Goal: Task Accomplishment & Management: Complete application form

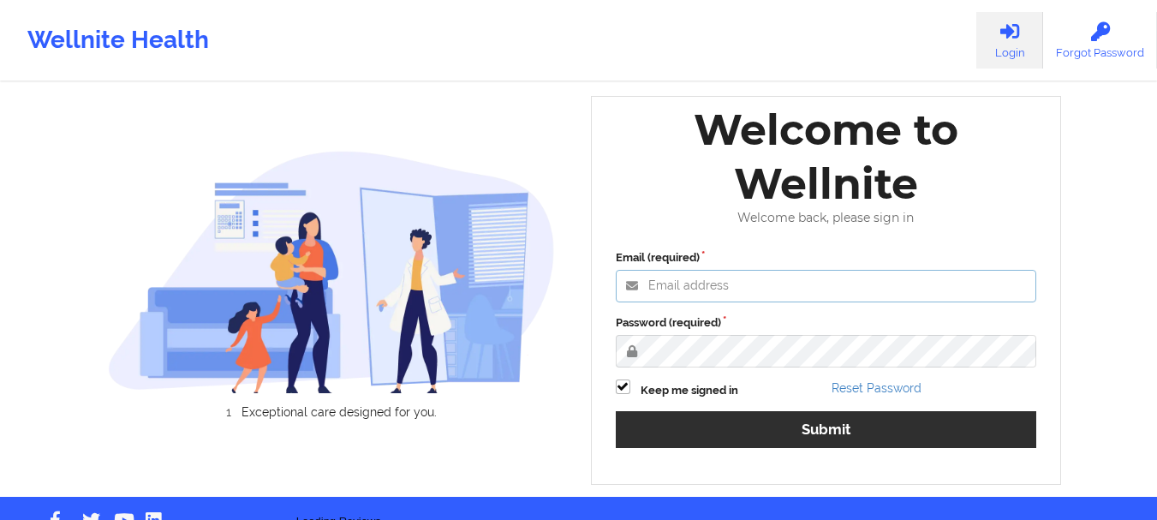
type input "foyindamola@wellnite.com"
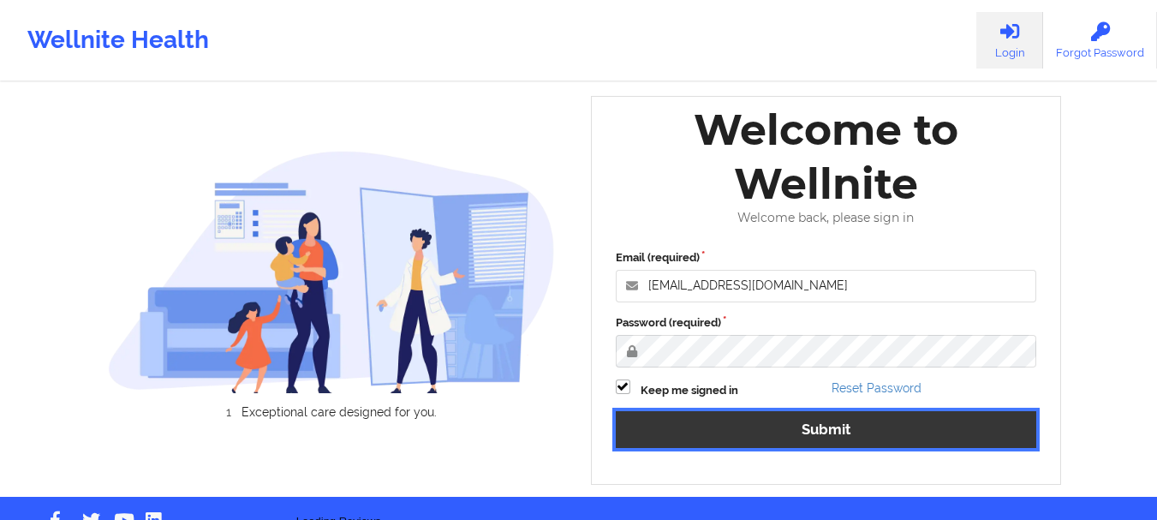
click at [761, 443] on div "Email (required) foyindamola@wellnite.com Password (required) Keep me signed in…" at bounding box center [826, 354] width 445 height 235
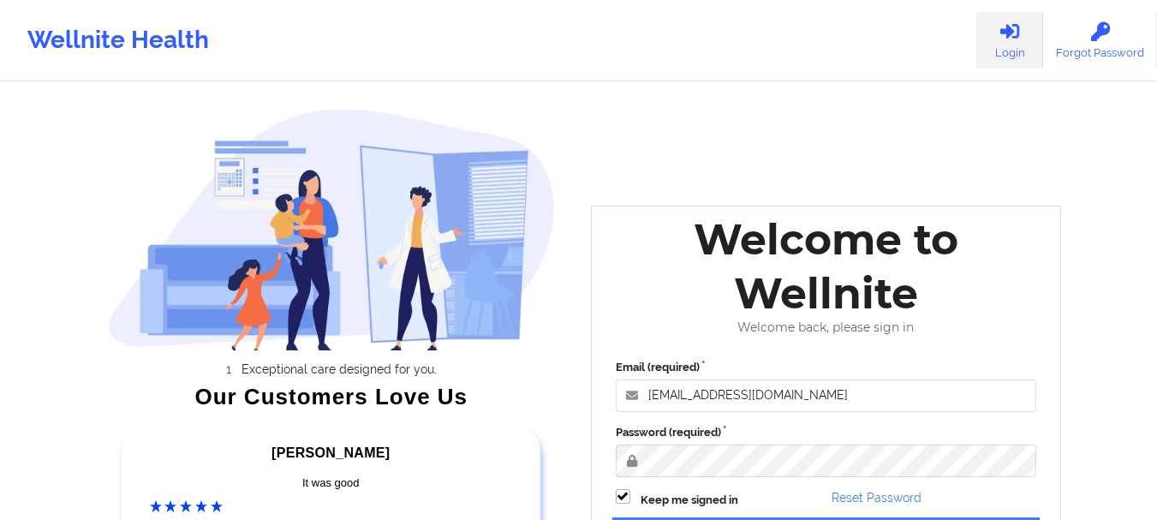
scroll to position [266, 0]
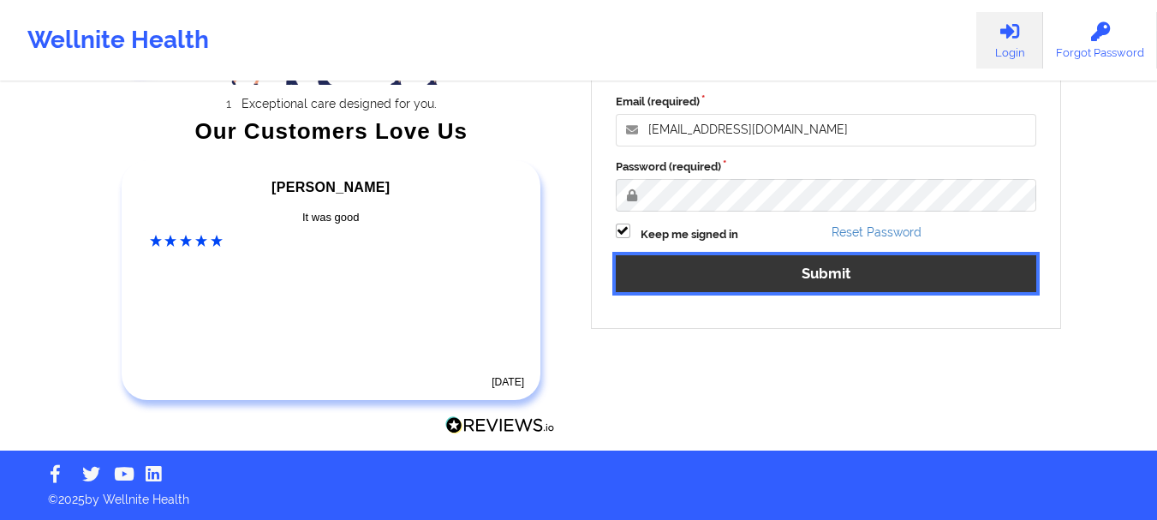
click at [660, 267] on button "Submit" at bounding box center [826, 273] width 421 height 37
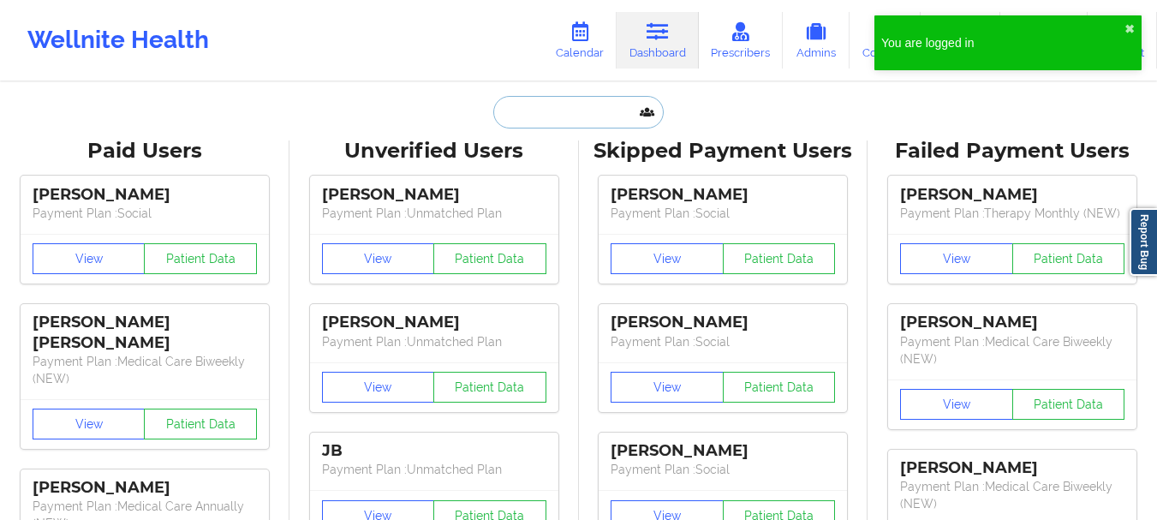
click at [529, 105] on input "text" at bounding box center [578, 112] width 170 height 33
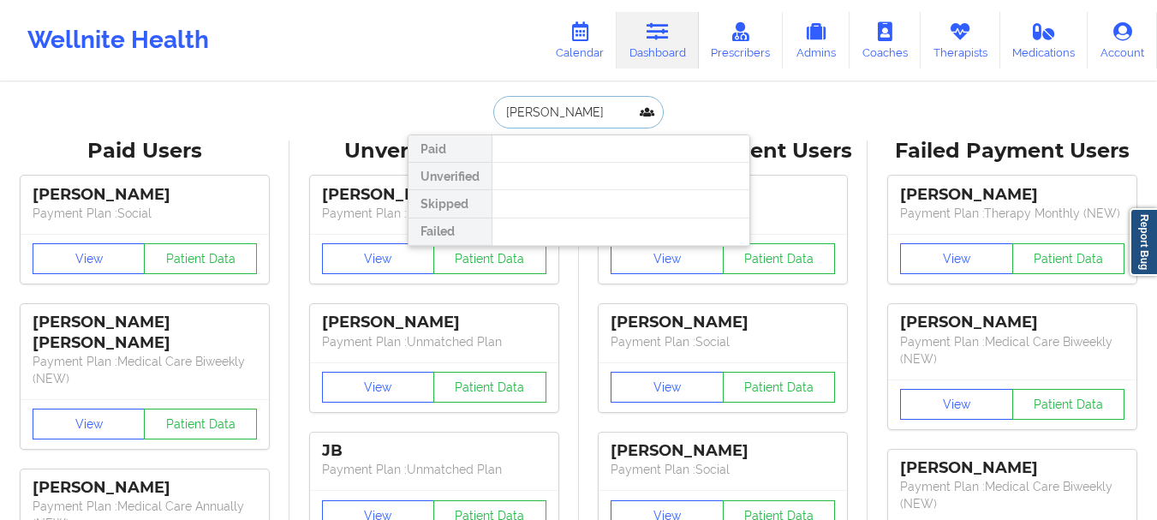
type input "Latisha"
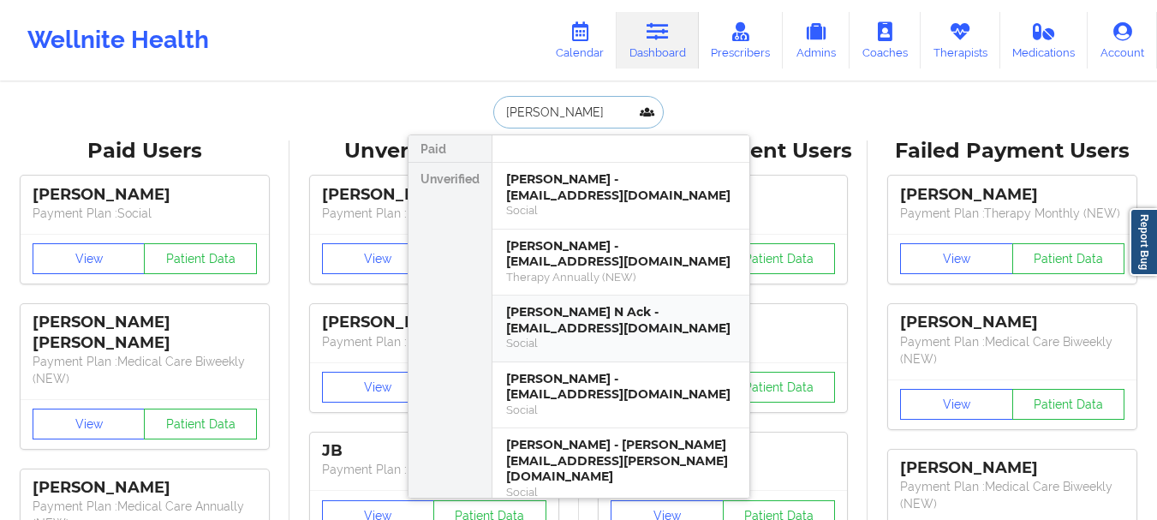
click at [566, 337] on div "Social" at bounding box center [621, 343] width 230 height 15
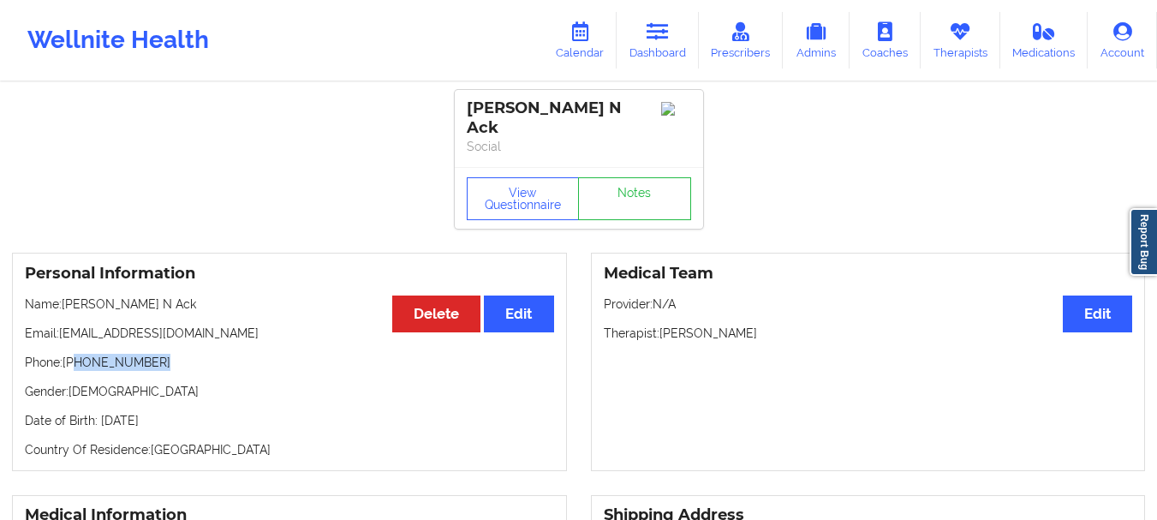
drag, startPoint x: 151, startPoint y: 349, endPoint x: 76, endPoint y: 354, distance: 74.7
click at [76, 354] on p "Phone: +1917-531-4877" at bounding box center [289, 362] width 529 height 17
copy p "917-531-4877"
click at [678, 36] on link "Dashboard" at bounding box center [658, 40] width 82 height 57
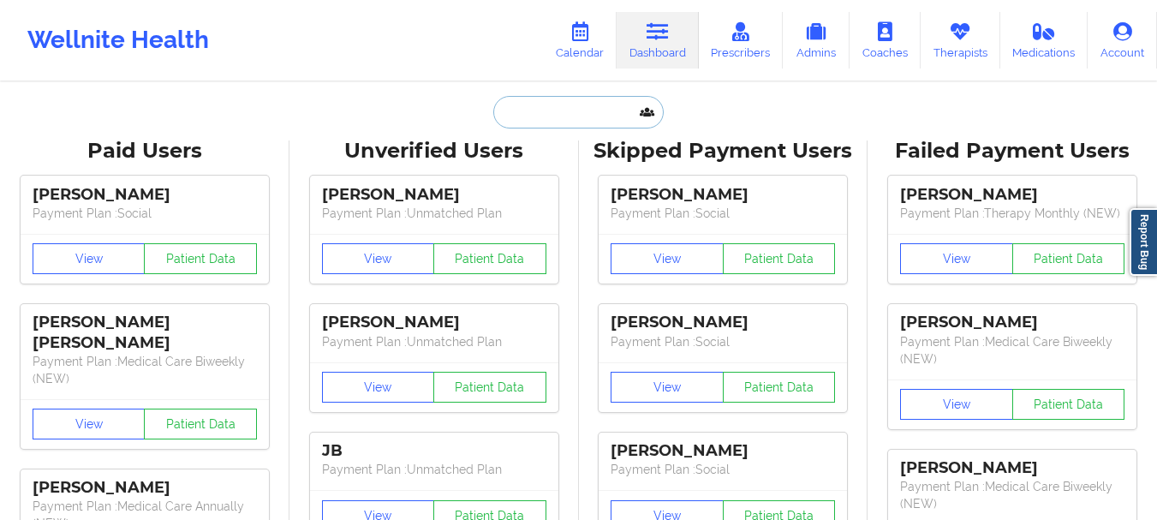
drag, startPoint x: 594, startPoint y: 128, endPoint x: 577, endPoint y: 111, distance: 23.6
click at [577, 111] on input "text" at bounding box center [578, 112] width 170 height 33
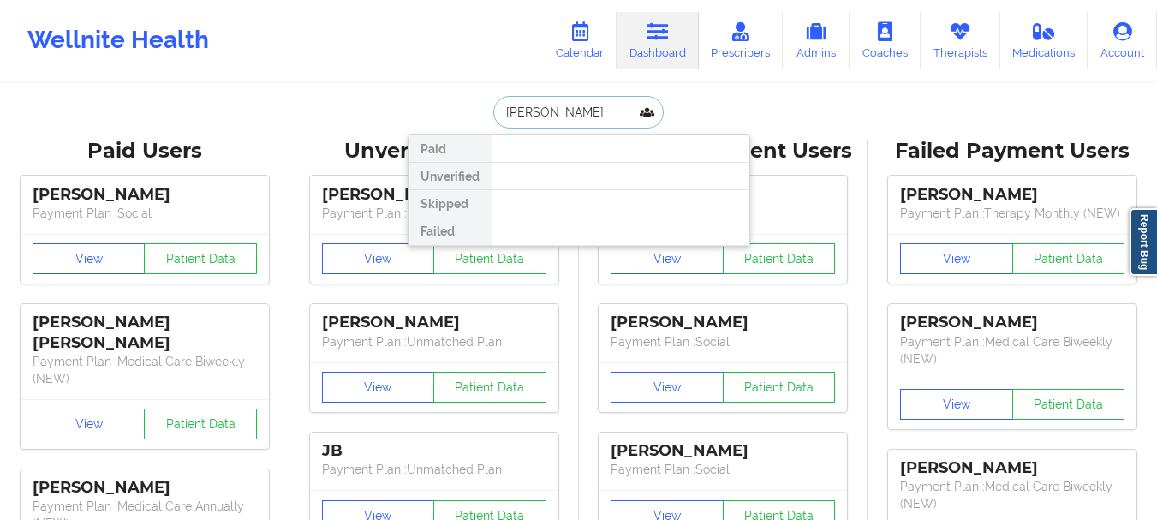
type input "Jayce reed"
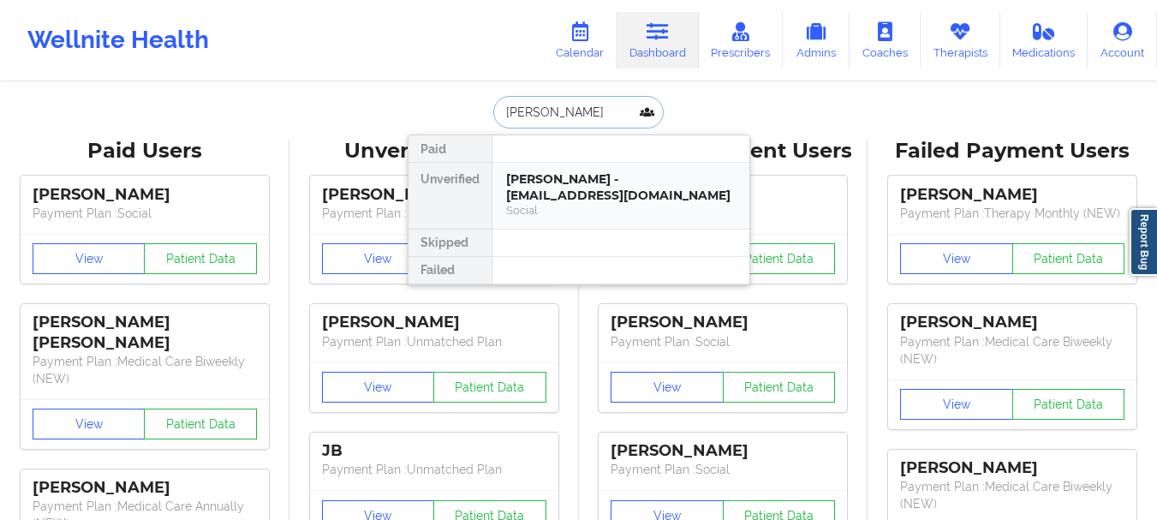
click at [567, 166] on div "Jayce Reed - jaycereed@gmail.com Social" at bounding box center [621, 196] width 257 height 66
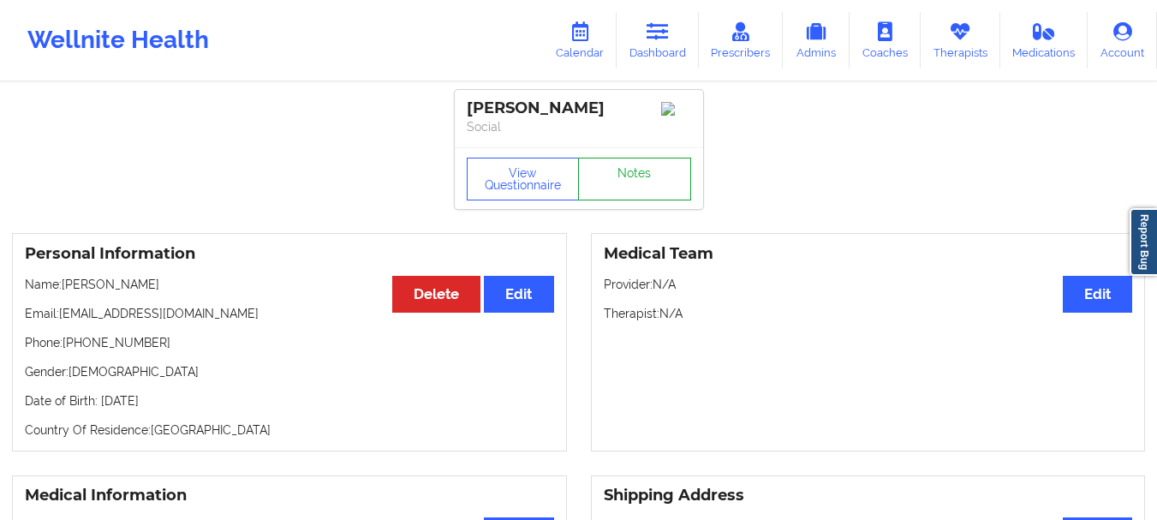
click at [642, 174] on link "Notes" at bounding box center [634, 179] width 113 height 43
click at [1061, 299] on div "Medical Team Edit Provider: N/A Therapist: N/A" at bounding box center [868, 342] width 555 height 218
click at [1075, 299] on button "Edit" at bounding box center [1097, 294] width 69 height 37
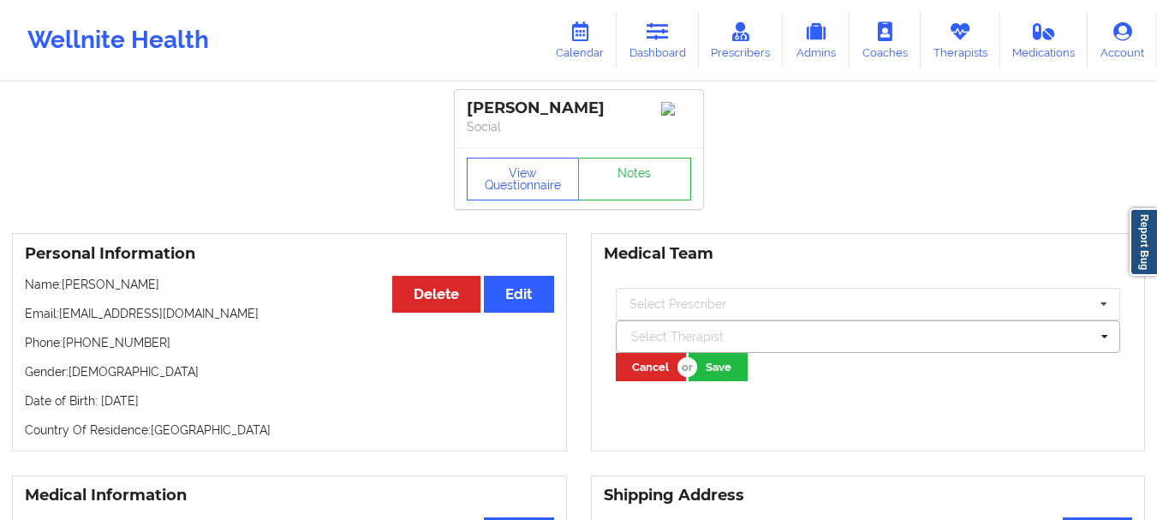
click at [678, 341] on div at bounding box center [860, 336] width 459 height 21
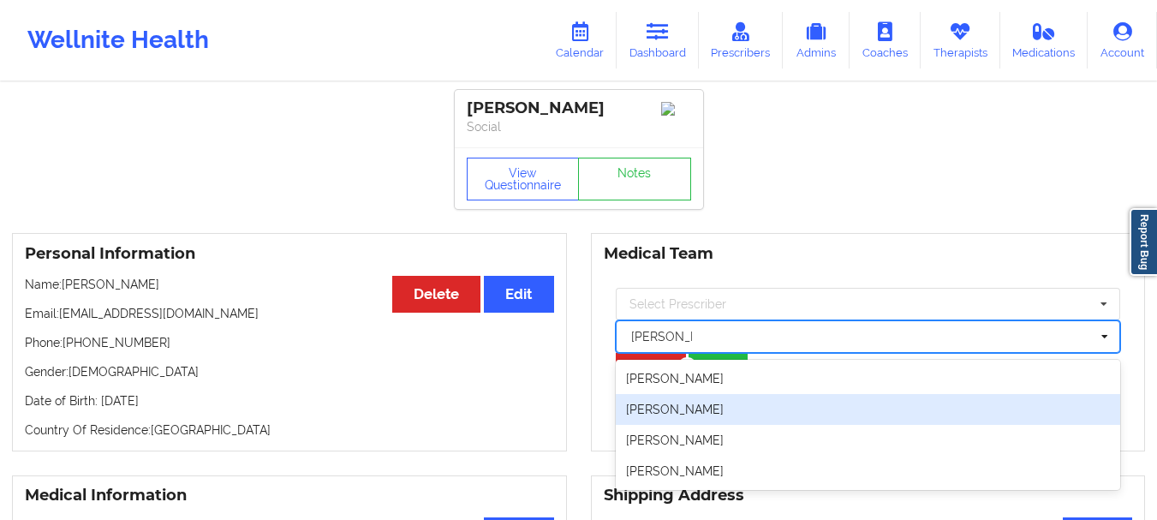
click at [696, 414] on div "Jennifer N Roth" at bounding box center [868, 409] width 505 height 31
type input "Jennifer N"
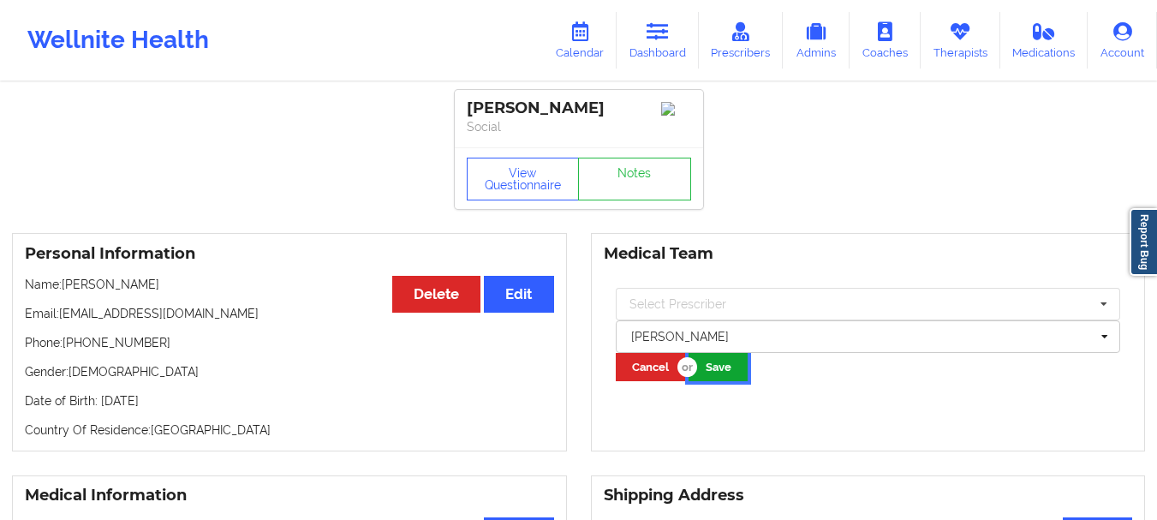
click at [729, 377] on button "Save" at bounding box center [718, 367] width 59 height 28
click at [678, 57] on link "Dashboard" at bounding box center [658, 40] width 82 height 57
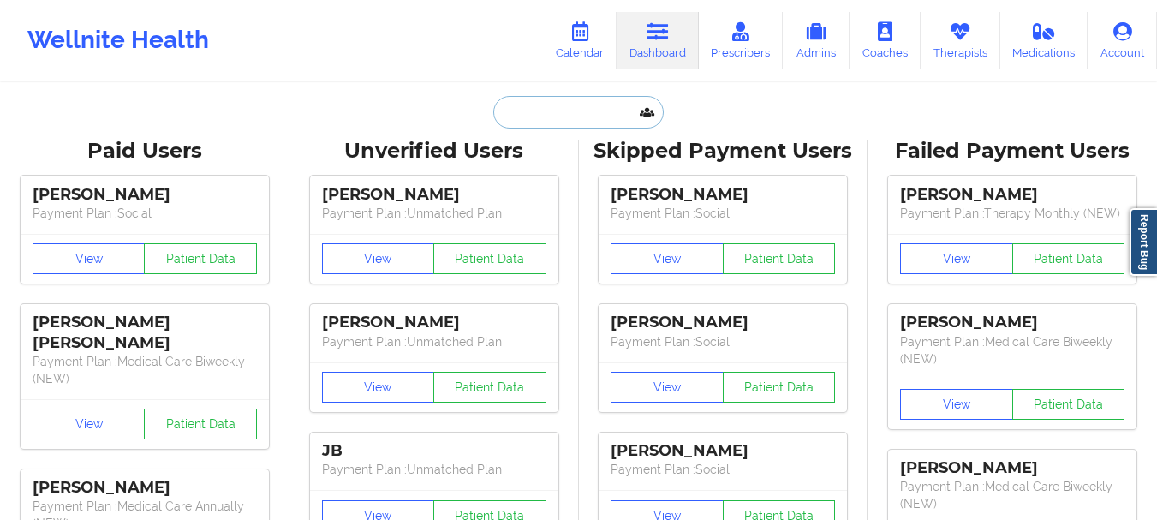
drag, startPoint x: 631, startPoint y: 104, endPoint x: 618, endPoint y: 105, distance: 13.0
click at [618, 105] on input "text" at bounding box center [578, 112] width 170 height 33
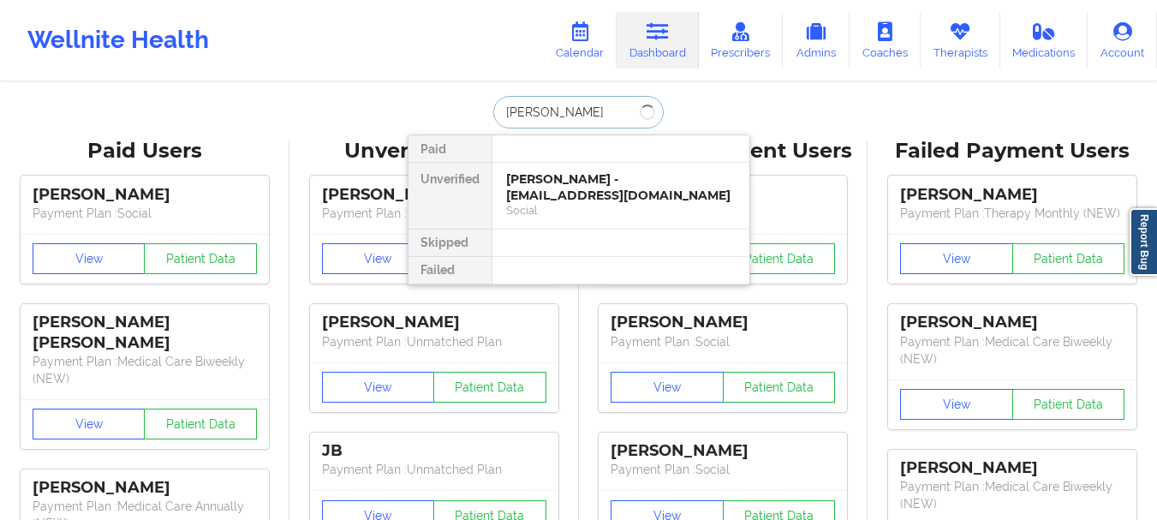
type input "Samantha Kow"
click at [594, 194] on div "Samantha Kowalczyk - sammiejo452@gmail.com" at bounding box center [621, 187] width 230 height 32
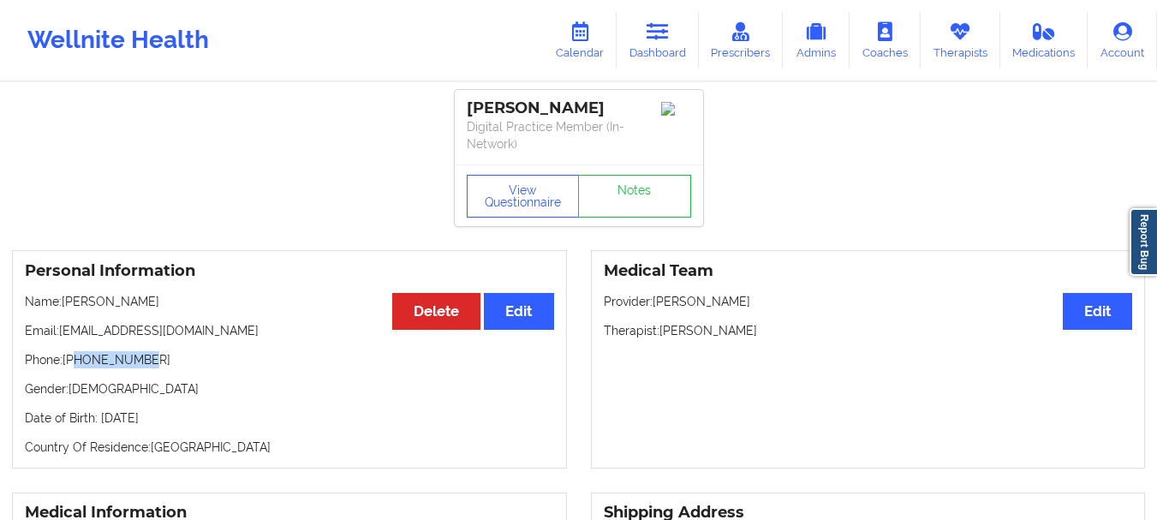
drag, startPoint x: 143, startPoint y: 359, endPoint x: 77, endPoint y: 362, distance: 66.0
click at [77, 362] on p "Phone: +17792797025" at bounding box center [289, 359] width 529 height 17
copy p "7792797025"
click at [647, 63] on link "Dashboard" at bounding box center [658, 40] width 82 height 57
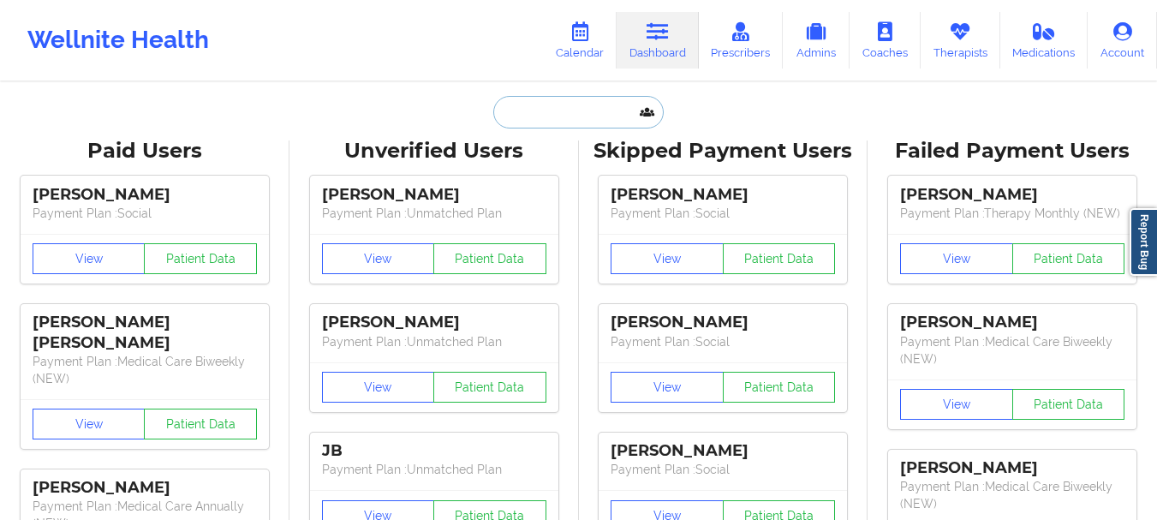
click at [594, 99] on input "text" at bounding box center [578, 112] width 170 height 33
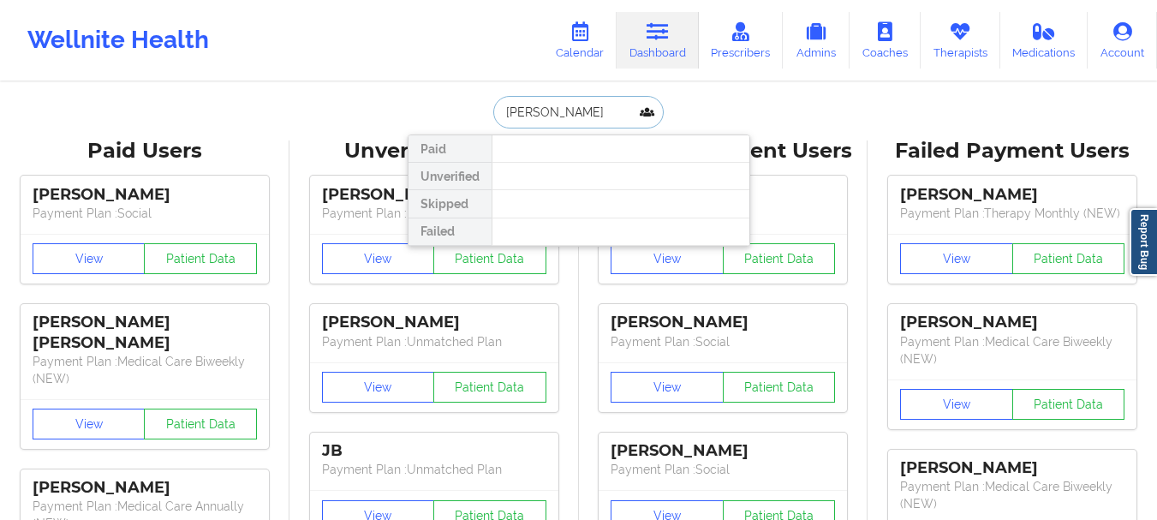
type input "Tara C"
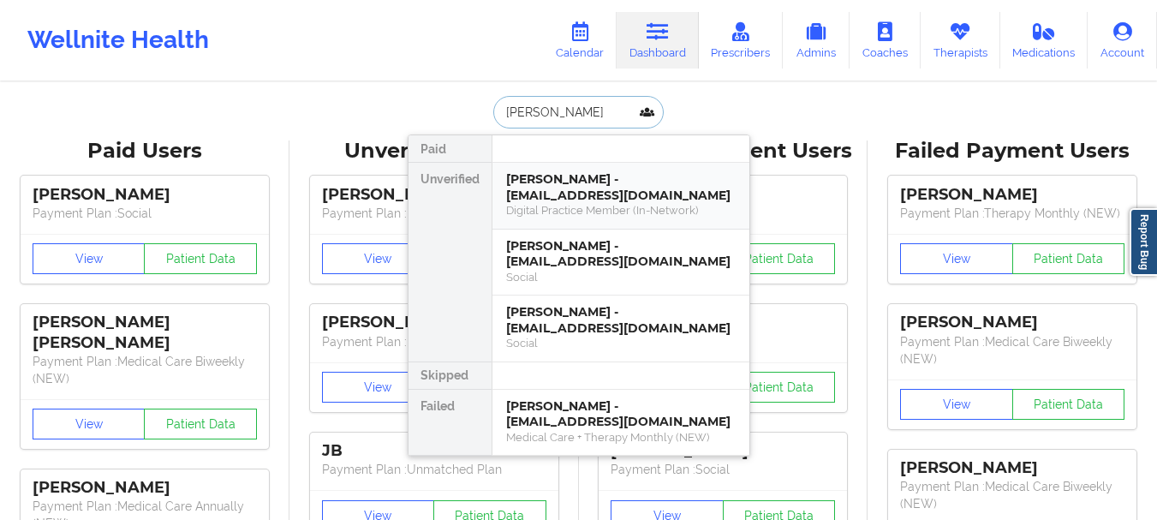
click at [557, 211] on div "Digital Practice Member (In-Network)" at bounding box center [621, 210] width 230 height 15
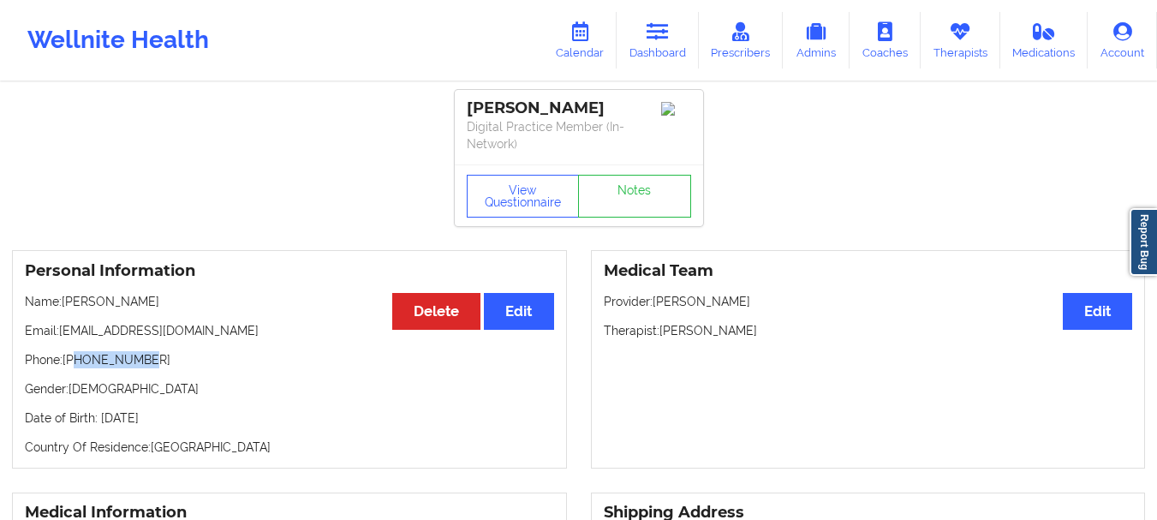
drag, startPoint x: 145, startPoint y: 359, endPoint x: 77, endPoint y: 360, distance: 67.7
click at [77, 360] on p "Phone: +17087930170" at bounding box center [289, 359] width 529 height 17
click at [84, 356] on p "Phone: +17087930170" at bounding box center [289, 359] width 529 height 17
drag, startPoint x: 84, startPoint y: 356, endPoint x: 146, endPoint y: 352, distance: 61.8
click at [146, 352] on p "Phone: +17087930170" at bounding box center [289, 359] width 529 height 17
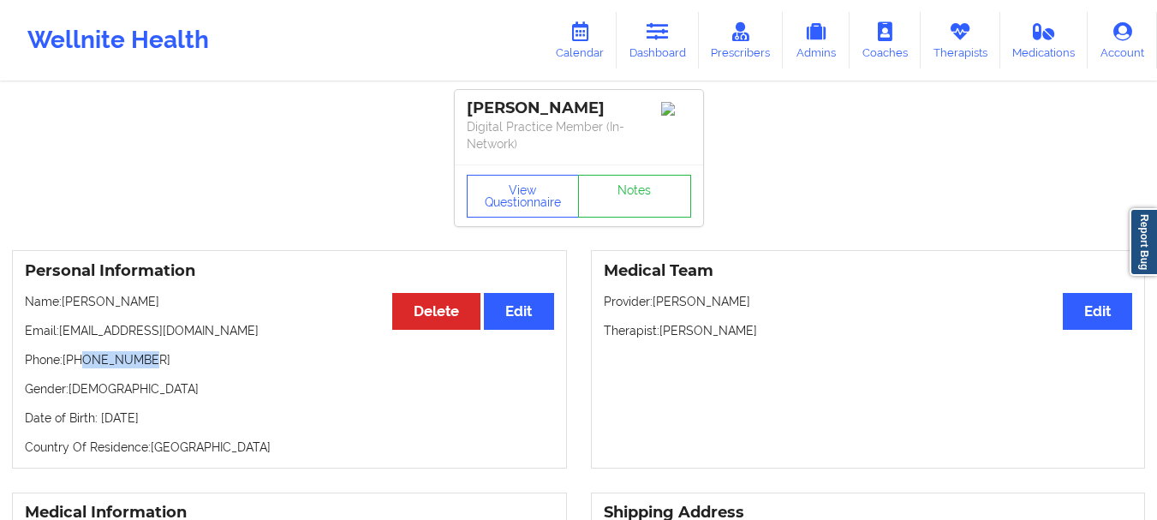
click at [146, 352] on p "Phone: +17087930170" at bounding box center [289, 359] width 529 height 17
drag, startPoint x: 150, startPoint y: 358, endPoint x: 77, endPoint y: 359, distance: 72.8
click at [77, 359] on p "Phone: +17087930170" at bounding box center [289, 359] width 529 height 17
copy p "7087930170"
click at [959, 37] on icon at bounding box center [960, 31] width 22 height 19
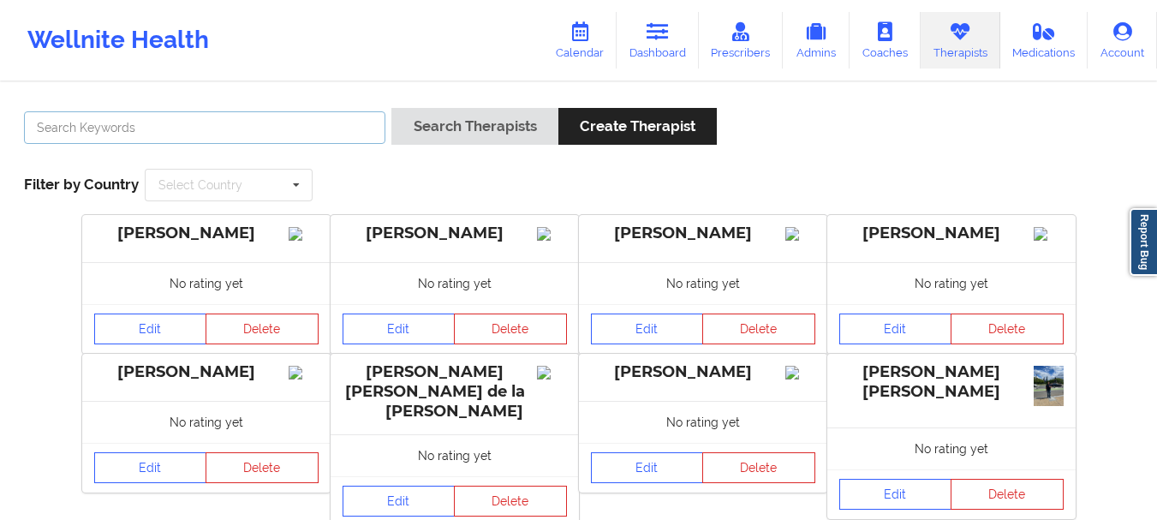
click at [165, 127] on input "text" at bounding box center [204, 127] width 361 height 33
type input "Jennifer N Roth"
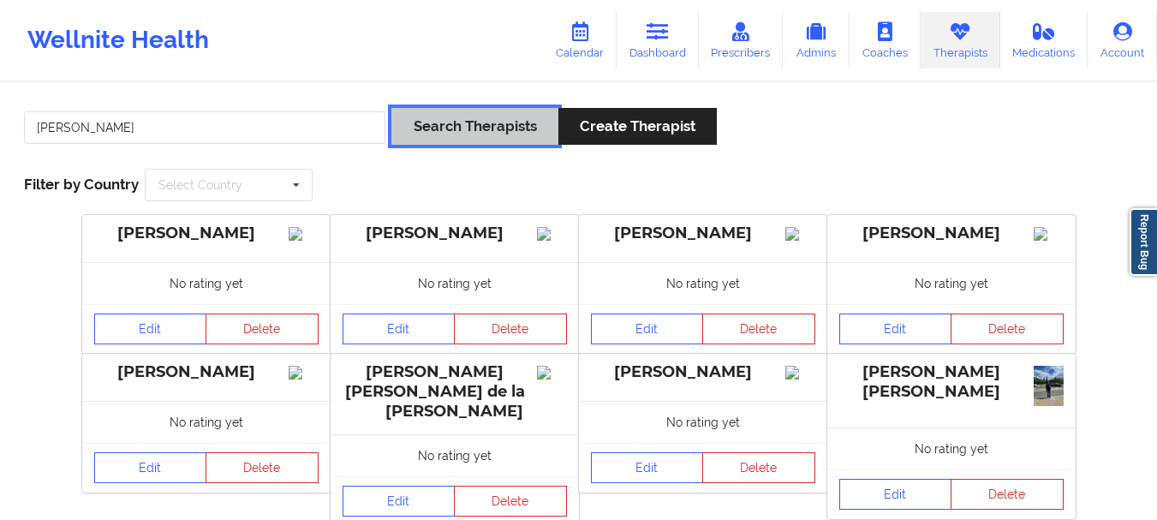
click at [483, 117] on button "Search Therapists" at bounding box center [474, 126] width 166 height 37
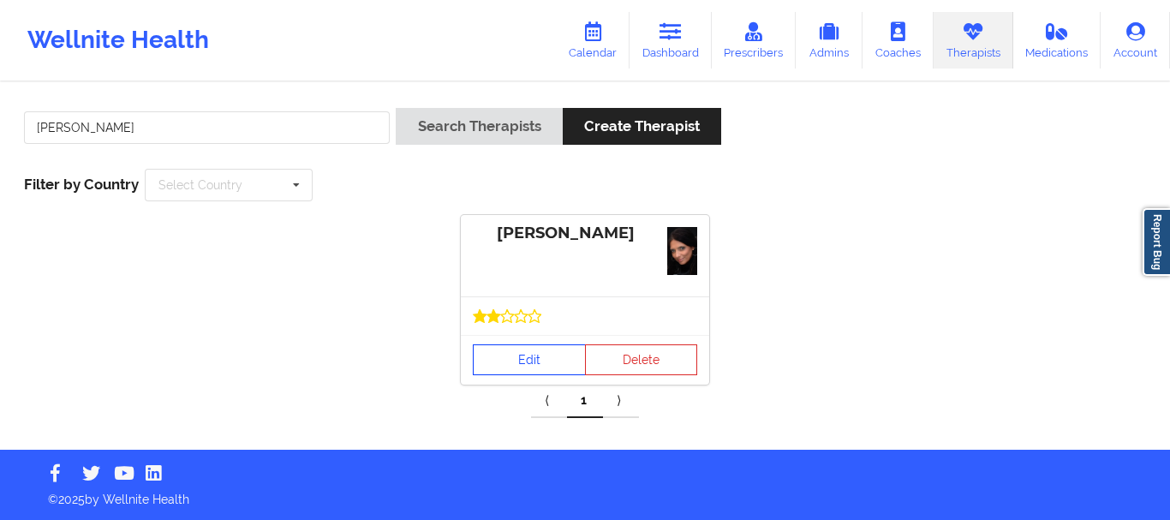
click at [529, 344] on link "Edit" at bounding box center [529, 359] width 113 height 31
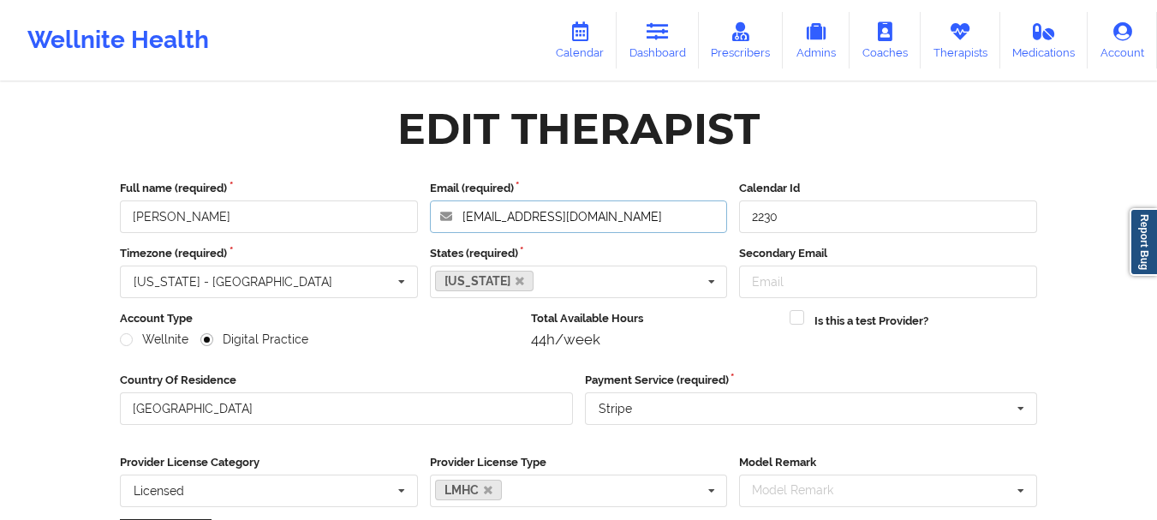
drag, startPoint x: 608, startPoint y: 218, endPoint x: 453, endPoint y: 216, distance: 155.1
click at [453, 216] on input "jennifern2218@gmail.com" at bounding box center [579, 216] width 298 height 33
click at [649, 49] on link "Dashboard" at bounding box center [658, 40] width 82 height 57
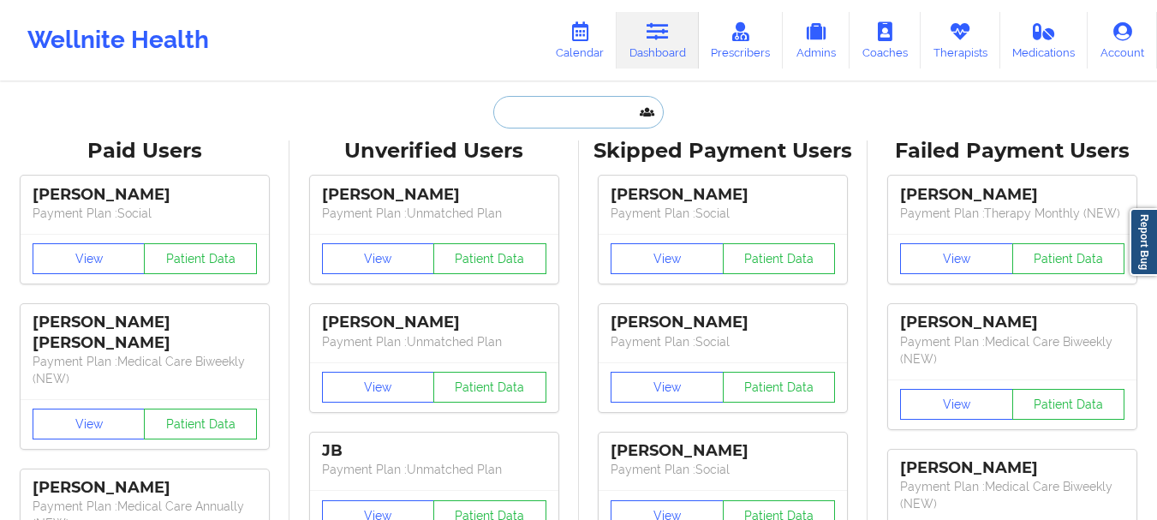
click at [564, 99] on input "text" at bounding box center [578, 112] width 170 height 33
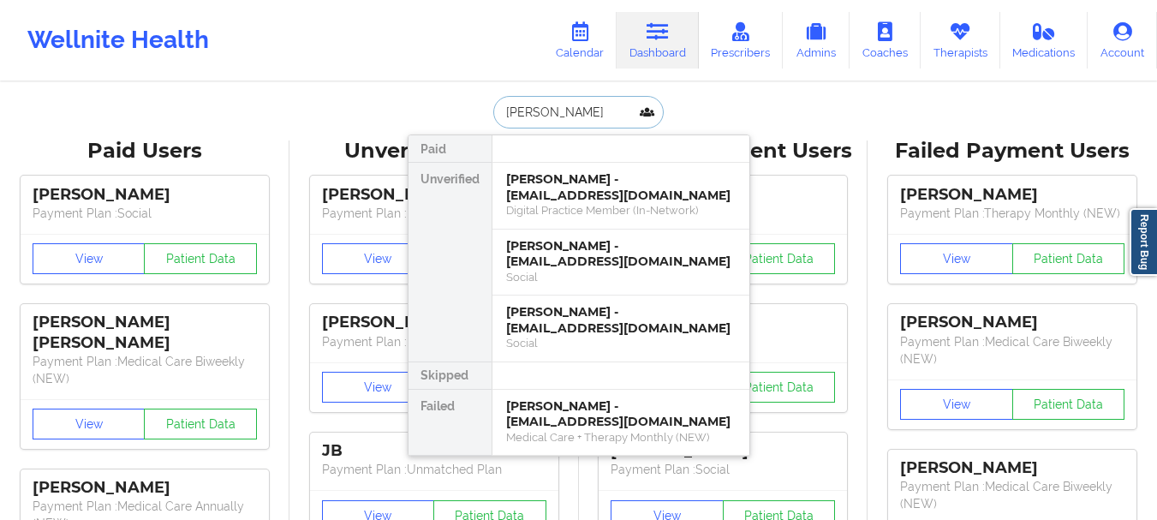
type input "sheyna douglas"
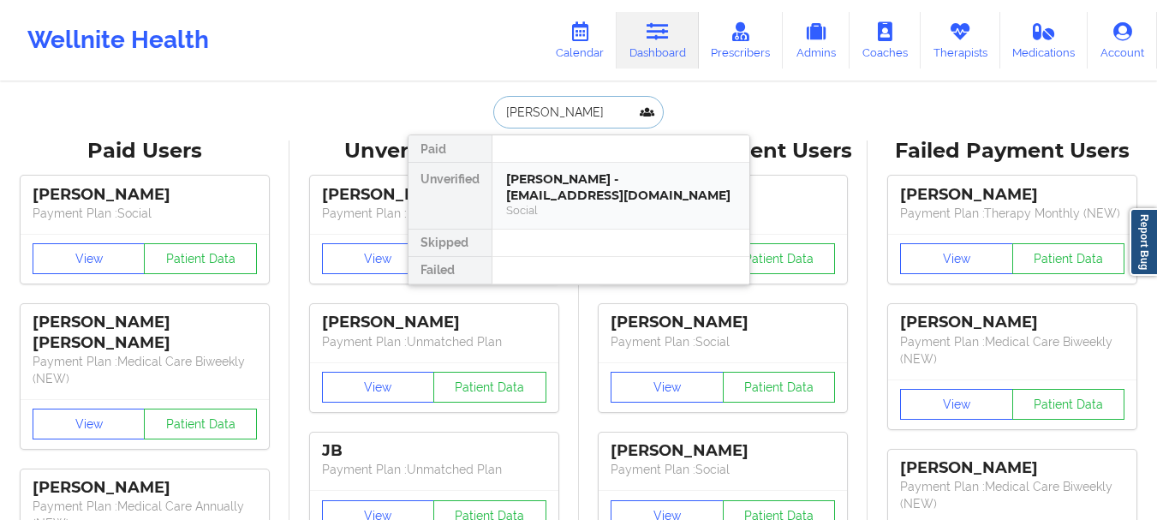
click at [578, 203] on div "Sheyna Douglas - sheydoug05@gmail.com" at bounding box center [621, 187] width 230 height 32
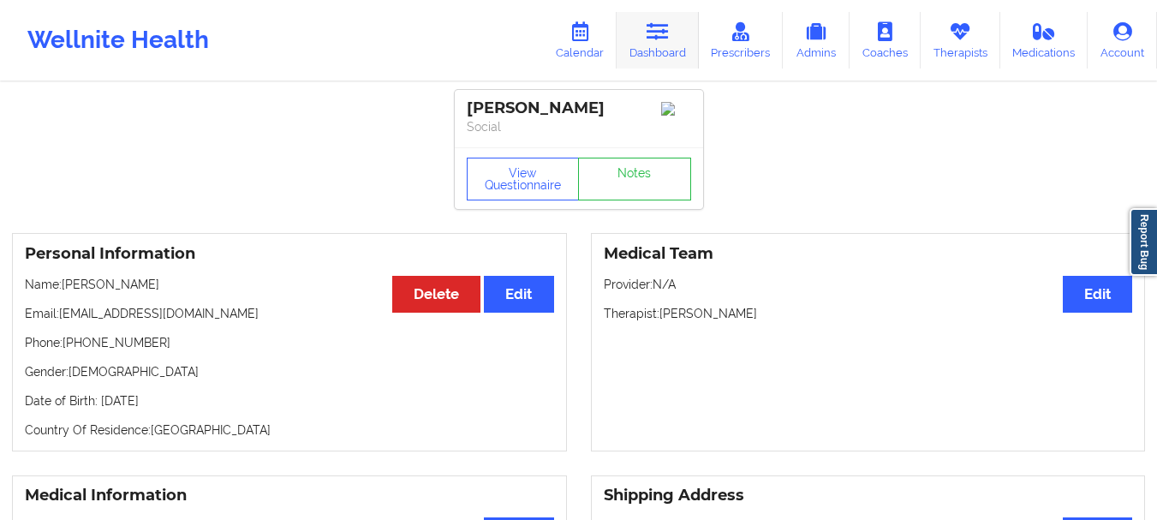
click at [661, 34] on icon at bounding box center [658, 31] width 22 height 19
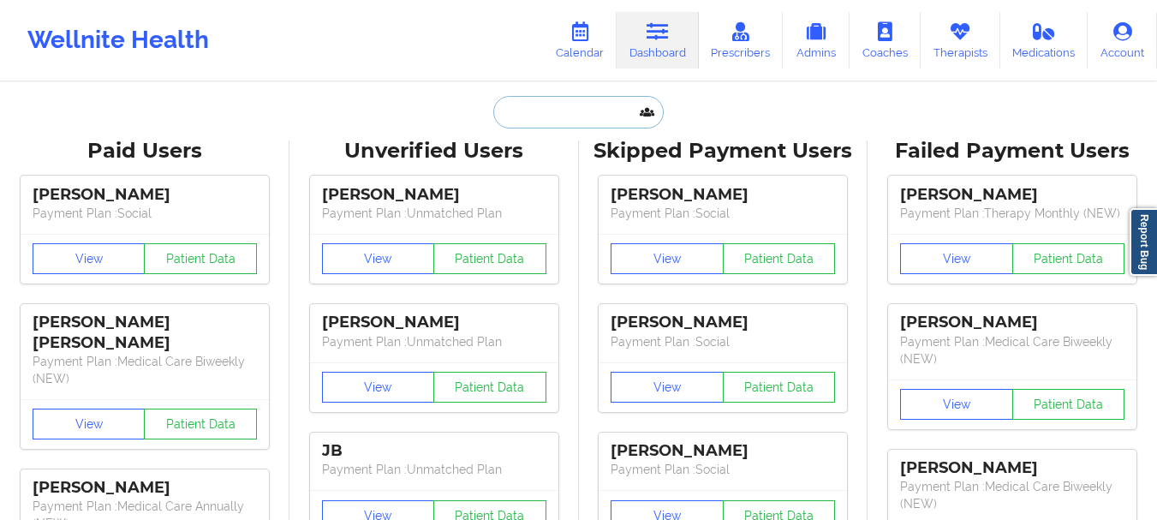
click at [573, 114] on input "text" at bounding box center [578, 112] width 170 height 33
type input "L"
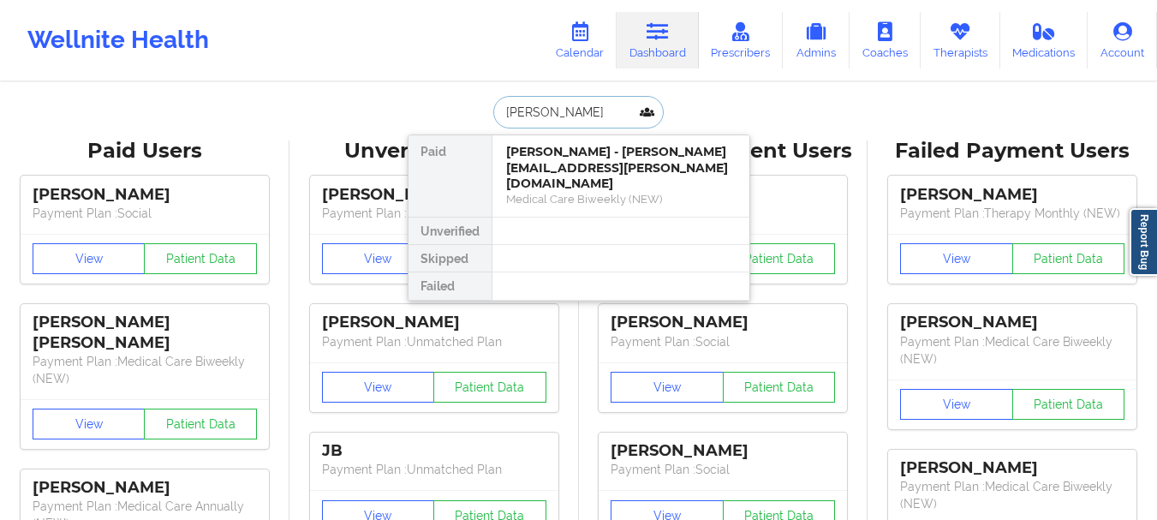
click at [541, 122] on input "Lydia Farley" at bounding box center [578, 112] width 170 height 33
click at [540, 121] on input "Lydia Farley" at bounding box center [578, 112] width 170 height 33
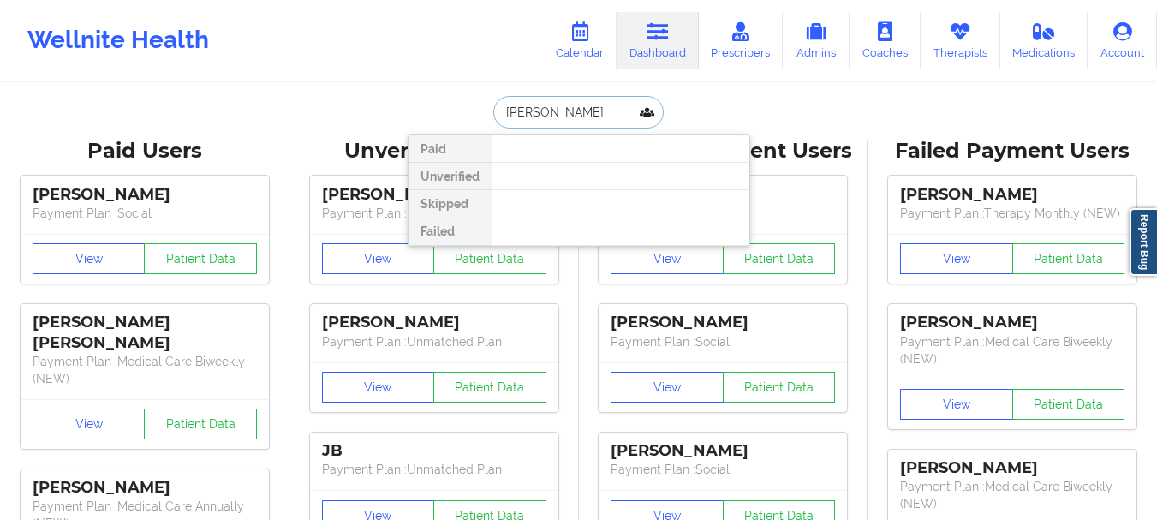
type input "Zachary n"
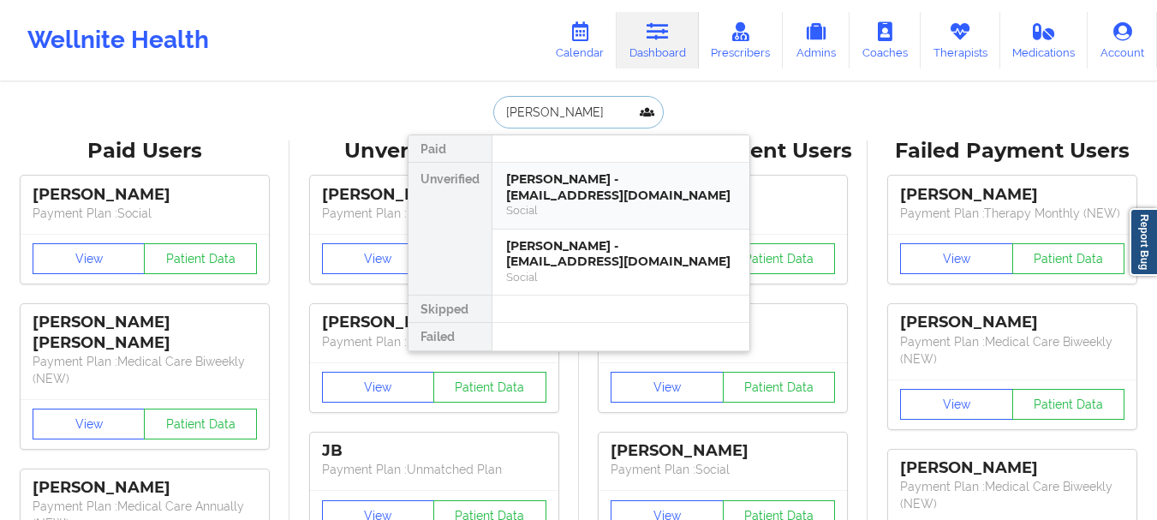
click at [567, 176] on div "Zachary Naus - zjnaus@gmail.com" at bounding box center [621, 187] width 230 height 32
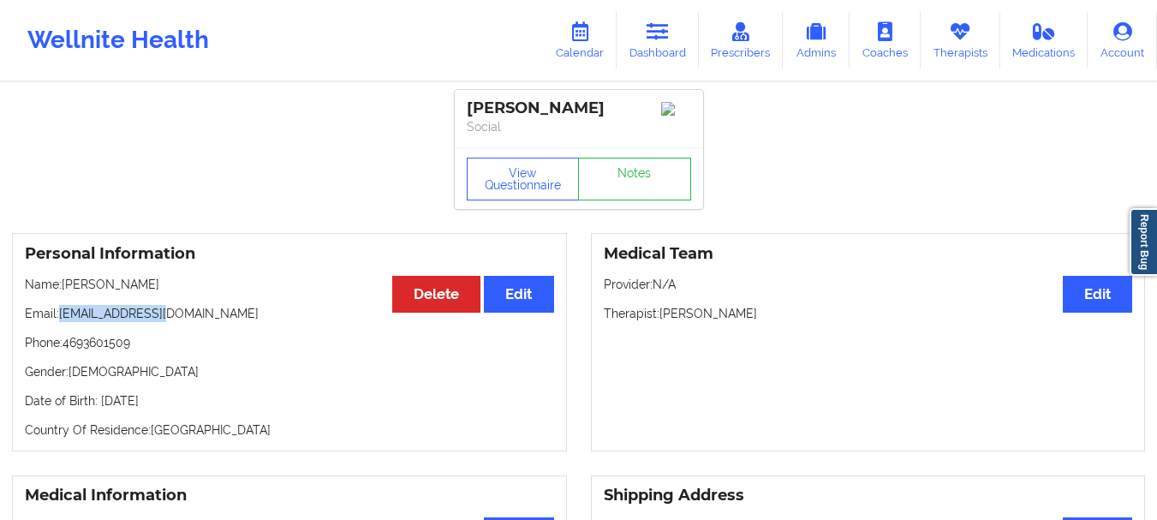
drag, startPoint x: 165, startPoint y: 319, endPoint x: 62, endPoint y: 322, distance: 103.7
click at [62, 322] on p "Email: zjnaus@gmail.com" at bounding box center [289, 313] width 529 height 17
copy p "zjnaus@gmail.com"
click at [634, 194] on link "Notes" at bounding box center [634, 179] width 113 height 43
click at [655, 54] on link "Dashboard" at bounding box center [658, 40] width 82 height 57
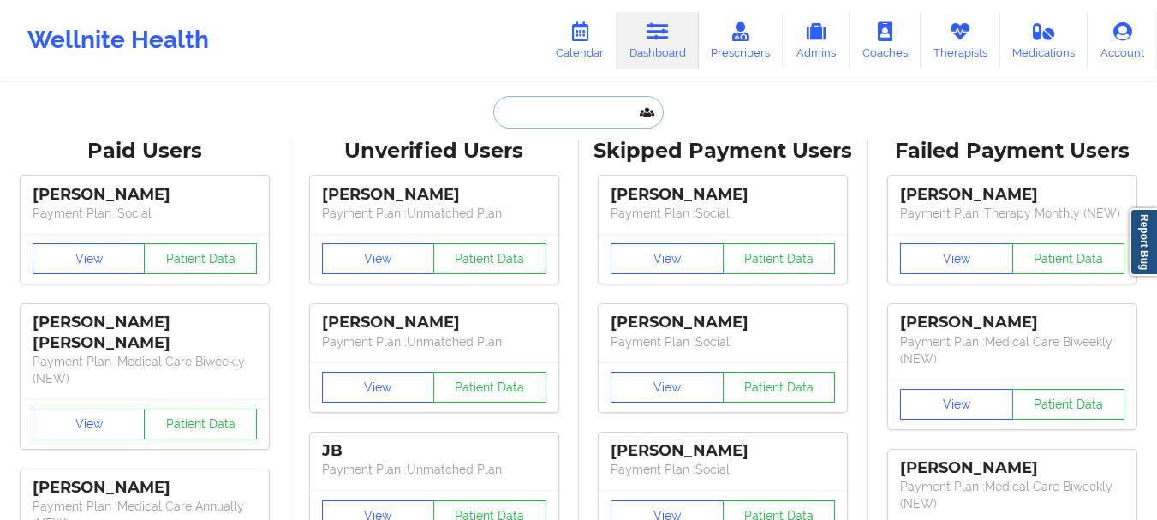
click at [589, 121] on input "text" at bounding box center [578, 112] width 170 height 33
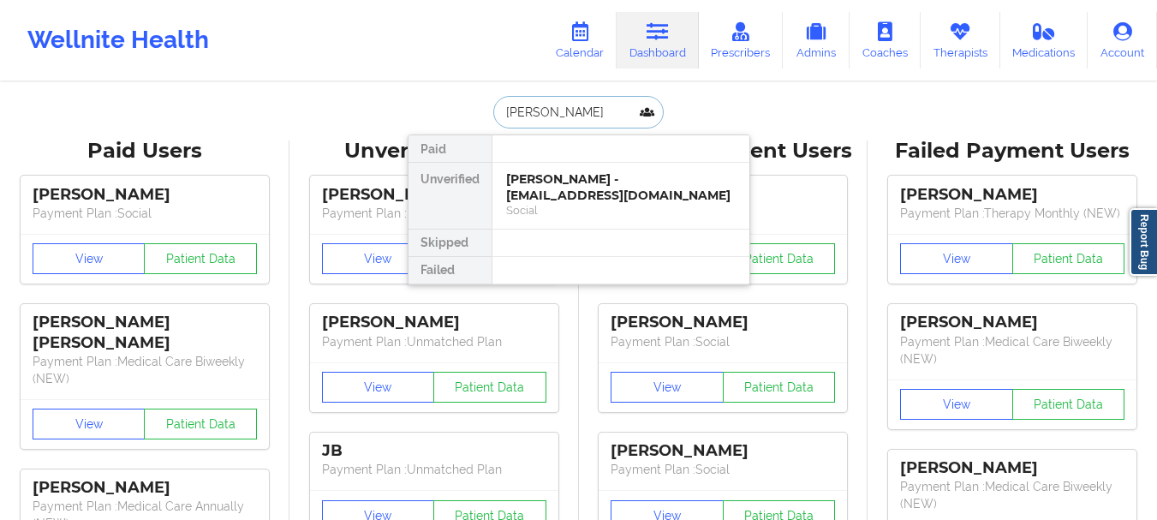
type input "Robert waric"
click at [570, 180] on div "ROBERT WARNICK - krwarnick@bellsouth.net" at bounding box center [621, 187] width 230 height 32
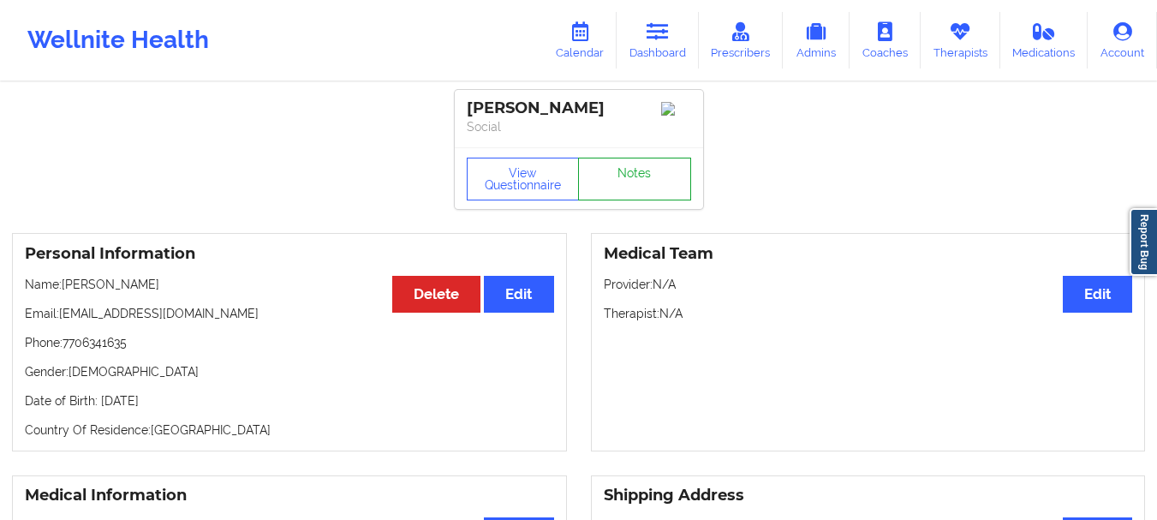
click at [636, 188] on link "Notes" at bounding box center [634, 179] width 113 height 43
click at [636, 54] on link "Dashboard" at bounding box center [658, 40] width 82 height 57
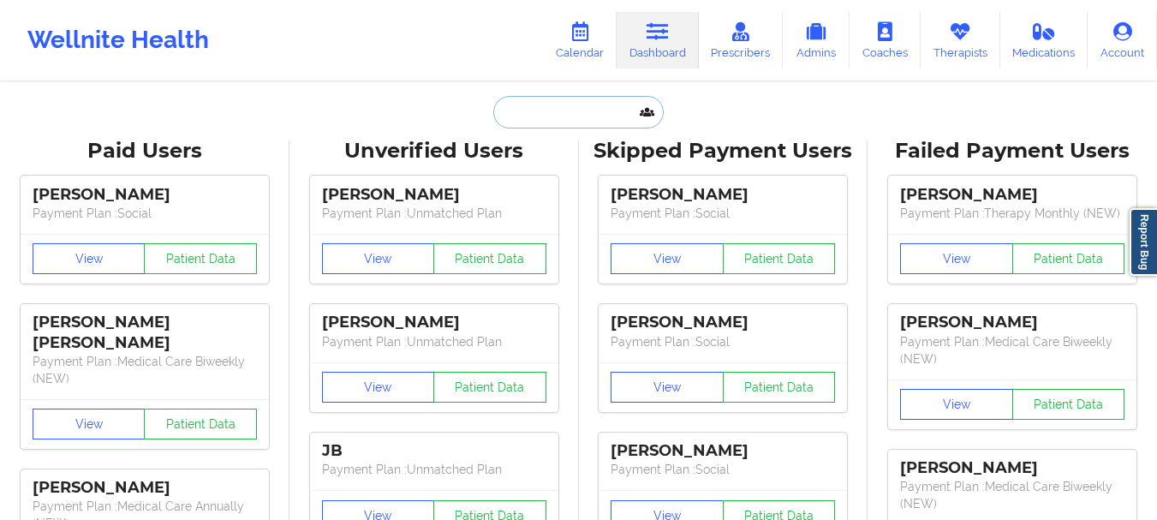
click at [547, 112] on input "text" at bounding box center [578, 112] width 170 height 33
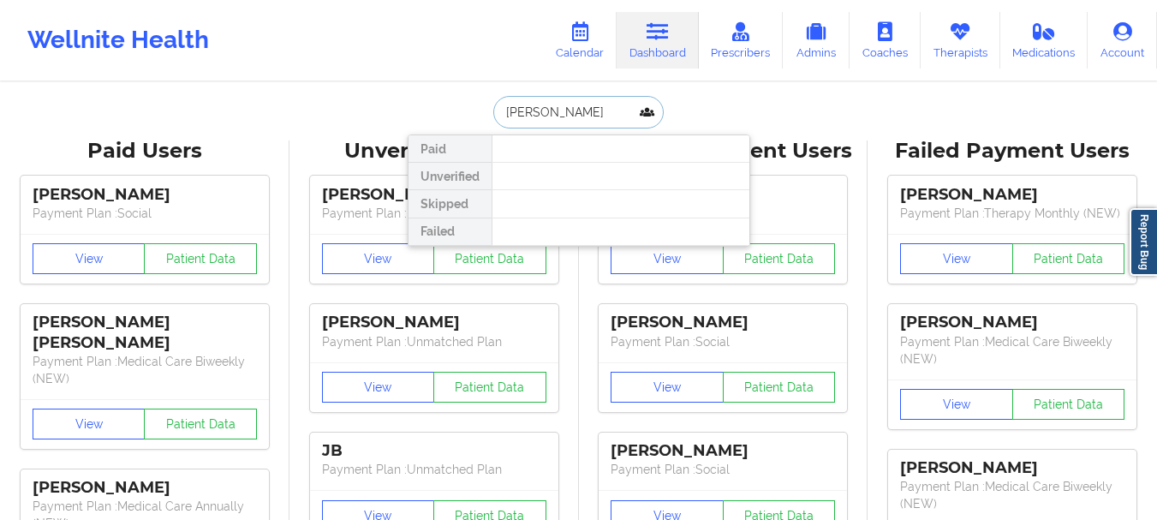
type input "Christina With"
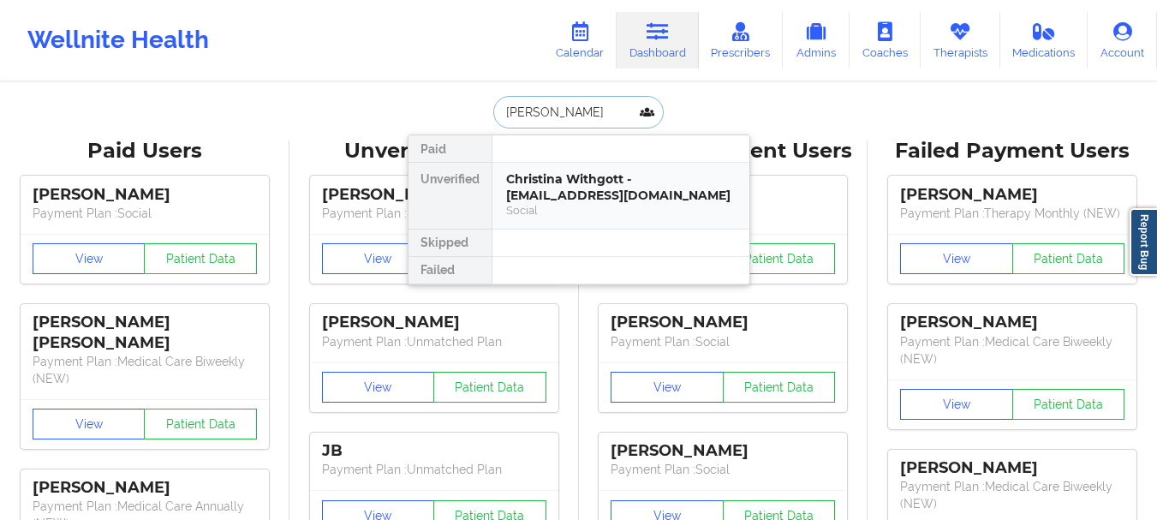
click at [583, 206] on div "Social" at bounding box center [621, 210] width 230 height 15
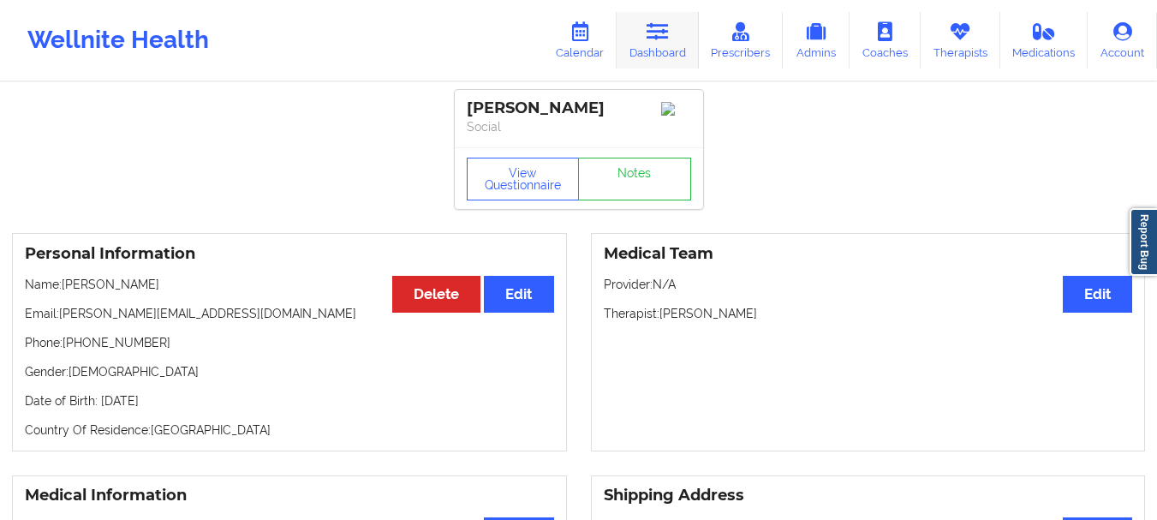
click at [652, 54] on link "Dashboard" at bounding box center [658, 40] width 82 height 57
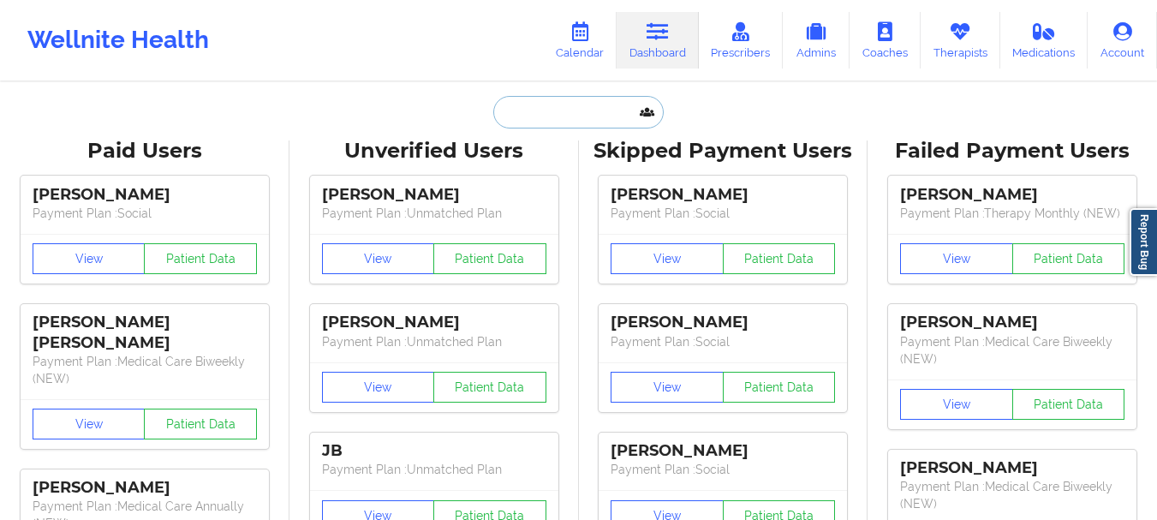
click at [582, 108] on input "text" at bounding box center [578, 112] width 170 height 33
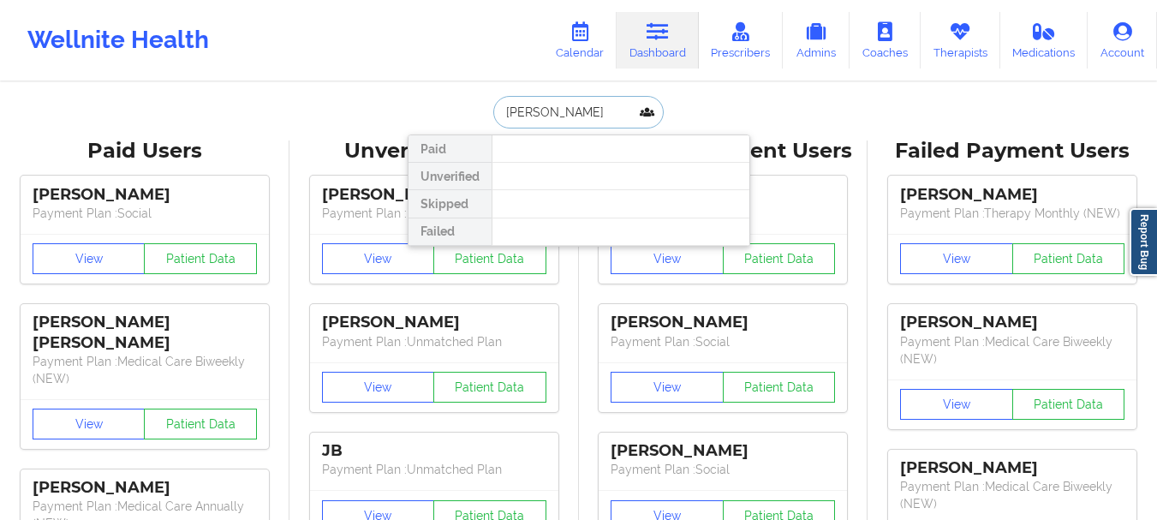
type input "Alec Tu"
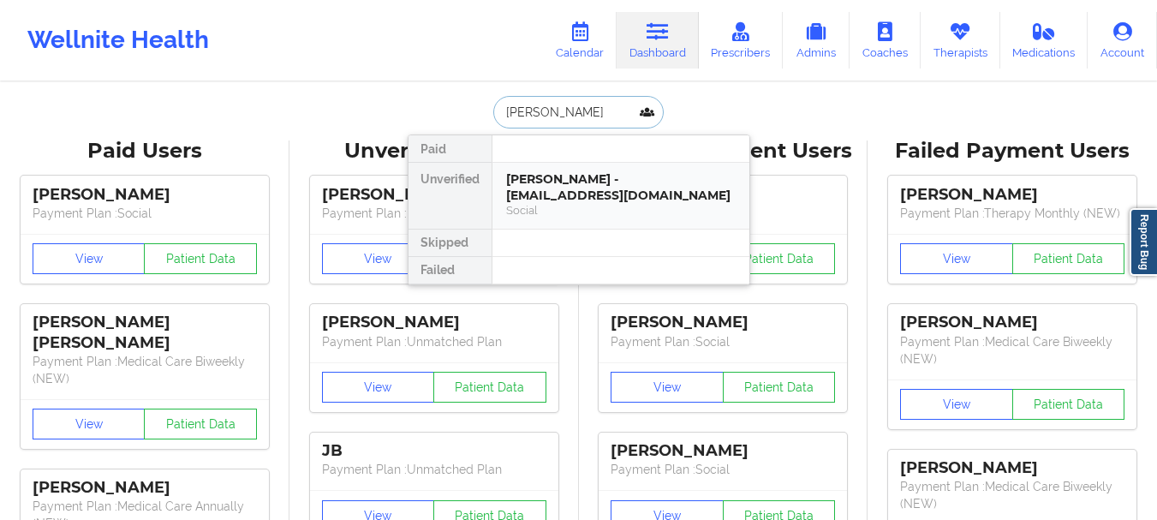
click at [564, 186] on div "Alec Tundidor - alectund@gmail.com" at bounding box center [621, 187] width 230 height 32
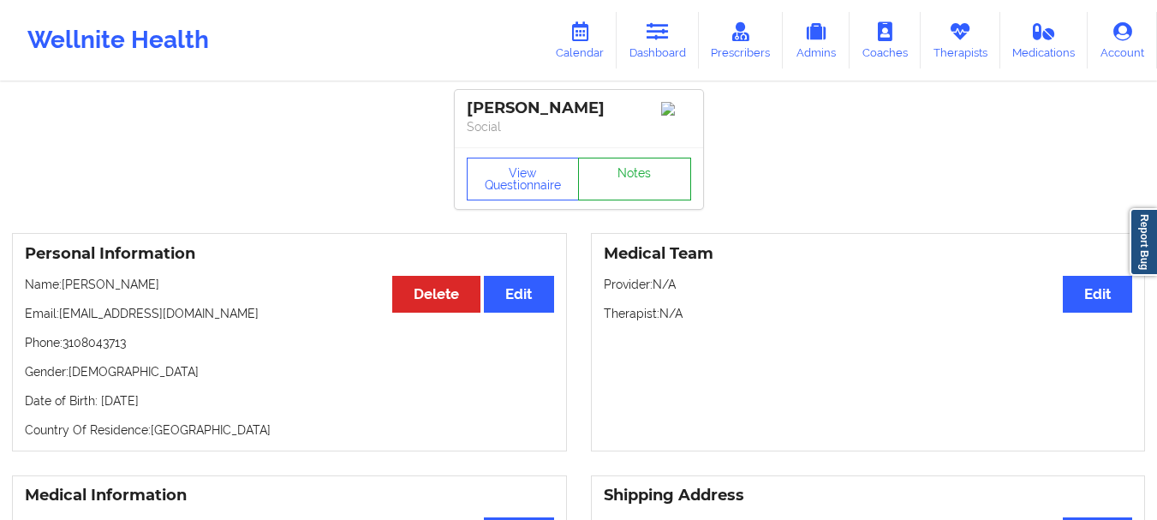
click at [628, 200] on link "Notes" at bounding box center [634, 179] width 113 height 43
click at [678, 27] on link "Dashboard" at bounding box center [658, 40] width 82 height 57
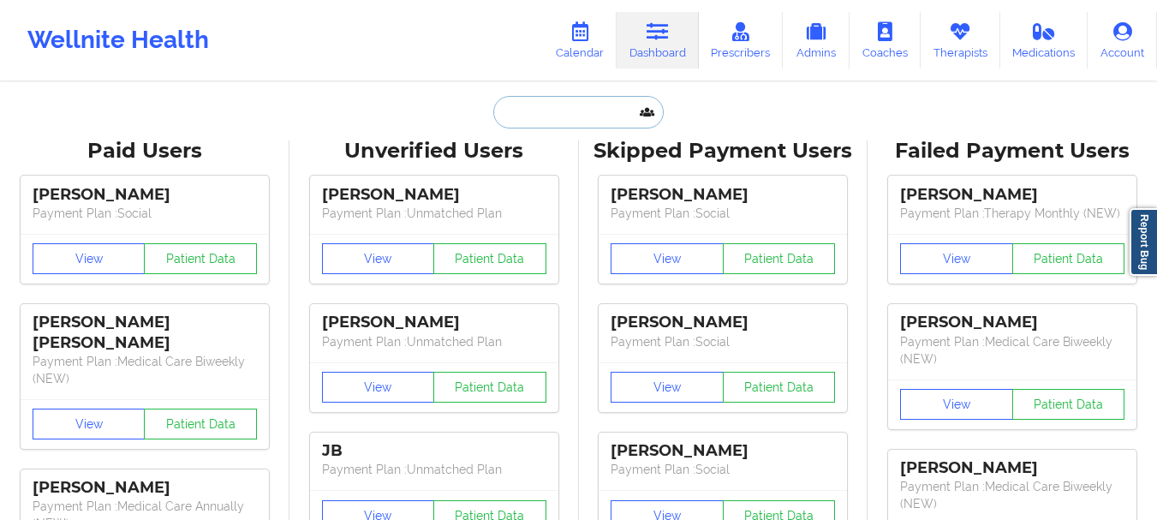
click at [537, 117] on input "text" at bounding box center [578, 112] width 170 height 33
paste input "goodman20@icloud.com"
type input "goodman20@icloud.com"
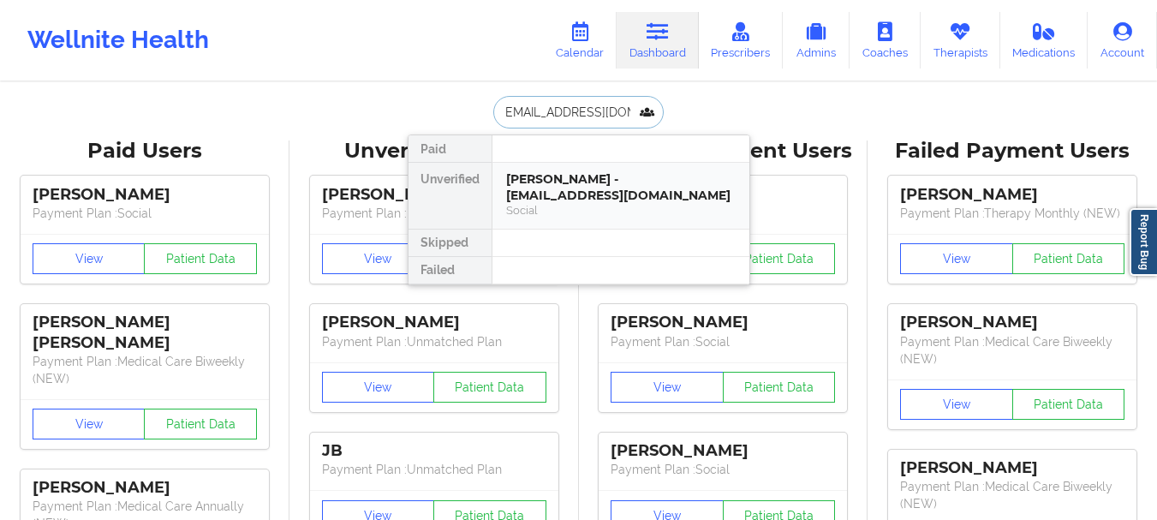
click at [520, 170] on div "Danielle Goodman - goodman20@icloud.com Social" at bounding box center [621, 196] width 257 height 66
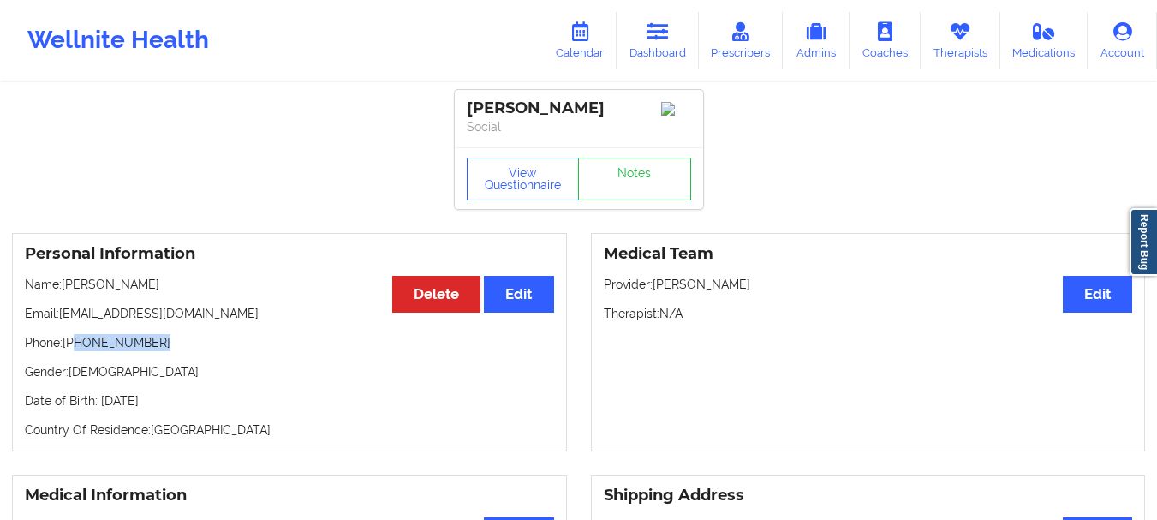
drag, startPoint x: 161, startPoint y: 350, endPoint x: 78, endPoint y: 355, distance: 83.2
click at [78, 351] on p "Phone: +1304-539-0670" at bounding box center [289, 342] width 529 height 17
copy p "304-539-0670"
click at [641, 197] on link "Notes" at bounding box center [634, 179] width 113 height 43
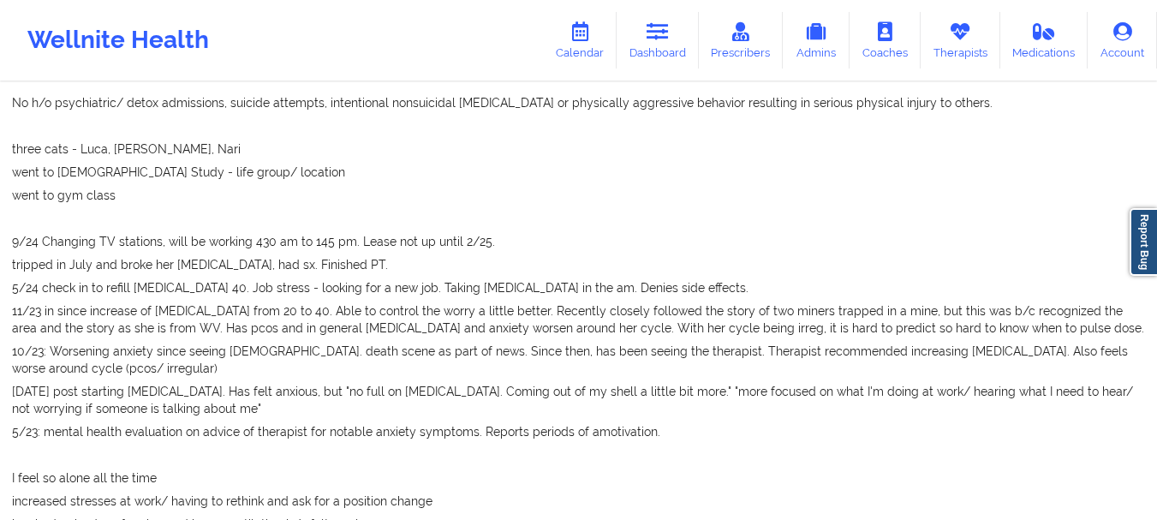
scroll to position [116, 0]
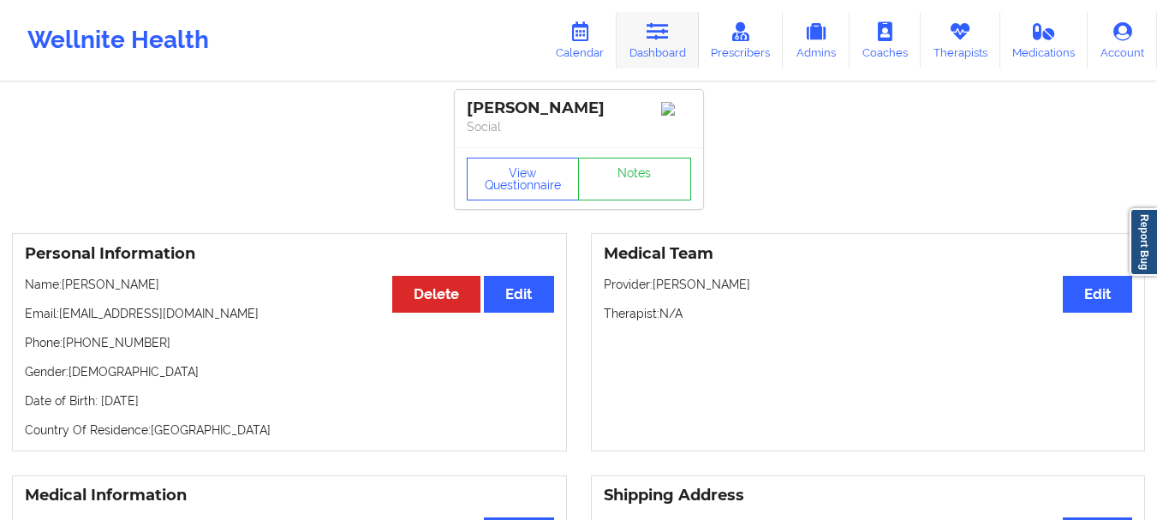
click at [669, 40] on icon at bounding box center [658, 31] width 22 height 19
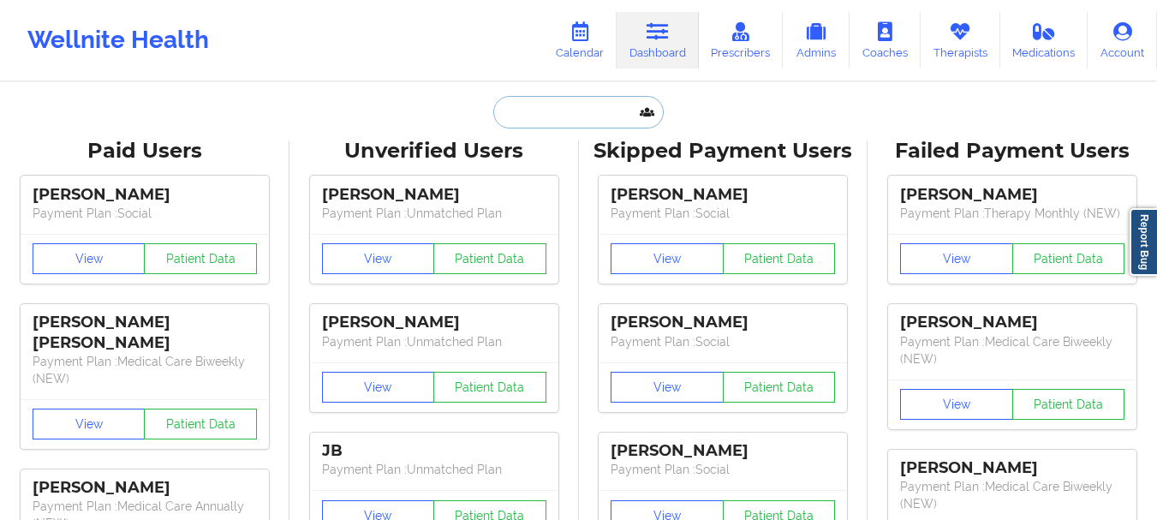
click at [547, 105] on input "text" at bounding box center [578, 112] width 170 height 33
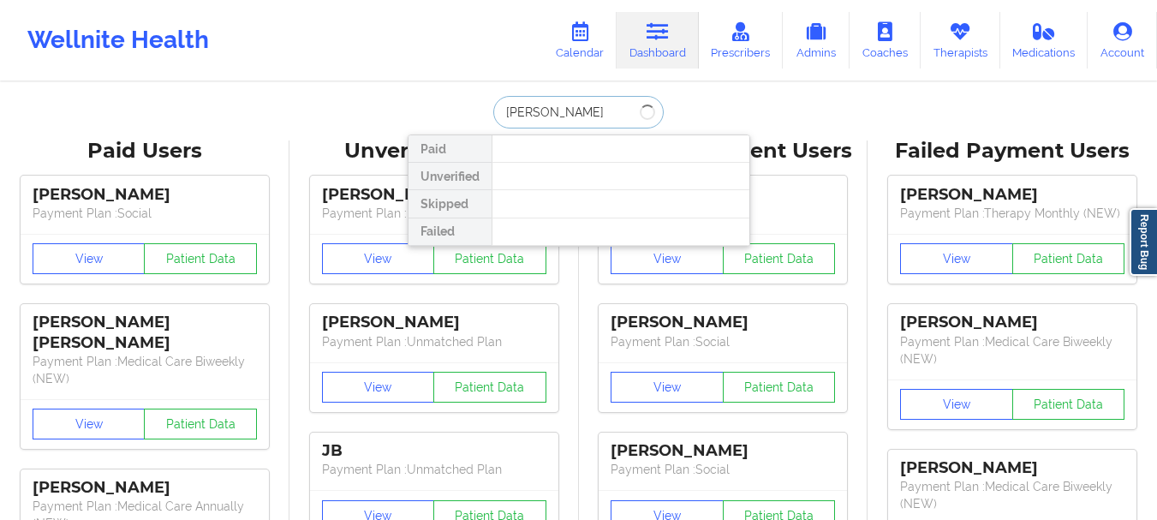
type input "Carmella"
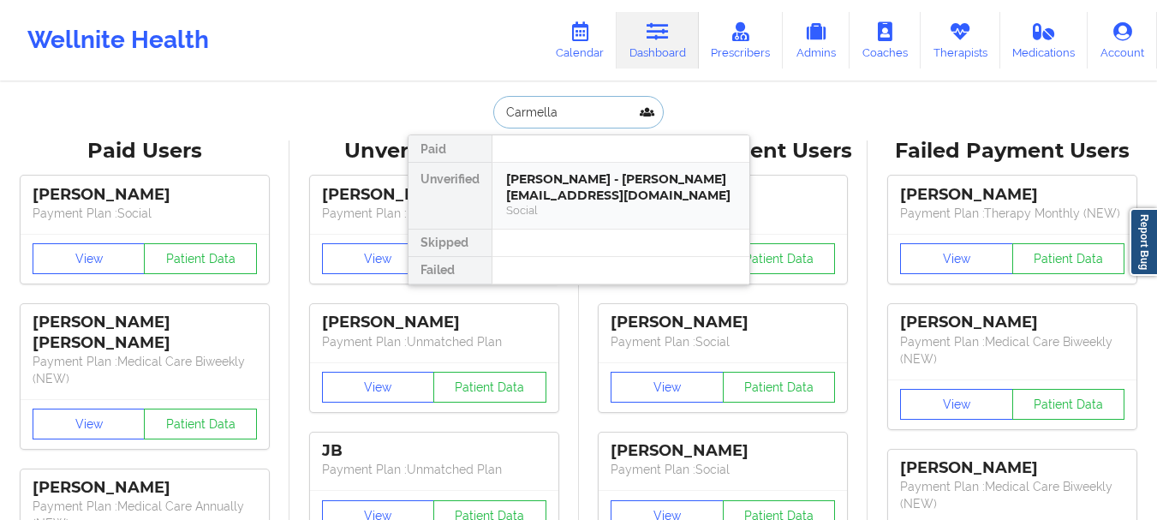
click at [555, 187] on div "Carmella Vigna - melissa_basso@aol.com" at bounding box center [621, 187] width 230 height 32
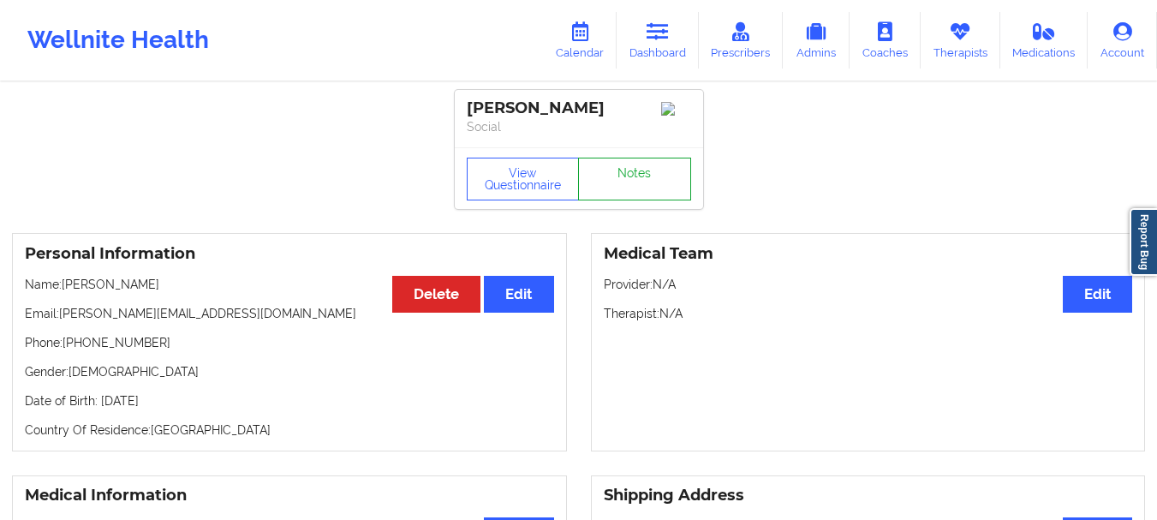
click at [642, 182] on link "Notes" at bounding box center [634, 179] width 113 height 43
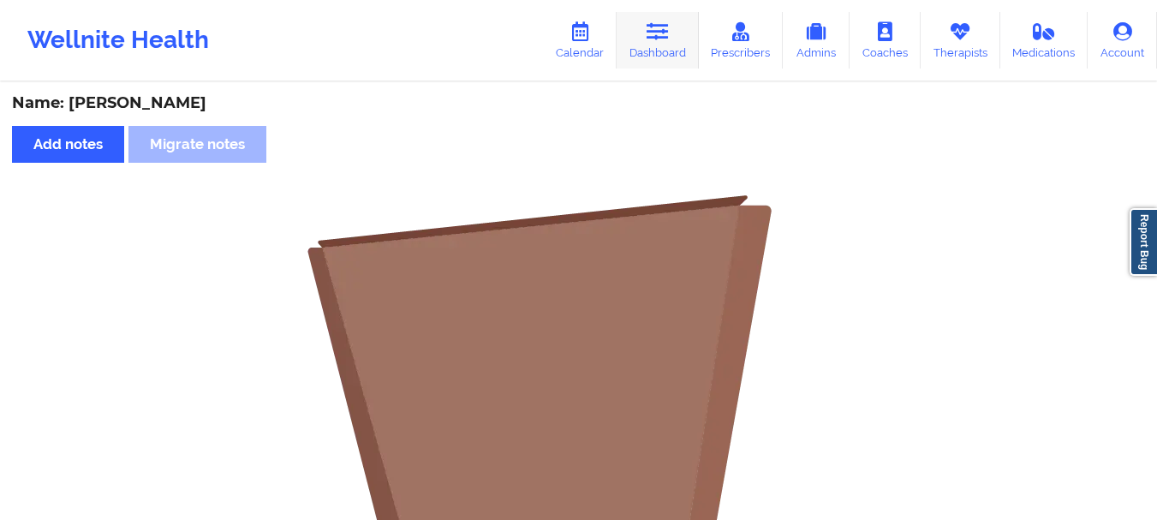
click at [645, 39] on link "Dashboard" at bounding box center [658, 40] width 82 height 57
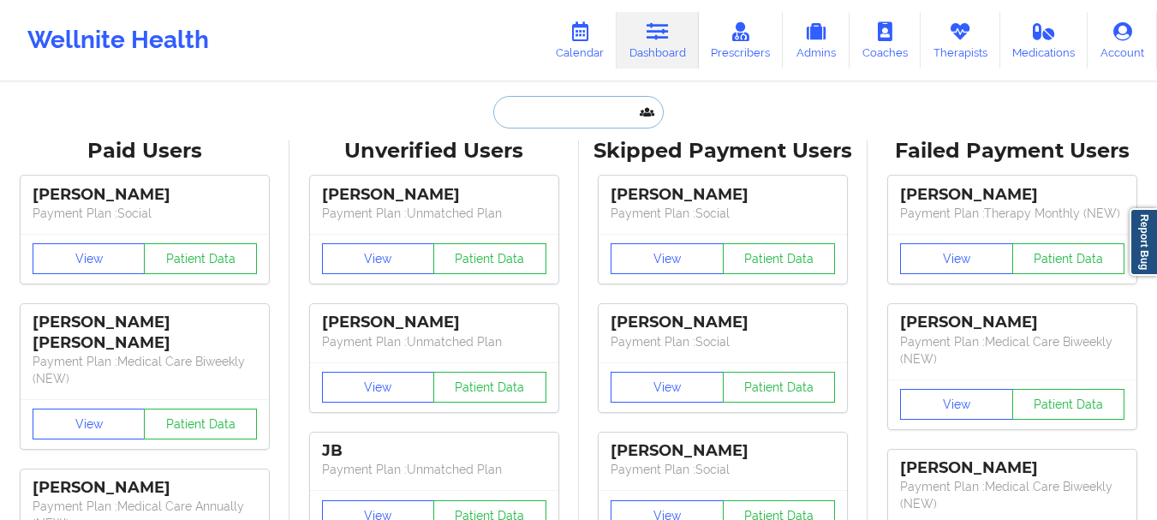
click at [576, 109] on input "text" at bounding box center [578, 112] width 170 height 33
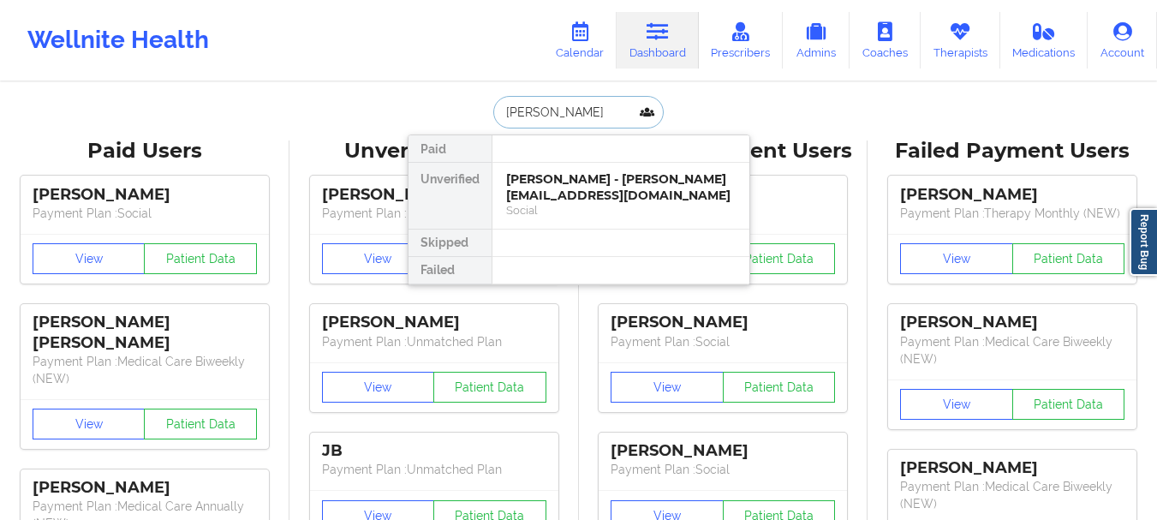
type input "Carter Gu"
click at [564, 197] on div "Carter Guinan - jguinan101@yahoo.com" at bounding box center [621, 187] width 230 height 32
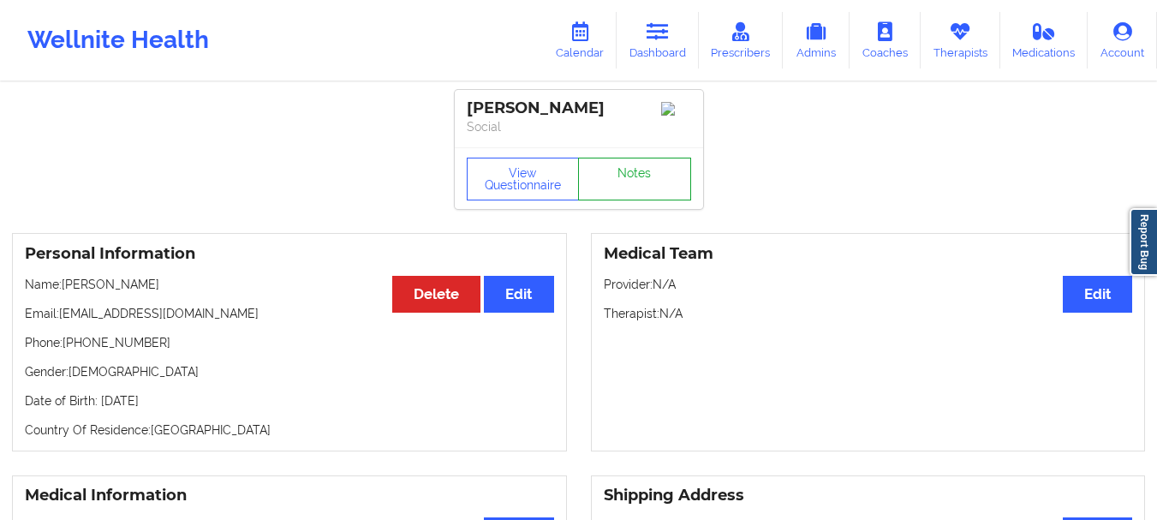
click at [605, 182] on link "Notes" at bounding box center [634, 179] width 113 height 43
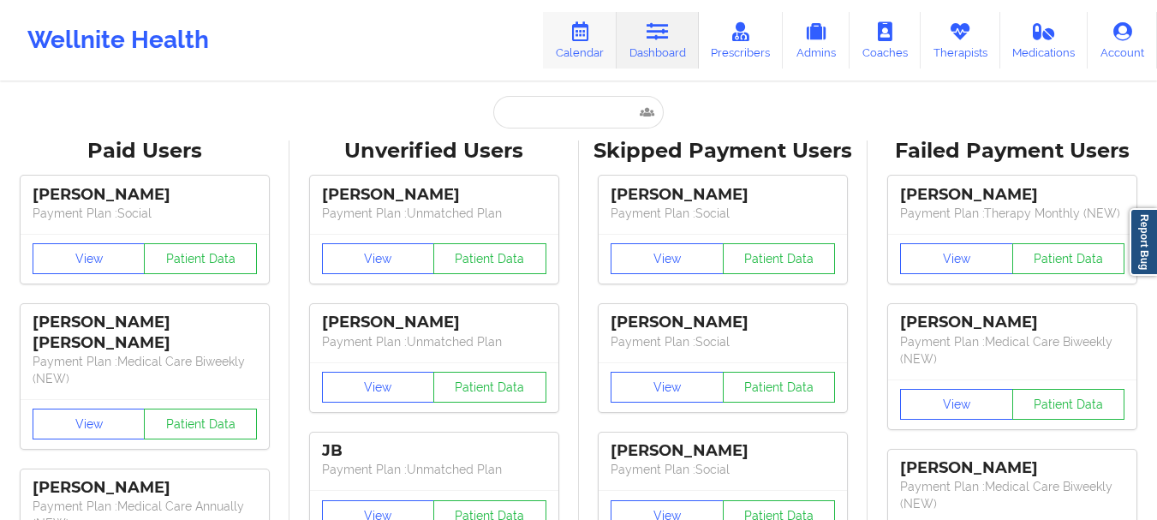
click at [586, 62] on link "Calendar" at bounding box center [580, 40] width 74 height 57
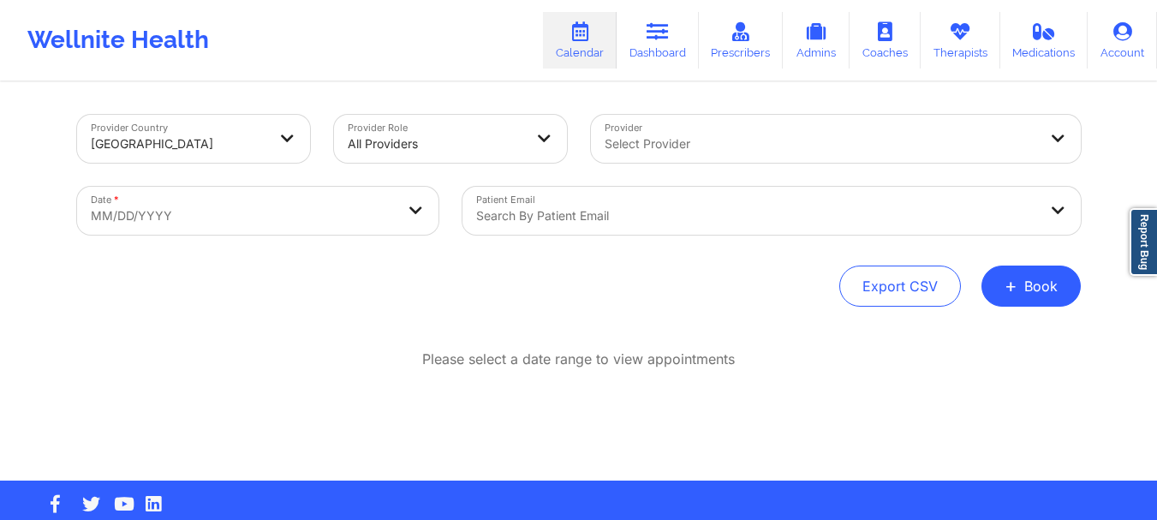
click at [403, 208] on body "Wellnite Health Calendar Dashboard Prescribers Admins Coaches Therapists Medica…" at bounding box center [578, 260] width 1157 height 520
select select "2025-8"
select select "2025-9"
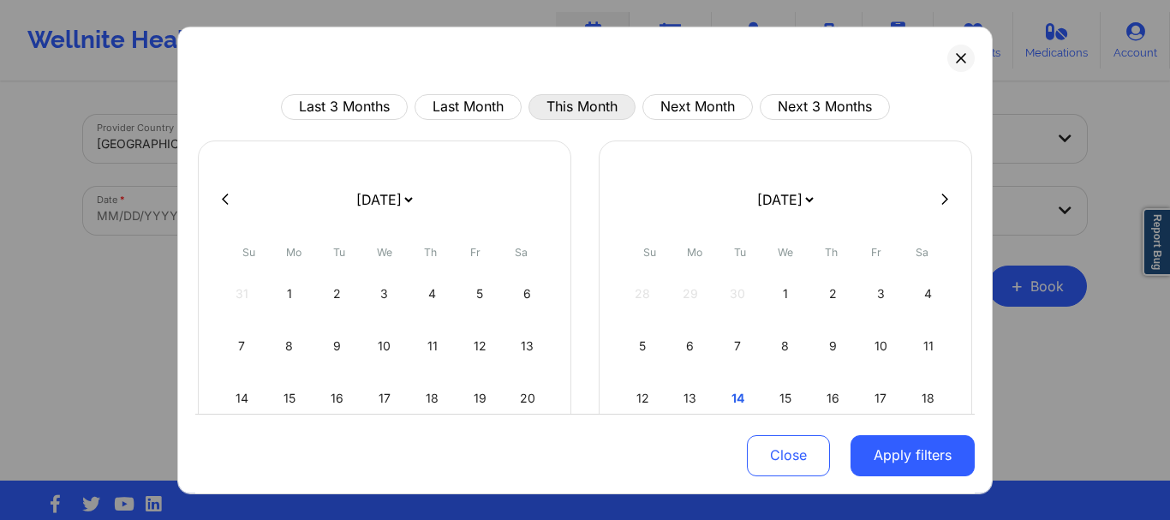
click at [574, 113] on button "This Month" at bounding box center [582, 106] width 107 height 26
select select "2025-9"
select select "2025-10"
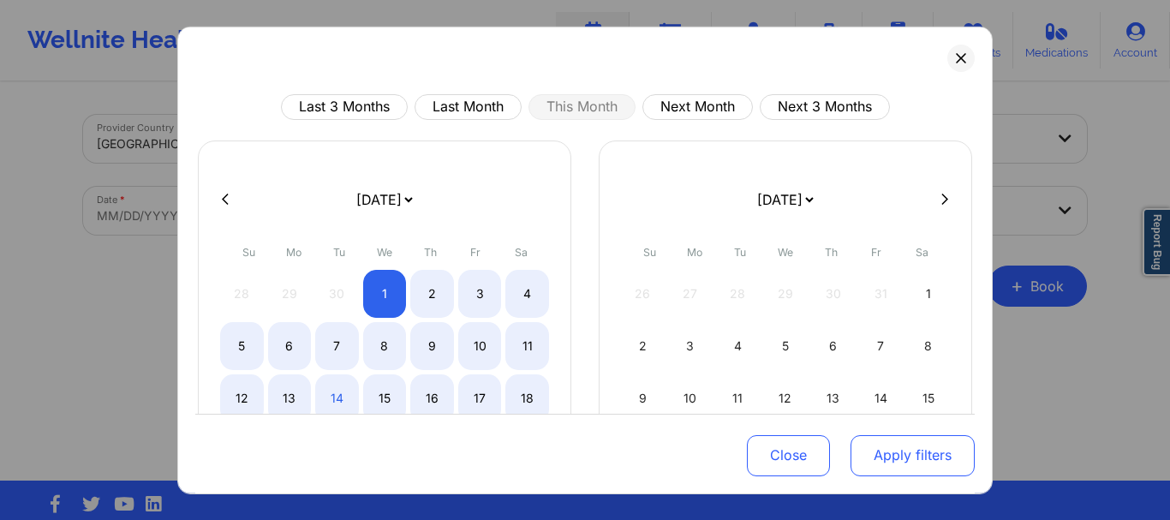
click at [881, 468] on button "Apply filters" at bounding box center [913, 455] width 124 height 41
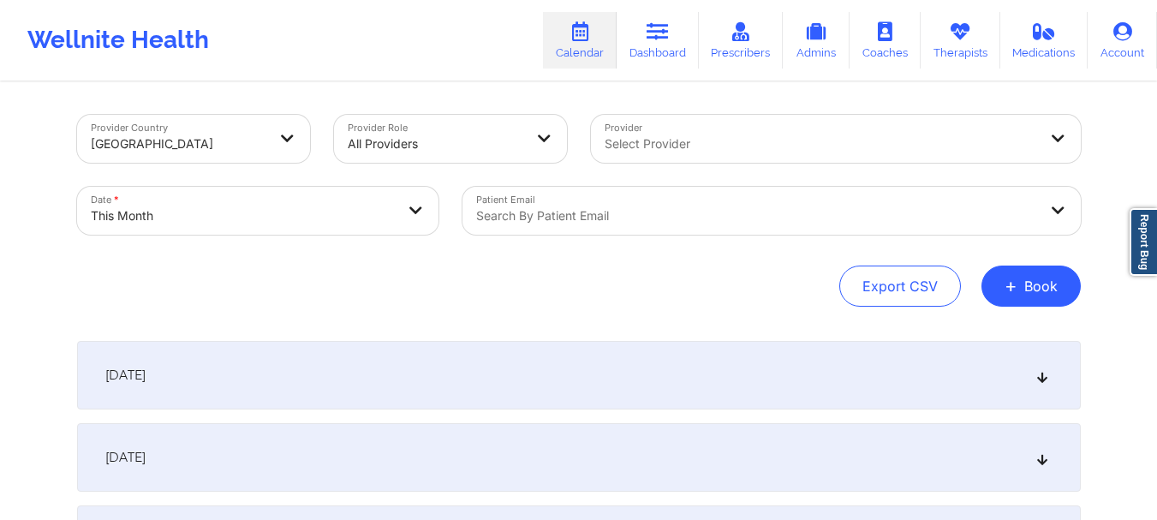
click at [556, 212] on div at bounding box center [757, 216] width 562 height 21
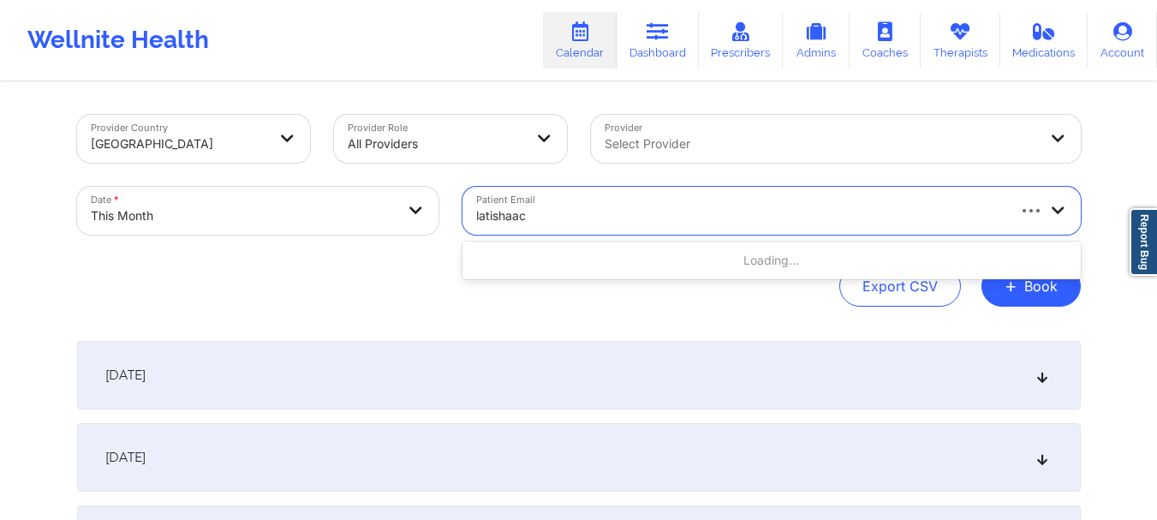
type input "latishaack"
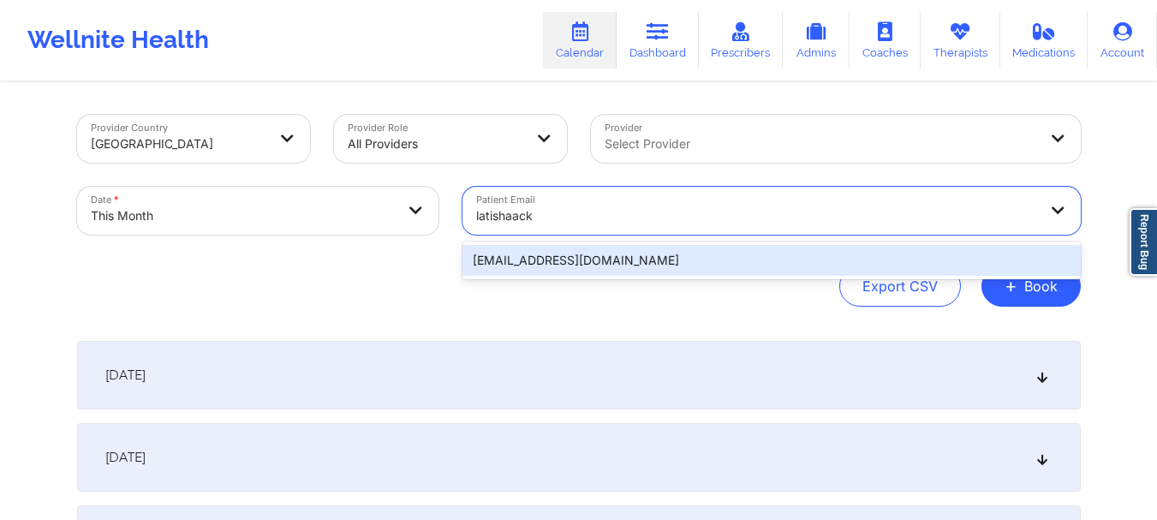
click at [564, 261] on div "latishaack@yahoo.com" at bounding box center [772, 260] width 618 height 31
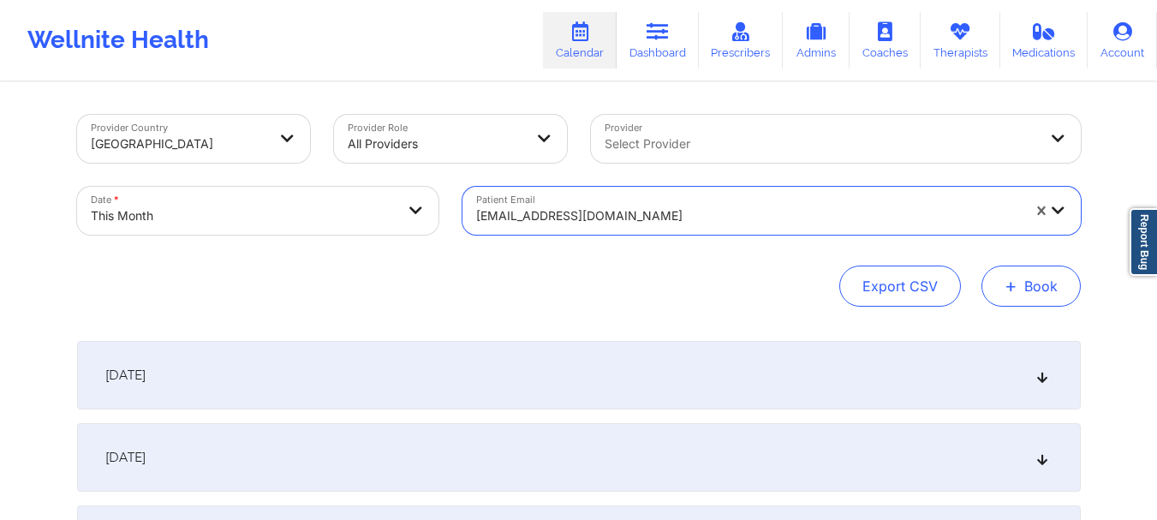
click at [1036, 290] on button "+ Book" at bounding box center [1031, 286] width 99 height 41
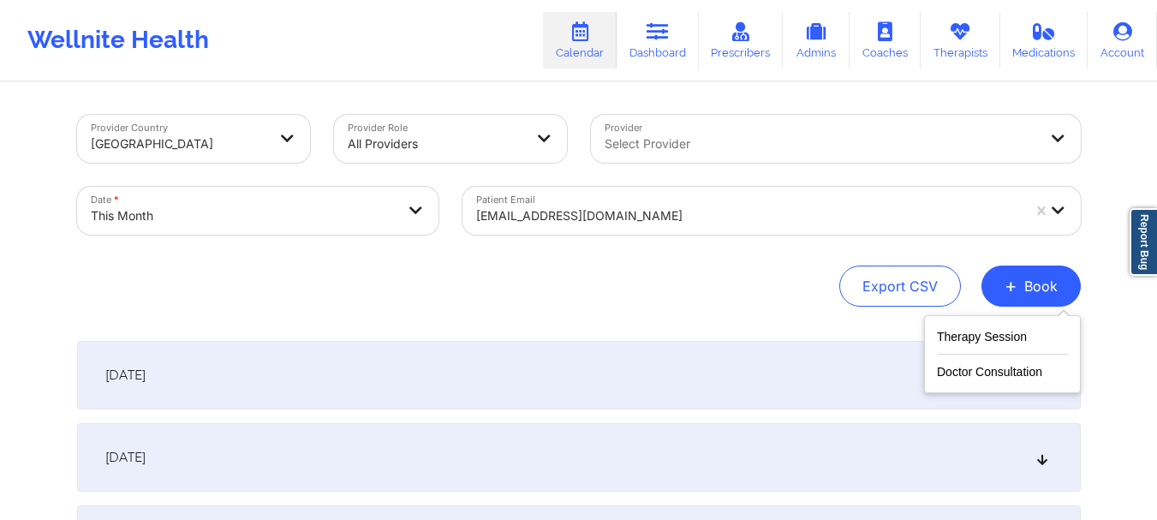
click at [975, 323] on div "Therapy Session Doctor Consultation" at bounding box center [1002, 354] width 157 height 78
click at [966, 334] on button "Therapy Session" at bounding box center [1002, 340] width 131 height 28
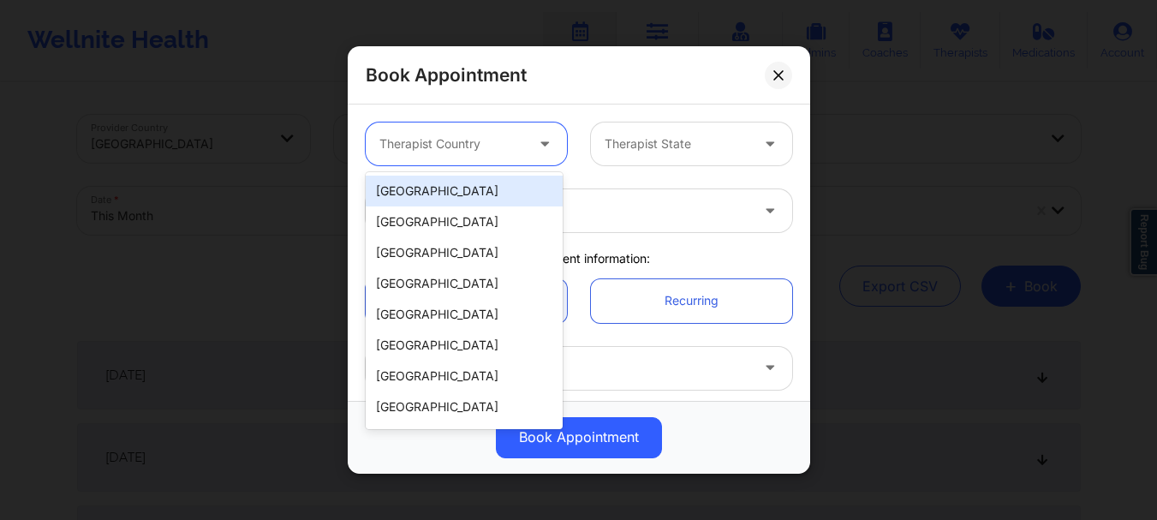
click at [482, 154] on div "Therapist Country" at bounding box center [446, 143] width 160 height 43
click at [464, 198] on div "[GEOGRAPHIC_DATA]" at bounding box center [464, 191] width 197 height 31
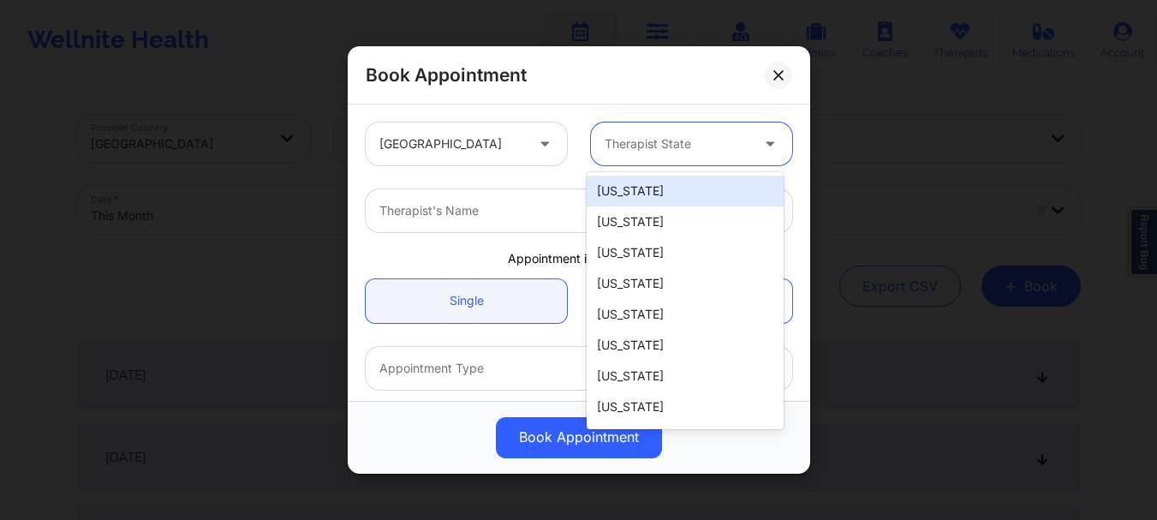
click at [621, 164] on div "Therapist State" at bounding box center [671, 143] width 160 height 43
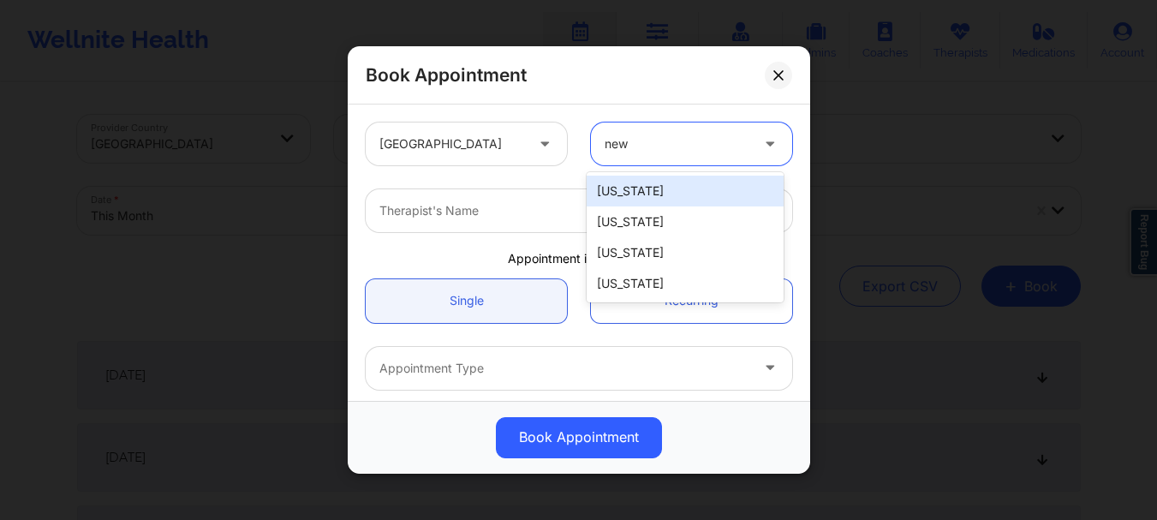
type input "new"
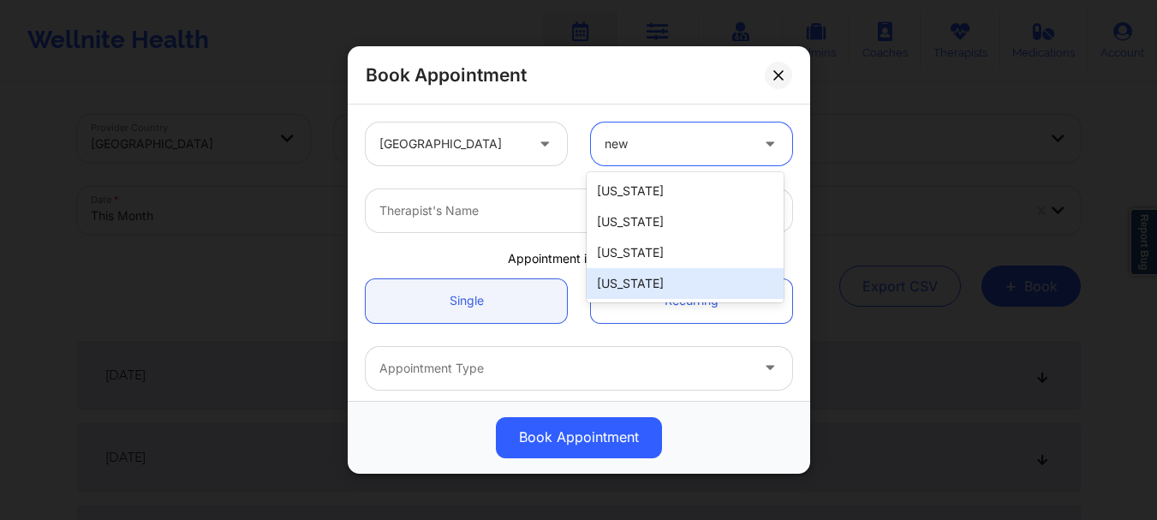
click at [635, 284] on div "[US_STATE]" at bounding box center [685, 283] width 197 height 31
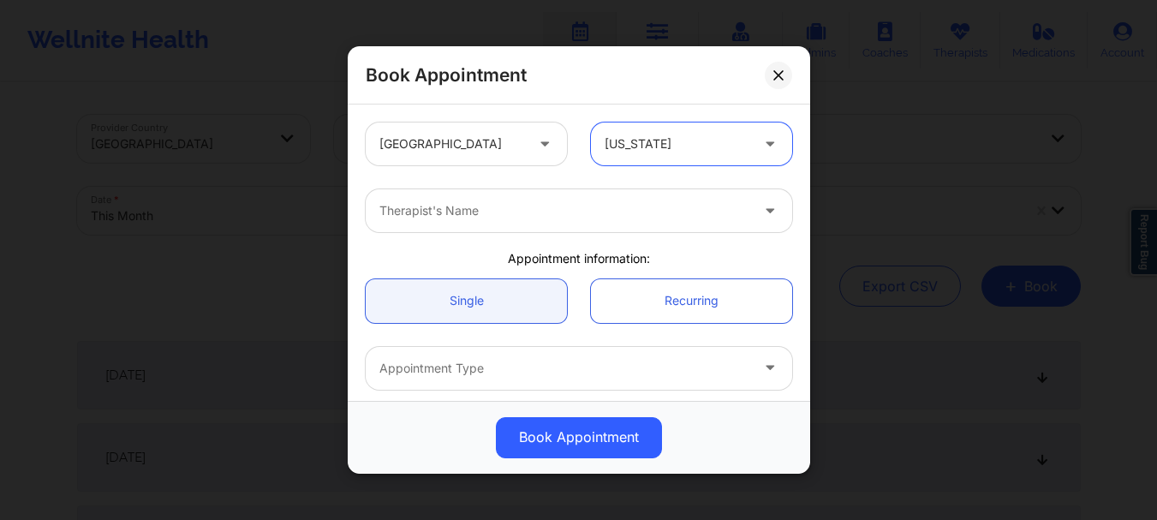
click at [488, 218] on div at bounding box center [564, 210] width 370 height 21
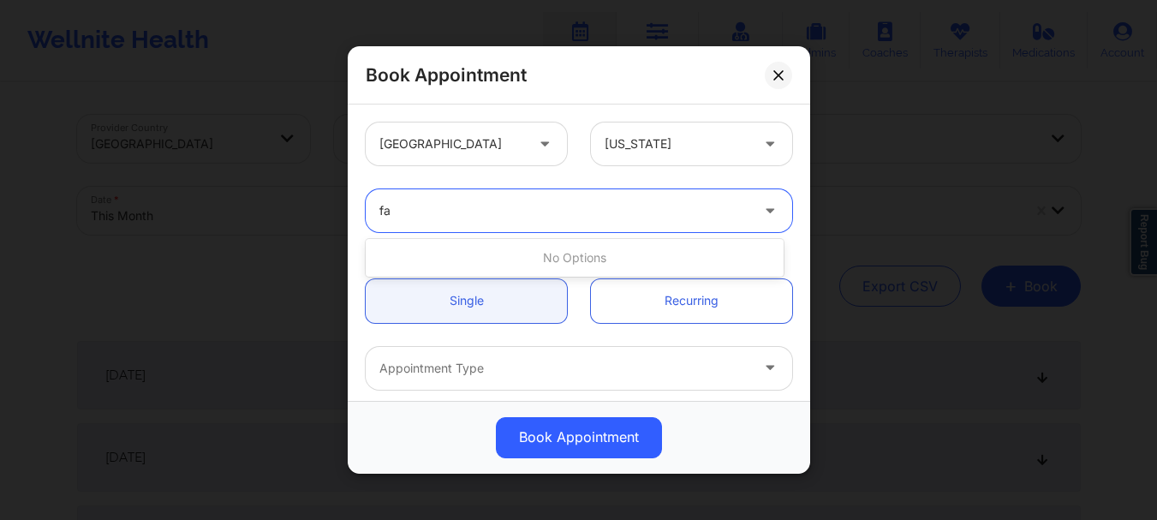
type input "f"
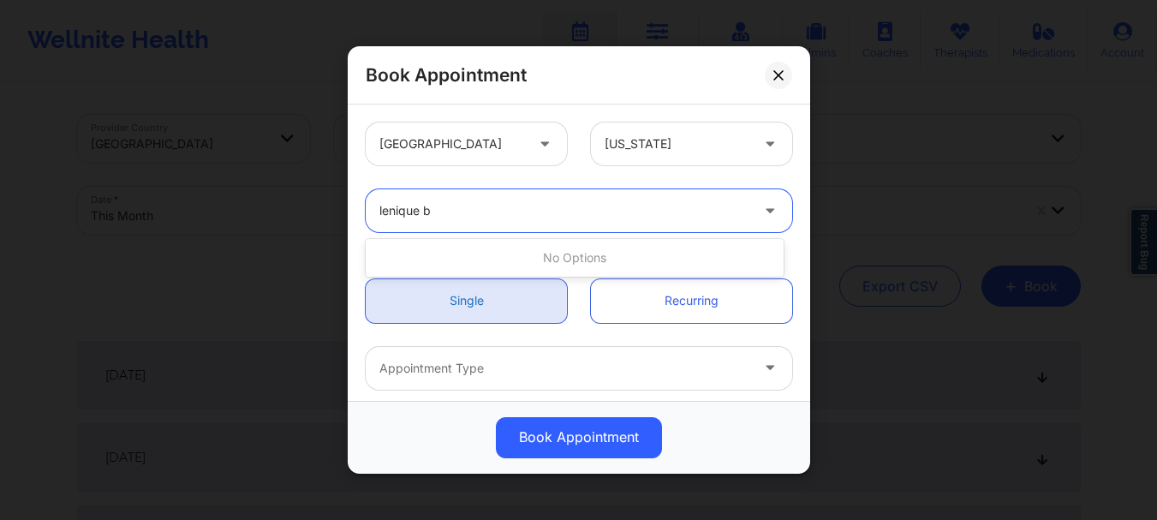
type input "lenique"
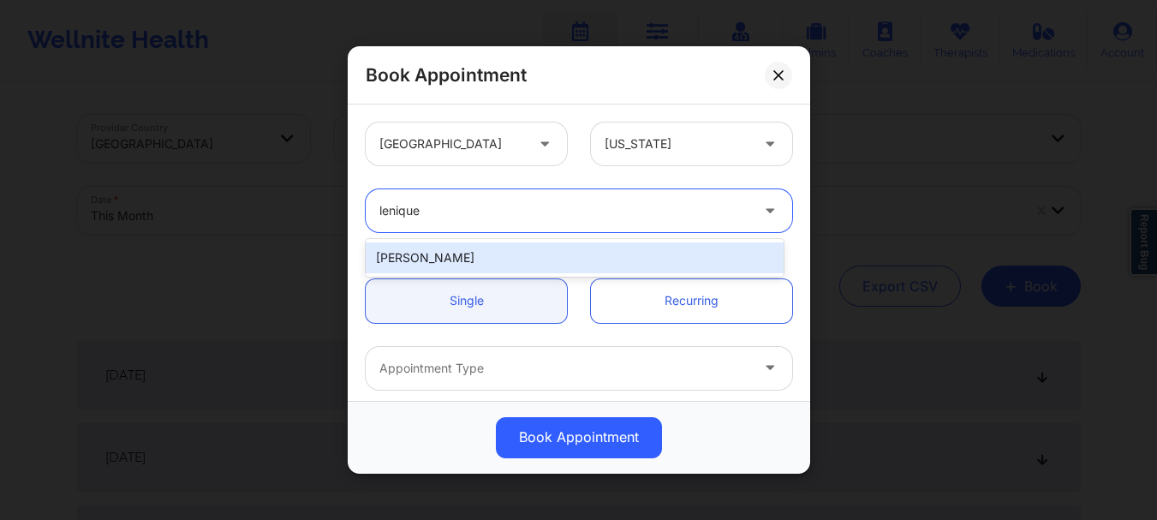
click at [479, 252] on div "Lenique C. Bligen" at bounding box center [575, 257] width 418 height 31
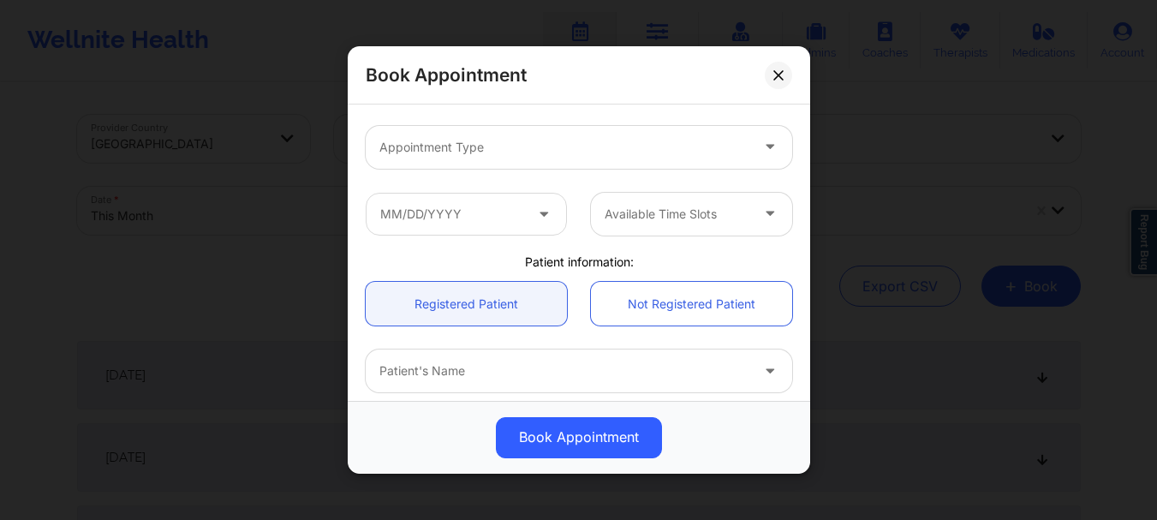
scroll to position [330, 0]
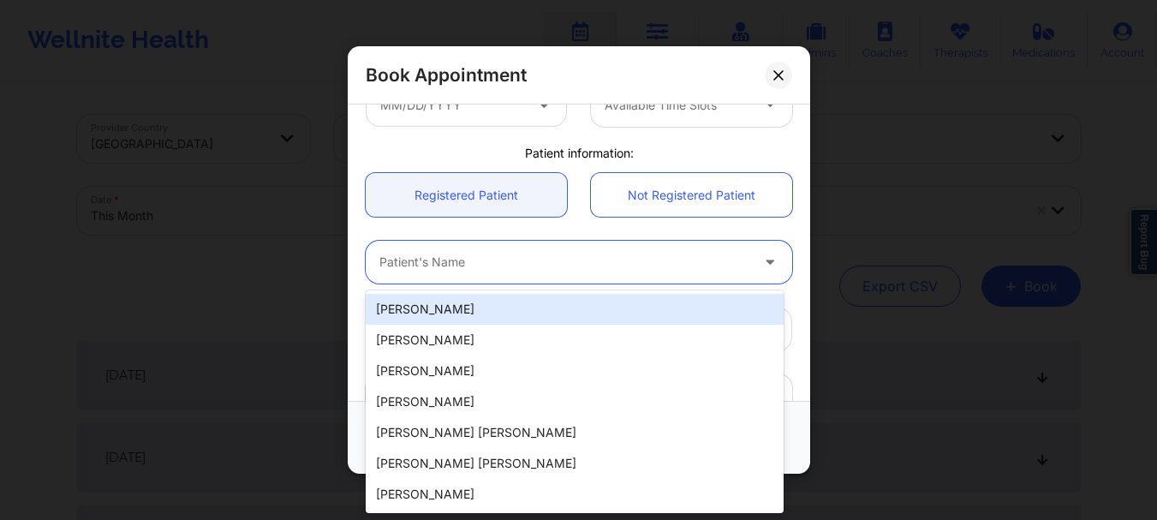
click at [421, 276] on div "Patient's Name" at bounding box center [558, 262] width 385 height 43
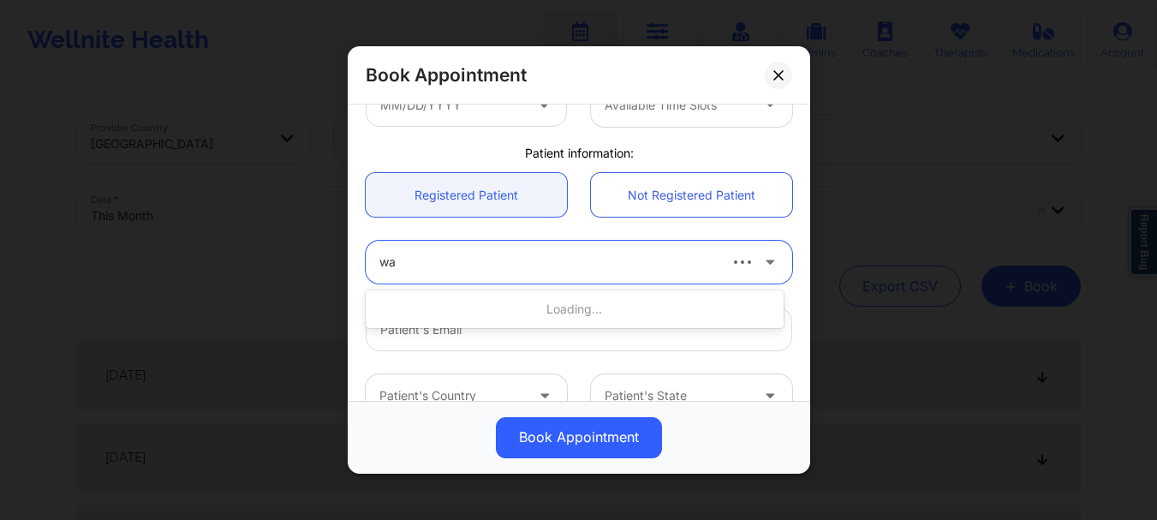
type input "w"
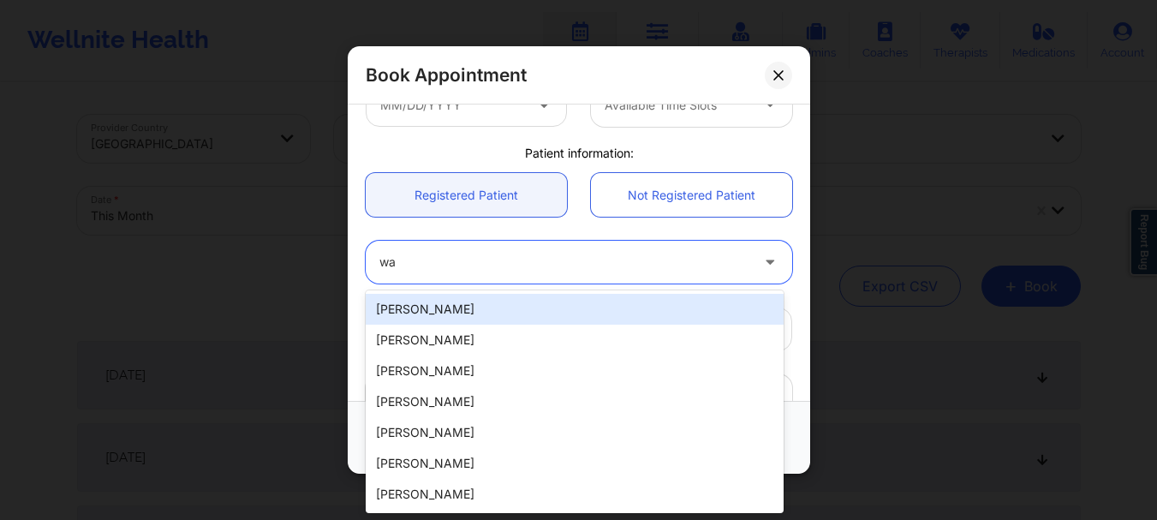
type input "w"
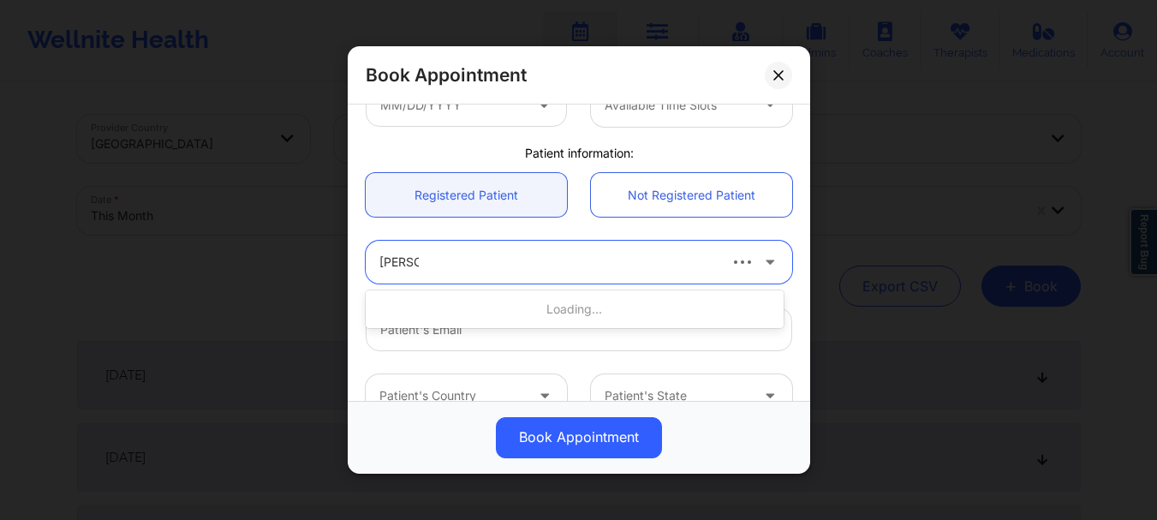
type input "latisha"
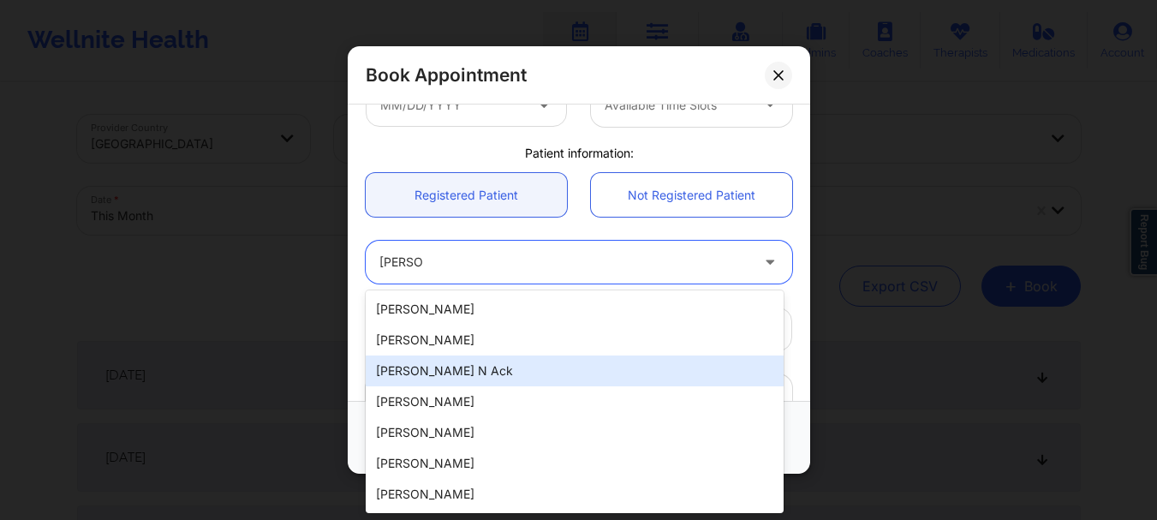
click at [434, 372] on div "Latisha N Ack" at bounding box center [575, 370] width 418 height 31
type input "latishaack@yahoo.com"
type input "+1917-531-4877"
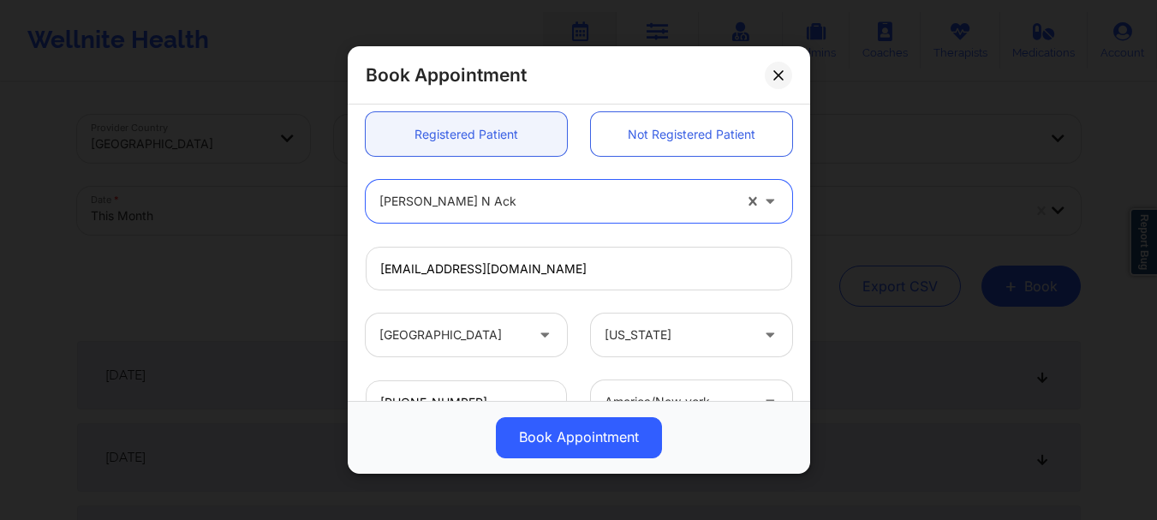
scroll to position [431, 0]
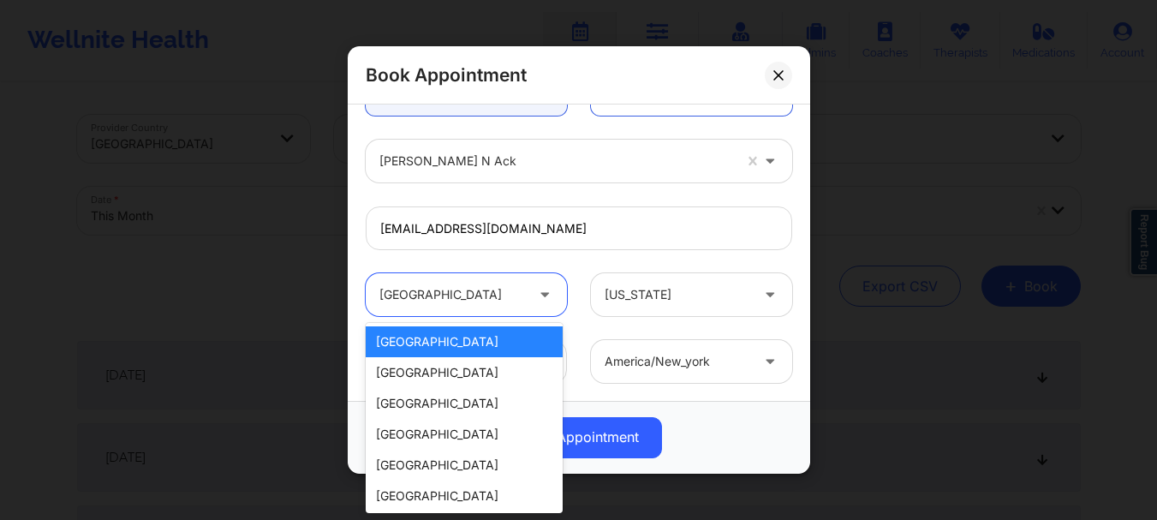
click at [507, 295] on div at bounding box center [451, 295] width 145 height 21
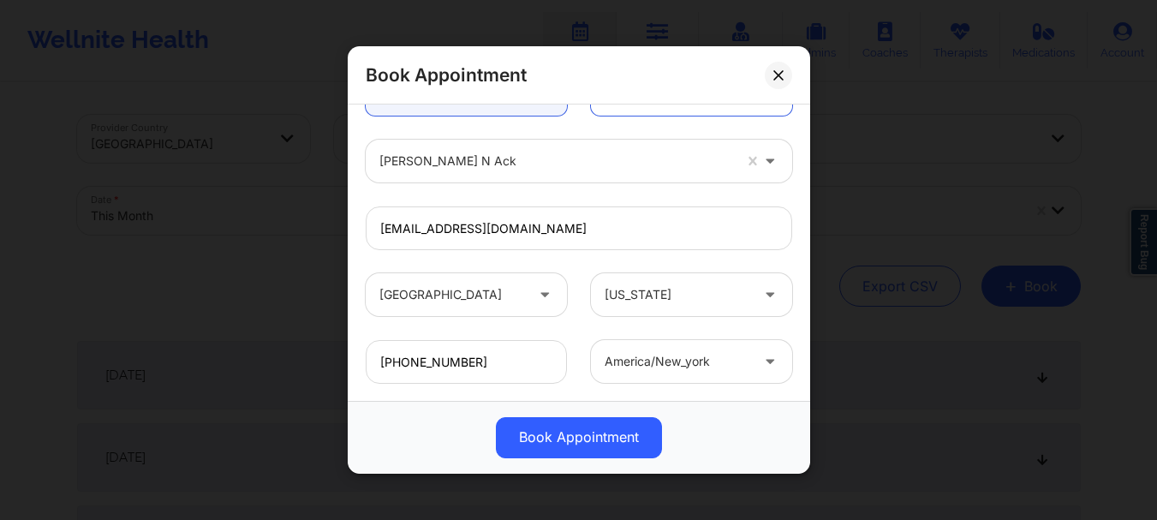
click at [580, 272] on div "United States New York" at bounding box center [579, 294] width 451 height 67
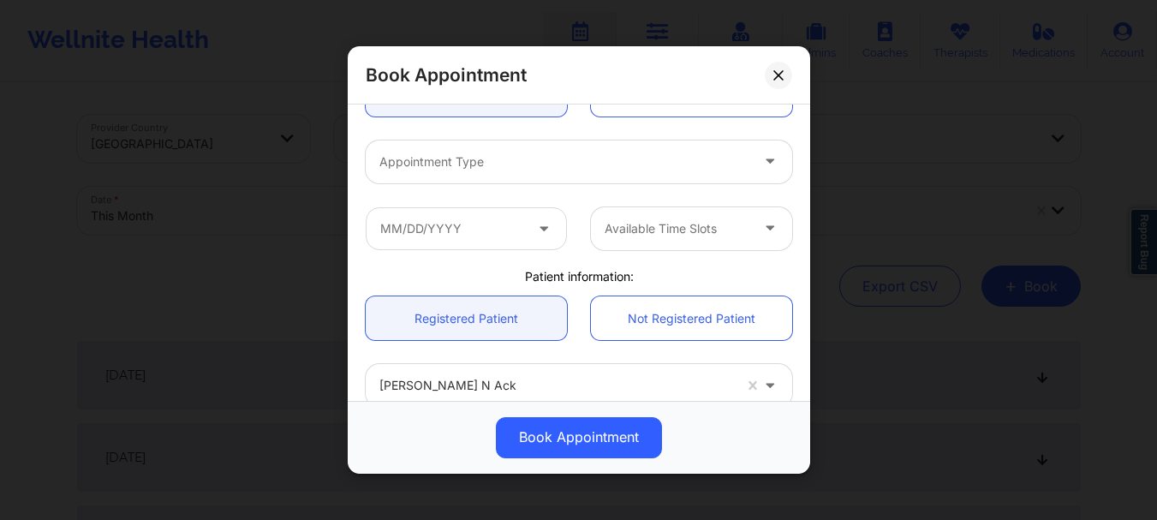
scroll to position [204, 0]
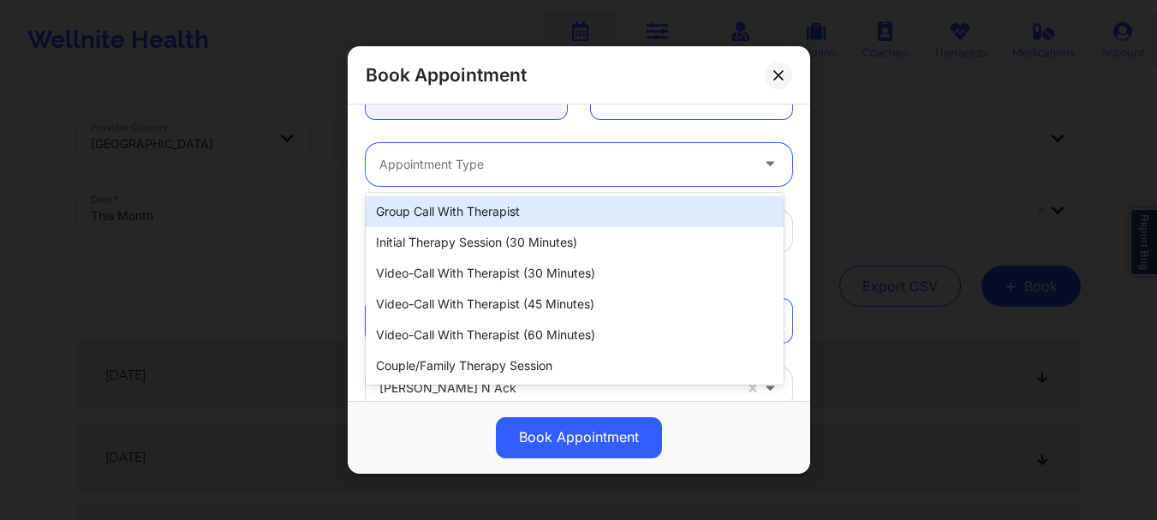
click at [617, 157] on div at bounding box center [564, 164] width 370 height 21
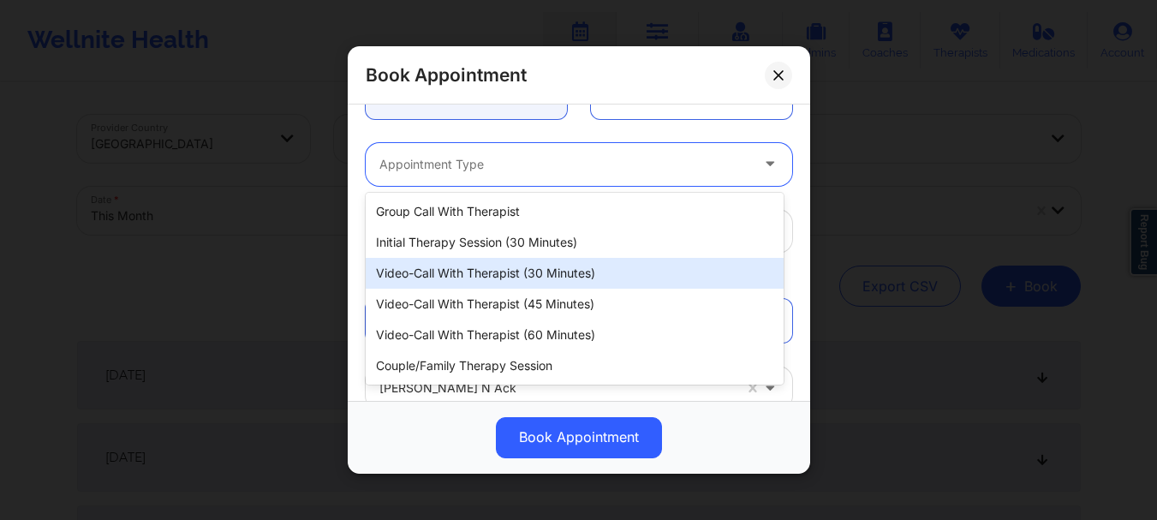
click at [531, 261] on div "Video-Call with Therapist (30 minutes)" at bounding box center [575, 273] width 418 height 31
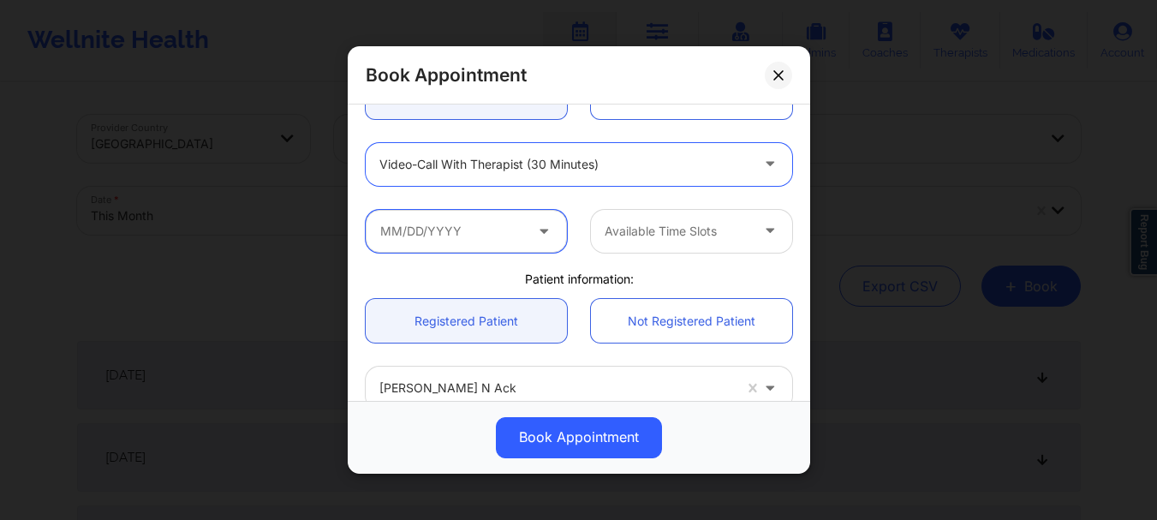
click at [489, 236] on input "text" at bounding box center [466, 231] width 201 height 43
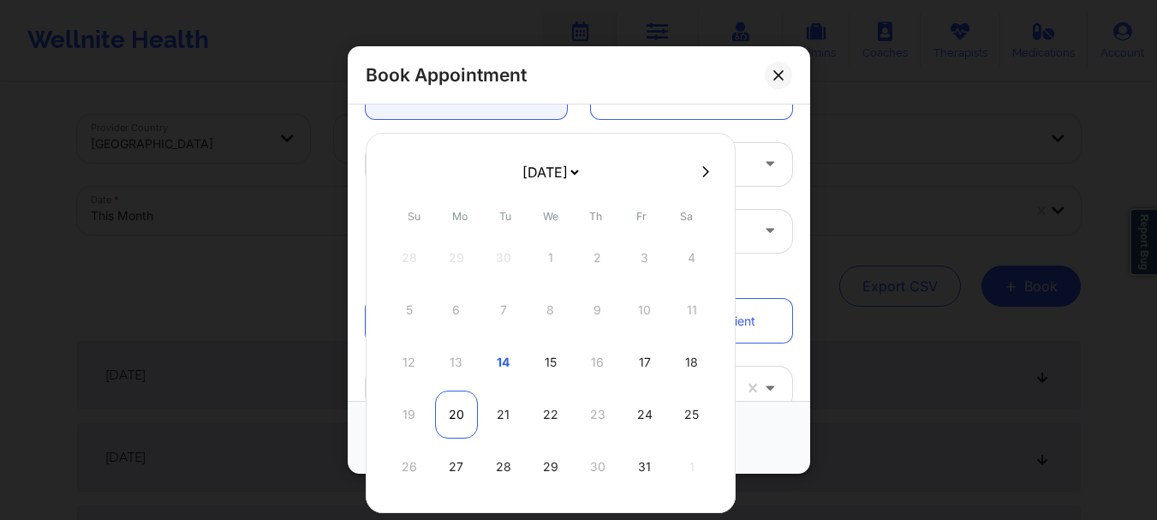
click at [460, 408] on div "20" at bounding box center [456, 415] width 43 height 48
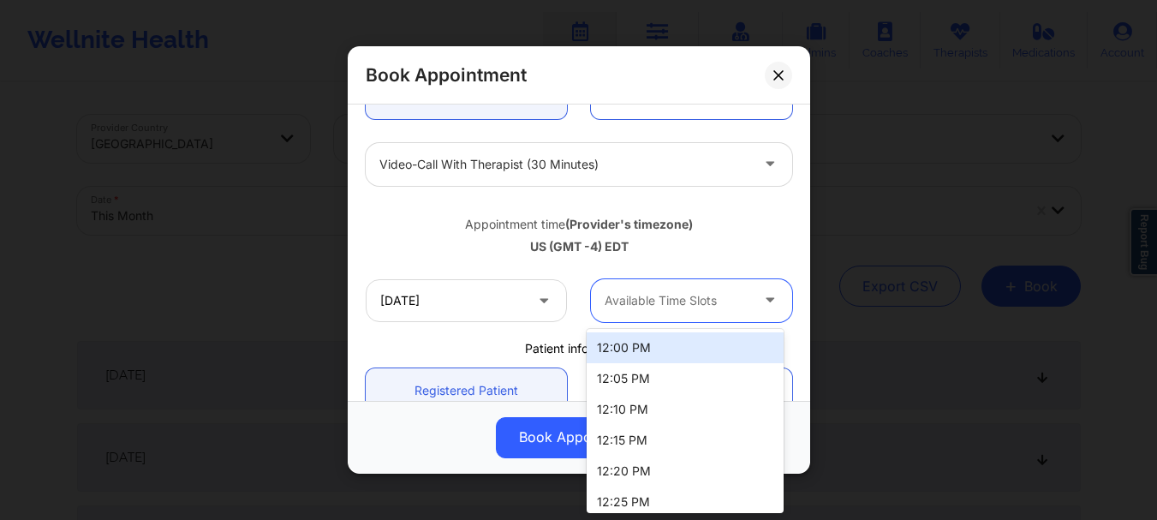
click at [633, 296] on div at bounding box center [677, 300] width 145 height 21
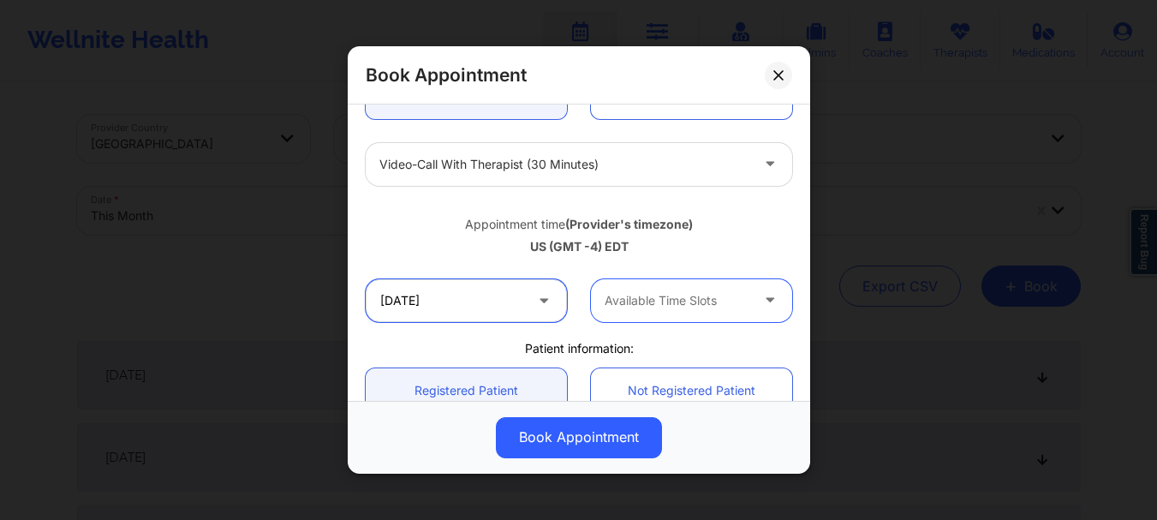
click at [504, 317] on input "10/20/2025" at bounding box center [466, 300] width 201 height 43
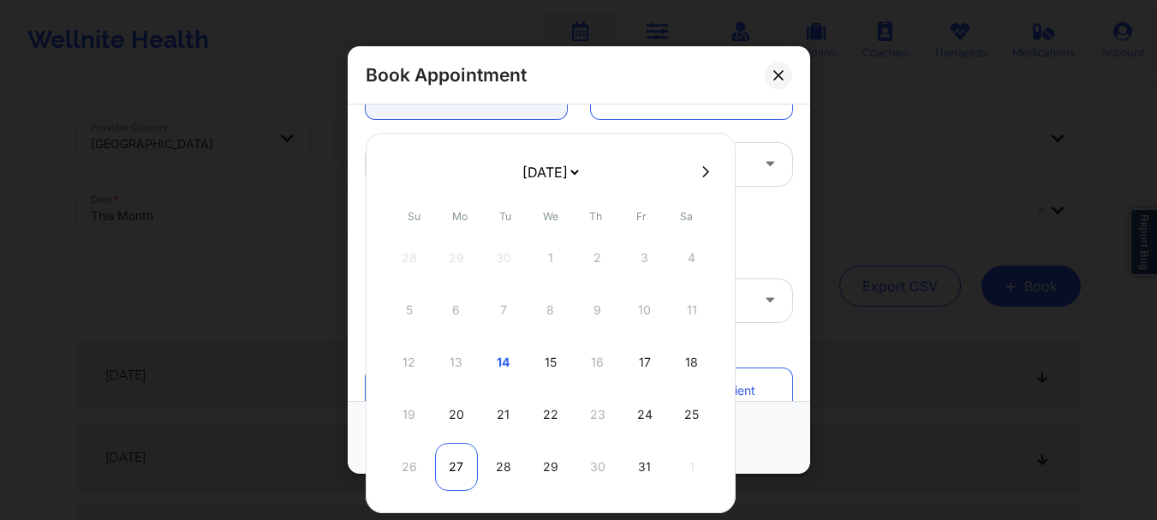
click at [464, 457] on div "27" at bounding box center [456, 467] width 43 height 48
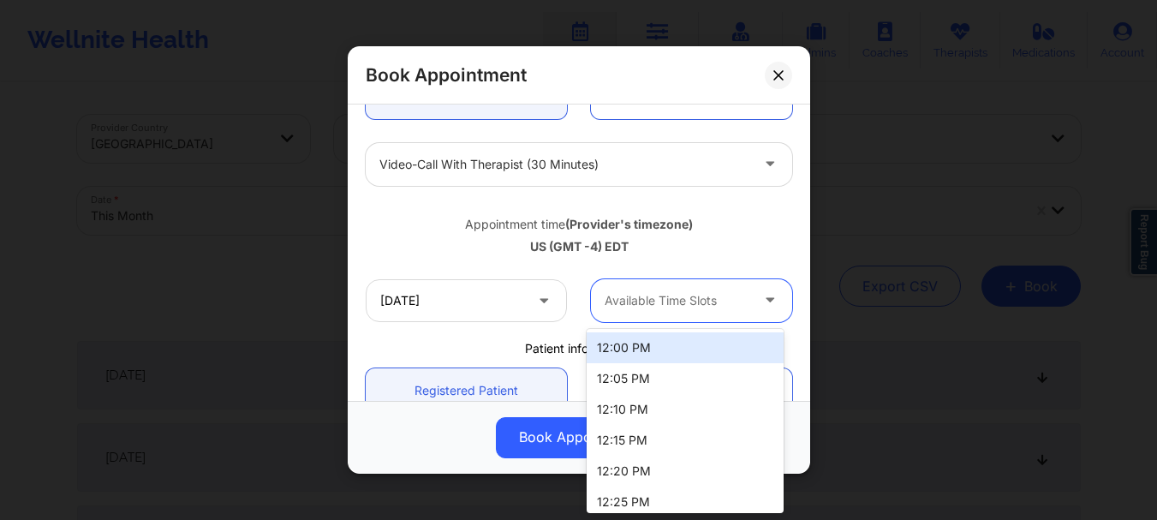
click at [721, 303] on div at bounding box center [677, 300] width 145 height 21
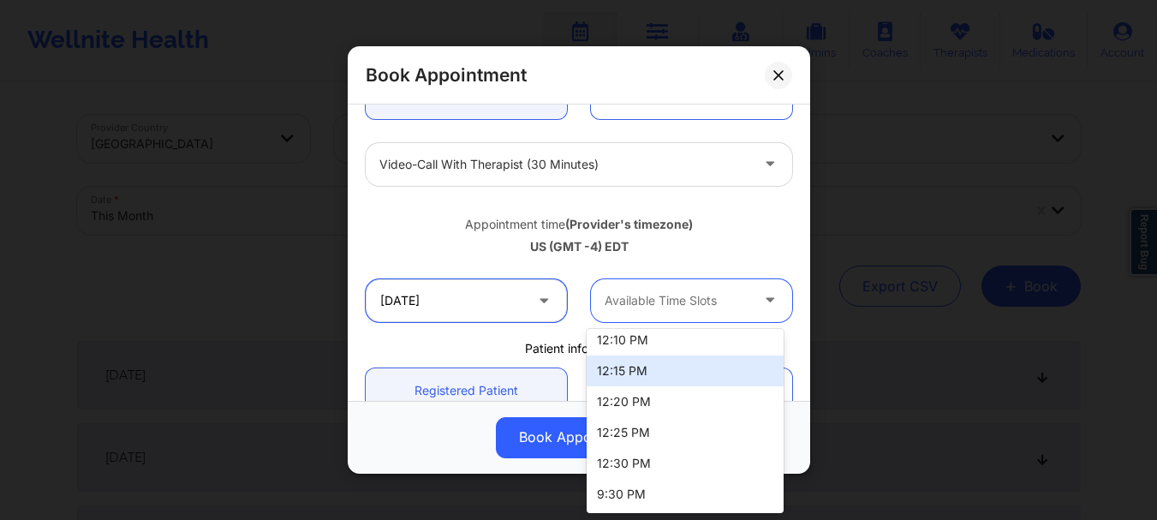
click at [496, 287] on input "10/27/2025" at bounding box center [466, 300] width 201 height 43
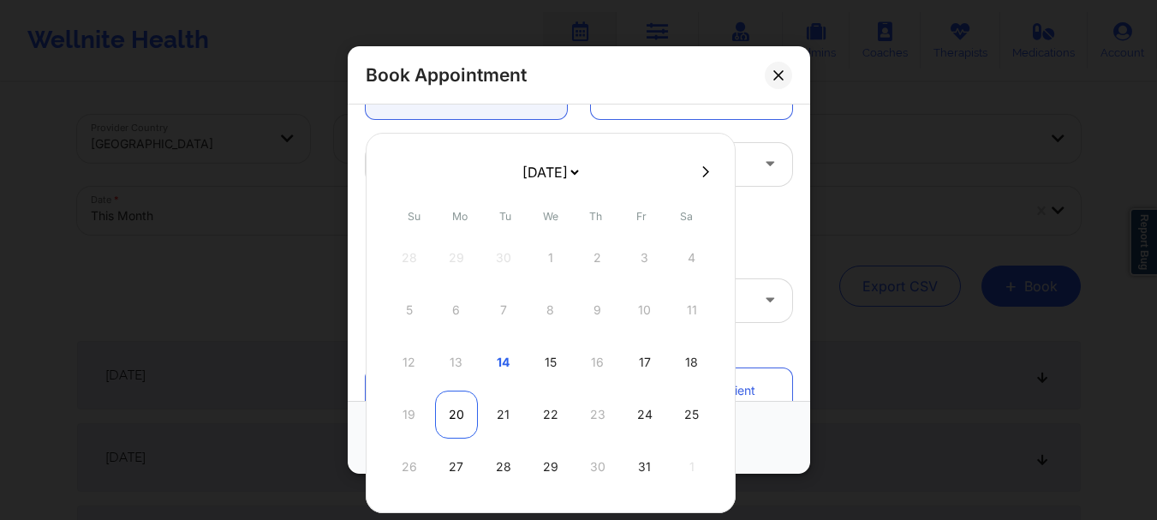
click at [466, 402] on div "20" at bounding box center [456, 415] width 43 height 48
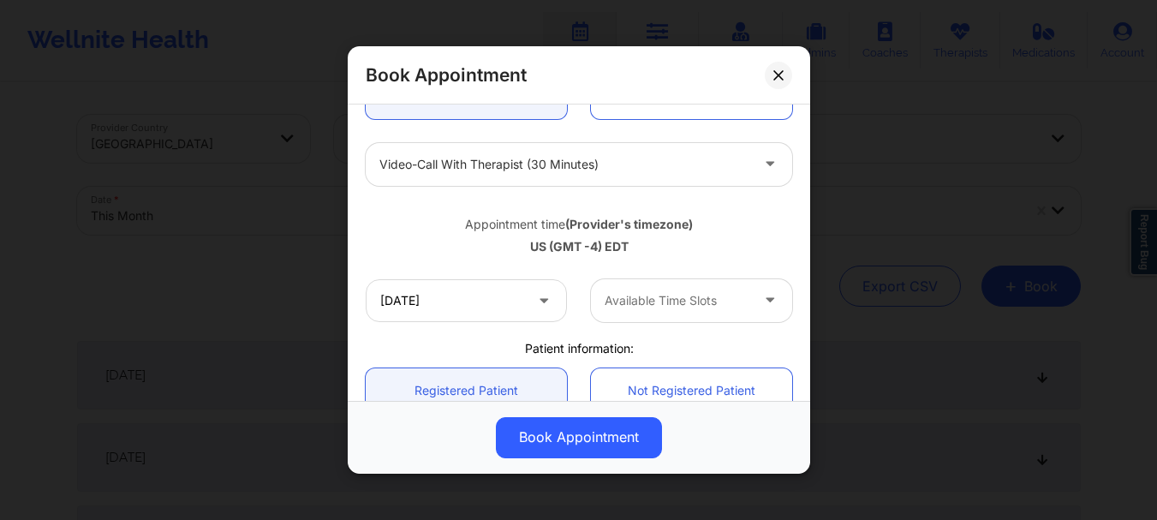
click at [692, 304] on div at bounding box center [677, 300] width 145 height 21
click at [449, 302] on input "10/20/2025" at bounding box center [466, 300] width 201 height 43
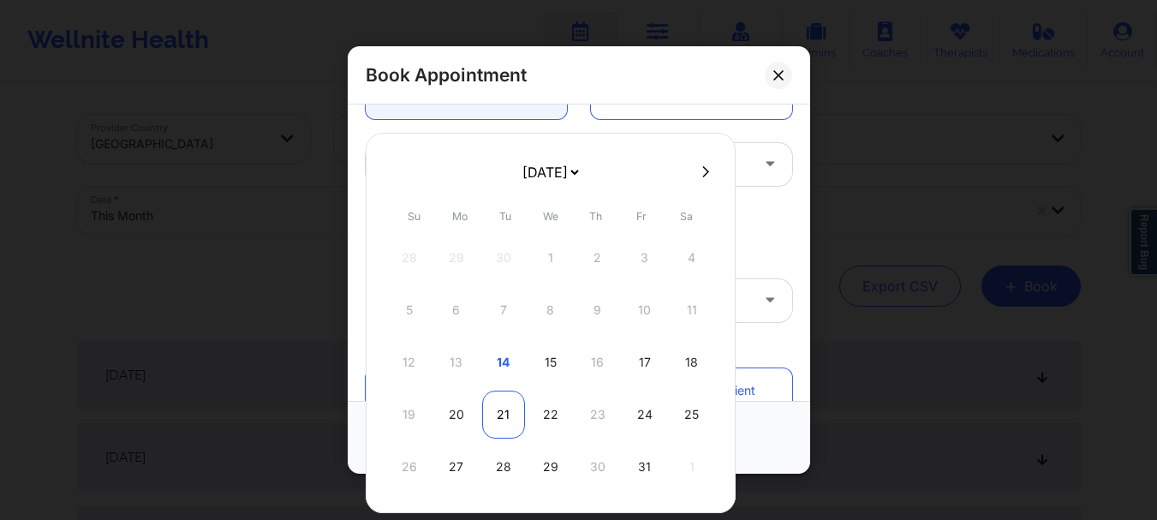
click at [497, 409] on div "21" at bounding box center [503, 415] width 43 height 48
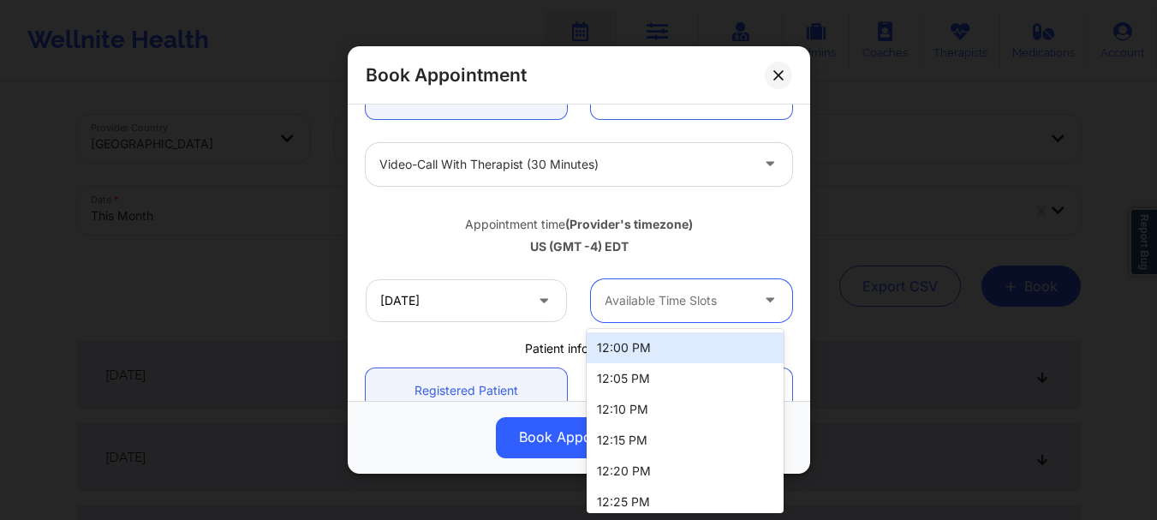
click at [659, 301] on div at bounding box center [677, 300] width 145 height 21
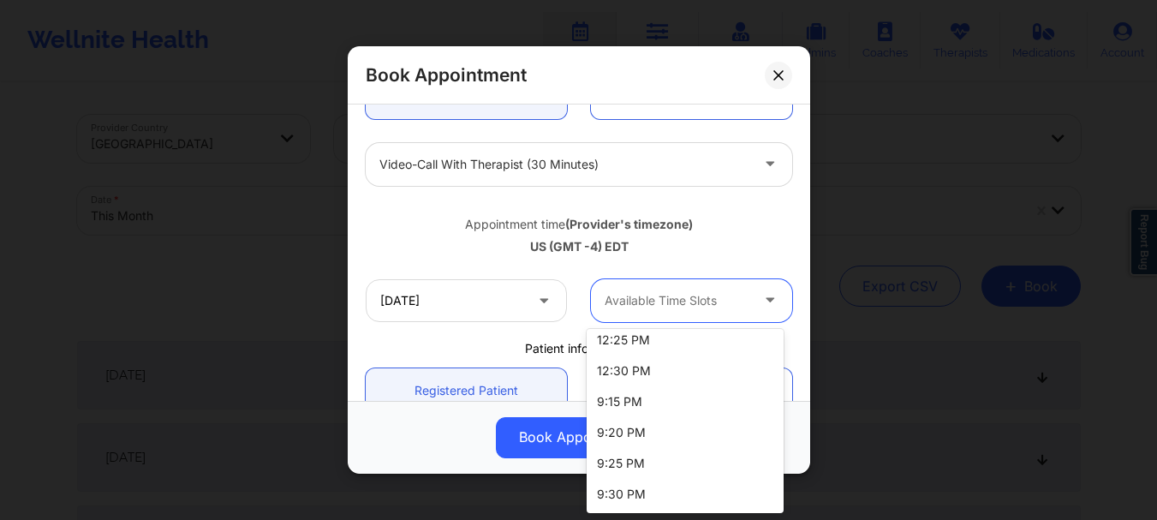
scroll to position [146, 0]
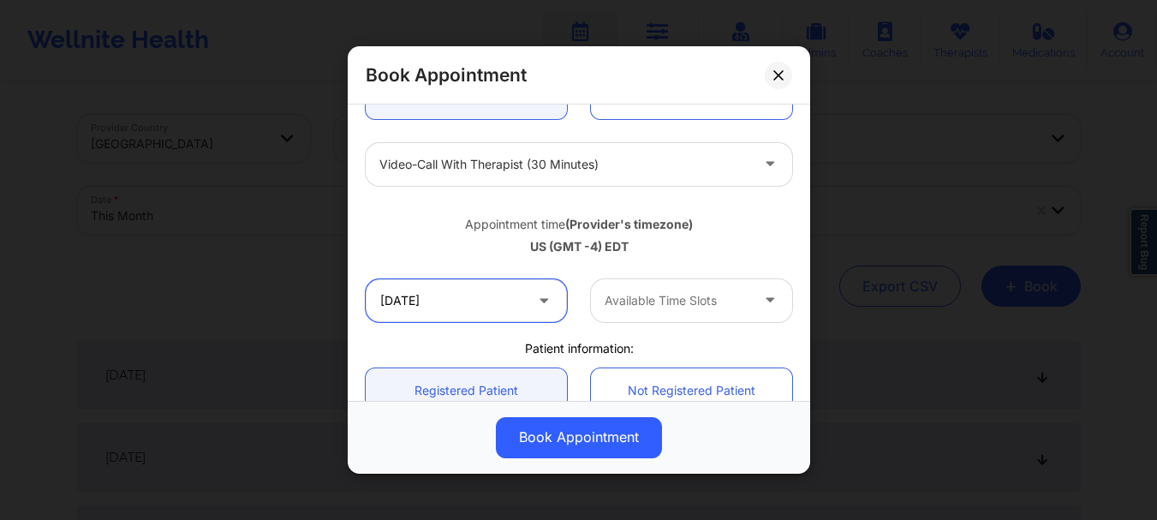
click at [418, 296] on input "[DATE]" at bounding box center [466, 300] width 201 height 43
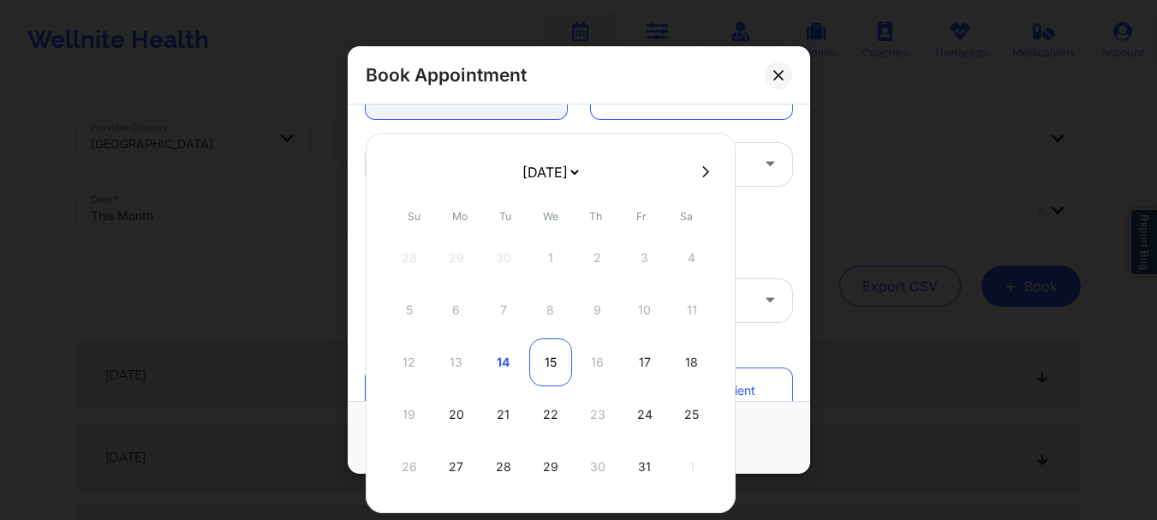
click at [550, 355] on div "15" at bounding box center [550, 362] width 43 height 48
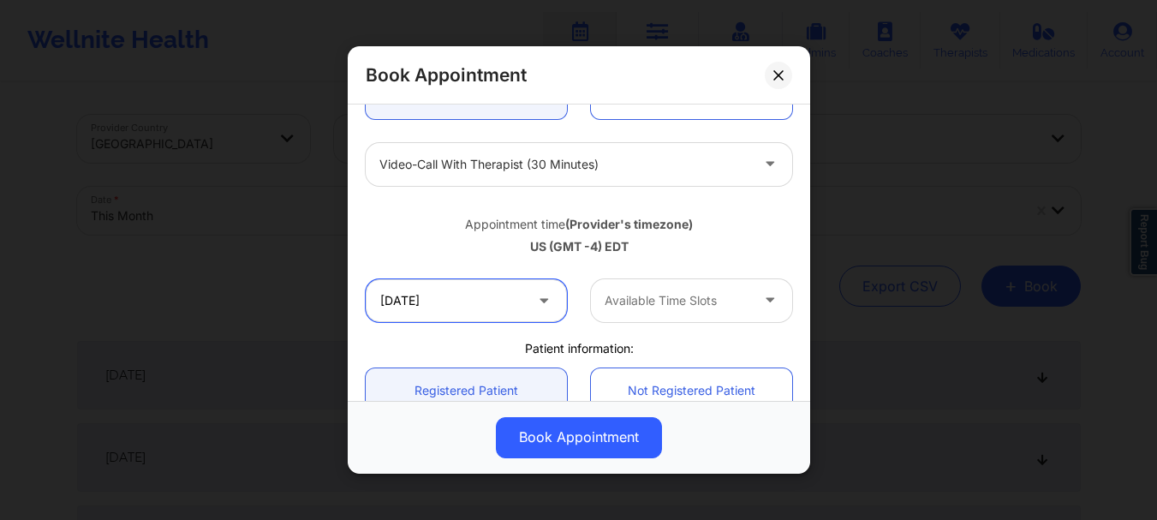
click at [463, 294] on input "[DATE]" at bounding box center [466, 300] width 201 height 43
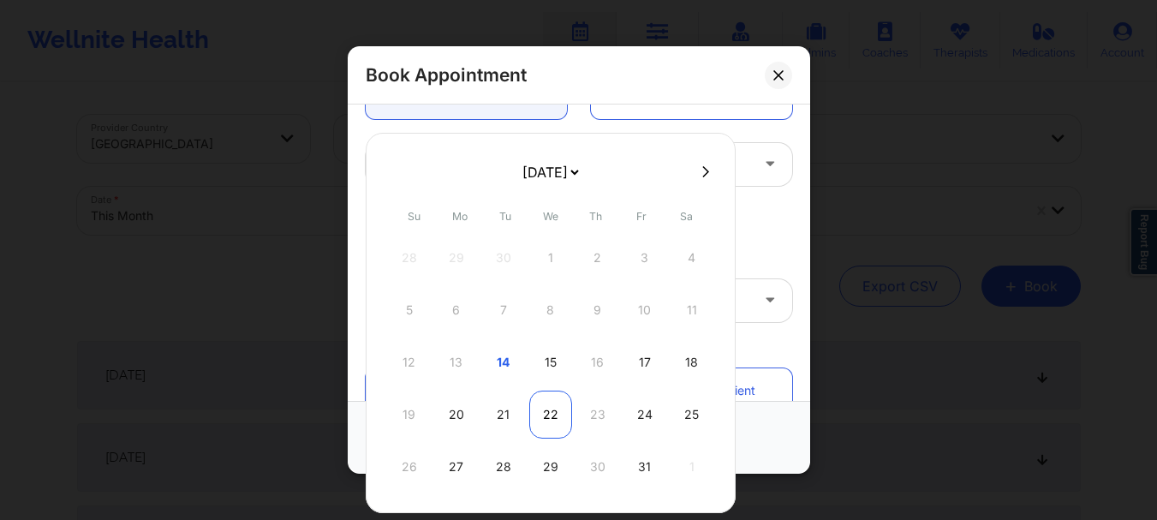
click at [545, 410] on div "22" at bounding box center [550, 415] width 43 height 48
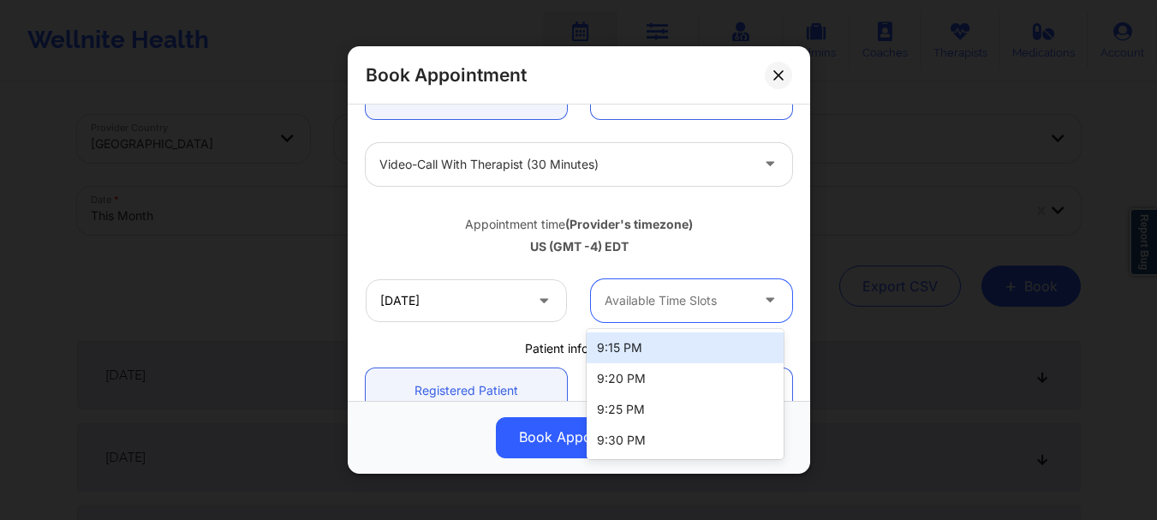
click at [630, 314] on div "Available Time Slots" at bounding box center [671, 300] width 160 height 43
click at [402, 310] on input "10/22/2025" at bounding box center [466, 300] width 201 height 43
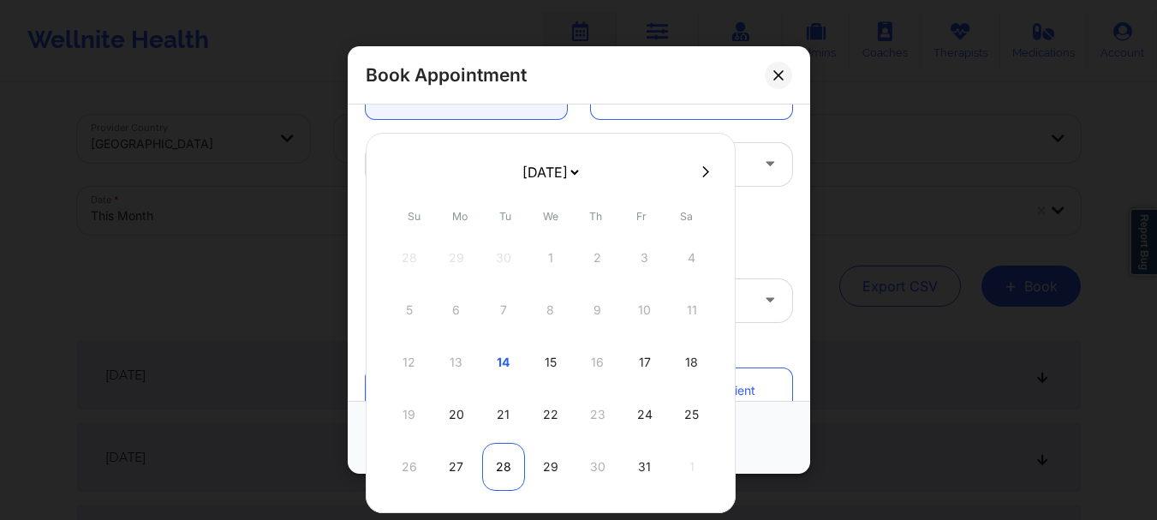
click at [502, 466] on div "28" at bounding box center [503, 467] width 43 height 48
type input "[DATE]"
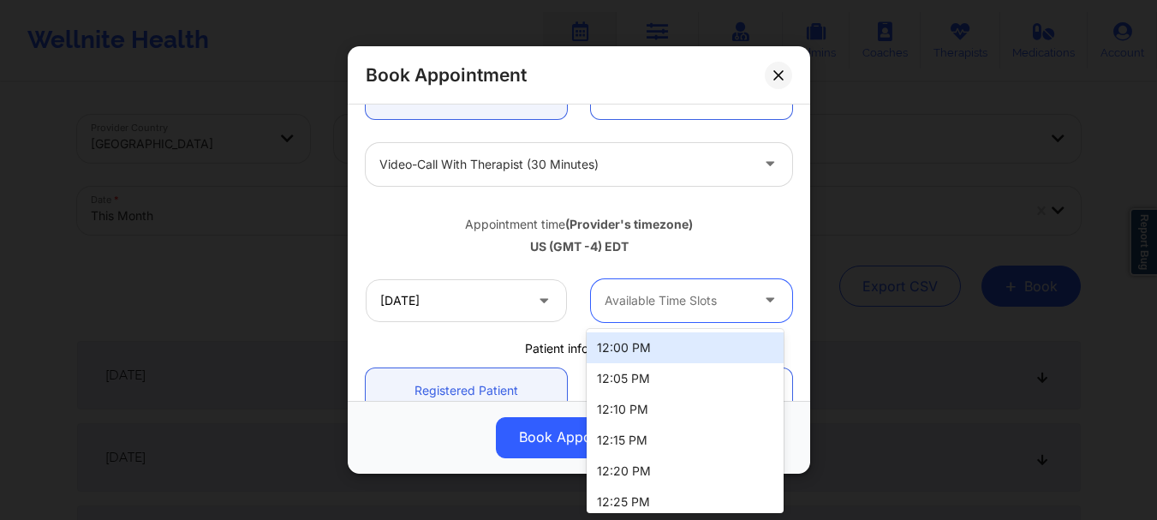
click at [639, 310] on div at bounding box center [677, 300] width 145 height 21
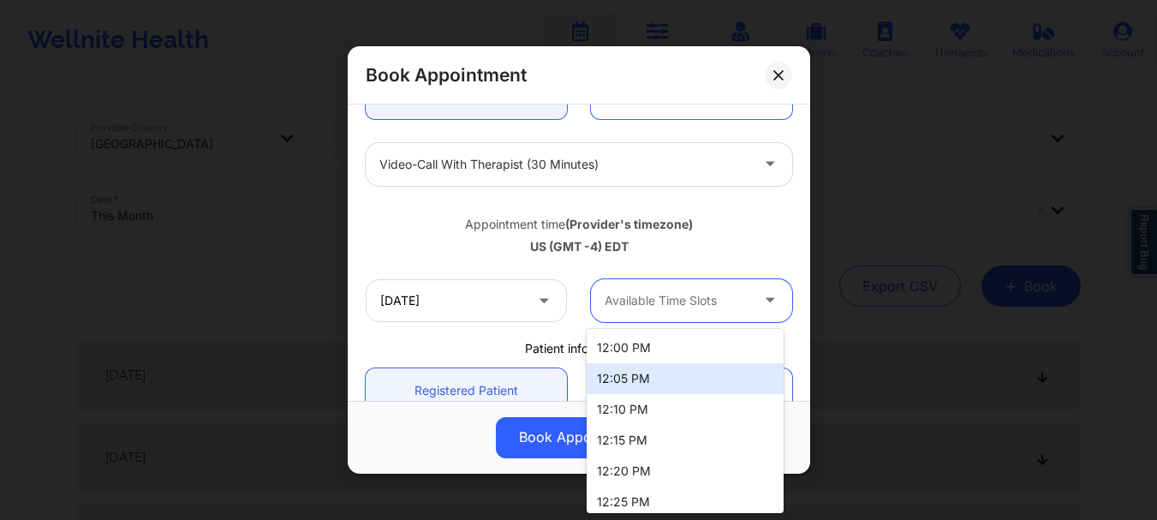
scroll to position [162, 0]
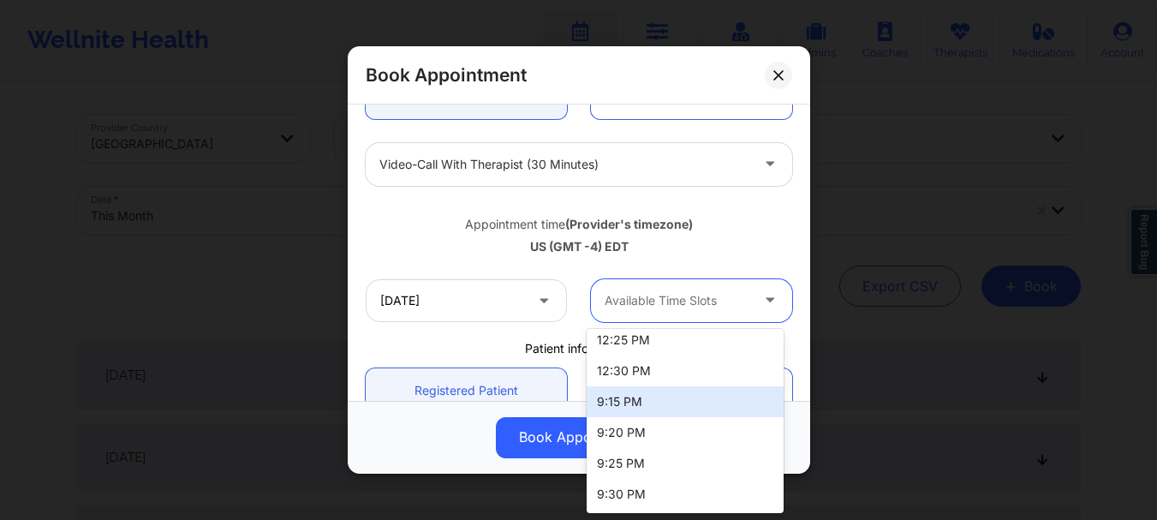
click at [652, 414] on div "9:15 PM" at bounding box center [685, 401] width 197 height 31
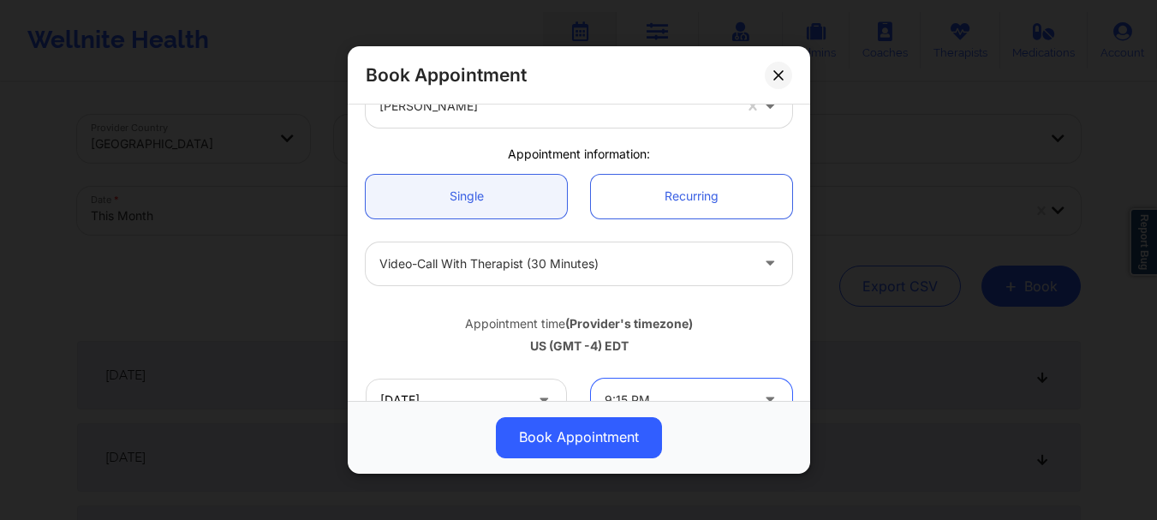
scroll to position [0, 0]
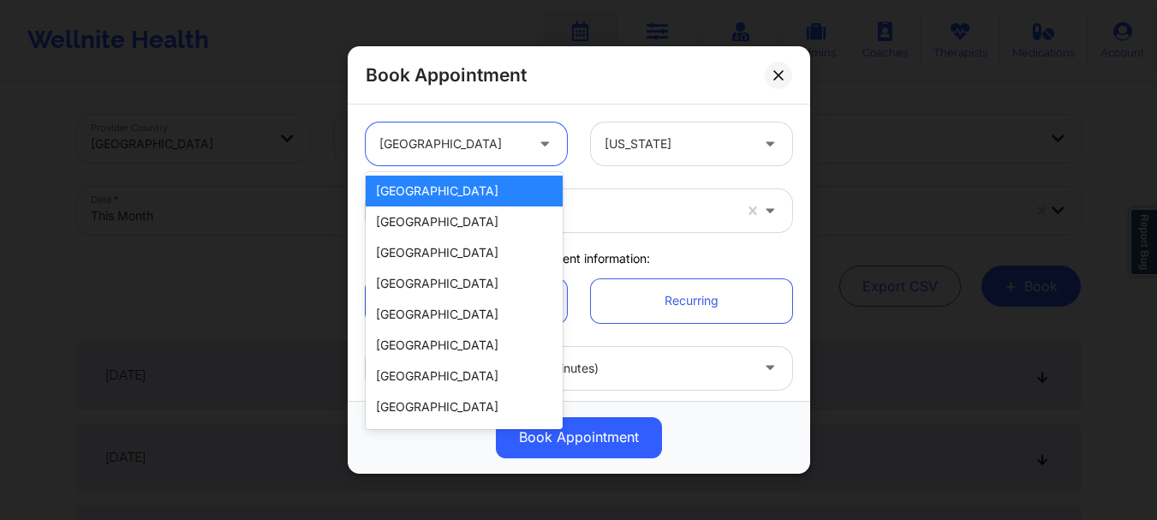
click at [546, 142] on icon at bounding box center [544, 141] width 17 height 15
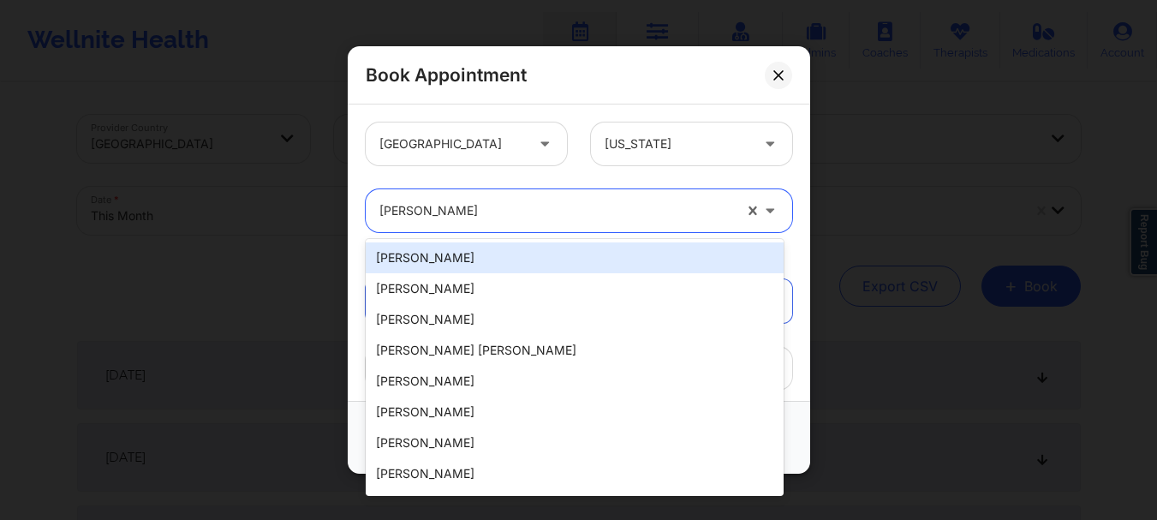
click at [521, 219] on div at bounding box center [555, 210] width 353 height 21
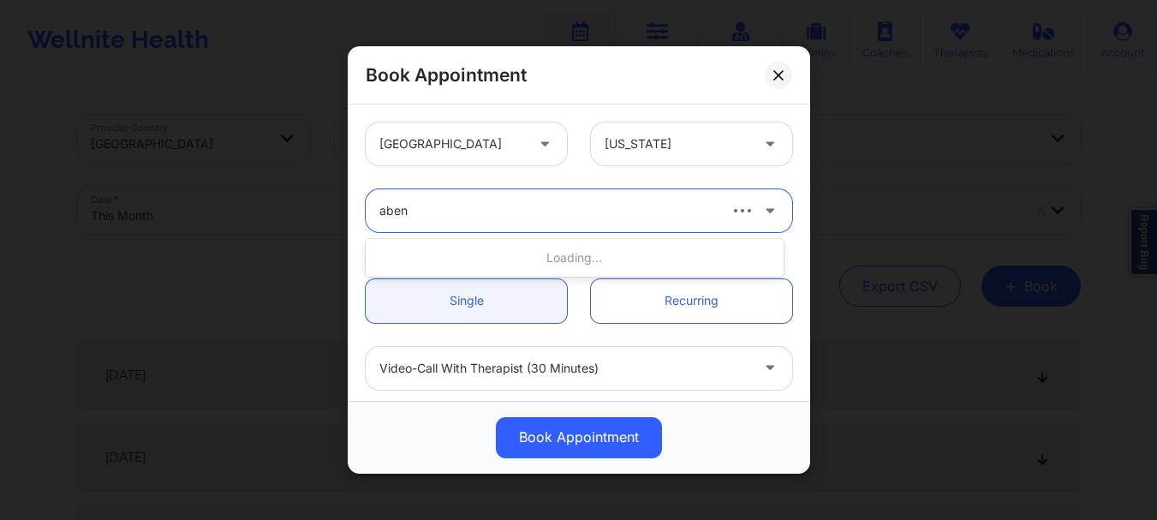
type input "abena"
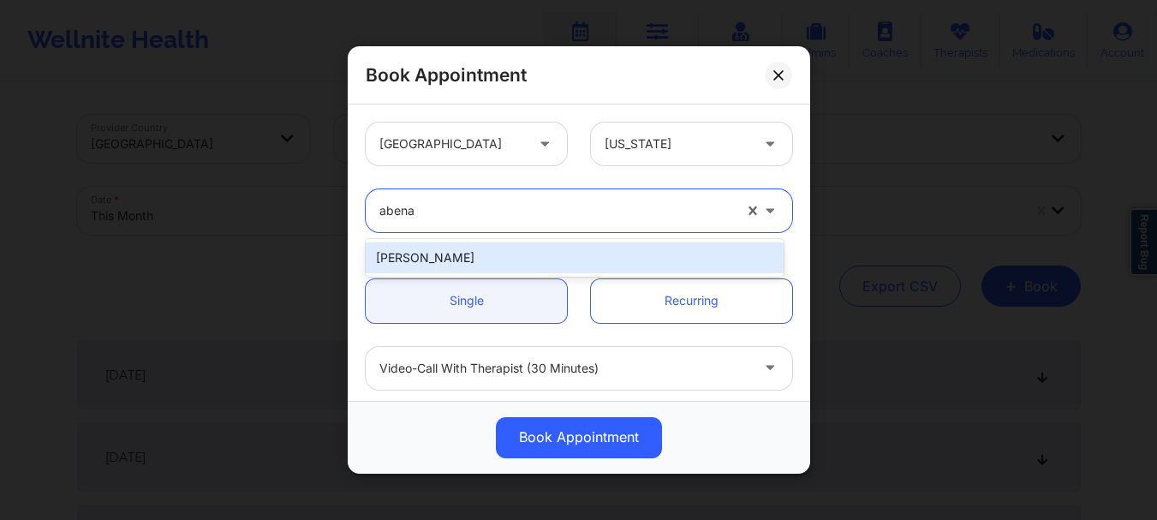
click at [517, 250] on div "Abena Adom" at bounding box center [575, 257] width 418 height 31
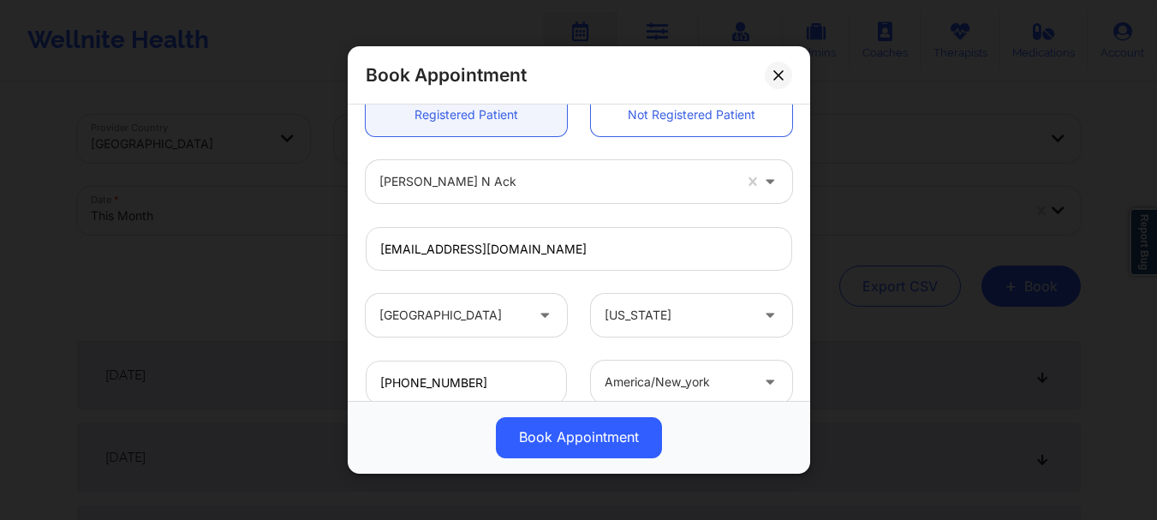
scroll to position [482, 0]
click at [451, 191] on div "Latisha N Ack" at bounding box center [555, 179] width 353 height 43
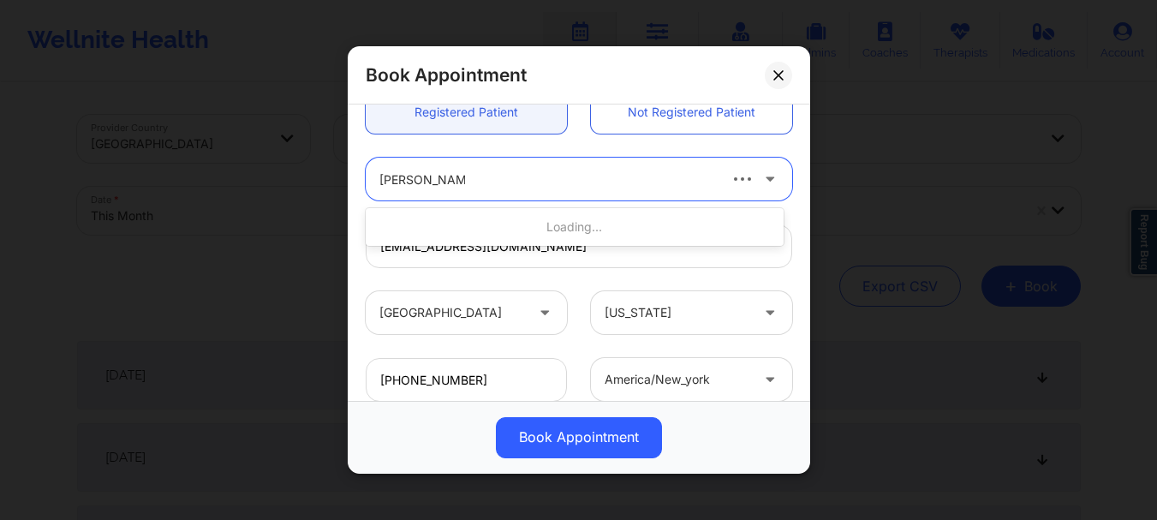
type input "sheyna douglas"
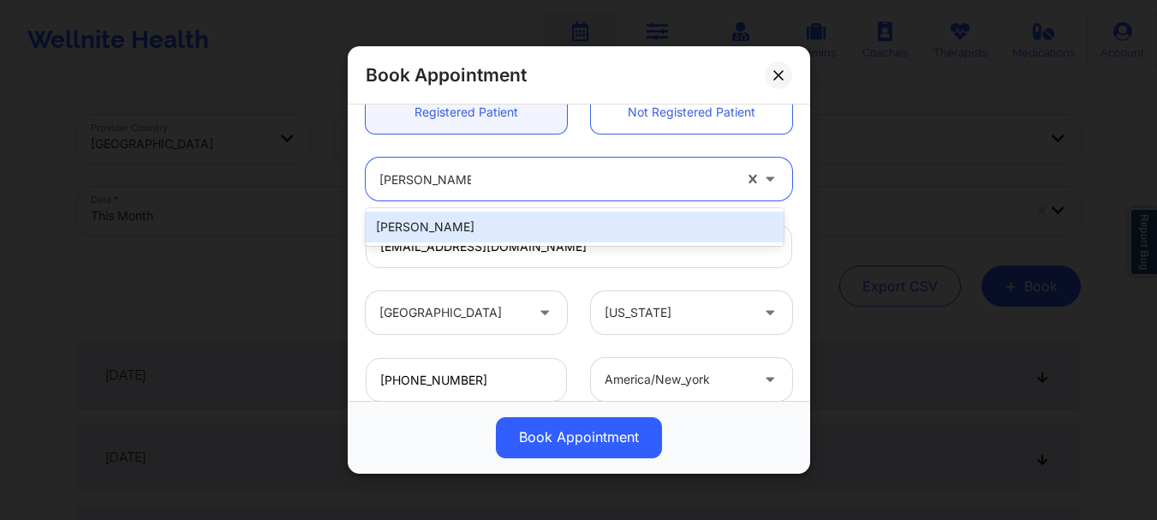
click at [457, 232] on div "Sheyna Douglas" at bounding box center [575, 227] width 418 height 31
type input "sheydoug05@gmail.com"
type input "+1718-506-8551"
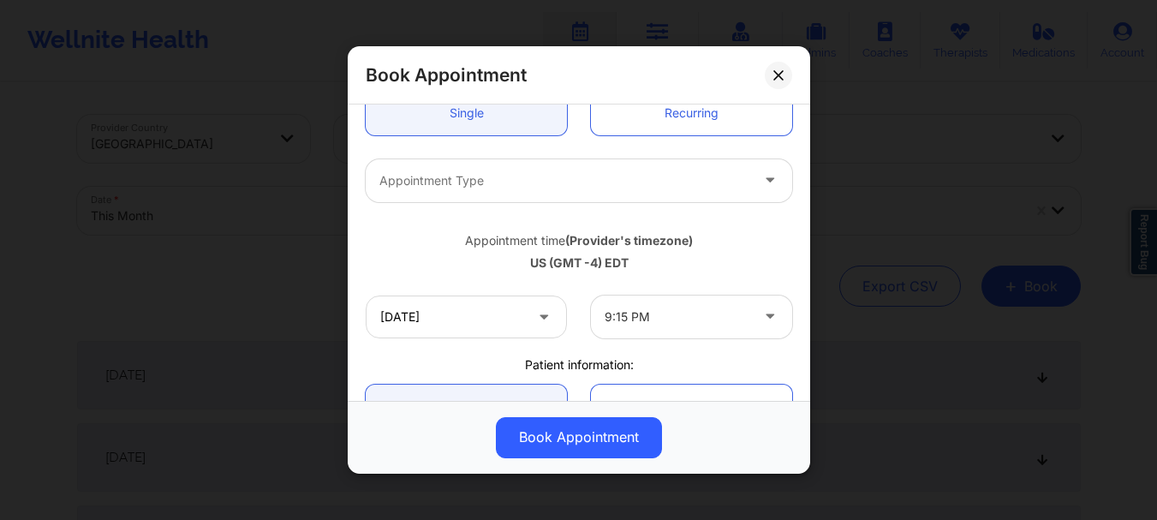
scroll to position [176, 0]
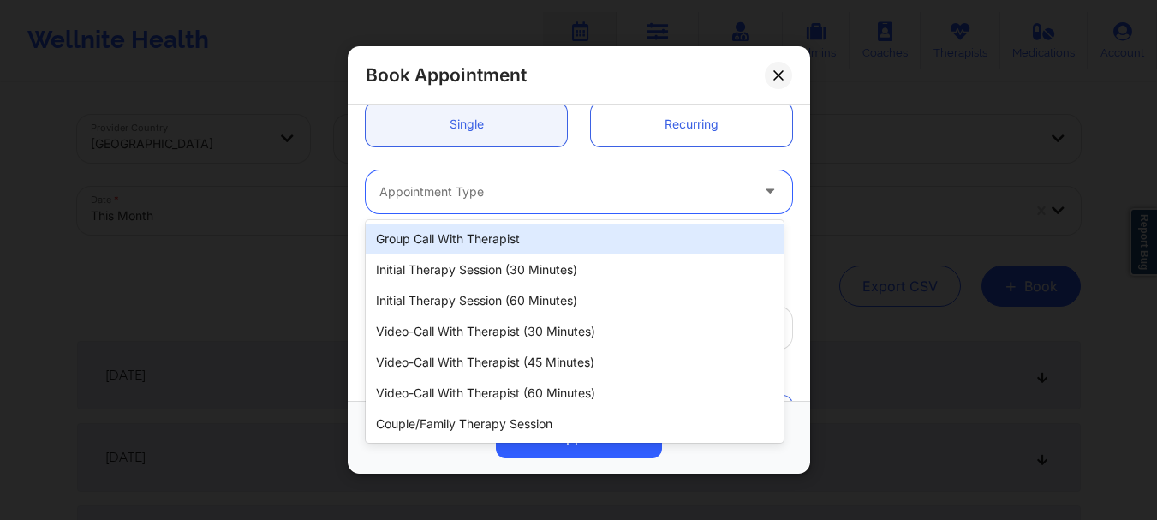
click at [688, 176] on div "Appointment Type" at bounding box center [558, 191] width 385 height 43
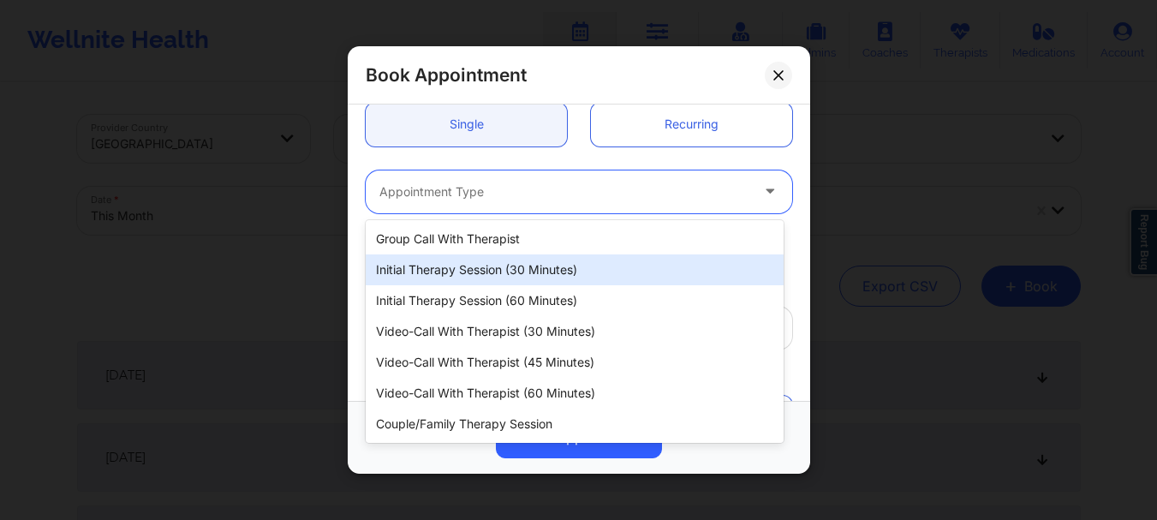
click at [547, 270] on div "Initial Therapy Session (30 minutes)" at bounding box center [575, 269] width 418 height 31
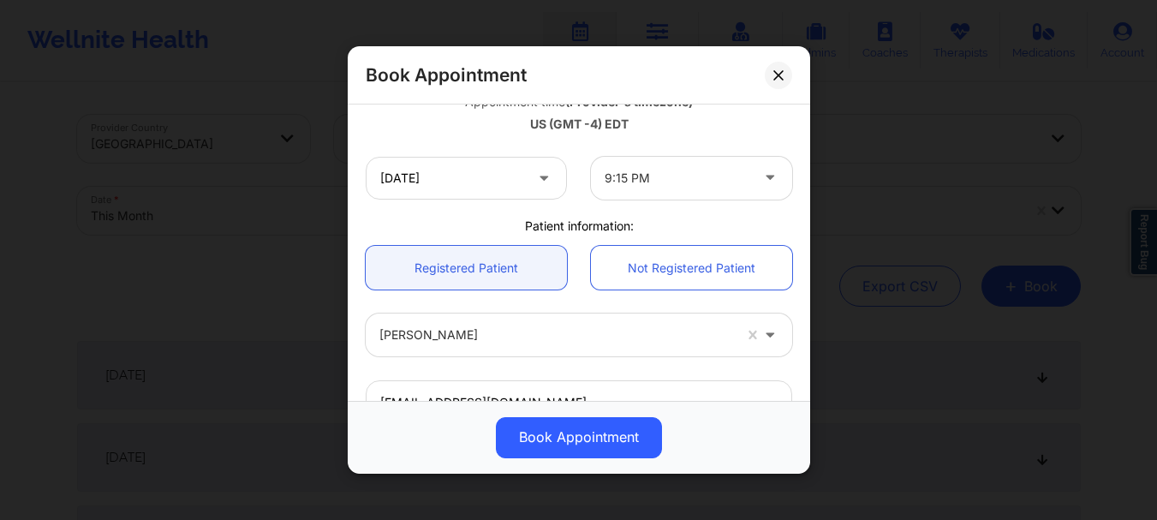
scroll to position [331, 0]
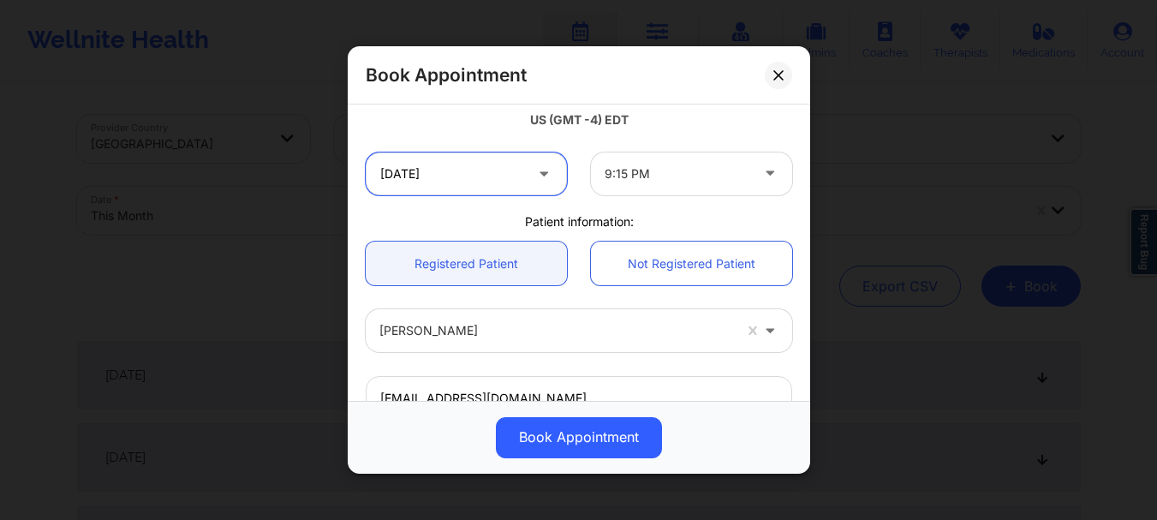
click at [447, 194] on input "[DATE]" at bounding box center [466, 173] width 201 height 43
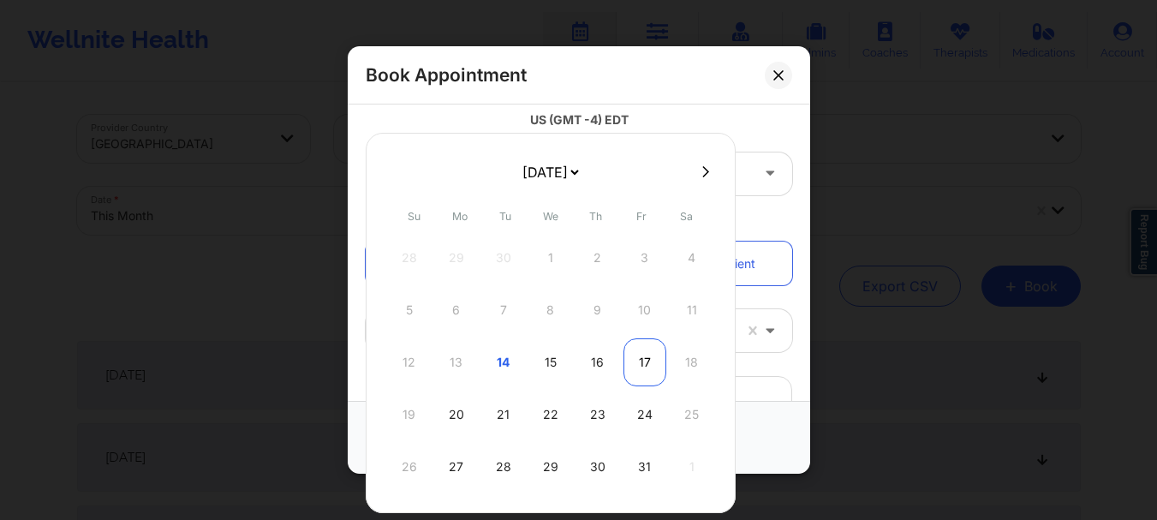
click at [644, 361] on div "17" at bounding box center [645, 362] width 43 height 48
type input "10/17/2025"
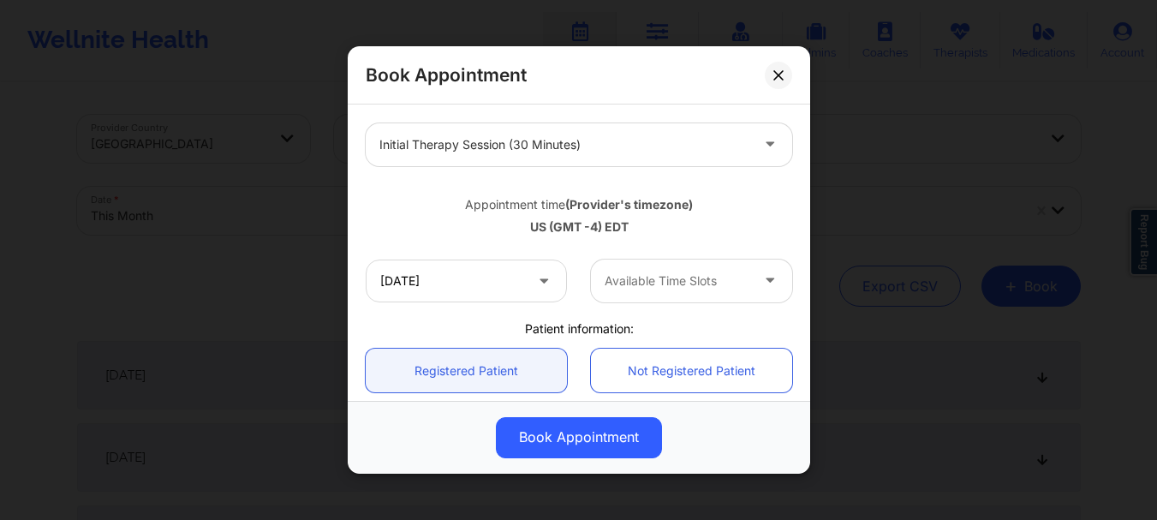
scroll to position [220, 0]
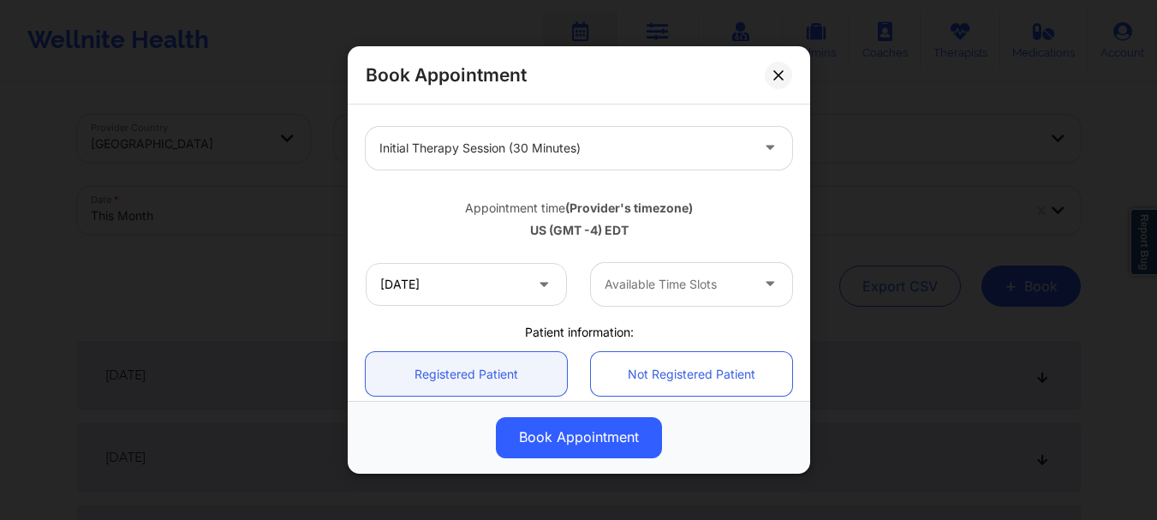
click at [684, 278] on div at bounding box center [677, 284] width 145 height 21
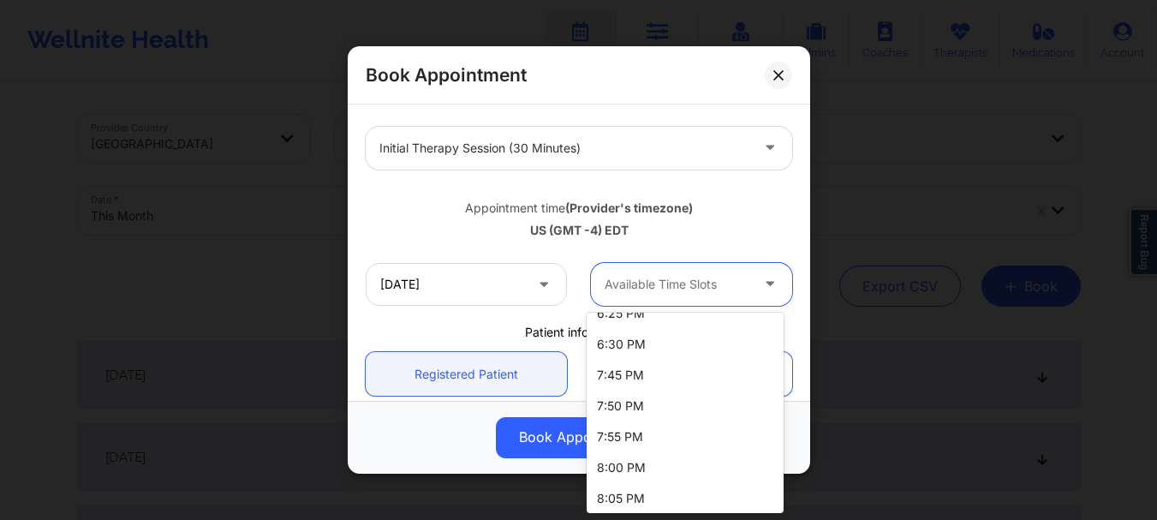
scroll to position [708, 0]
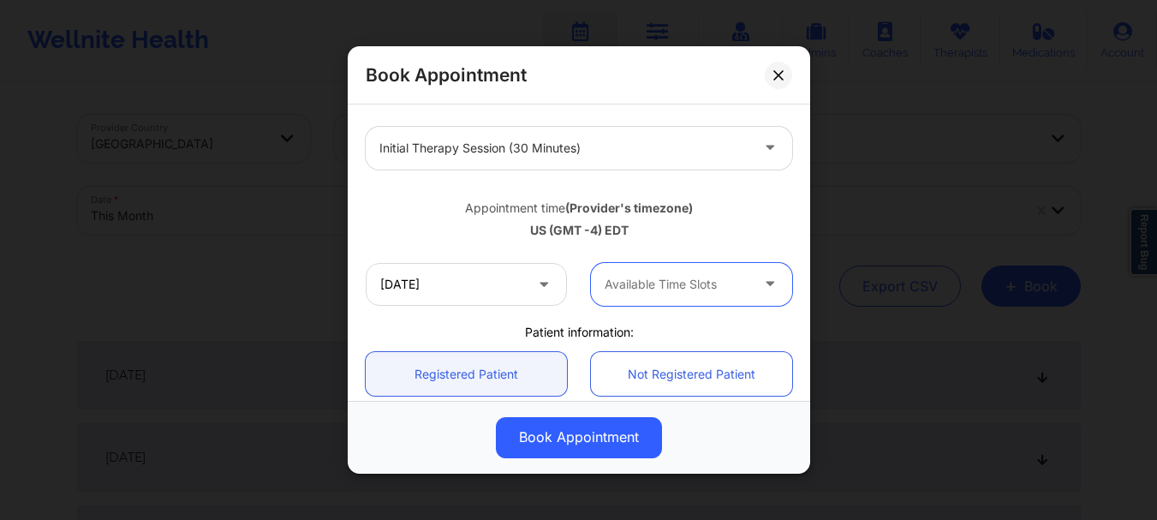
click at [621, 283] on div at bounding box center [677, 284] width 145 height 21
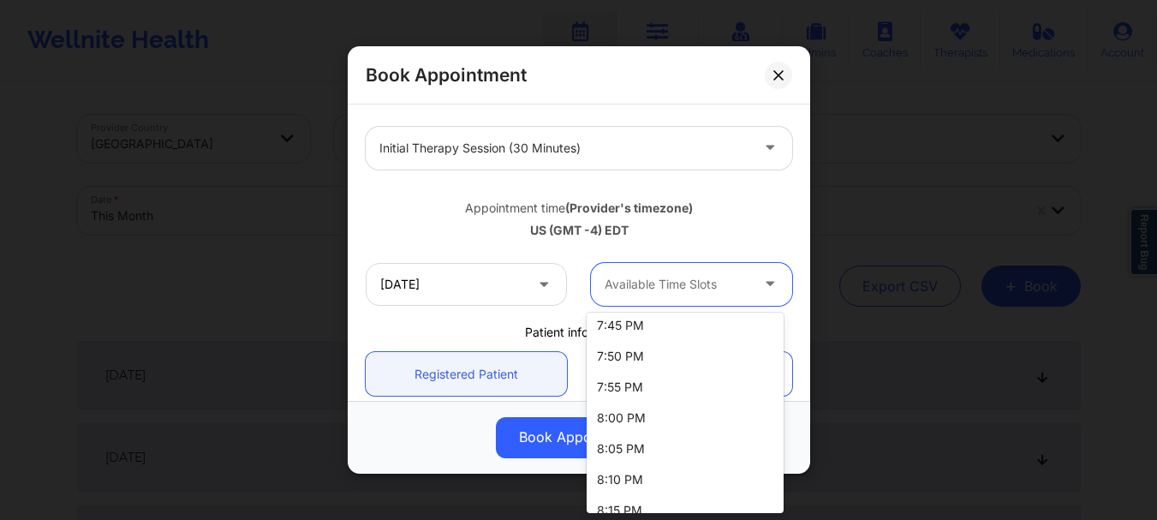
scroll to position [665, 0]
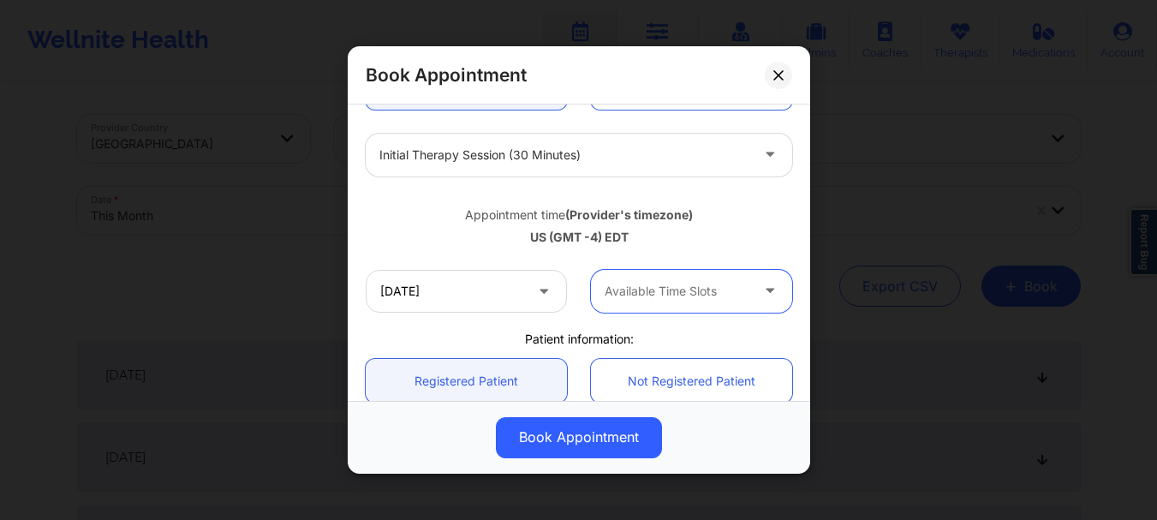
scroll to position [194, 0]
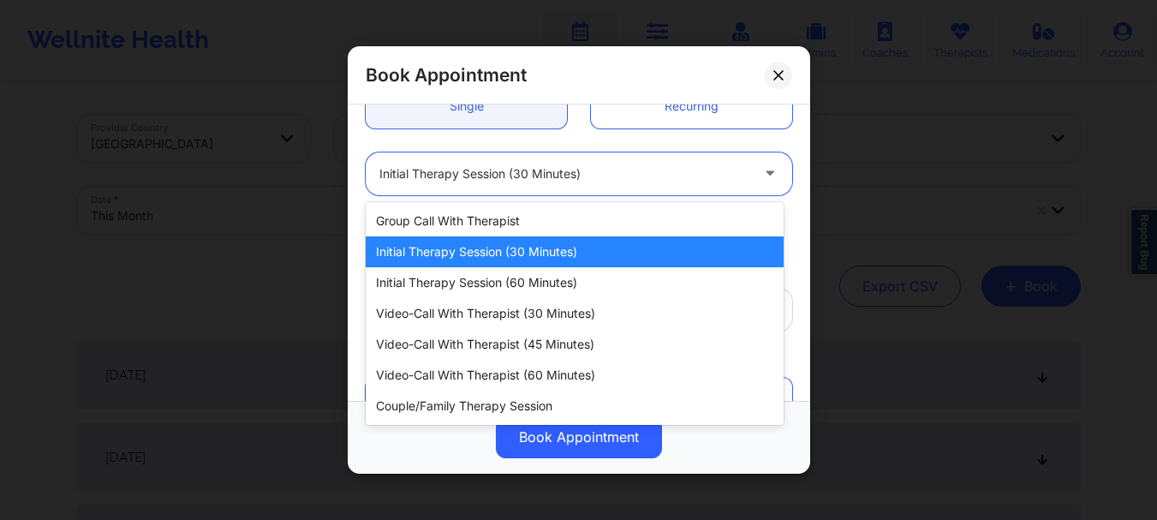
click at [612, 172] on div at bounding box center [564, 174] width 370 height 21
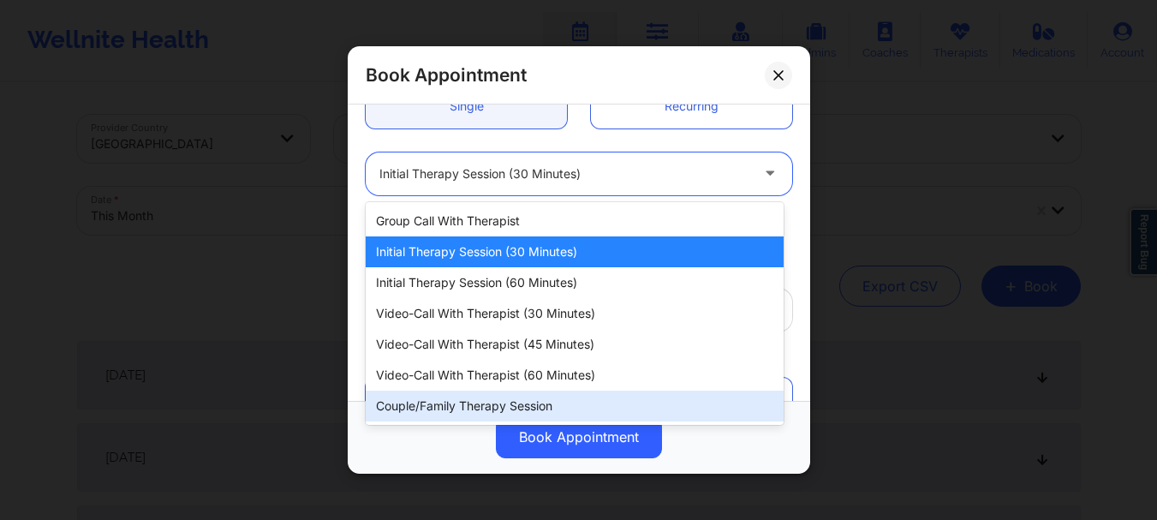
click at [498, 406] on div "Couple/Family Therapy Session" at bounding box center [575, 406] width 418 height 31
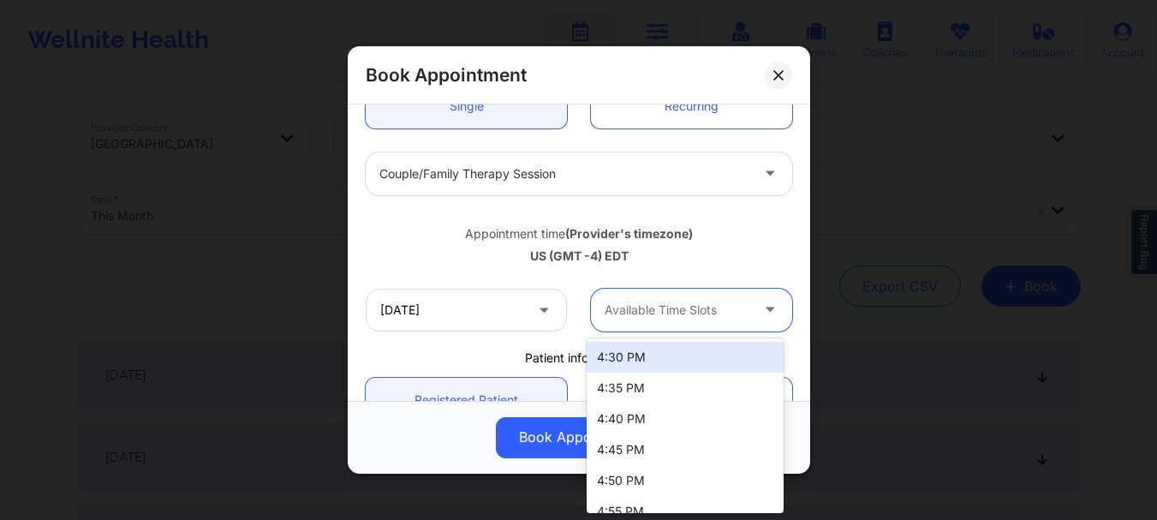
click at [674, 314] on div at bounding box center [677, 310] width 145 height 21
click at [646, 319] on div at bounding box center [677, 310] width 145 height 21
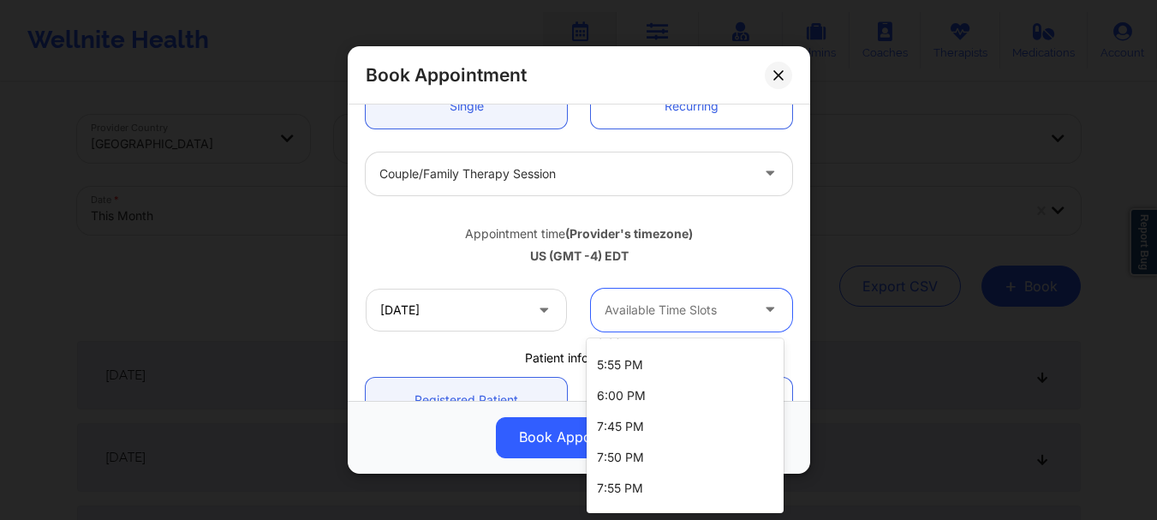
scroll to position [523, 0]
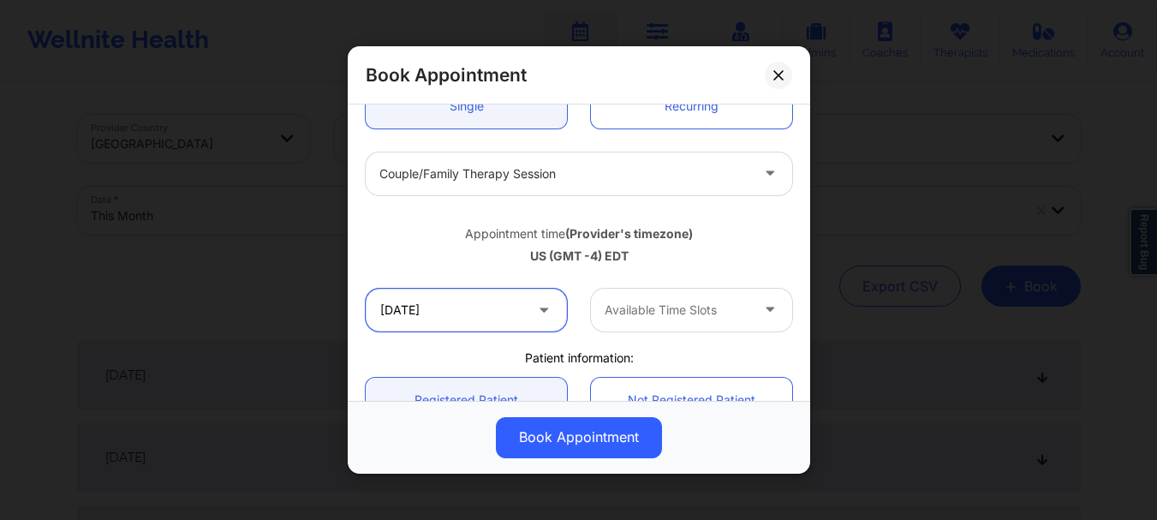
click at [474, 316] on input "10/17/2025" at bounding box center [466, 310] width 201 height 43
click at [783, 79] on icon at bounding box center [777, 74] width 9 height 9
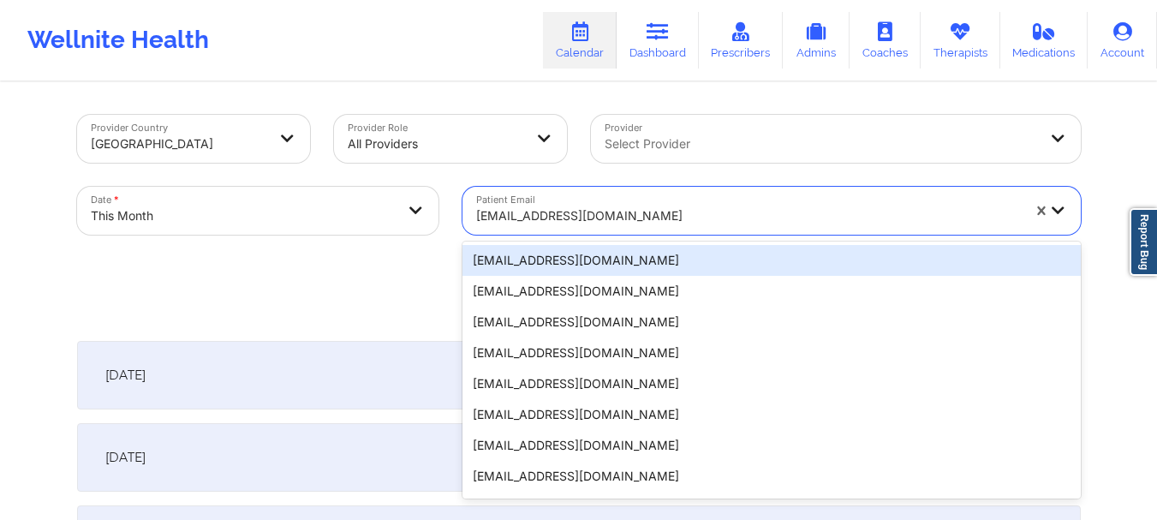
click at [595, 222] on div at bounding box center [748, 216] width 545 height 21
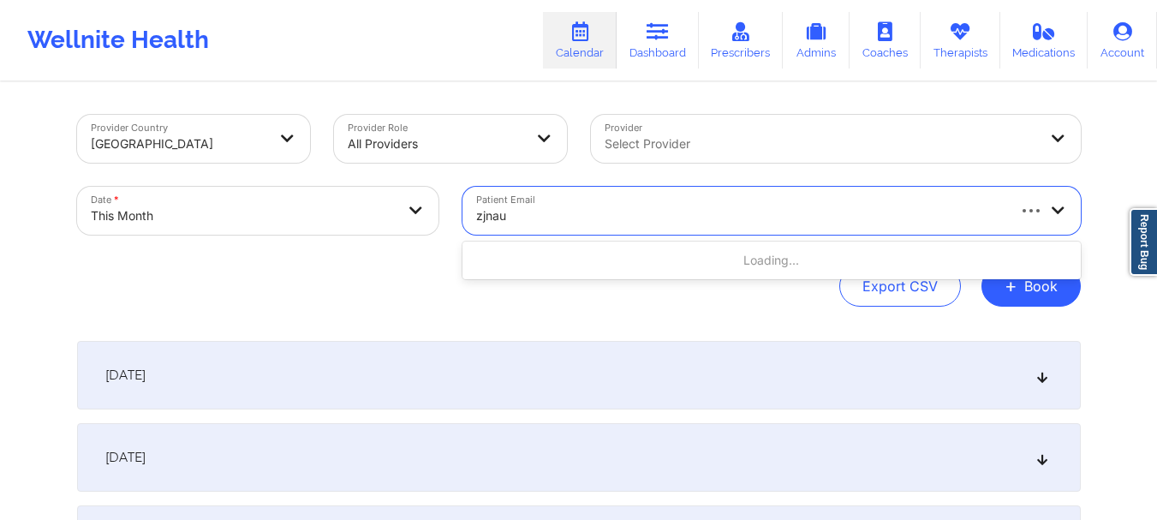
type input "zjnaus"
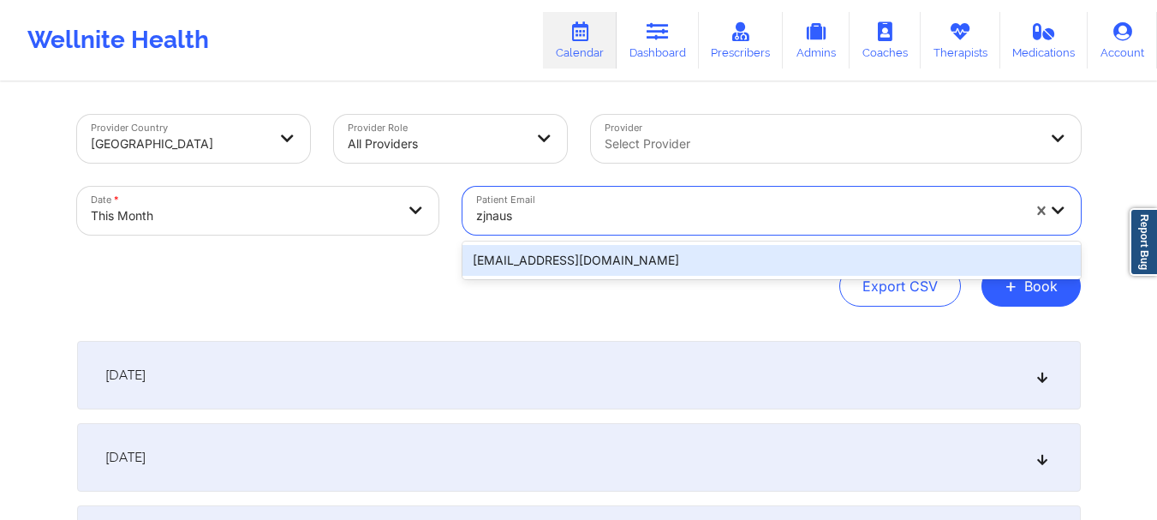
click at [585, 264] on div "[EMAIL_ADDRESS][DOMAIN_NAME]" at bounding box center [772, 260] width 618 height 31
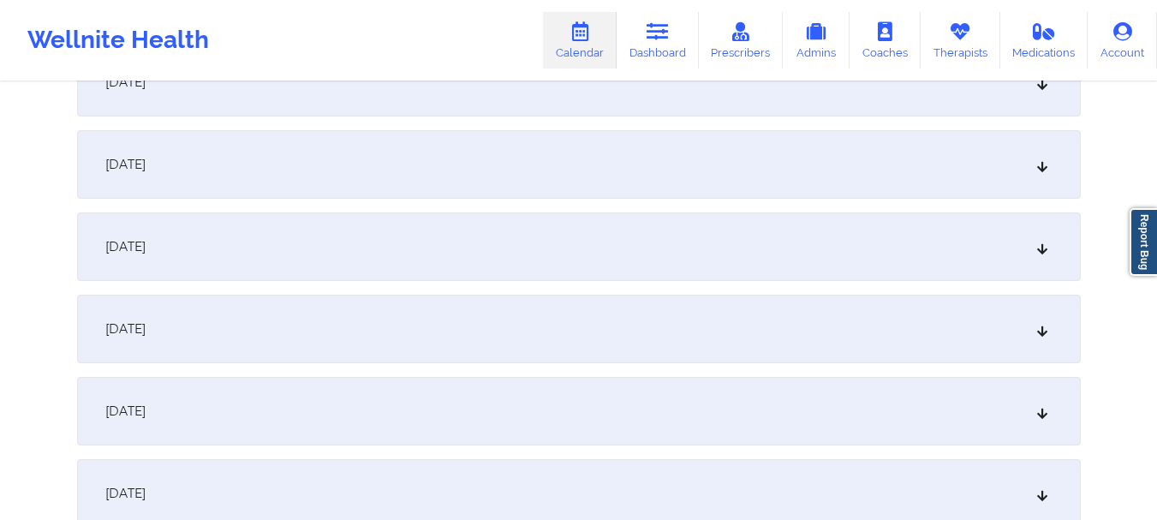
scroll to position [1203, 0]
click at [1027, 247] on div "[DATE]" at bounding box center [579, 241] width 1004 height 69
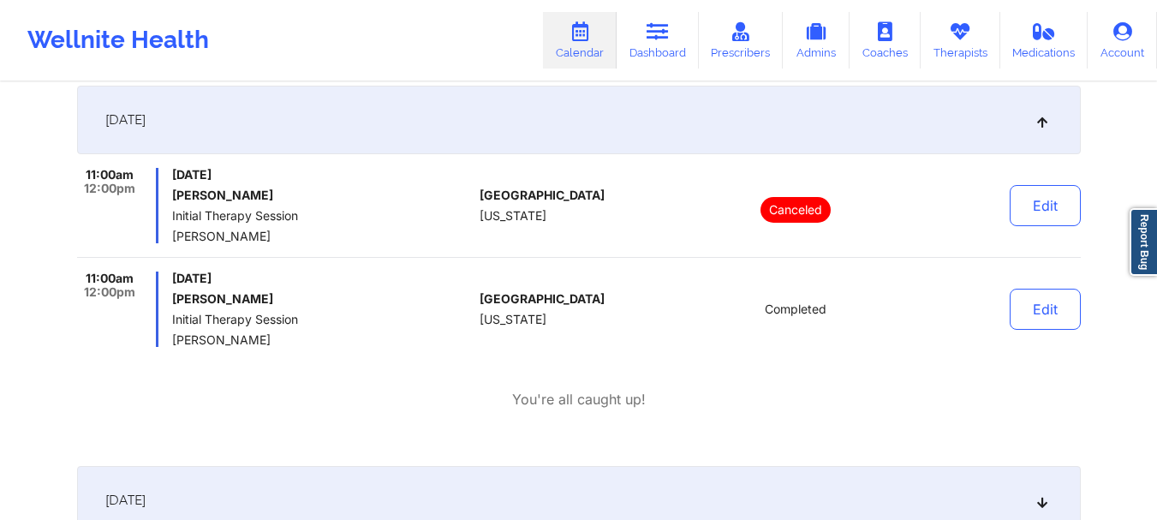
scroll to position [1330, 0]
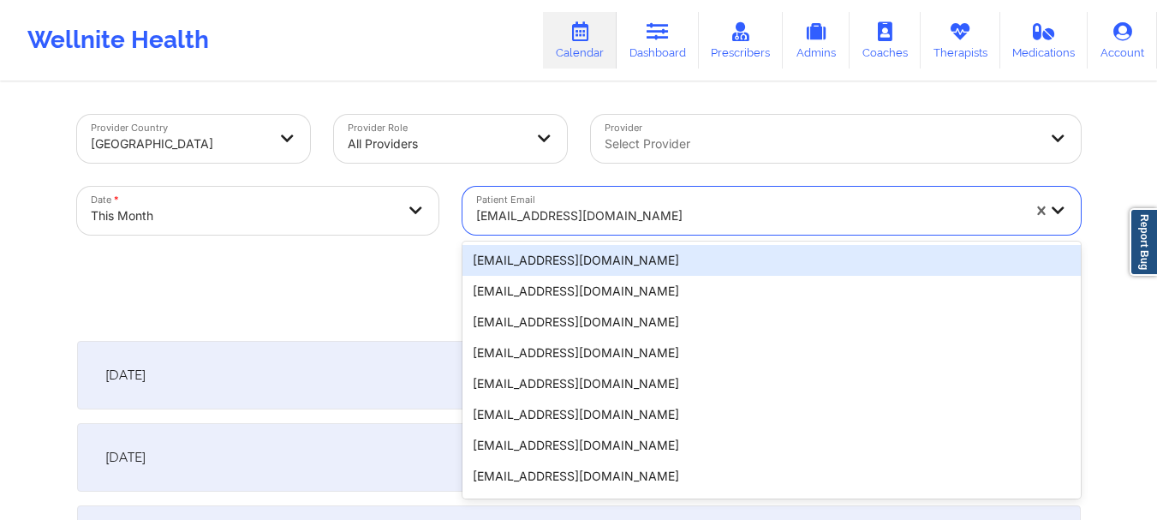
click at [509, 223] on div at bounding box center [748, 216] width 545 height 21
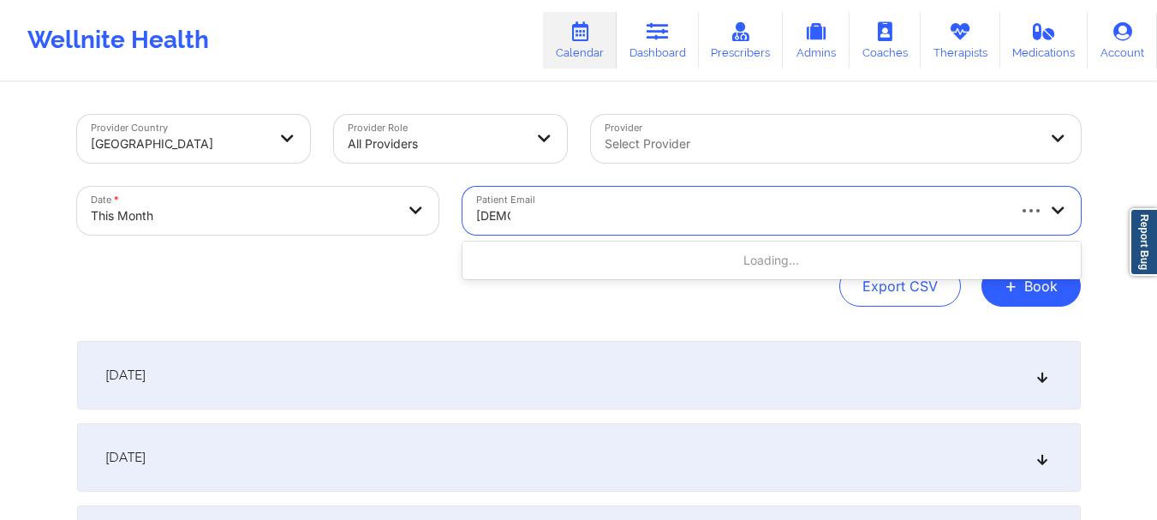
type input "[PERSON_NAME]"
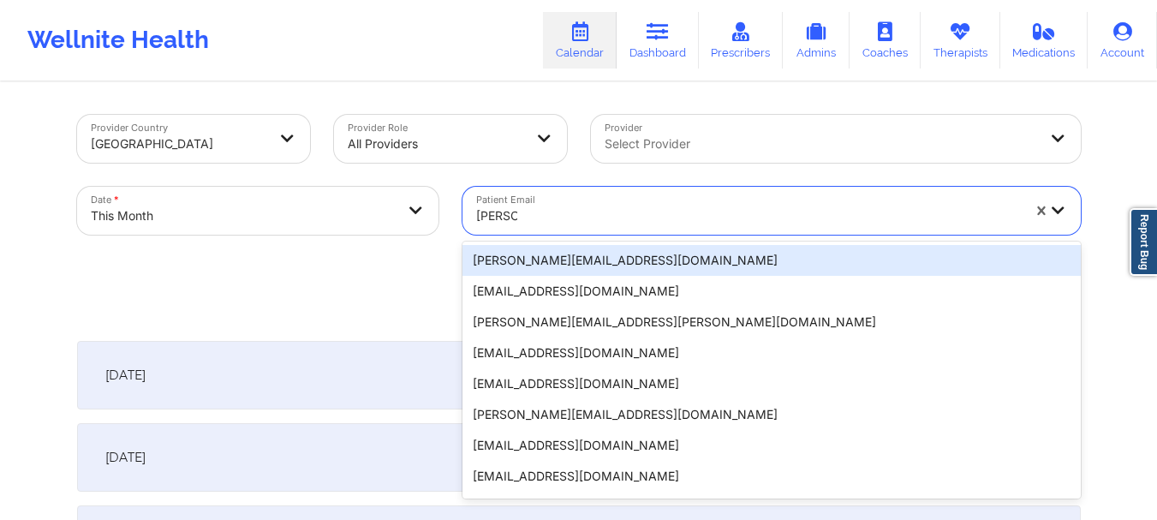
click at [471, 265] on div "[PERSON_NAME][EMAIL_ADDRESS][DOMAIN_NAME]" at bounding box center [772, 260] width 618 height 31
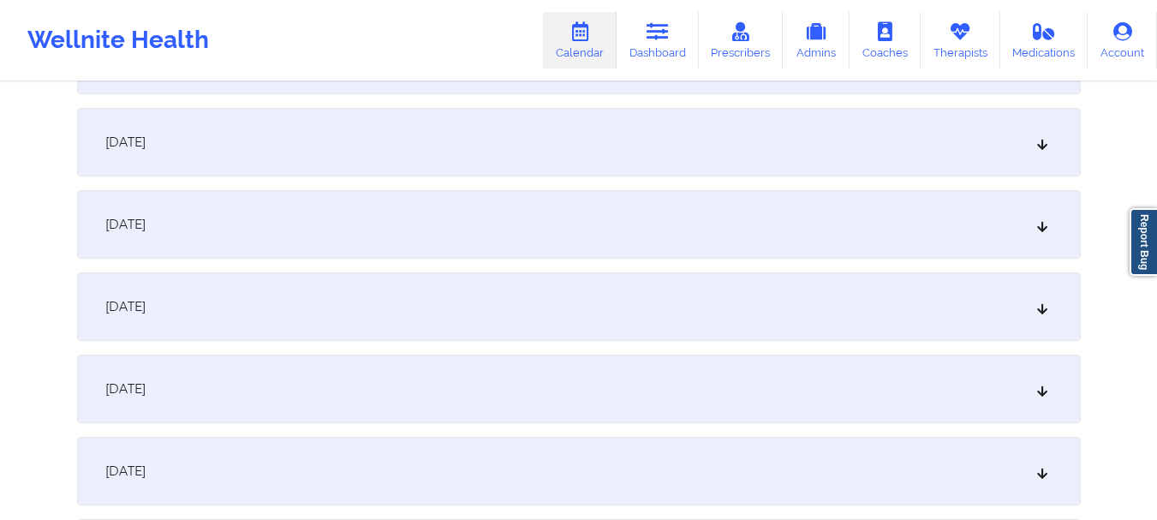
scroll to position [1124, 0]
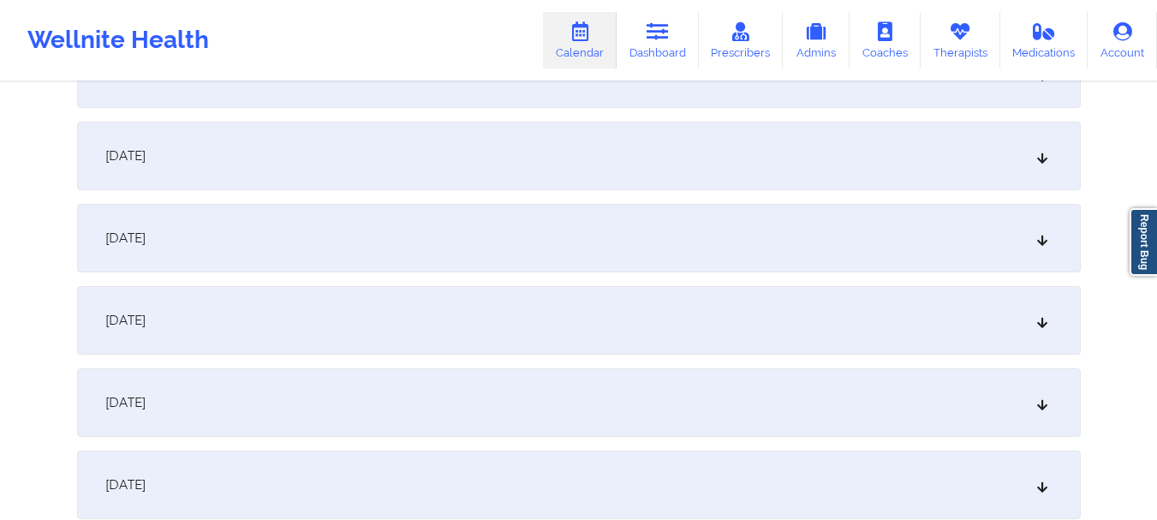
click at [594, 320] on div "[DATE]" at bounding box center [579, 320] width 1004 height 69
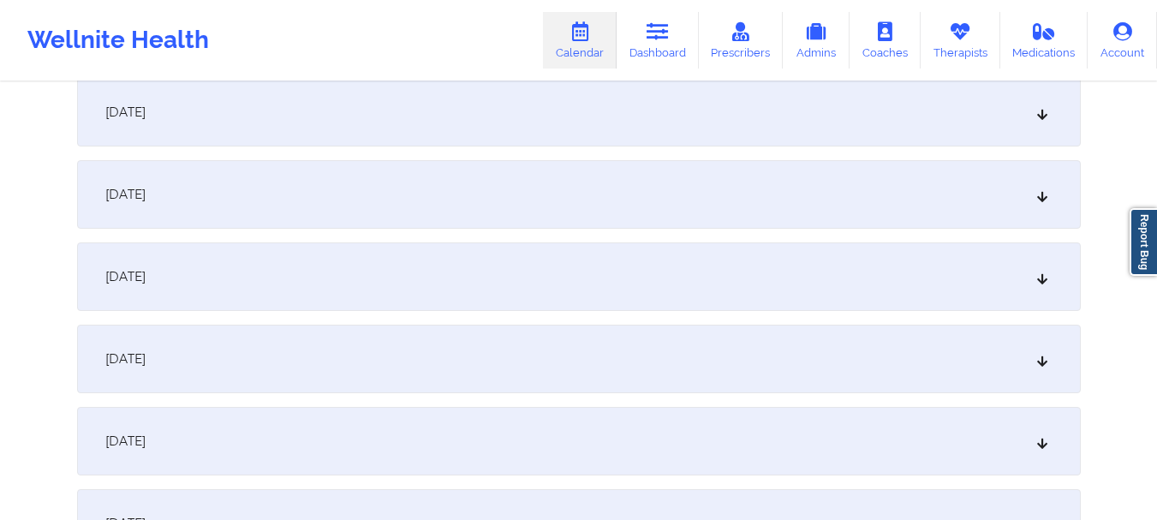
scroll to position [0, 0]
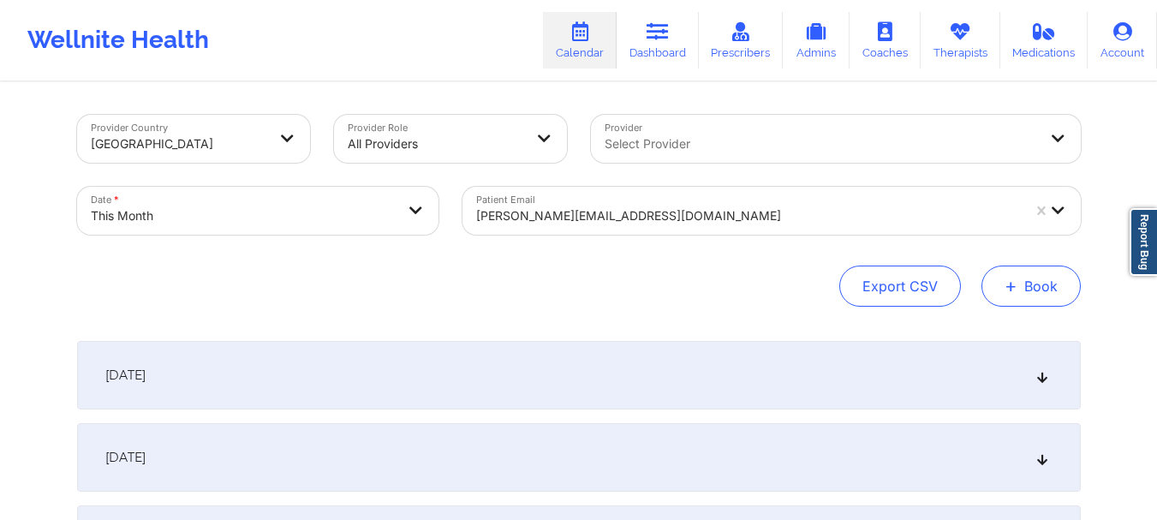
click at [1018, 300] on button "+ Book" at bounding box center [1031, 286] width 99 height 41
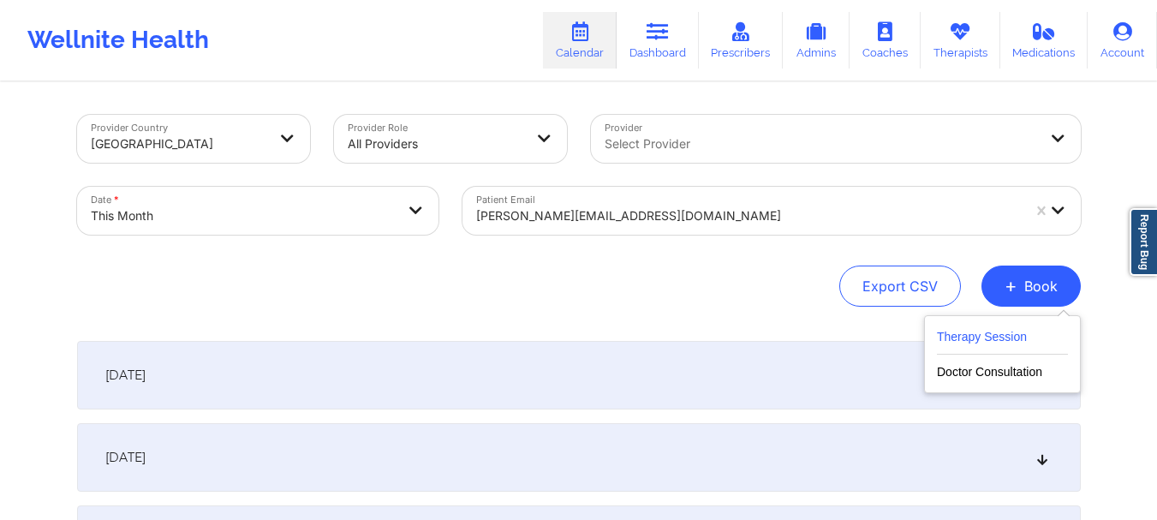
click at [1002, 327] on button "Therapy Session" at bounding box center [1002, 340] width 131 height 28
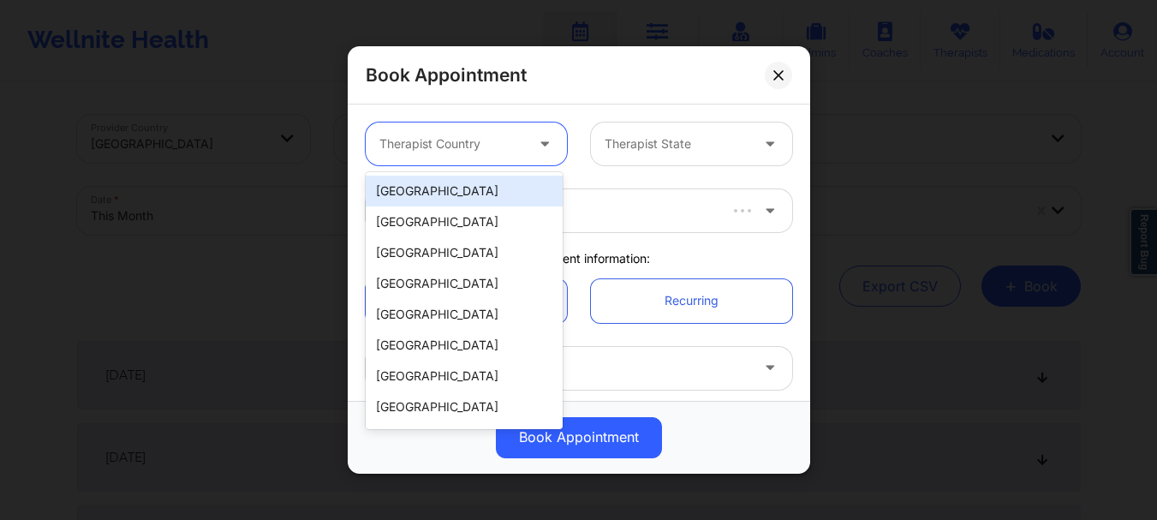
click at [513, 140] on div at bounding box center [451, 144] width 145 height 21
click at [475, 197] on div "[GEOGRAPHIC_DATA]" at bounding box center [464, 191] width 197 height 31
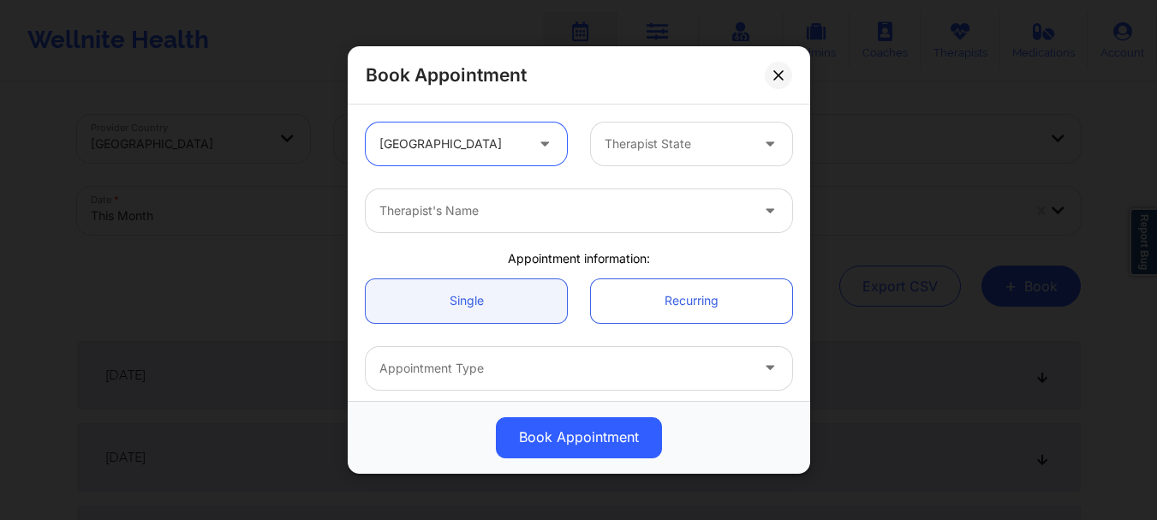
click at [666, 151] on div at bounding box center [677, 144] width 145 height 21
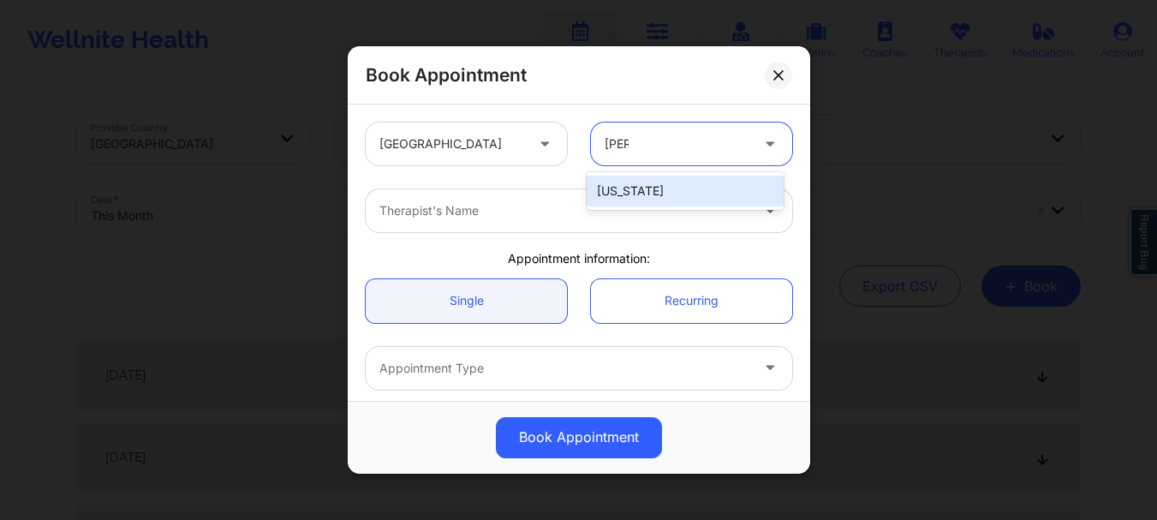
type input "kent"
click at [648, 191] on div "Kentucky" at bounding box center [685, 191] width 197 height 31
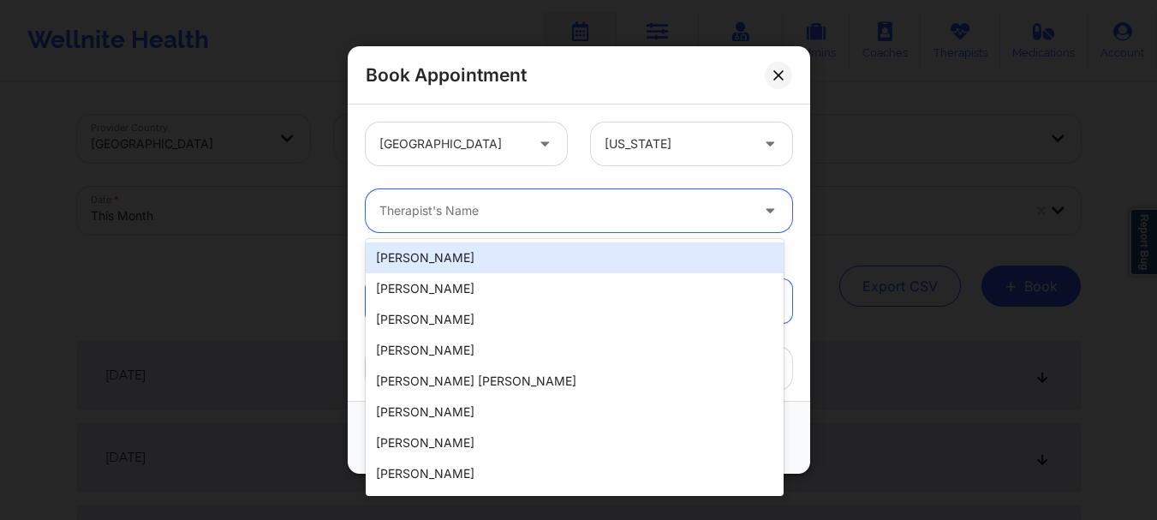
click at [594, 207] on div at bounding box center [564, 210] width 370 height 21
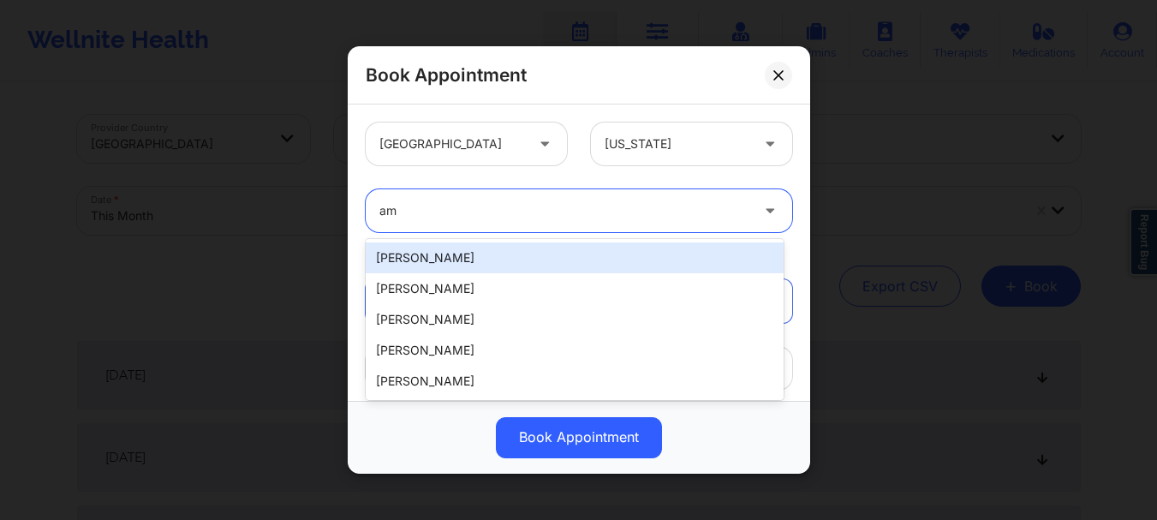
type input "a"
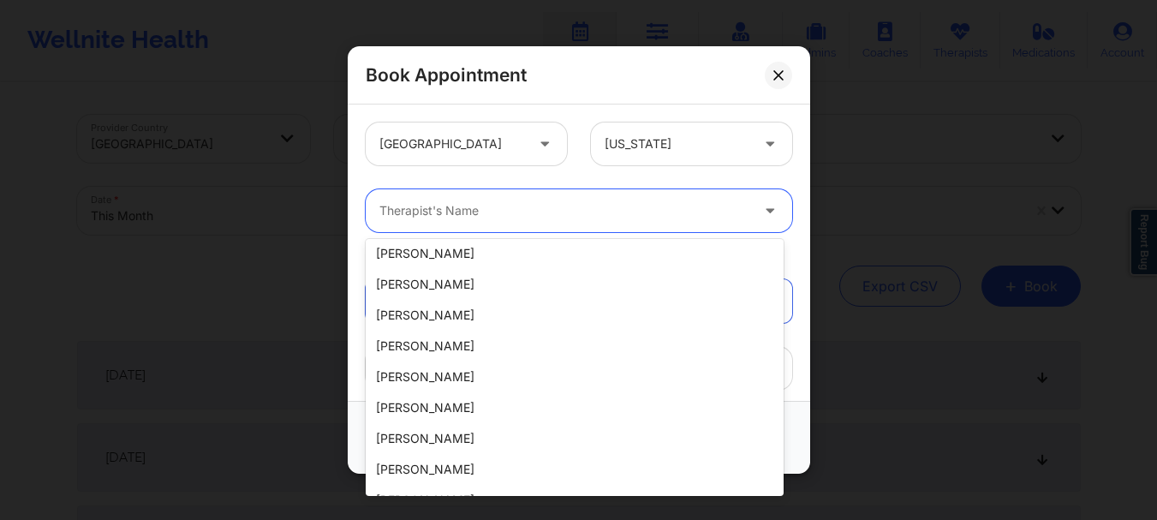
scroll to position [337, 0]
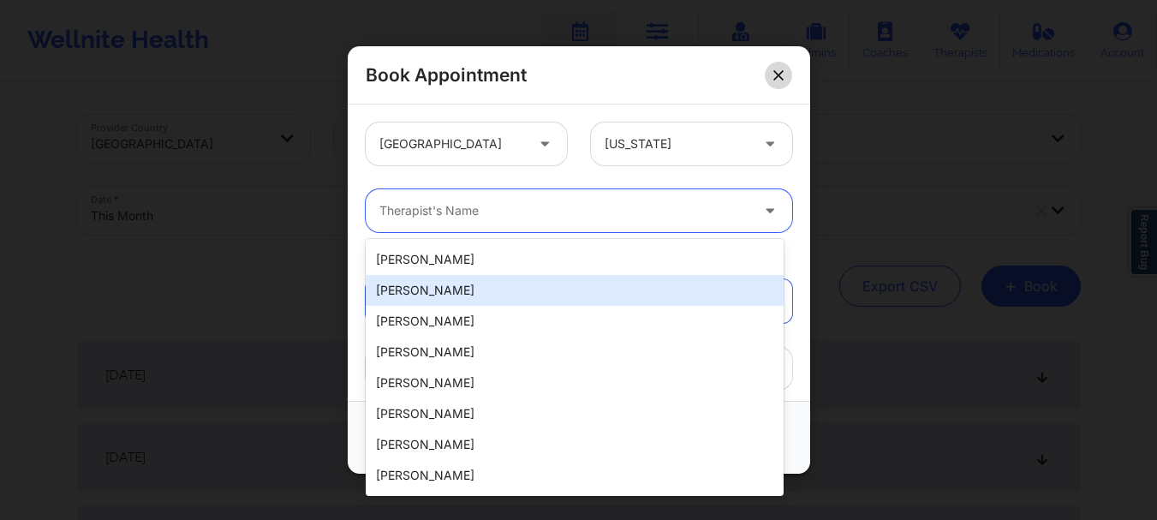
click at [787, 72] on button at bounding box center [778, 75] width 27 height 27
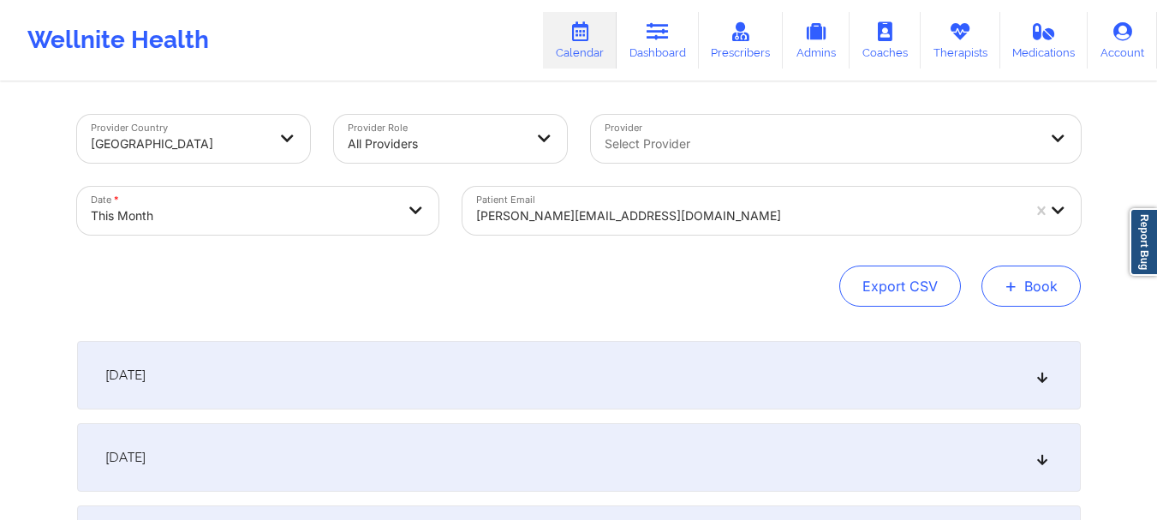
click at [1034, 286] on button "+ Book" at bounding box center [1031, 286] width 99 height 41
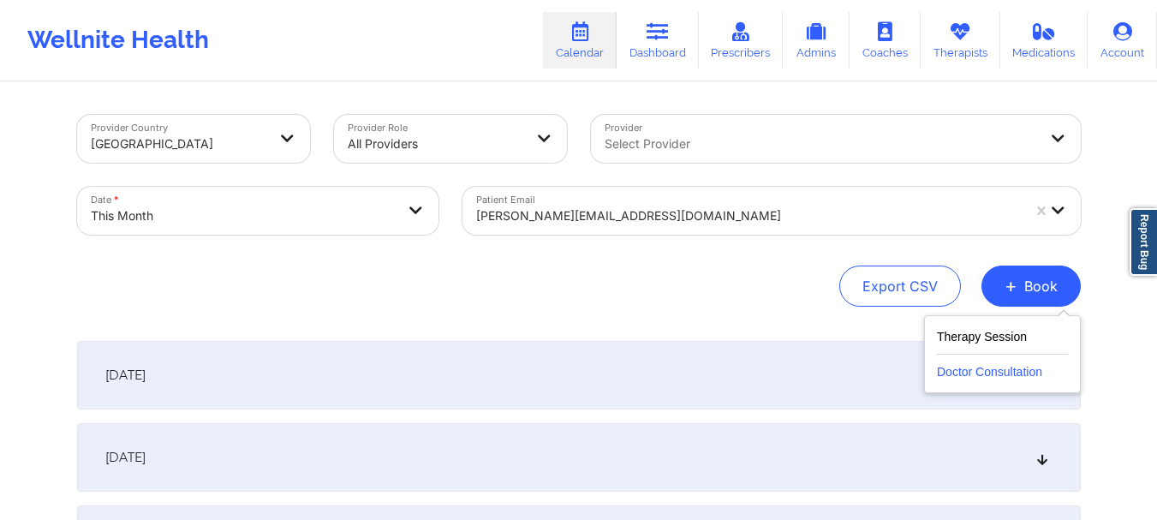
click at [1034, 379] on button "Doctor Consultation" at bounding box center [1002, 368] width 131 height 27
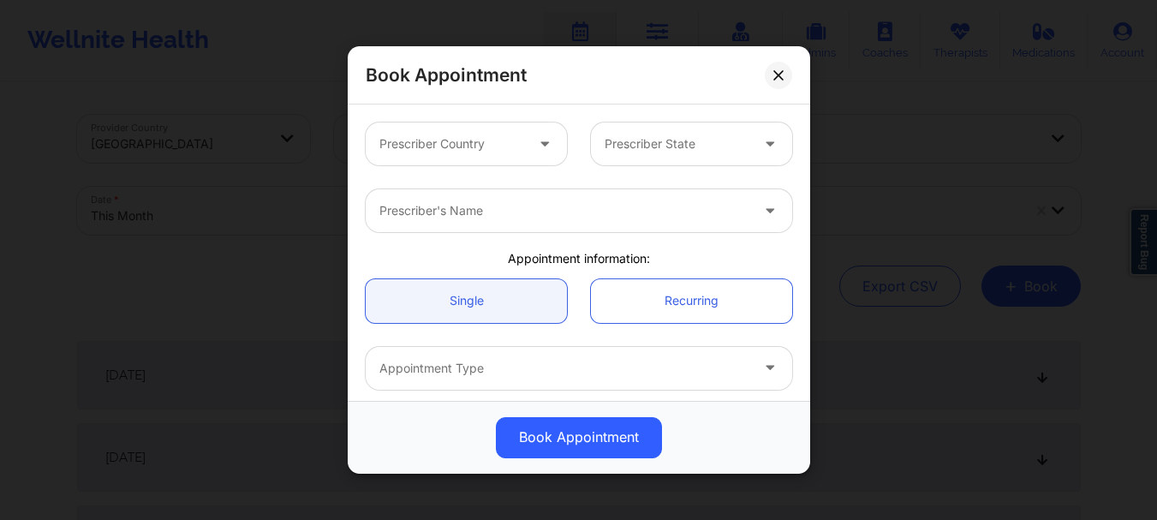
click at [390, 130] on div "Prescriber Country" at bounding box center [446, 143] width 160 height 43
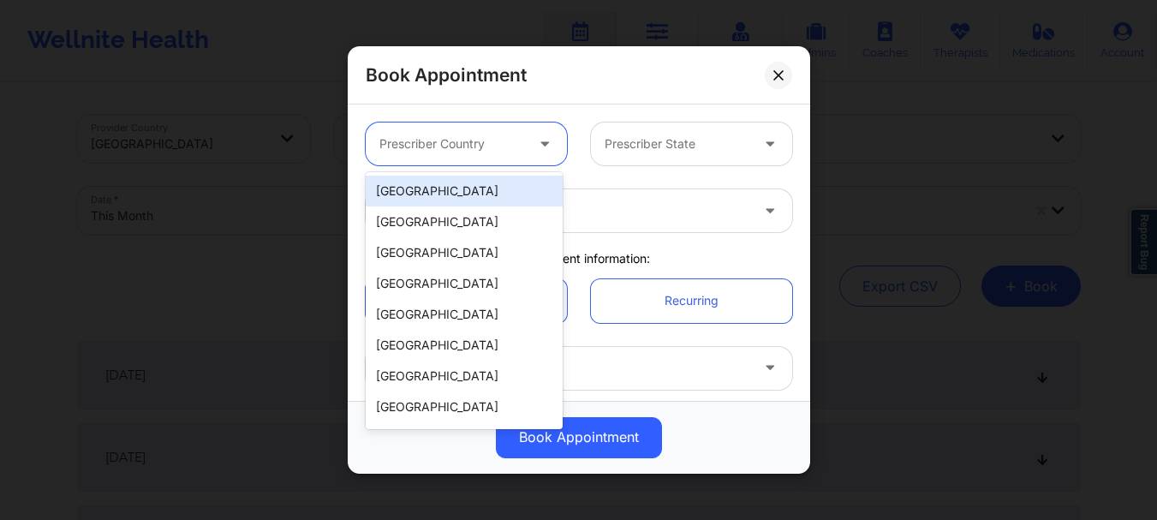
click at [411, 188] on div "[GEOGRAPHIC_DATA]" at bounding box center [464, 191] width 197 height 31
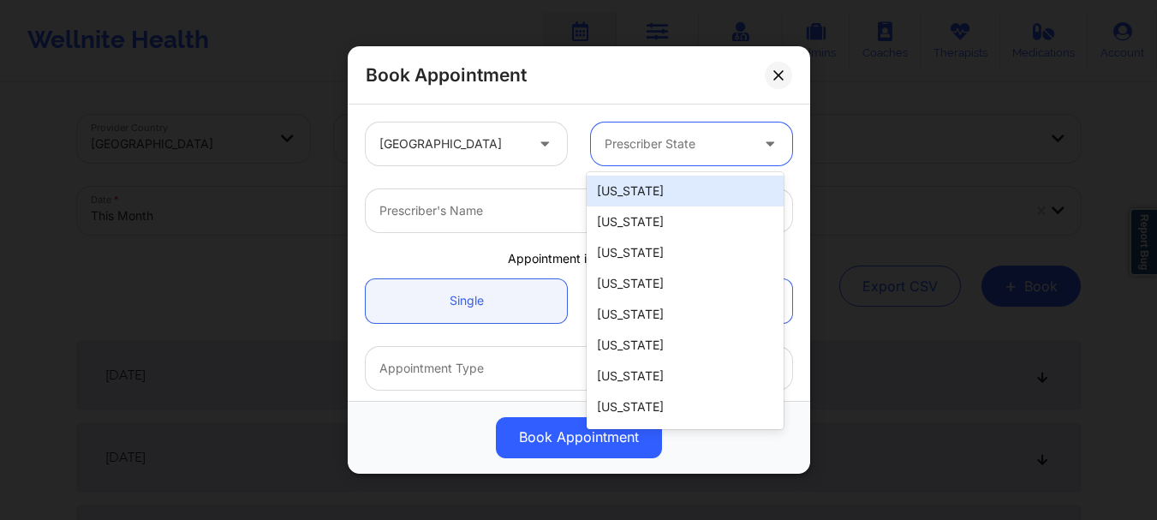
click at [616, 149] on div at bounding box center [677, 144] width 145 height 21
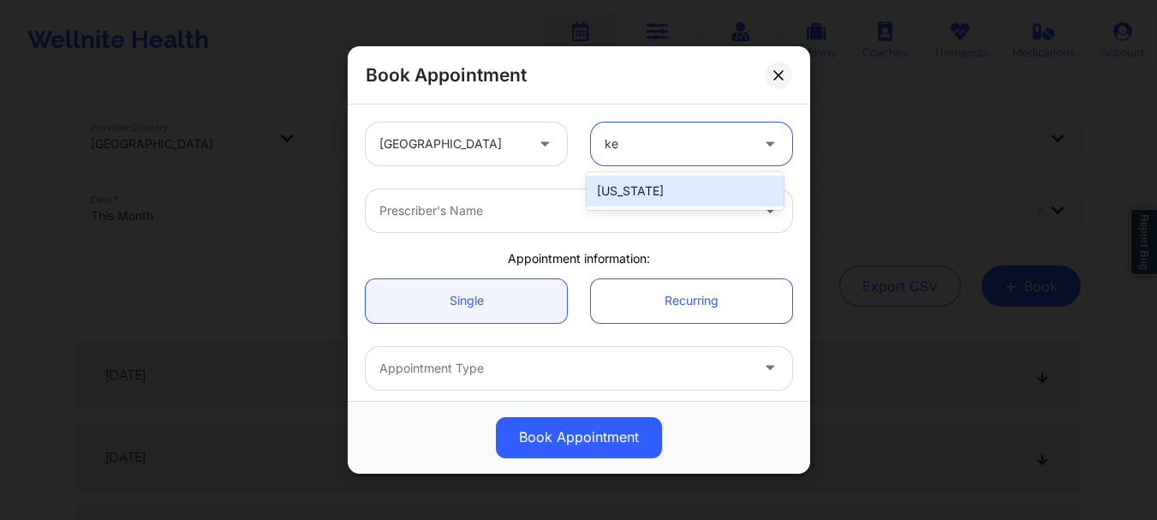
type input "ken"
click at [610, 187] on div "[US_STATE]" at bounding box center [685, 191] width 197 height 31
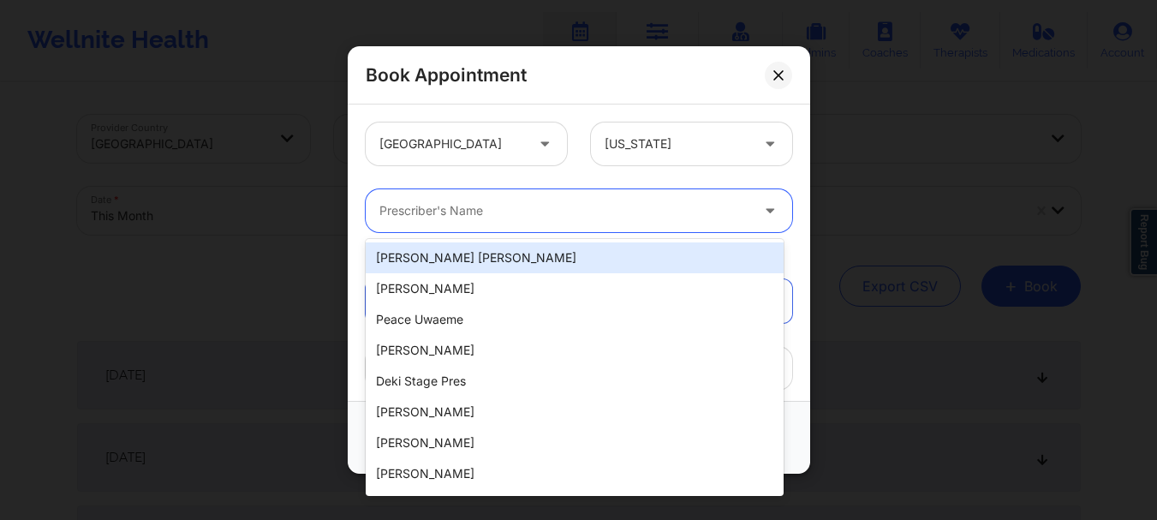
click at [547, 203] on div at bounding box center [564, 210] width 370 height 21
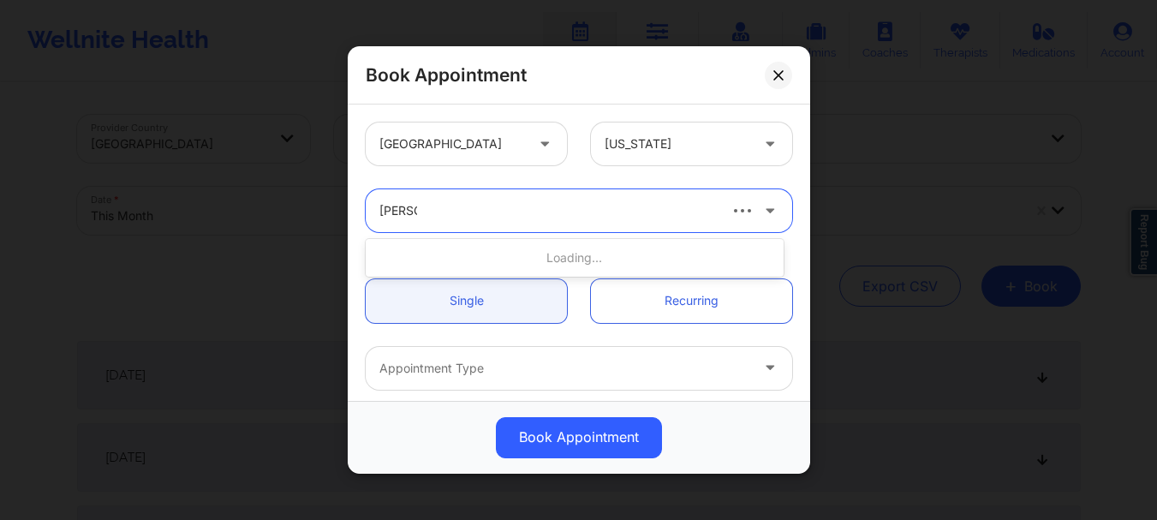
type input "amy ha"
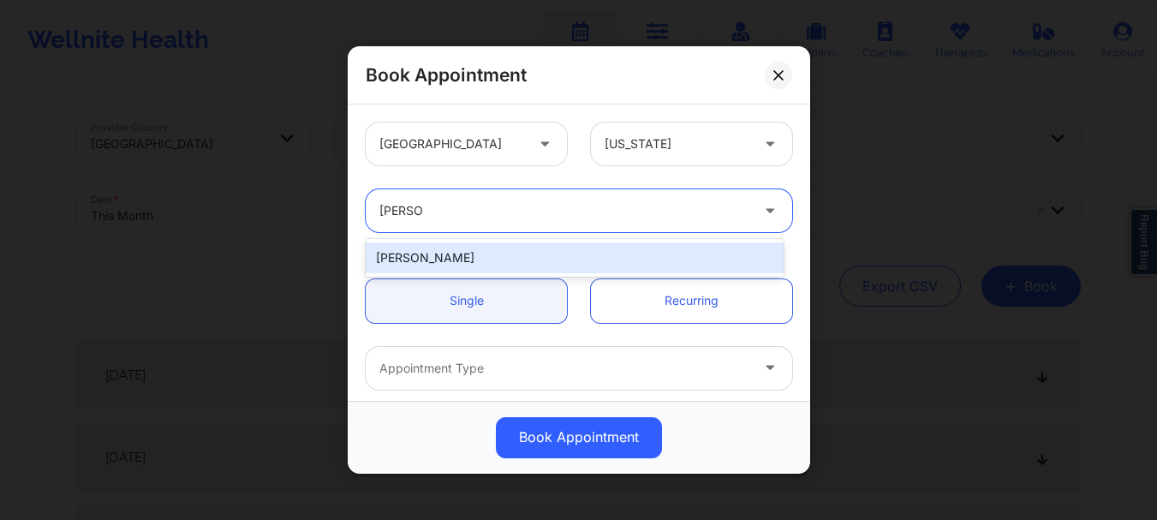
click at [500, 251] on div "Amy Halanski" at bounding box center [575, 257] width 418 height 31
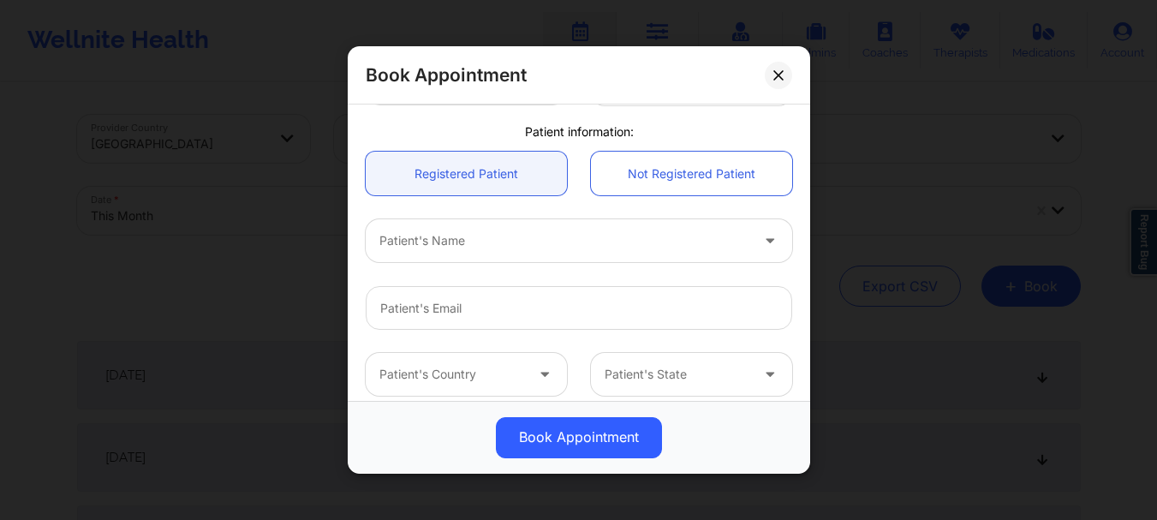
scroll to position [367, 0]
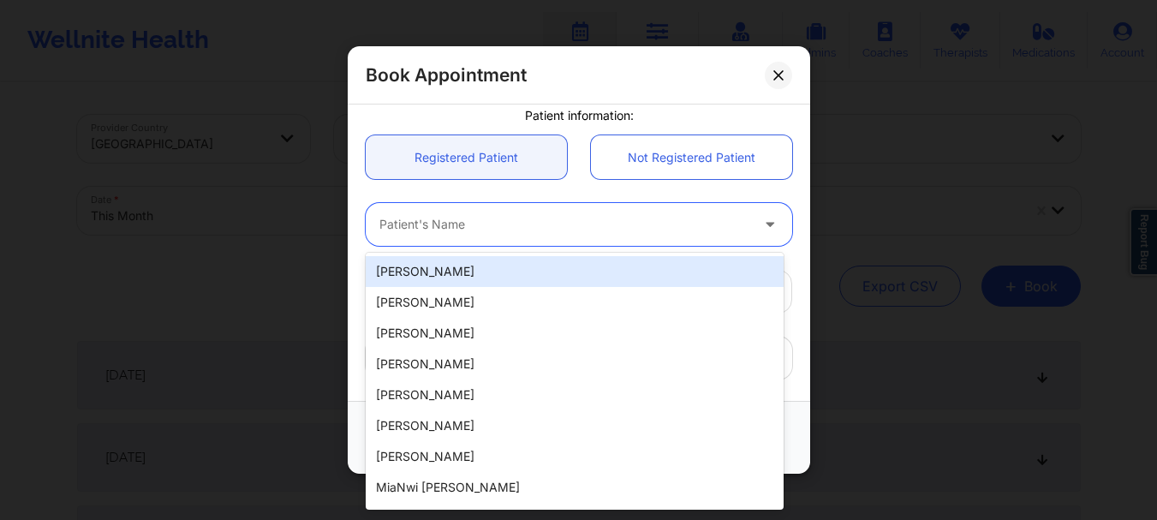
click at [433, 238] on div "Patient's Name" at bounding box center [558, 224] width 385 height 43
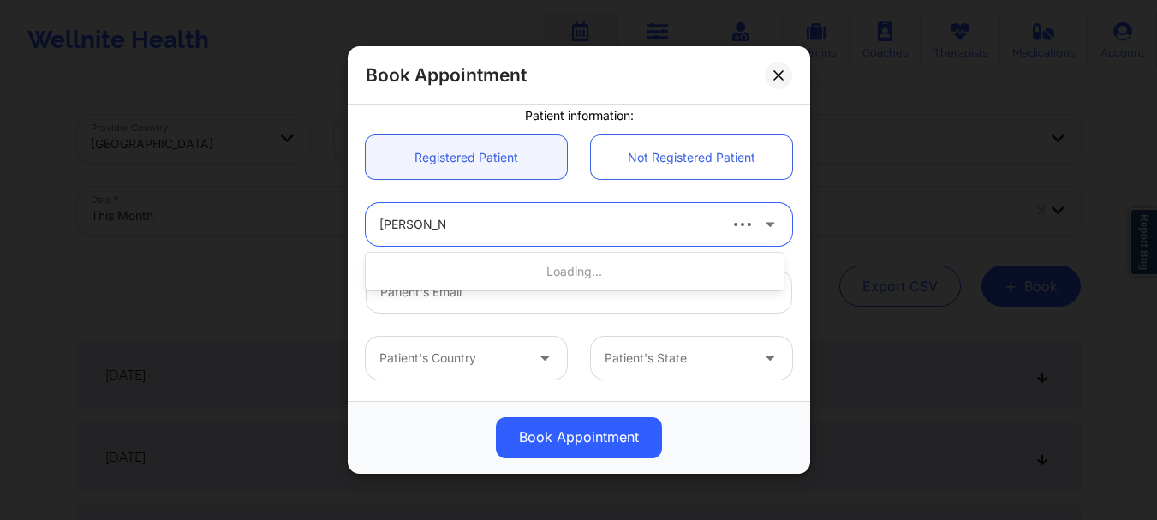
type input "danielle john"
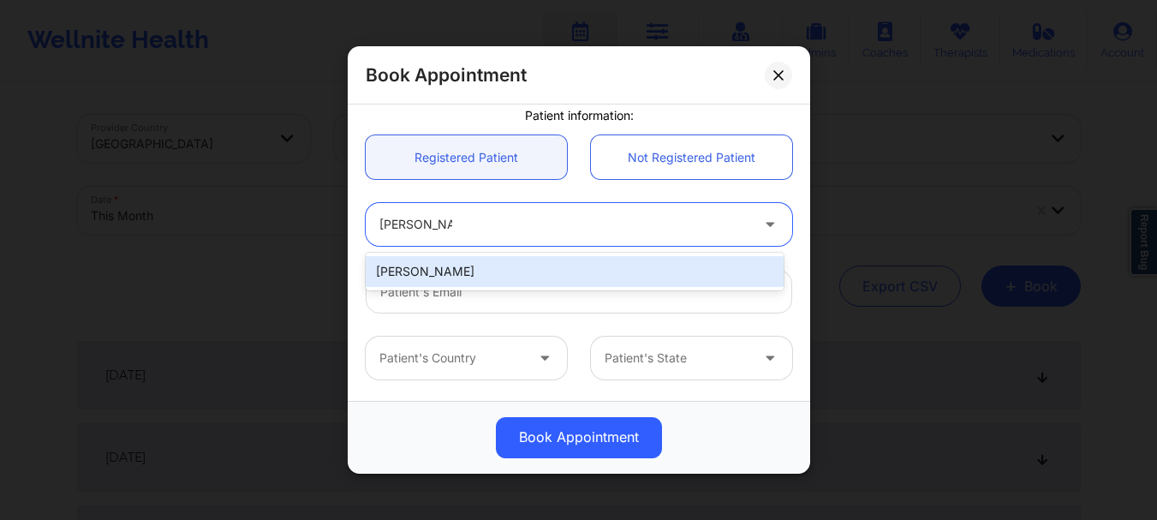
click at [443, 278] on div "Danielle Johnson" at bounding box center [575, 271] width 418 height 31
type input "cabellacupcake09@gmail.com"
type input "+15092946385"
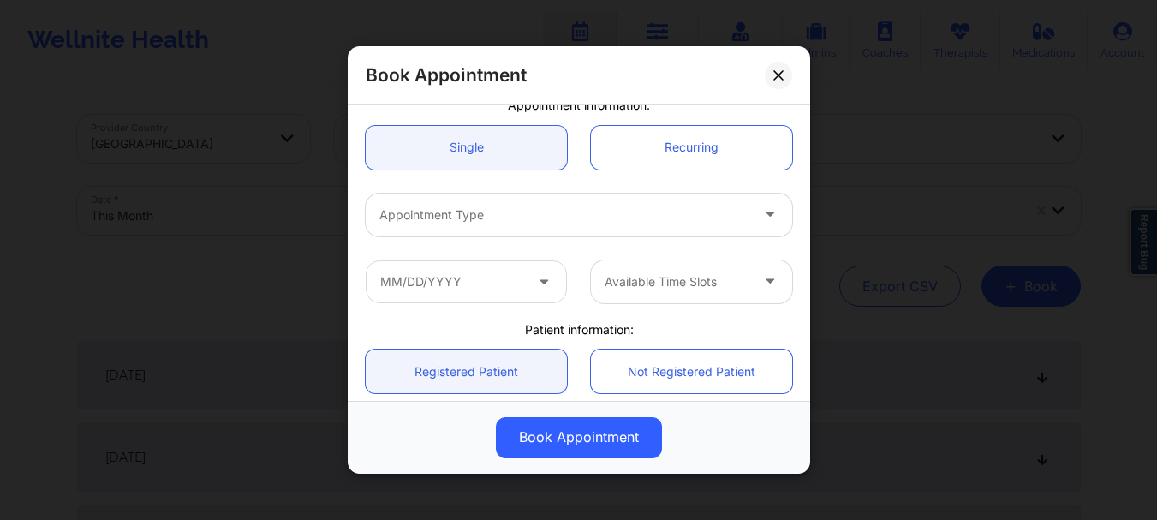
scroll to position [162, 0]
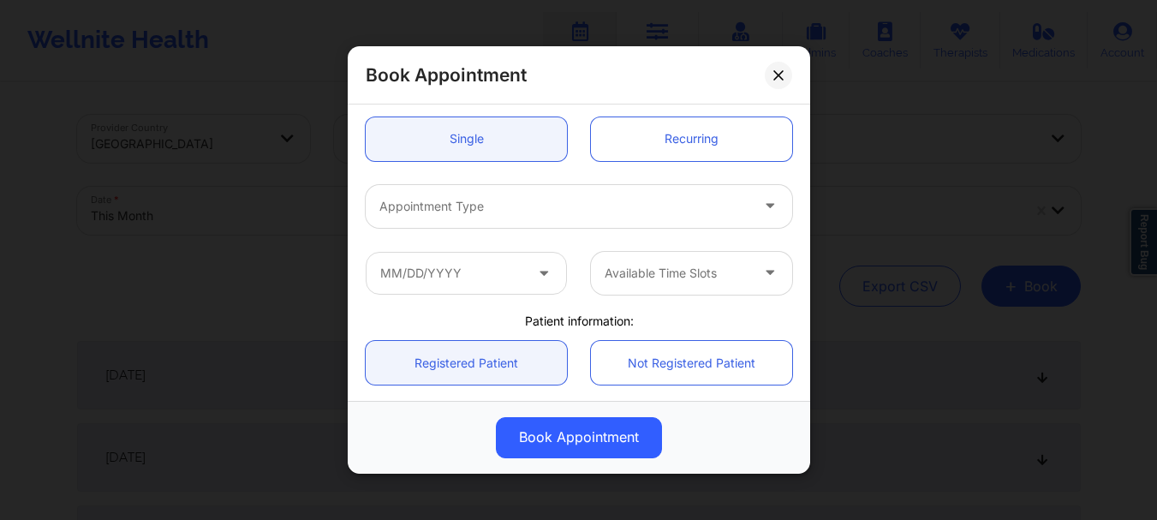
click at [716, 212] on div at bounding box center [564, 206] width 370 height 21
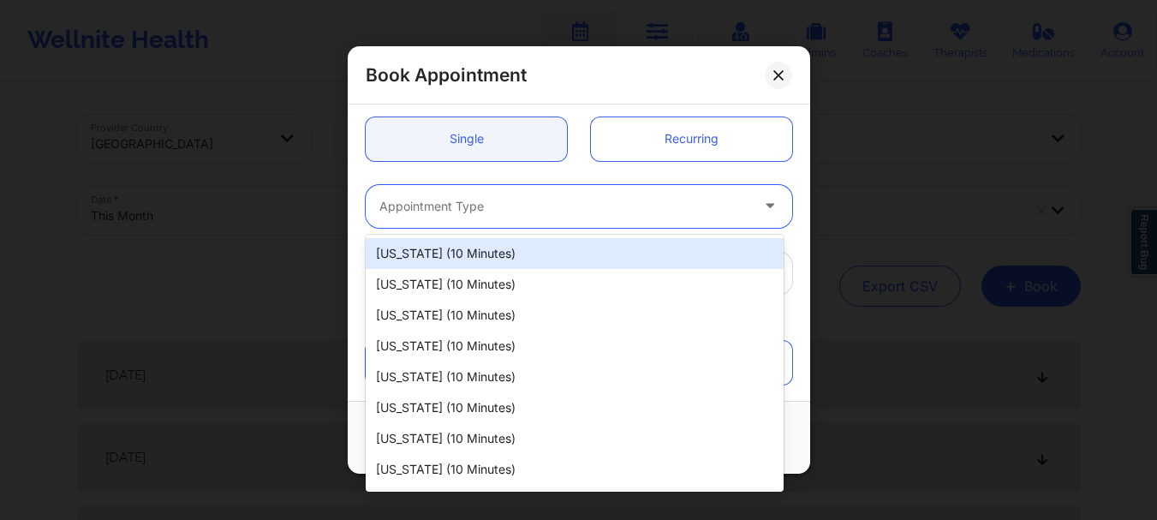
type input "j"
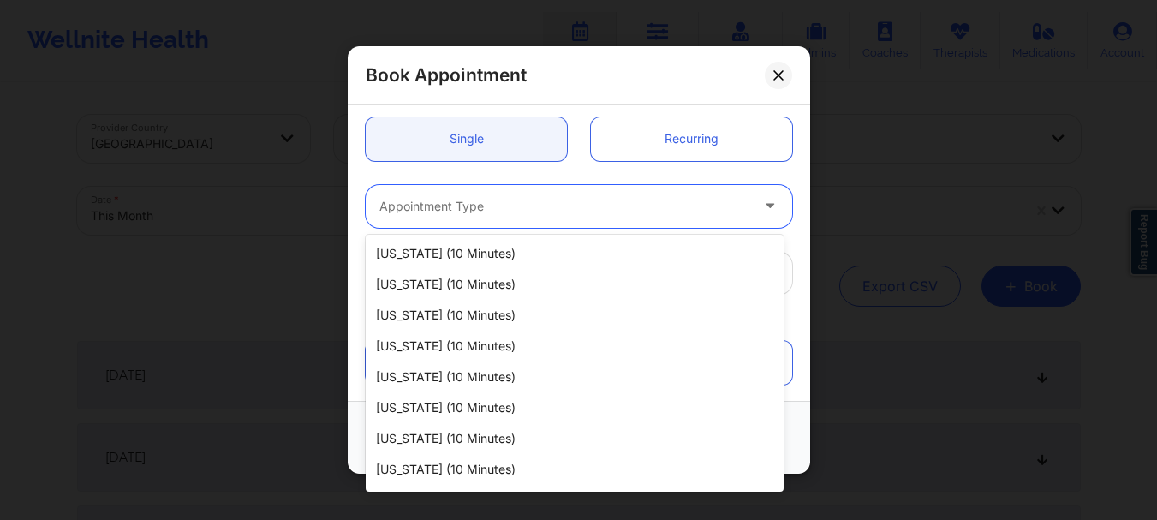
type input "e"
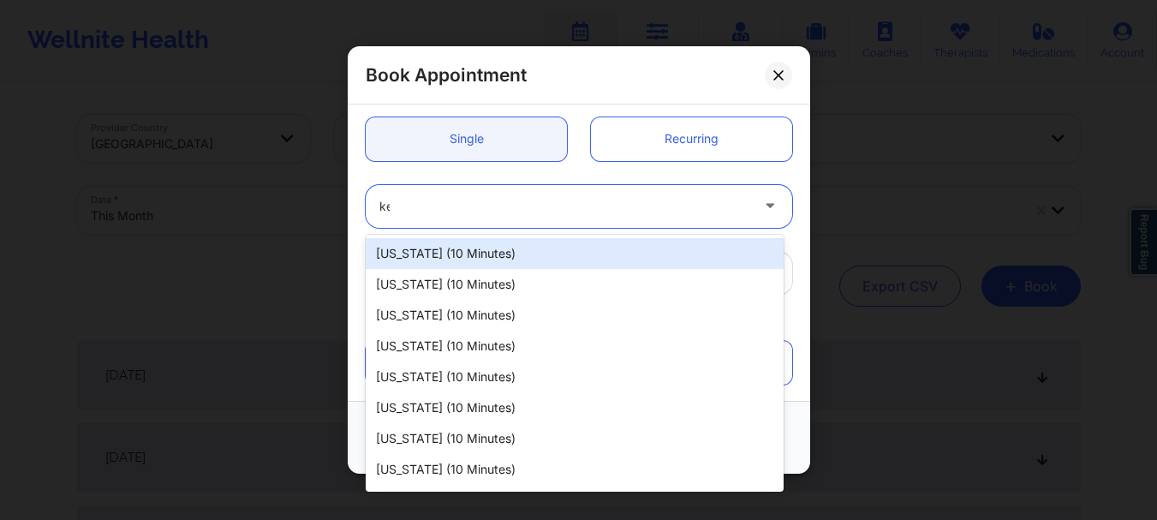
type input "ken"
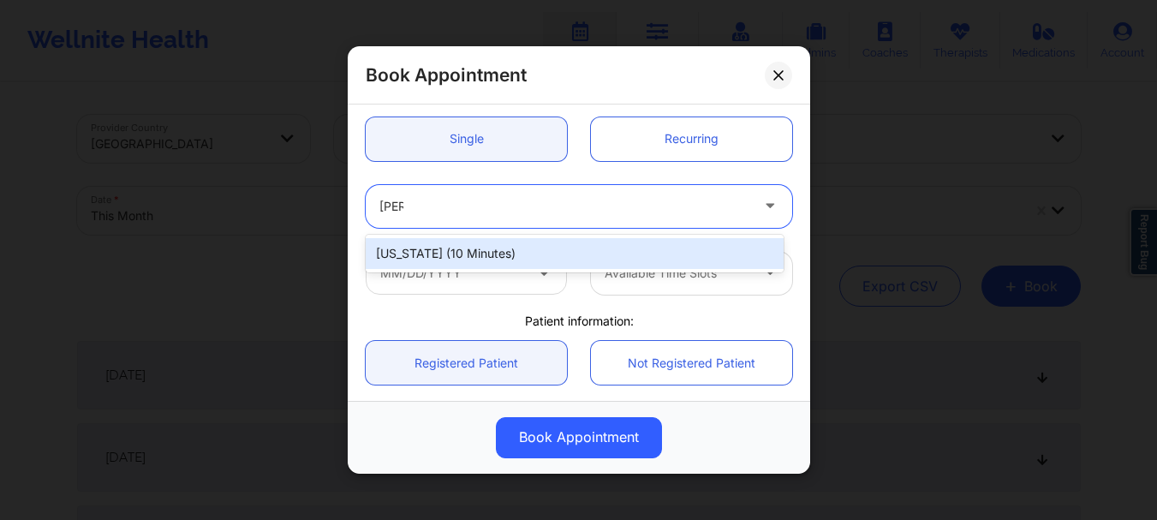
click at [741, 254] on div "Kentucky (10 minutes)" at bounding box center [575, 253] width 418 height 31
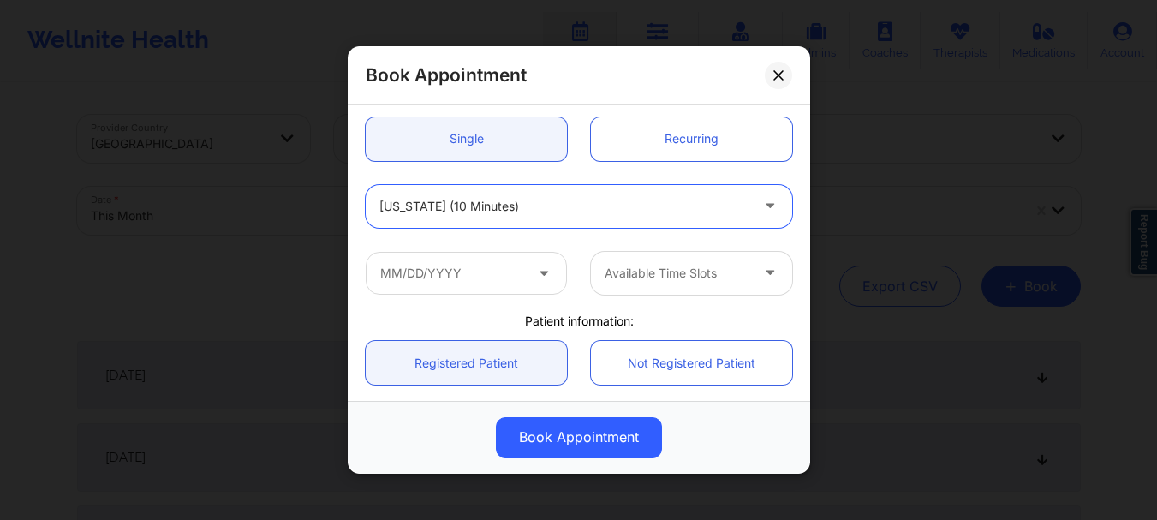
click at [535, 272] on icon at bounding box center [543, 269] width 17 height 15
click at [483, 268] on input "text" at bounding box center [466, 273] width 201 height 43
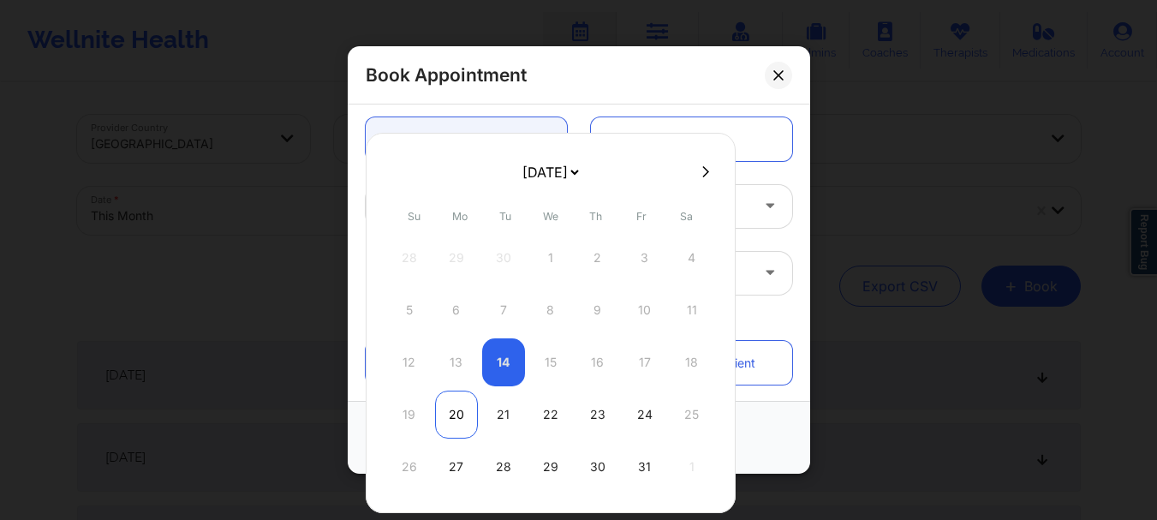
click at [464, 423] on div "20" at bounding box center [456, 415] width 43 height 48
type input "10/20/2025"
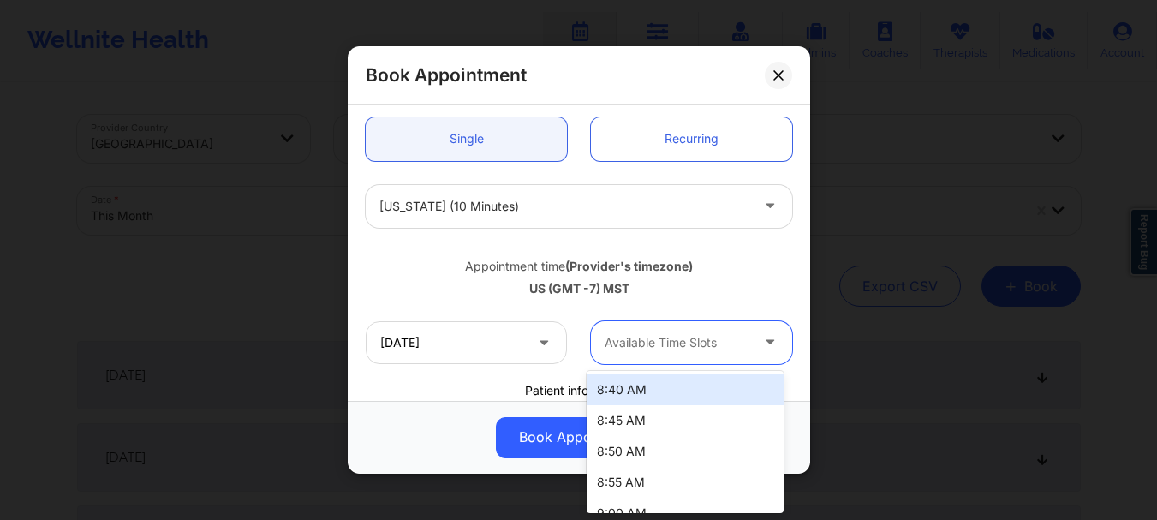
click at [616, 346] on div at bounding box center [677, 342] width 145 height 21
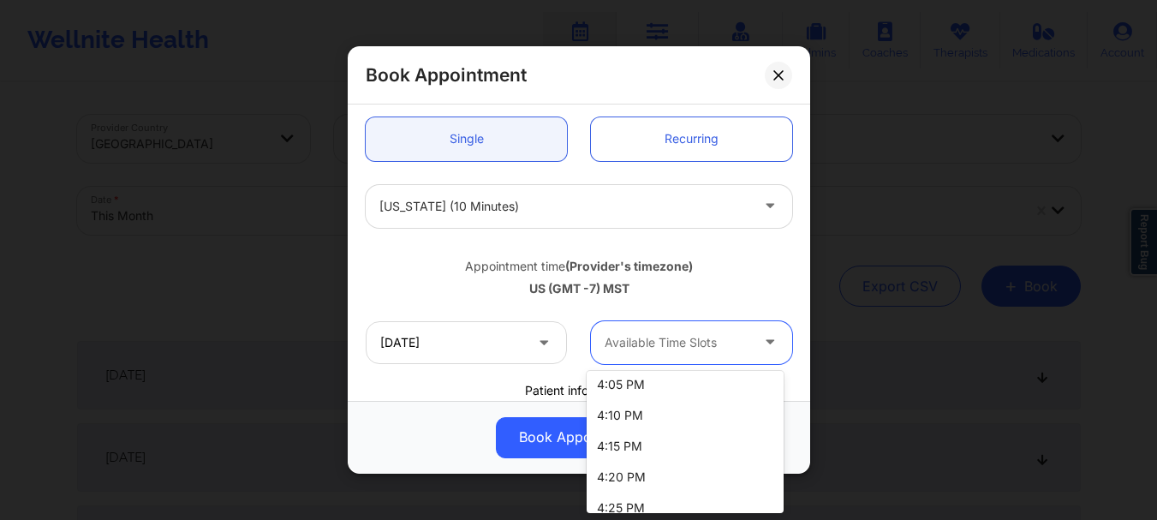
scroll to position [2671, 0]
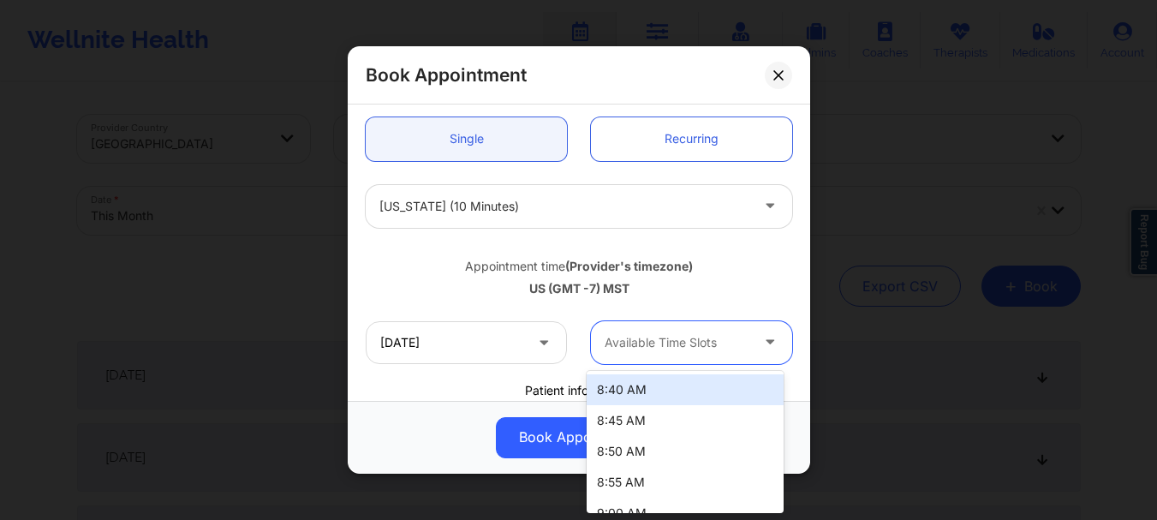
click at [677, 336] on div at bounding box center [677, 342] width 145 height 21
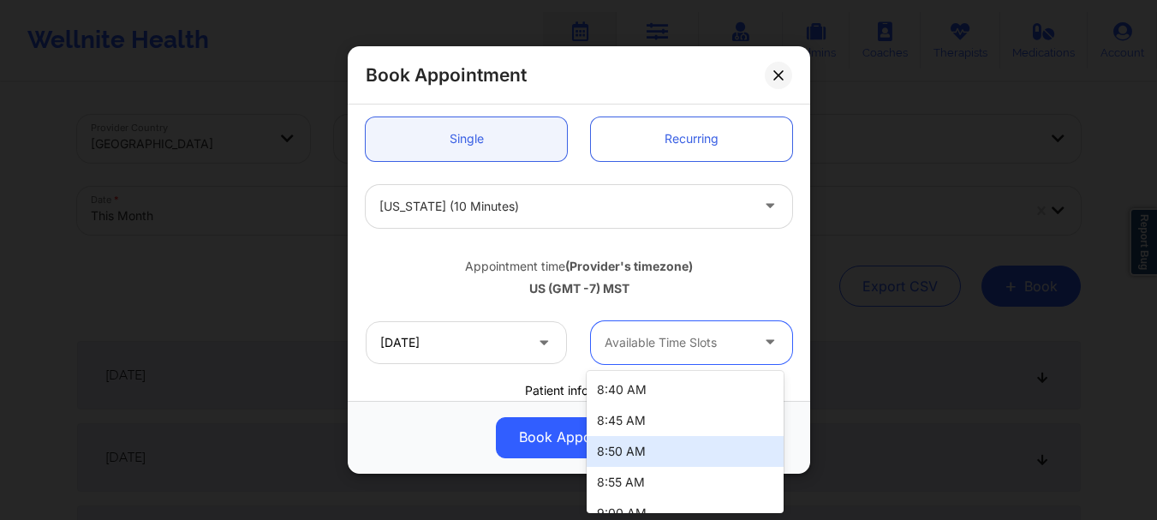
drag, startPoint x: 783, startPoint y: 373, endPoint x: 780, endPoint y: 382, distance: 8.9
click at [780, 382] on div "8:40 AM 8:45 AM 8:50 AM 8:55 AM 9:00 AM 9:05 AM 9:10 AM 9:15 AM 9:20 AM 9:25 AM…" at bounding box center [685, 442] width 197 height 142
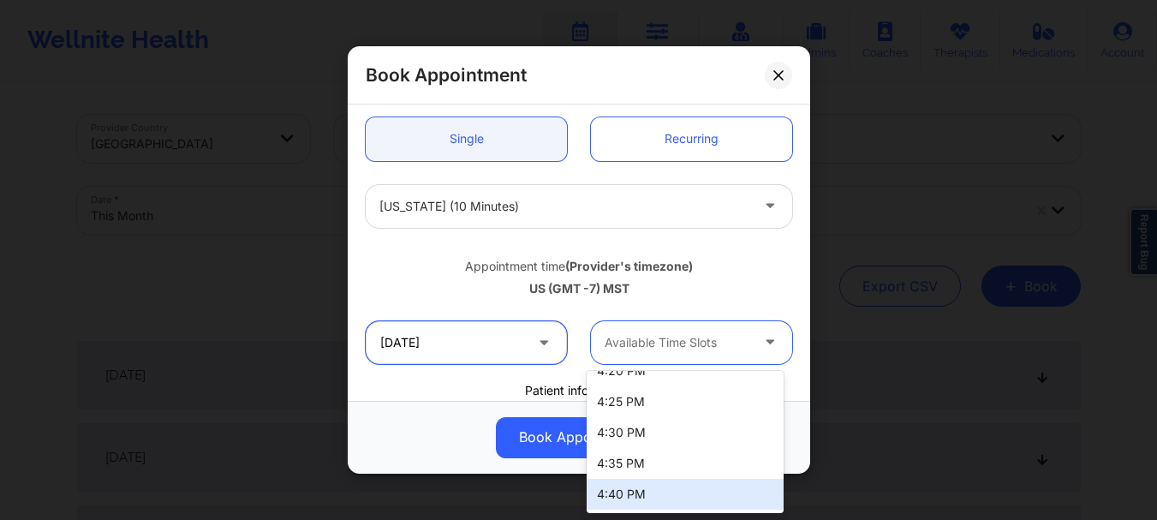
click at [460, 345] on input "10/20/2025" at bounding box center [466, 342] width 201 height 43
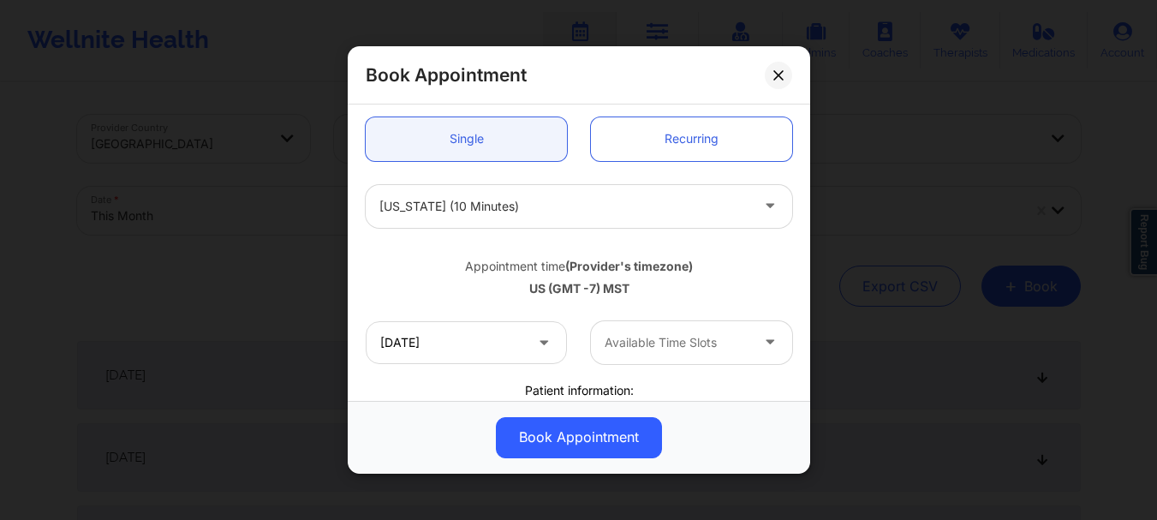
click at [755, 79] on div "Book Appointment" at bounding box center [579, 75] width 463 height 58
click at [775, 75] on icon at bounding box center [778, 75] width 10 height 10
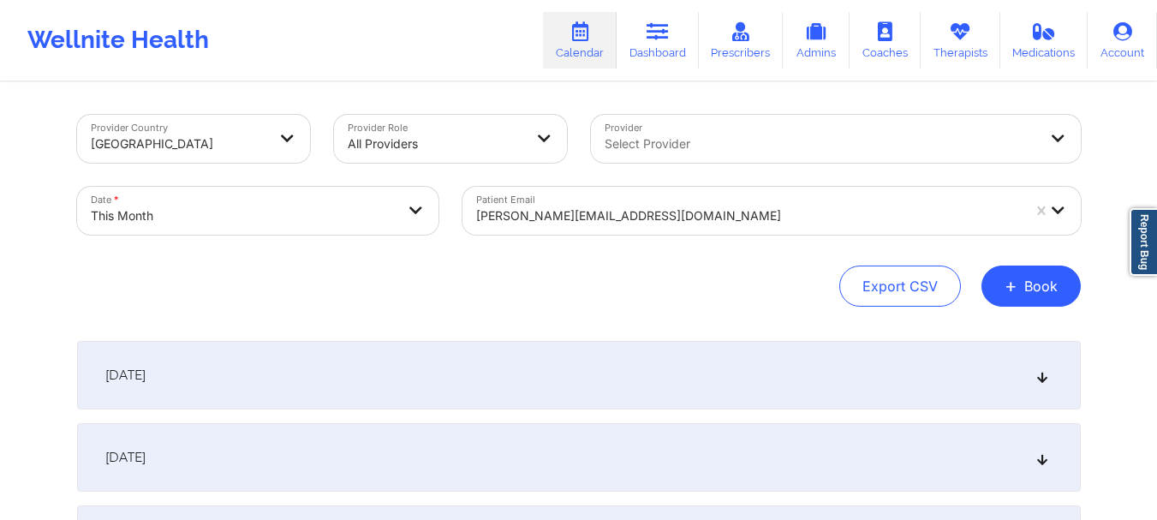
click at [529, 218] on div at bounding box center [748, 216] width 545 height 21
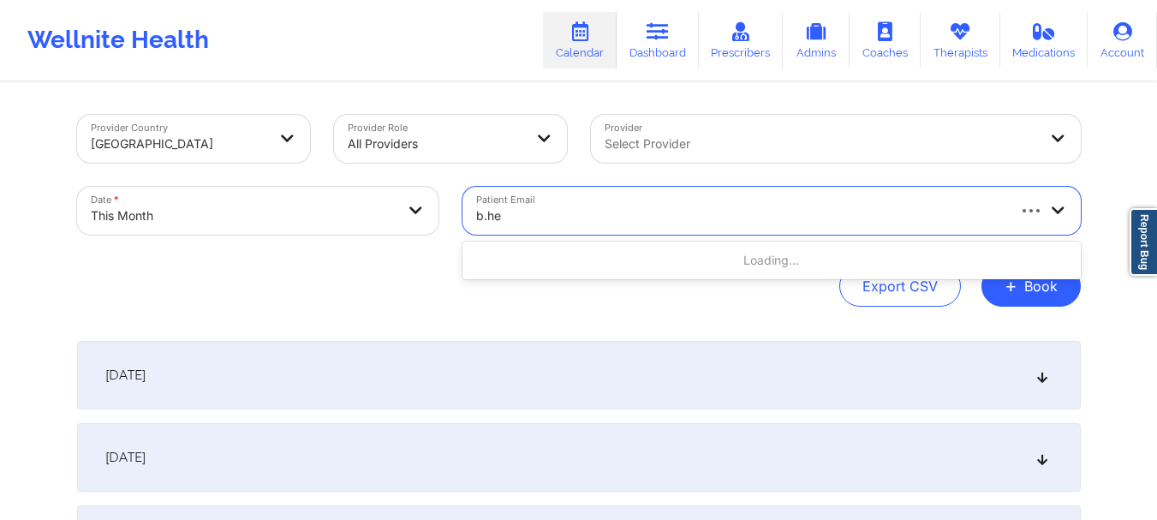
type input "b.her"
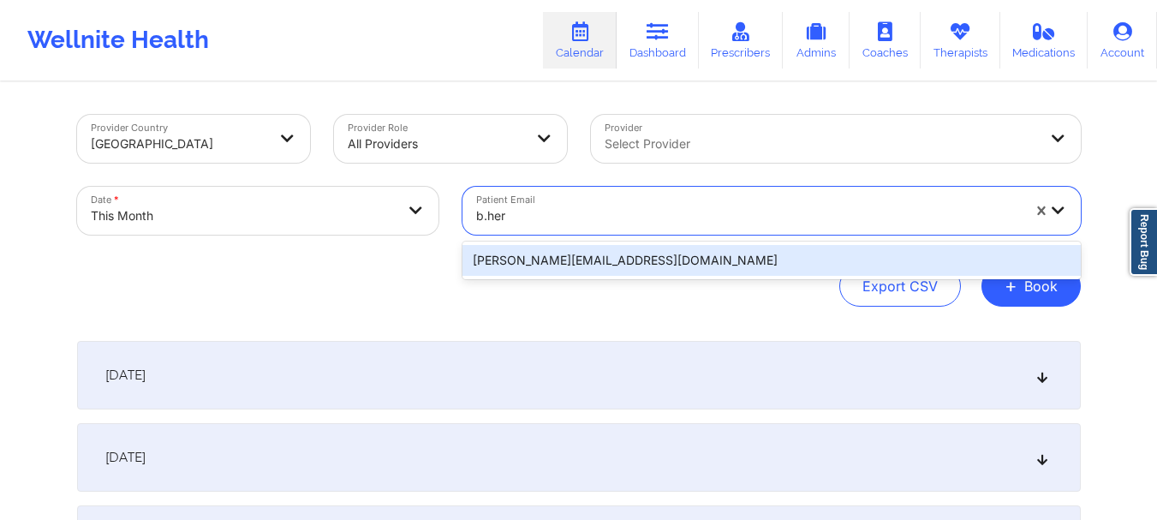
click at [529, 255] on div "[PERSON_NAME][EMAIL_ADDRESS][DOMAIN_NAME]" at bounding box center [772, 260] width 618 height 31
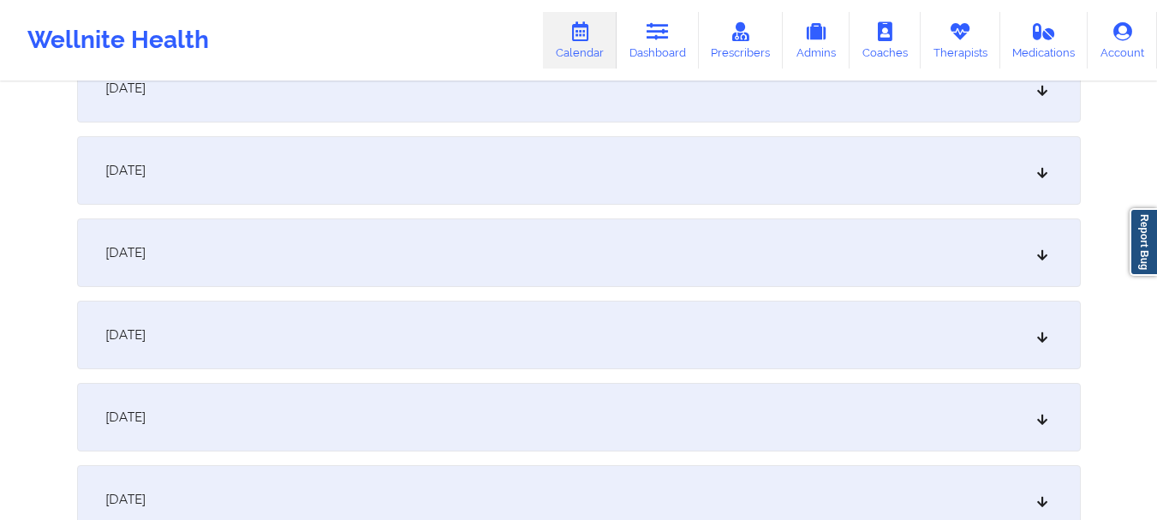
scroll to position [1366, 0]
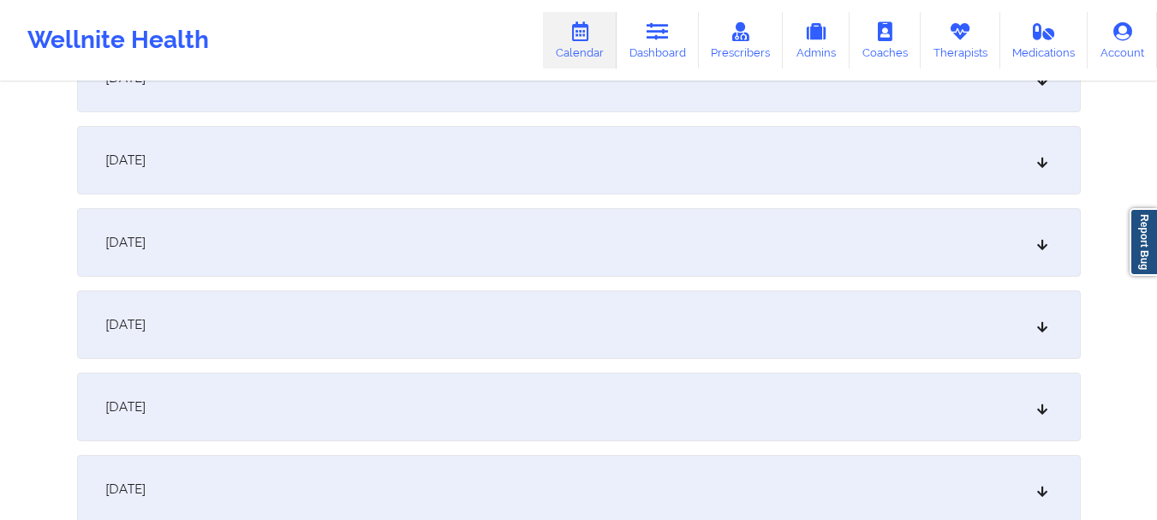
click at [767, 101] on div "[DATE]" at bounding box center [579, 78] width 1004 height 69
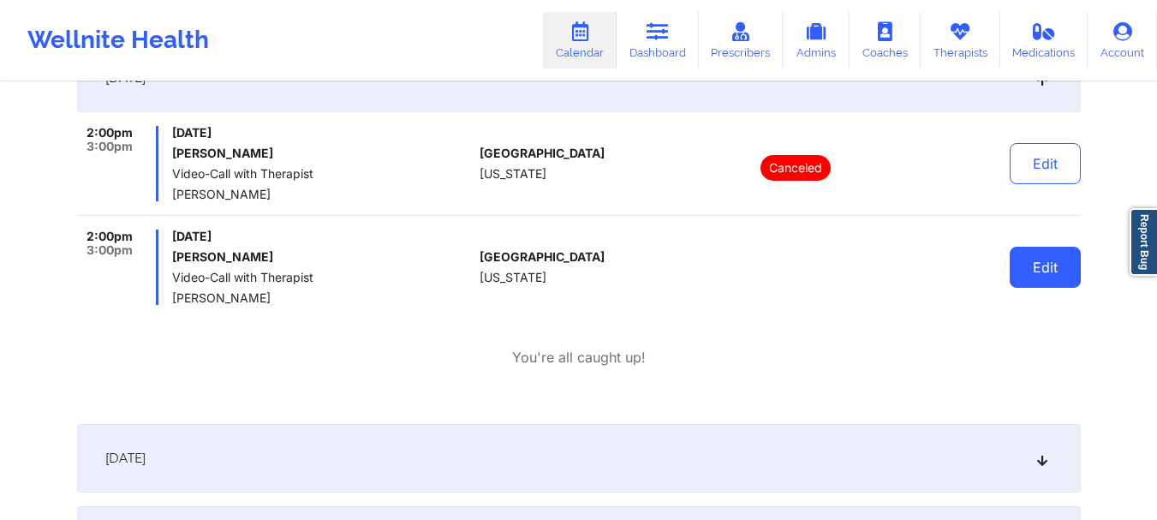
click at [1054, 272] on button "Edit" at bounding box center [1045, 267] width 71 height 41
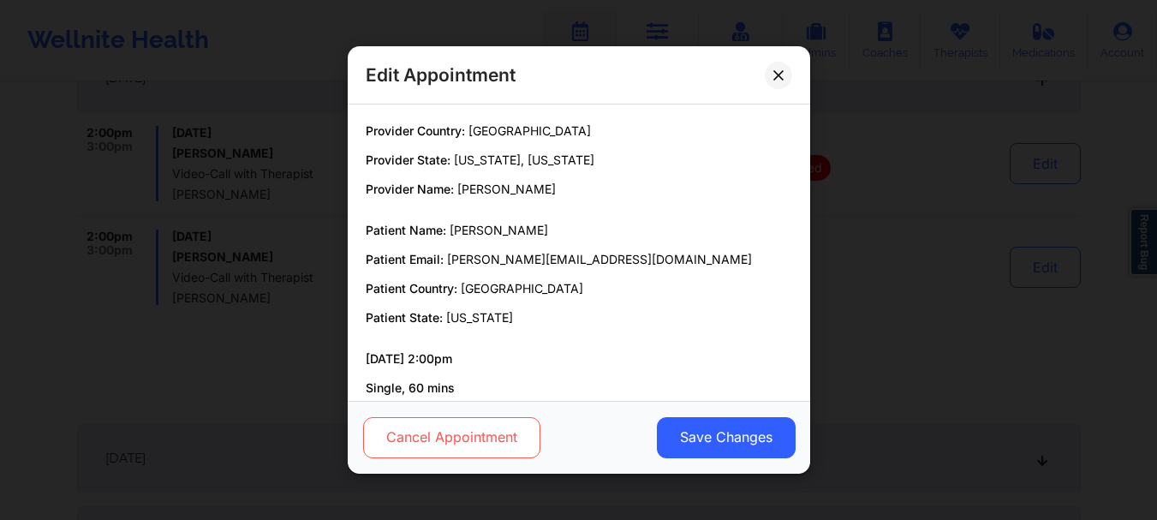
click at [429, 434] on button "Cancel Appointment" at bounding box center [450, 437] width 177 height 41
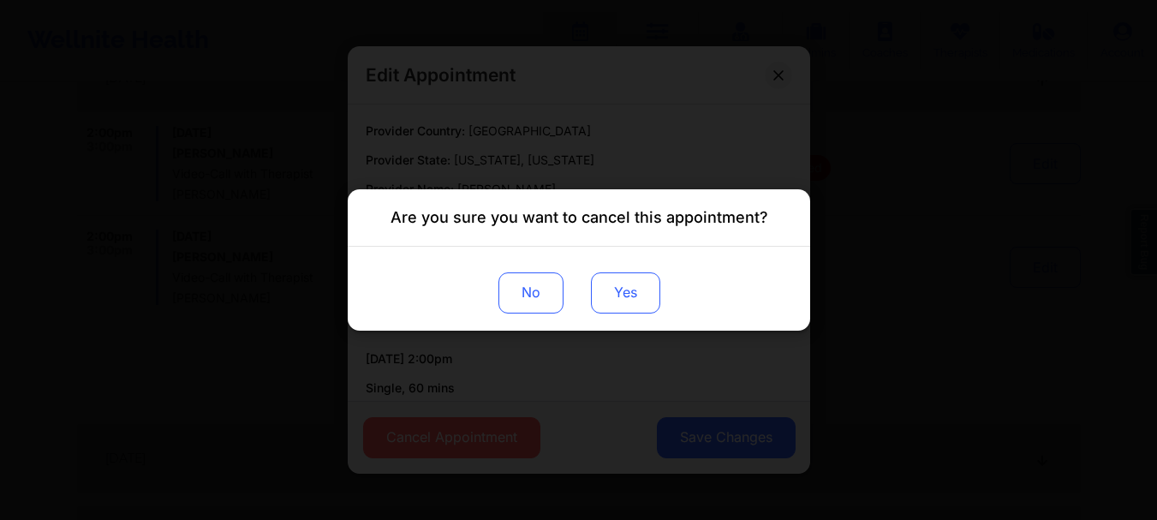
click at [624, 286] on button "Yes" at bounding box center [624, 292] width 69 height 41
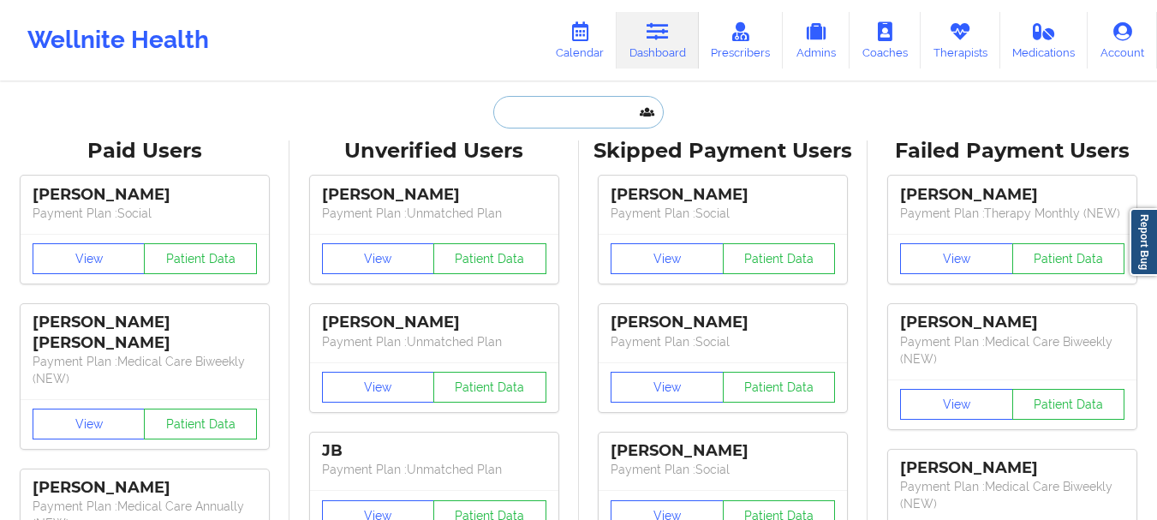
click at [554, 123] on input "text" at bounding box center [578, 112] width 170 height 33
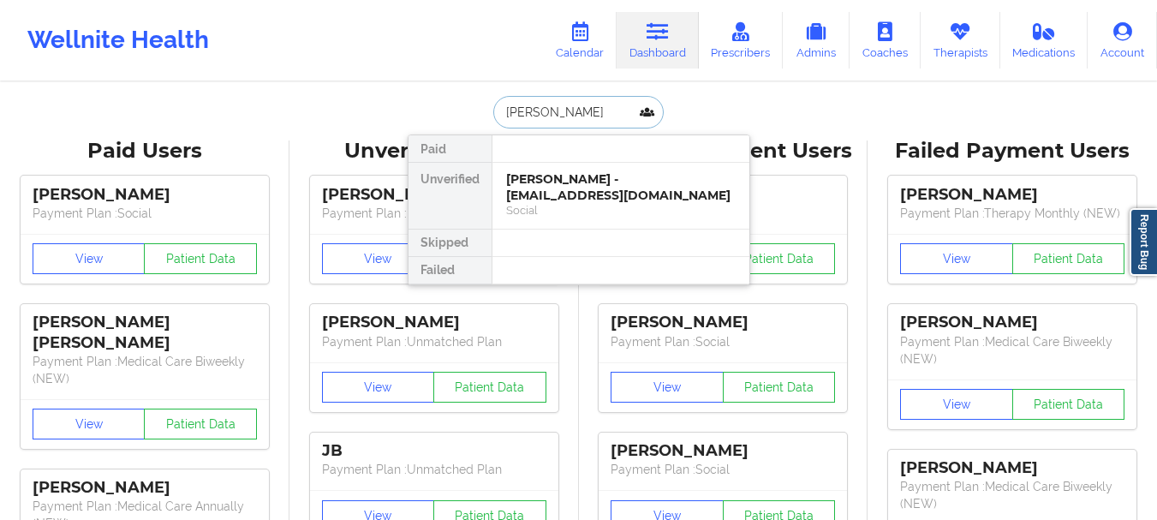
type input "Rubina"
click at [576, 180] on div "[PERSON_NAME] - [EMAIL_ADDRESS][DOMAIN_NAME]" at bounding box center [621, 187] width 230 height 32
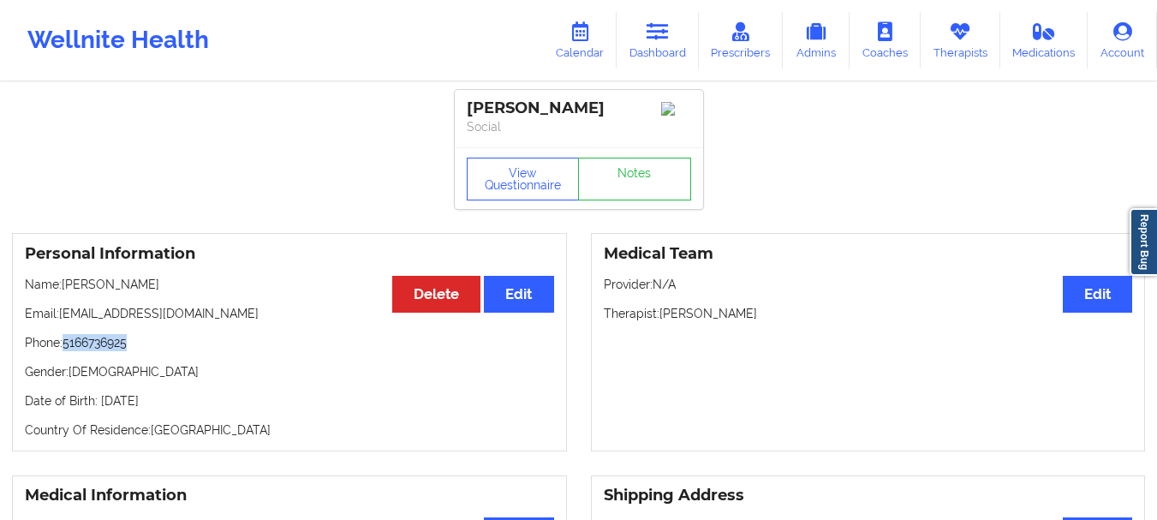
drag, startPoint x: 138, startPoint y: 347, endPoint x: 66, endPoint y: 351, distance: 72.1
click at [66, 351] on p "Phone: [PHONE_NUMBER]" at bounding box center [289, 342] width 529 height 17
copy p "5166736925"
click at [642, 180] on link "Notes" at bounding box center [634, 179] width 113 height 43
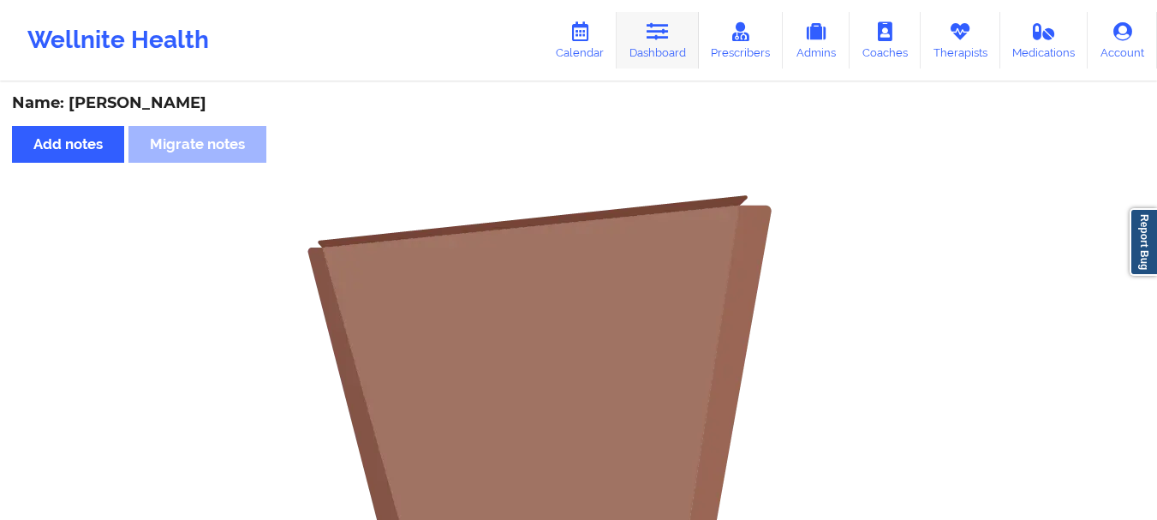
click at [651, 51] on link "Dashboard" at bounding box center [658, 40] width 82 height 57
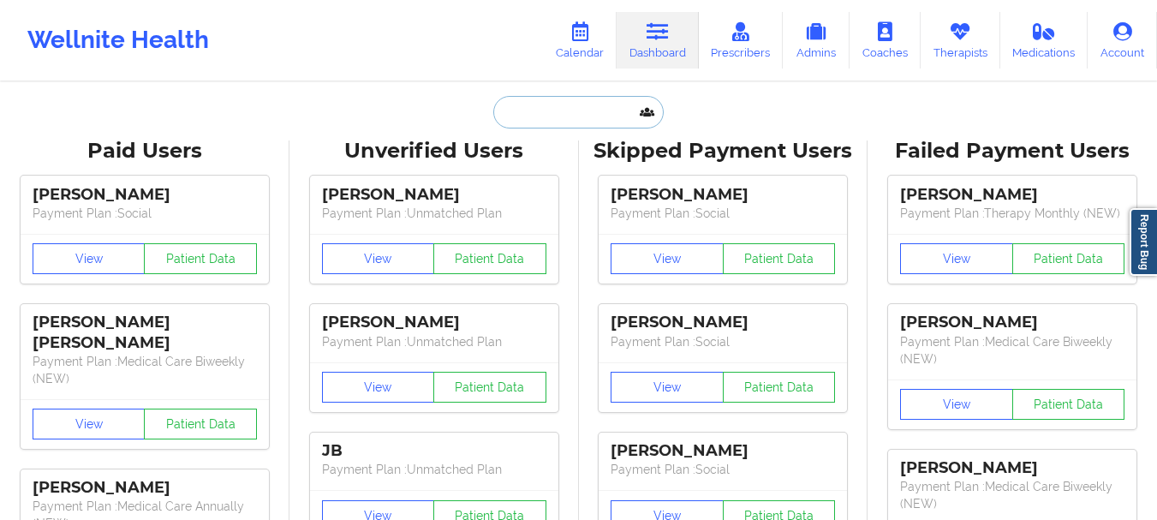
click at [591, 116] on input "text" at bounding box center [578, 112] width 170 height 33
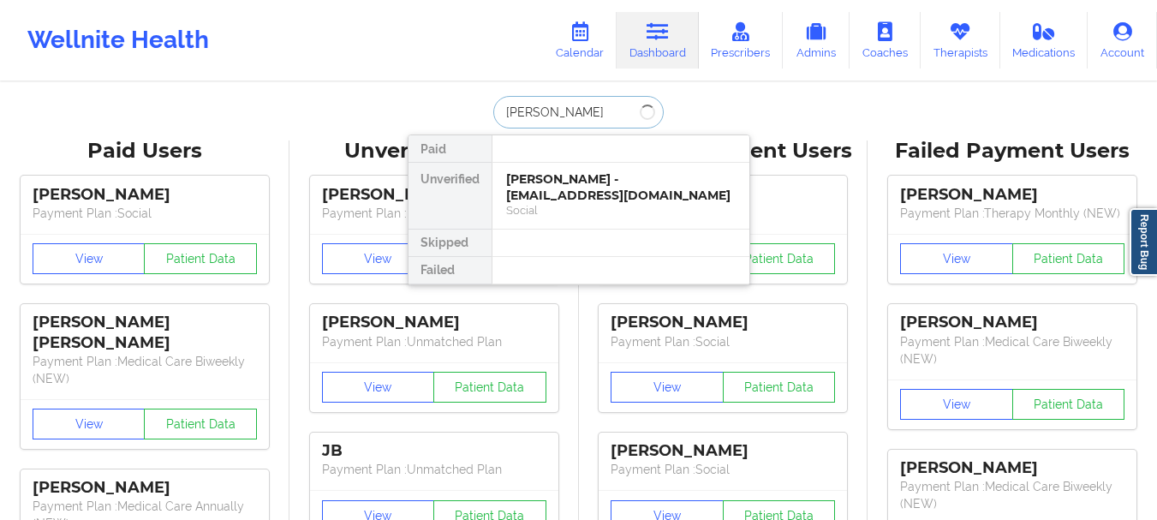
type input "[PERSON_NAME]"
click at [587, 179] on div "[PERSON_NAME] - [PERSON_NAME][EMAIL_ADDRESS][DOMAIN_NAME]" at bounding box center [621, 187] width 230 height 32
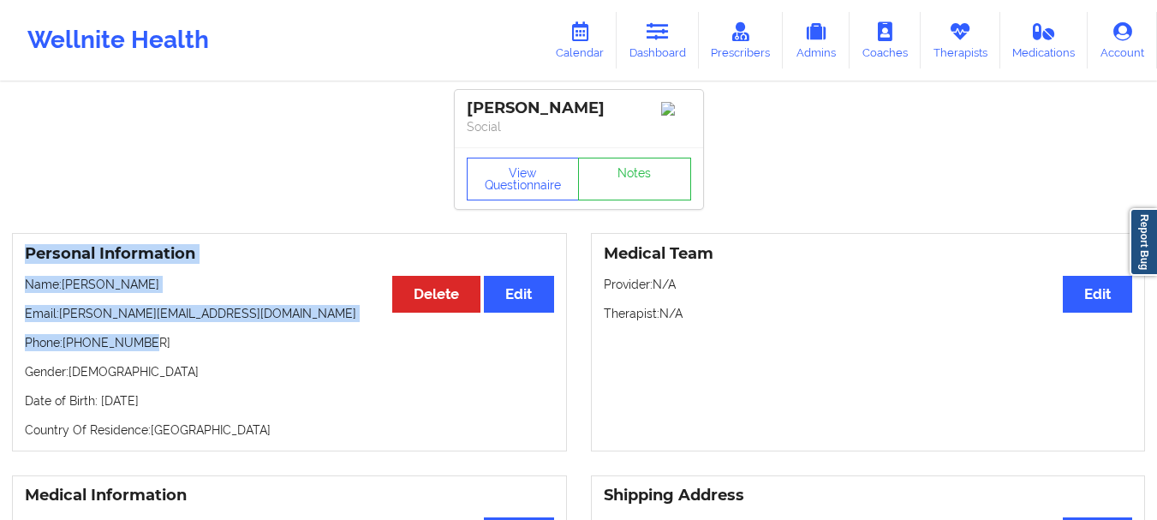
drag, startPoint x: 152, startPoint y: 345, endPoint x: 9, endPoint y: 249, distance: 171.5
click at [9, 249] on div "Personal Information Edit Delete Name: [PERSON_NAME] Email: [PERSON_NAME][EMAIL…" at bounding box center [289, 342] width 579 height 218
click at [26, 281] on p "Name: [PERSON_NAME]" at bounding box center [289, 284] width 529 height 17
drag, startPoint x: 26, startPoint y: 292, endPoint x: 147, endPoint y: 346, distance: 133.1
click at [147, 346] on div "Personal Information Edit Delete Name: [PERSON_NAME] Email: [PERSON_NAME][EMAIL…" at bounding box center [289, 342] width 555 height 218
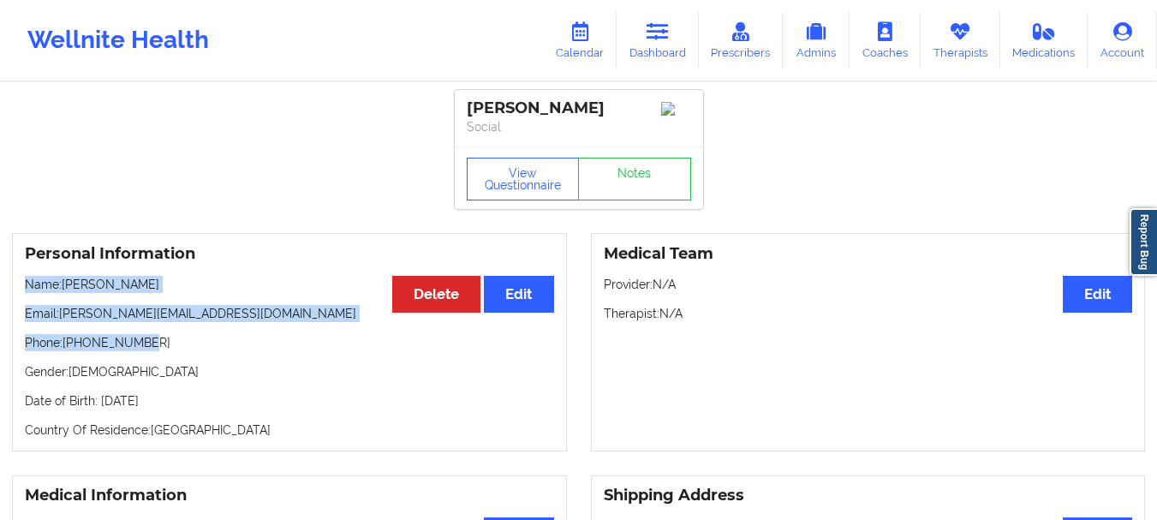
copy div "Name: [PERSON_NAME] Email: [PERSON_NAME][EMAIL_ADDRESS][DOMAIN_NAME] Phone: [PH…"
click at [628, 52] on link "Dashboard" at bounding box center [658, 40] width 82 height 57
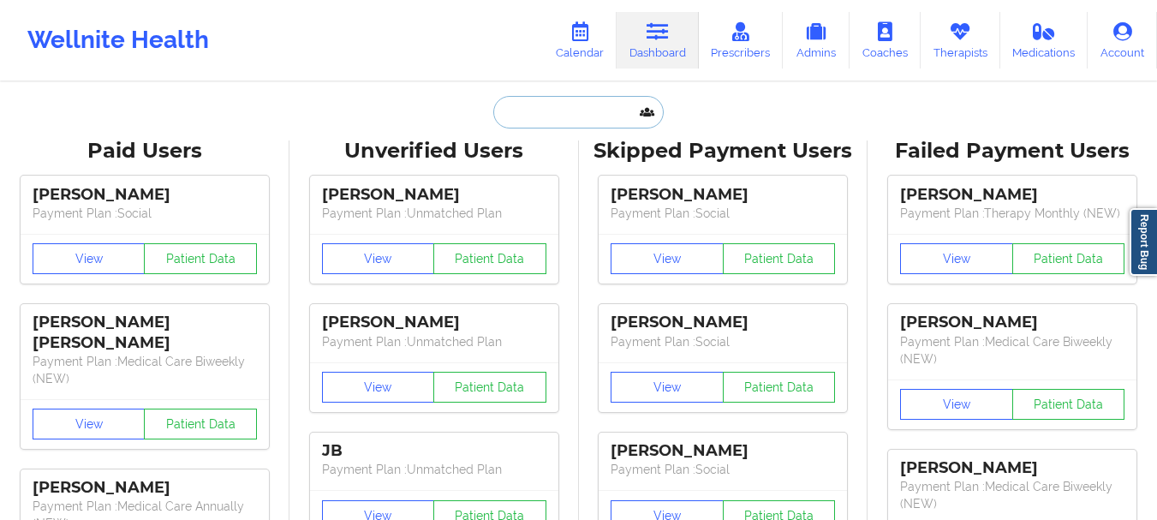
click at [572, 108] on input "text" at bounding box center [578, 112] width 170 height 33
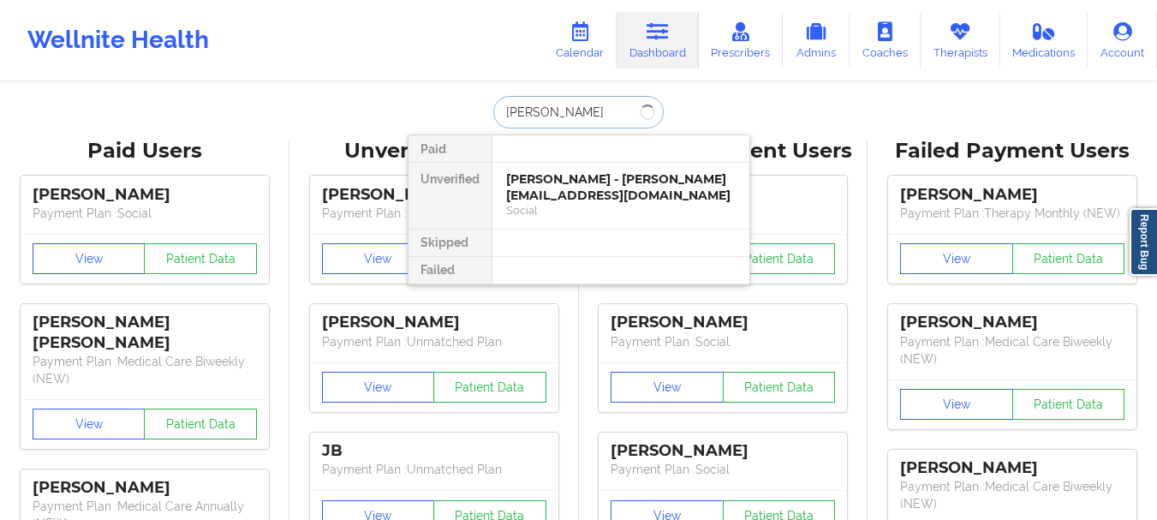
type input "[PERSON_NAME]"
click at [569, 181] on div "[PERSON_NAME] Shy - [EMAIL_ADDRESS][DOMAIN_NAME]" at bounding box center [621, 187] width 230 height 32
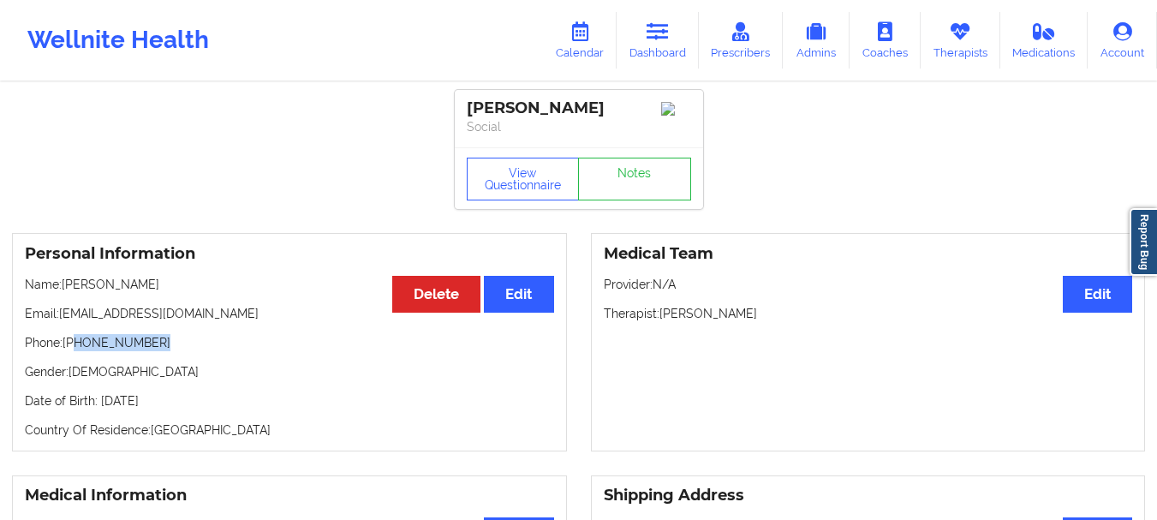
drag, startPoint x: 155, startPoint y: 351, endPoint x: 77, endPoint y: 353, distance: 78.0
click at [77, 351] on p "Phone: [PHONE_NUMBER]" at bounding box center [289, 342] width 529 height 17
click at [89, 349] on p "Phone: [PHONE_NUMBER]" at bounding box center [289, 342] width 529 height 17
drag, startPoint x: 81, startPoint y: 349, endPoint x: 157, endPoint y: 343, distance: 76.4
click at [157, 343] on p "Phone: [PHONE_NUMBER]" at bounding box center [289, 342] width 529 height 17
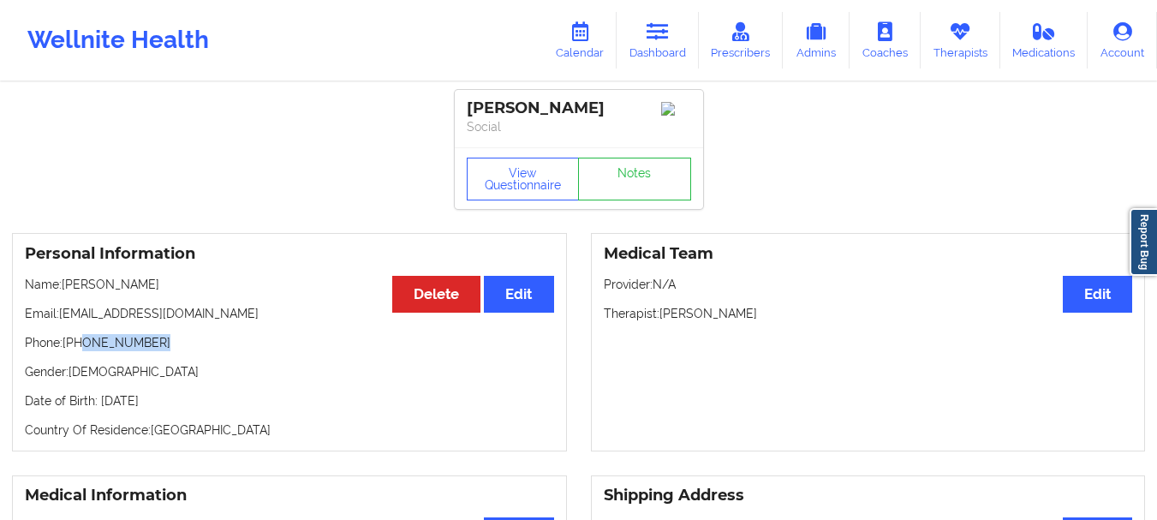
copy p "[PHONE_NUMBER]"
click at [647, 47] on link "Dashboard" at bounding box center [658, 40] width 82 height 57
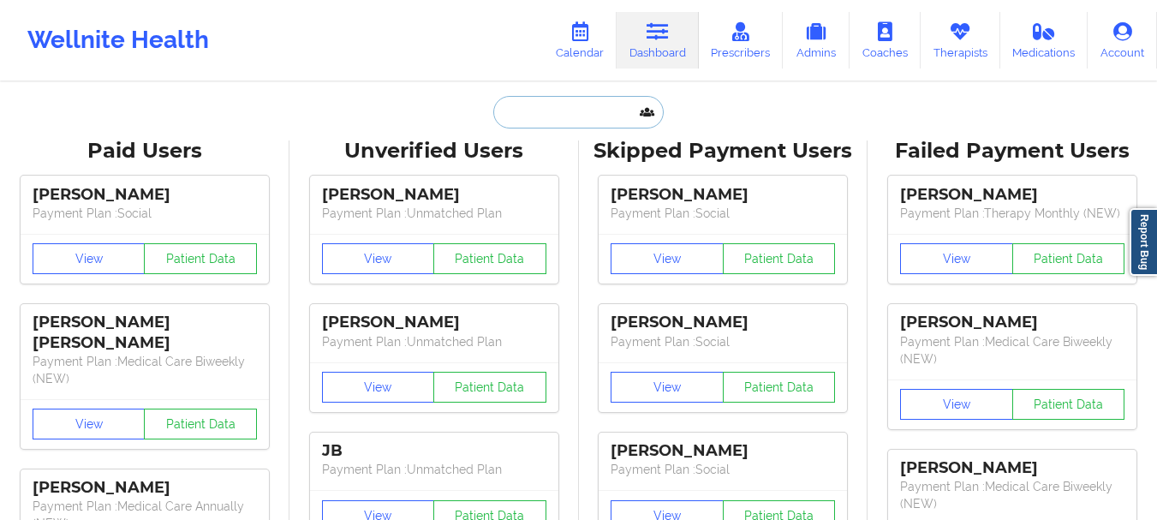
click at [544, 119] on input "text" at bounding box center [578, 112] width 170 height 33
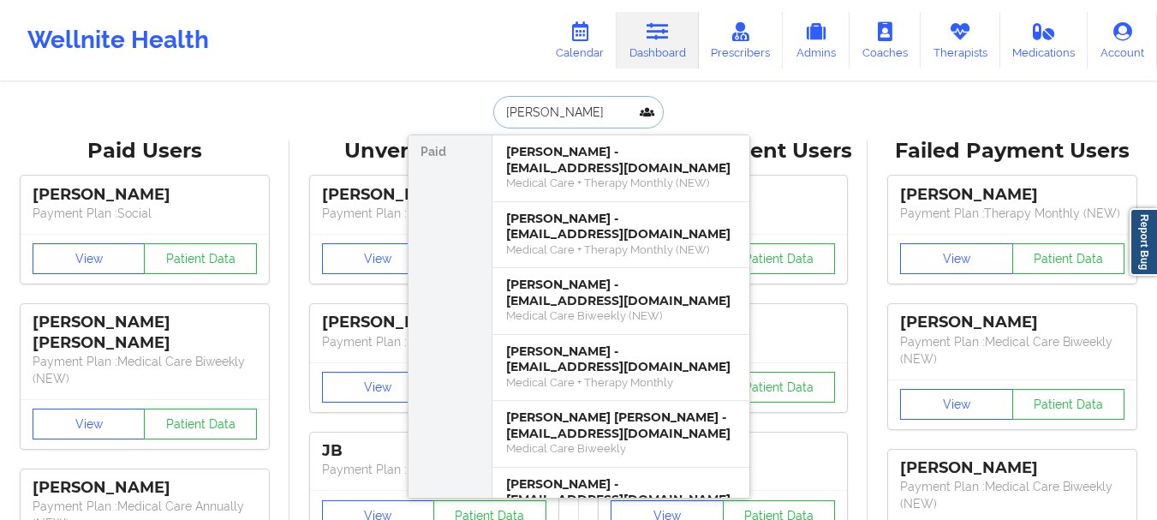
type input "[PERSON_NAME]"
click at [544, 118] on input "[PERSON_NAME]" at bounding box center [578, 112] width 170 height 33
click at [542, 118] on input "[PERSON_NAME]" at bounding box center [578, 112] width 170 height 33
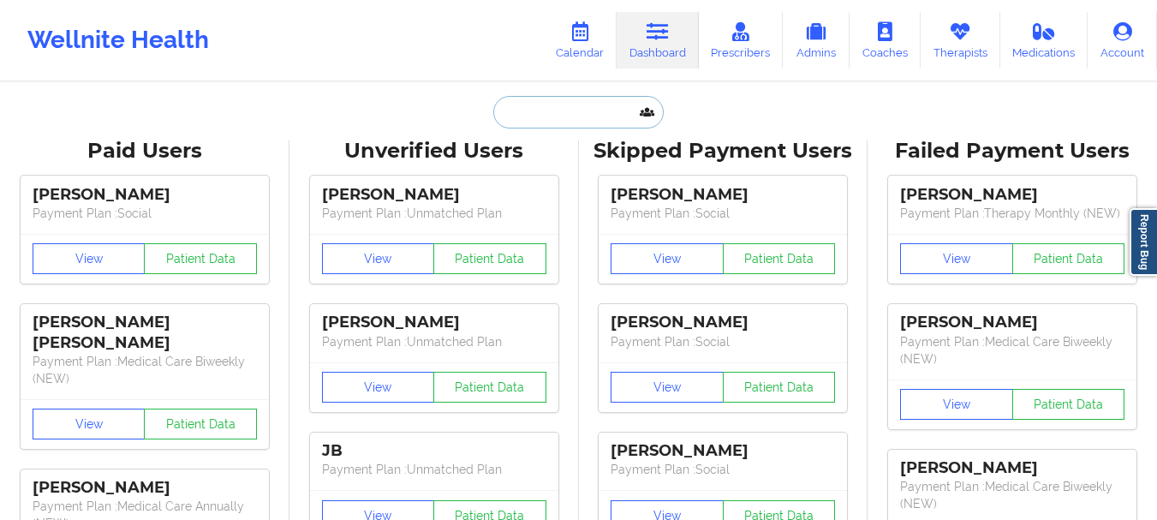
paste input "[EMAIL_ADDRESS][DOMAIN_NAME]"
type input "[EMAIL_ADDRESS][DOMAIN_NAME]"
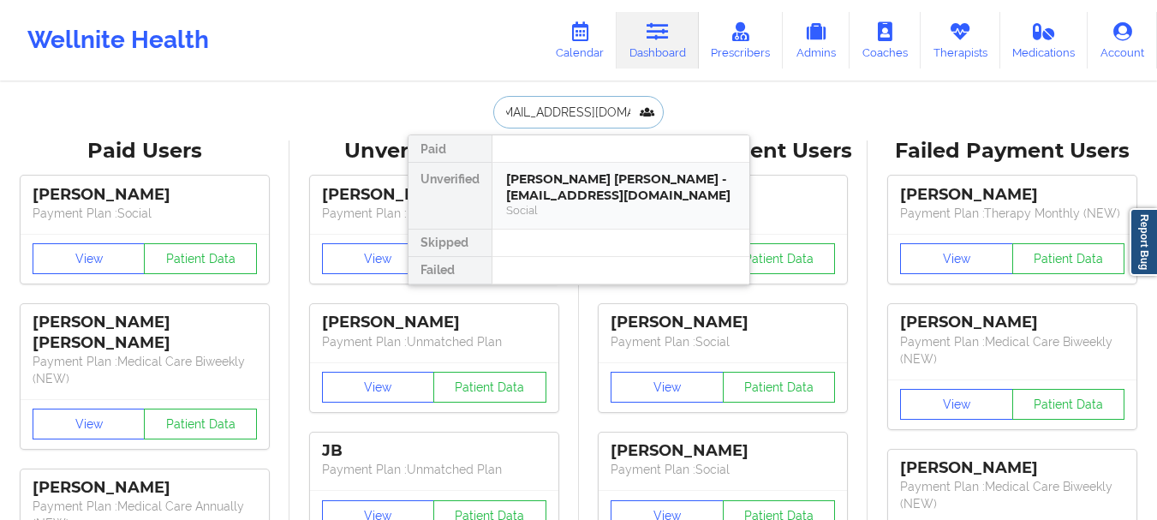
click at [569, 212] on div "Social" at bounding box center [621, 210] width 230 height 15
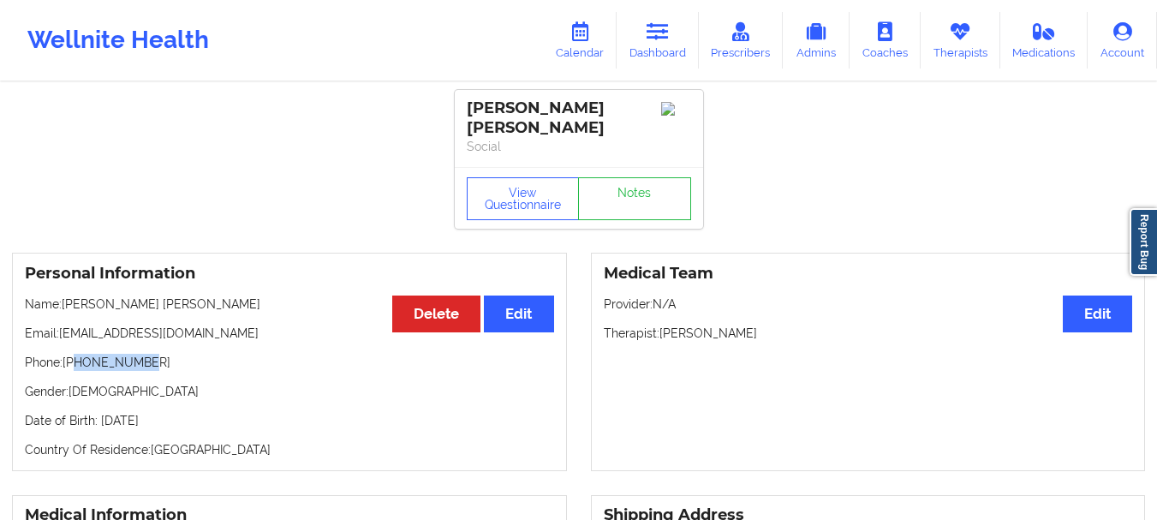
drag, startPoint x: 148, startPoint y: 350, endPoint x: 78, endPoint y: 348, distance: 70.3
click at [78, 354] on p "Phone: [PHONE_NUMBER]" at bounding box center [289, 362] width 529 height 17
click at [91, 354] on p "Phone: [PHONE_NUMBER]" at bounding box center [289, 362] width 529 height 17
drag, startPoint x: 91, startPoint y: 348, endPoint x: 148, endPoint y: 347, distance: 57.4
click at [148, 354] on p "Phone: [PHONE_NUMBER]" at bounding box center [289, 362] width 529 height 17
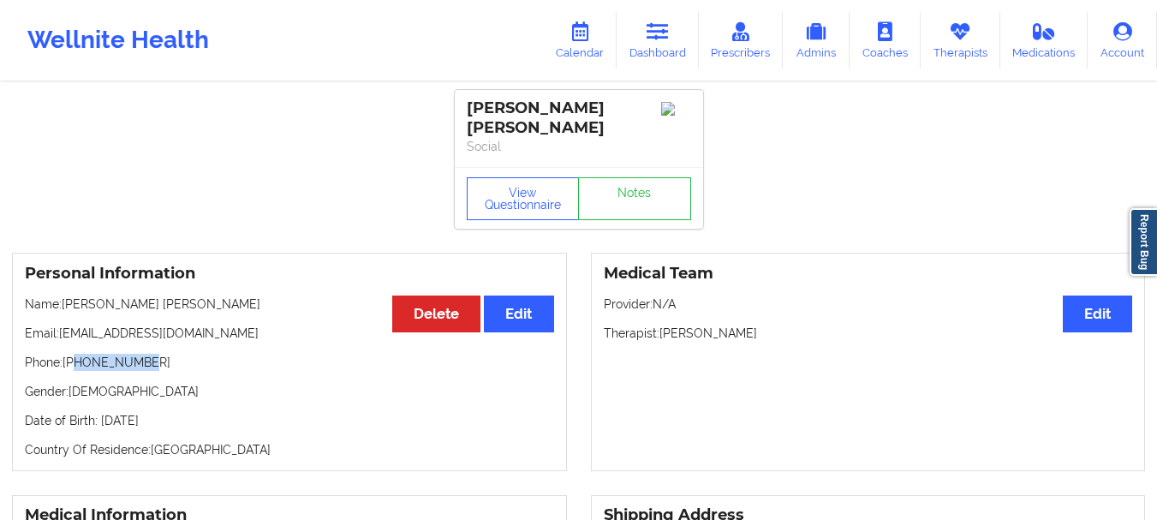
copy p "3214424053"
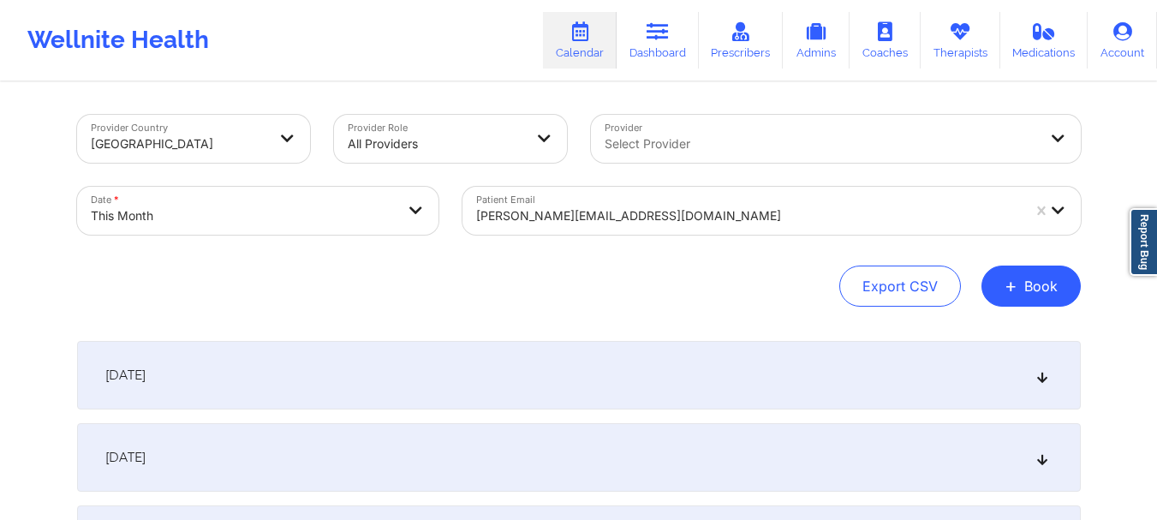
click at [499, 210] on div at bounding box center [748, 216] width 545 height 21
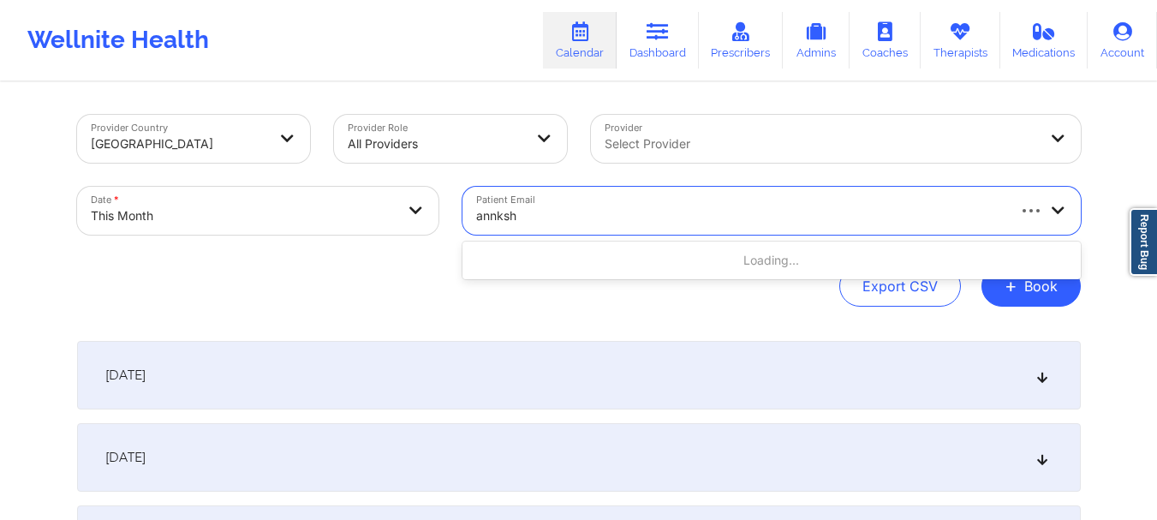
type input "annkshy"
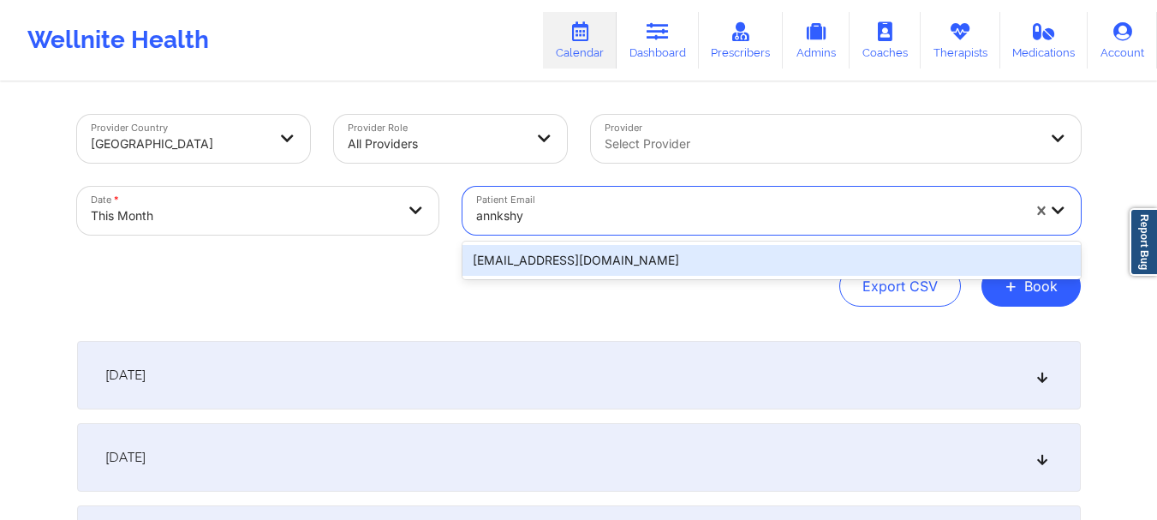
click at [510, 266] on div "[EMAIL_ADDRESS][DOMAIN_NAME]" at bounding box center [772, 260] width 618 height 31
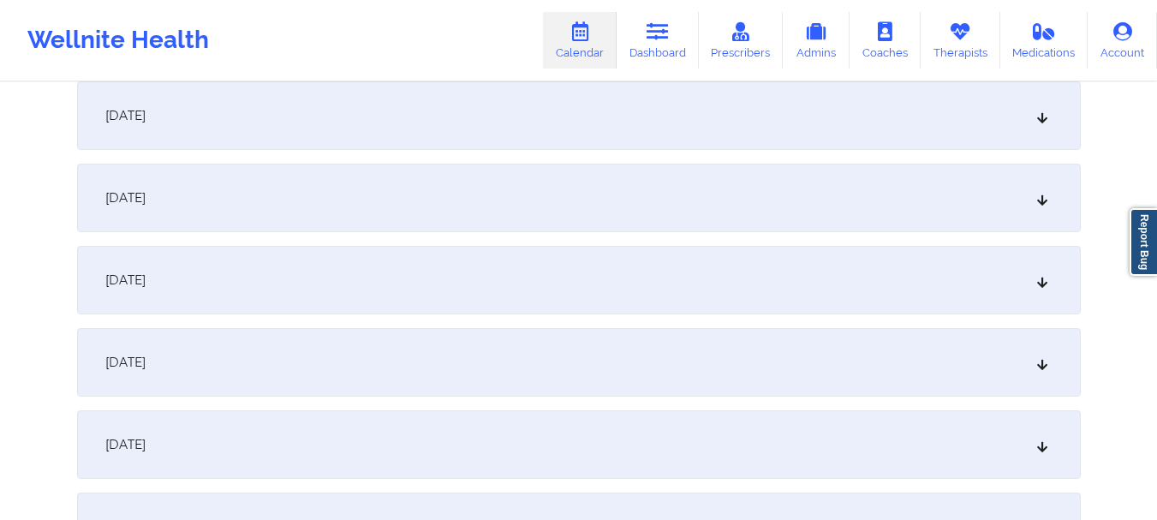
scroll to position [1161, 0]
click at [852, 276] on div "[DATE]" at bounding box center [579, 283] width 1004 height 69
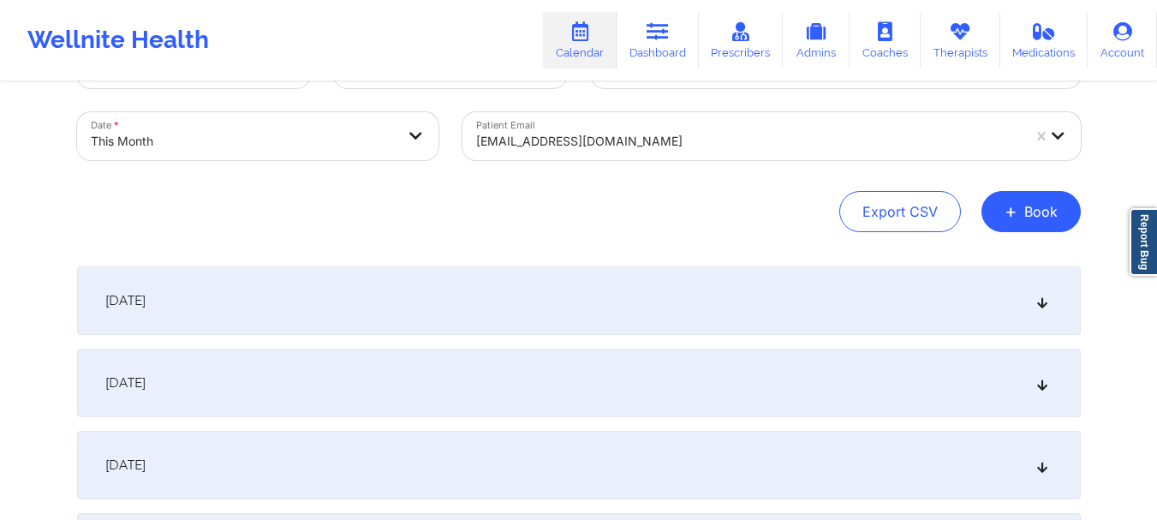
scroll to position [0, 0]
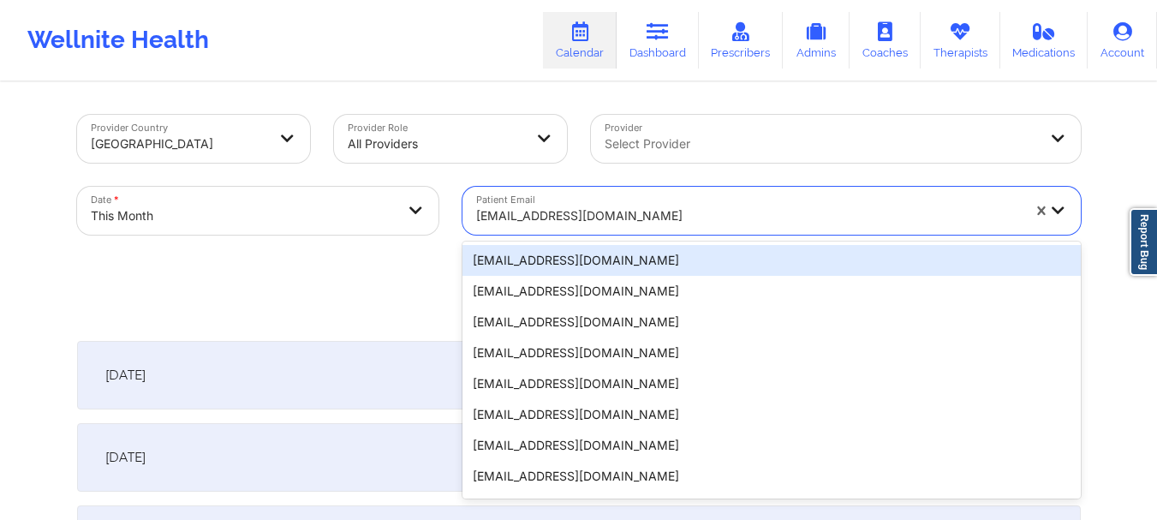
click at [541, 219] on div at bounding box center [748, 216] width 545 height 21
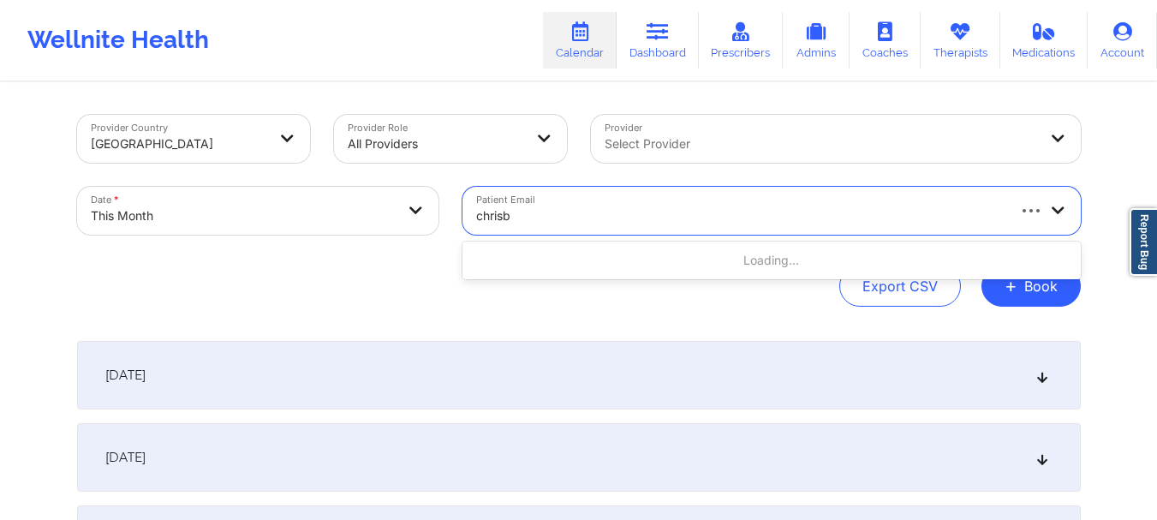
type input "[PERSON_NAME]"
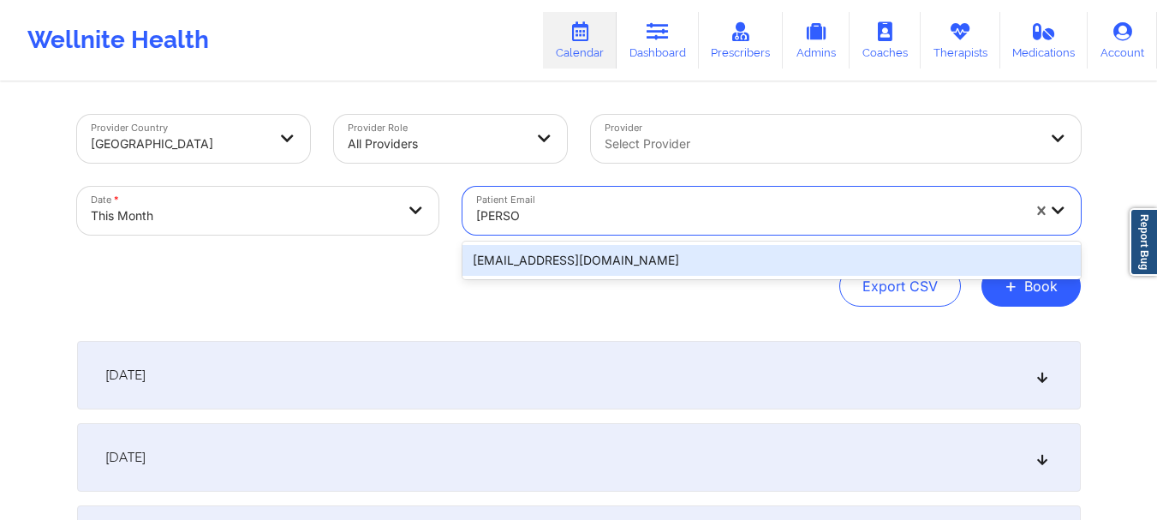
click at [534, 259] on div "[EMAIL_ADDRESS][DOMAIN_NAME]" at bounding box center [772, 260] width 618 height 31
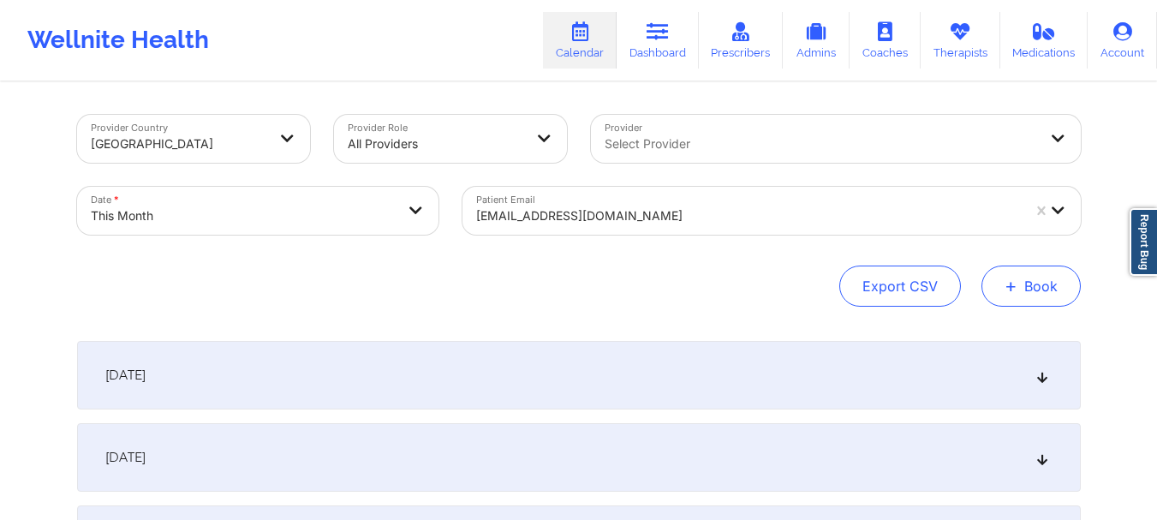
click at [1056, 284] on button "+ Book" at bounding box center [1031, 286] width 99 height 41
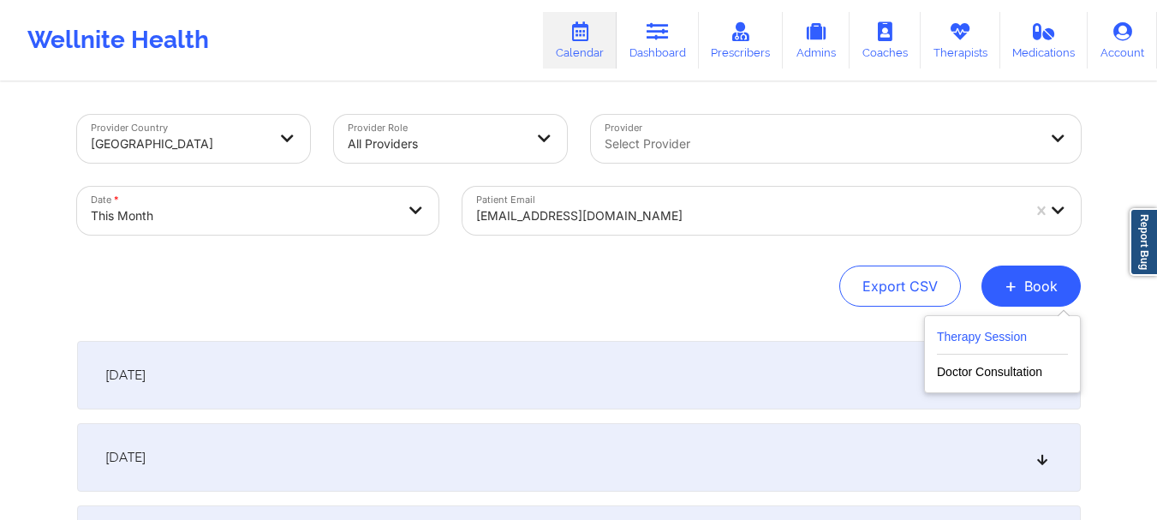
click at [958, 338] on button "Therapy Session" at bounding box center [1002, 340] width 131 height 28
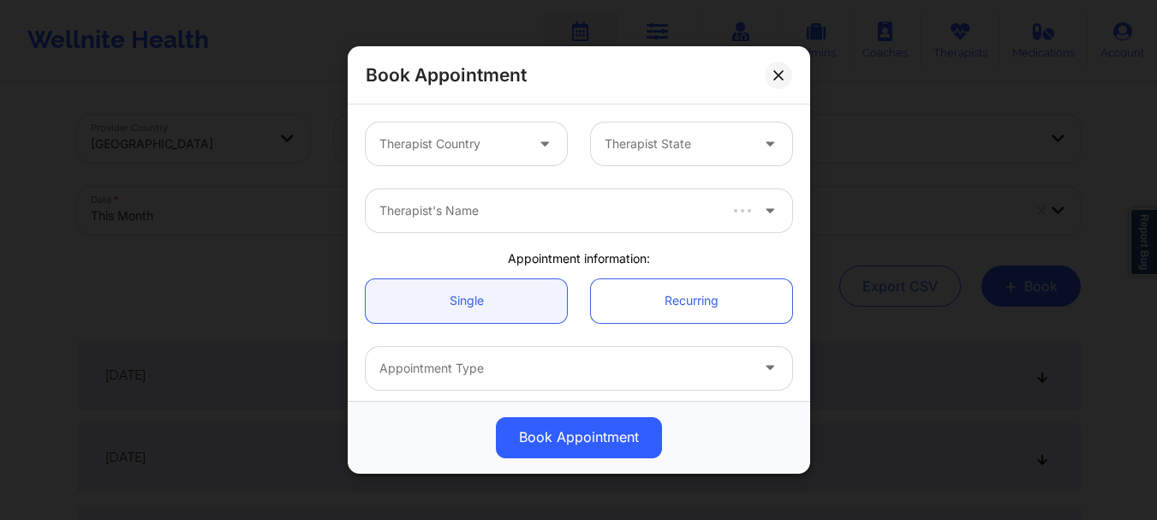
click at [480, 129] on div "Therapist Country" at bounding box center [446, 143] width 160 height 43
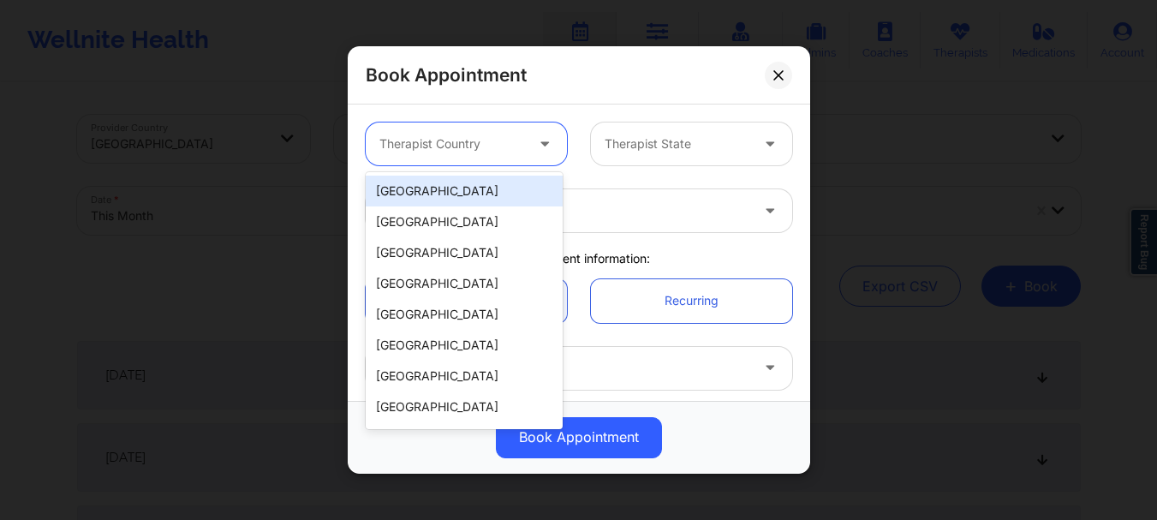
click at [462, 186] on div "[GEOGRAPHIC_DATA]" at bounding box center [464, 191] width 197 height 31
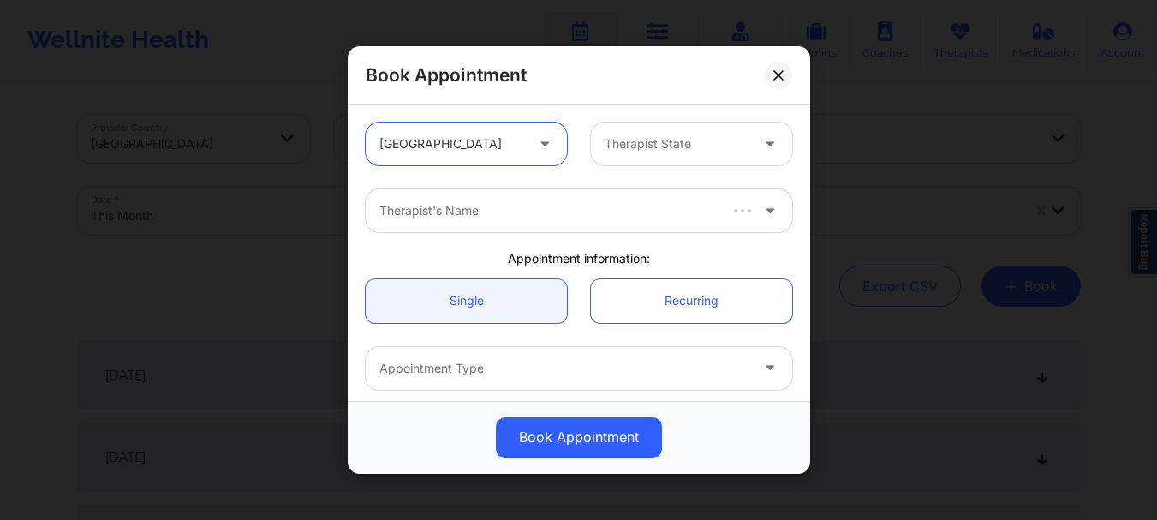
click at [648, 137] on div at bounding box center [677, 144] width 145 height 21
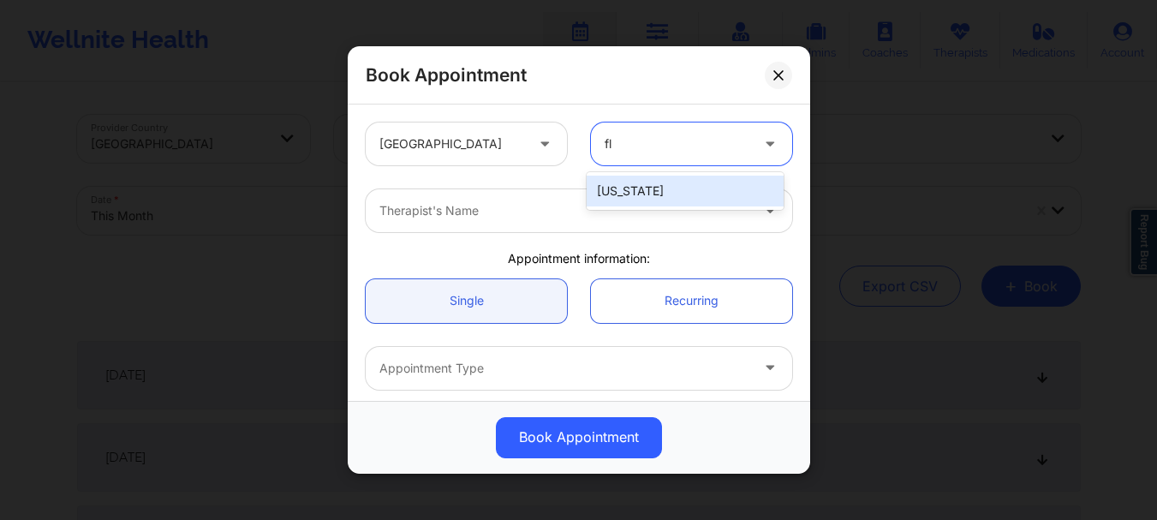
type input "flo"
click at [625, 194] on div "[US_STATE]" at bounding box center [685, 191] width 197 height 31
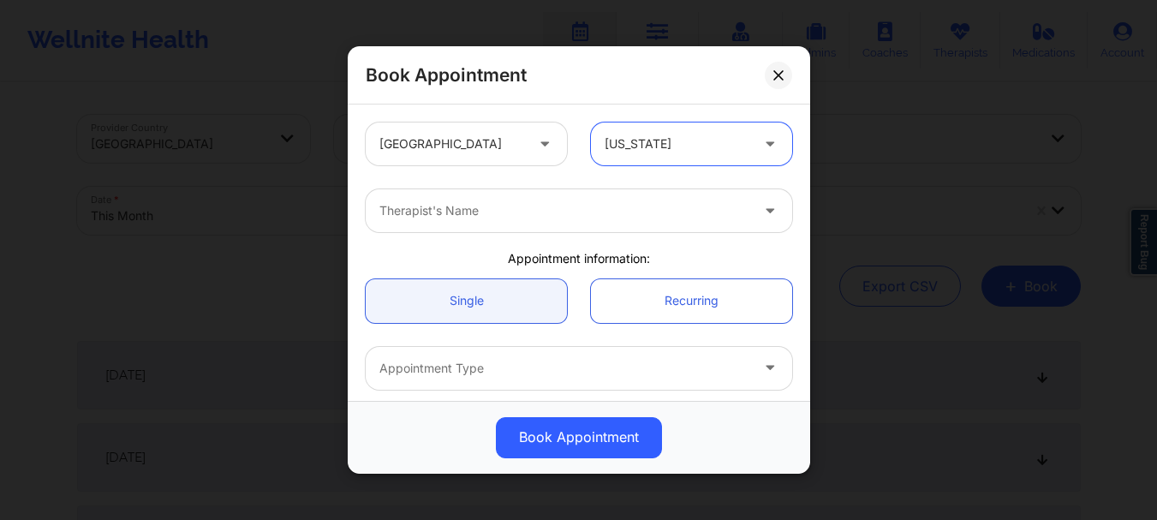
click at [583, 203] on div at bounding box center [564, 210] width 370 height 21
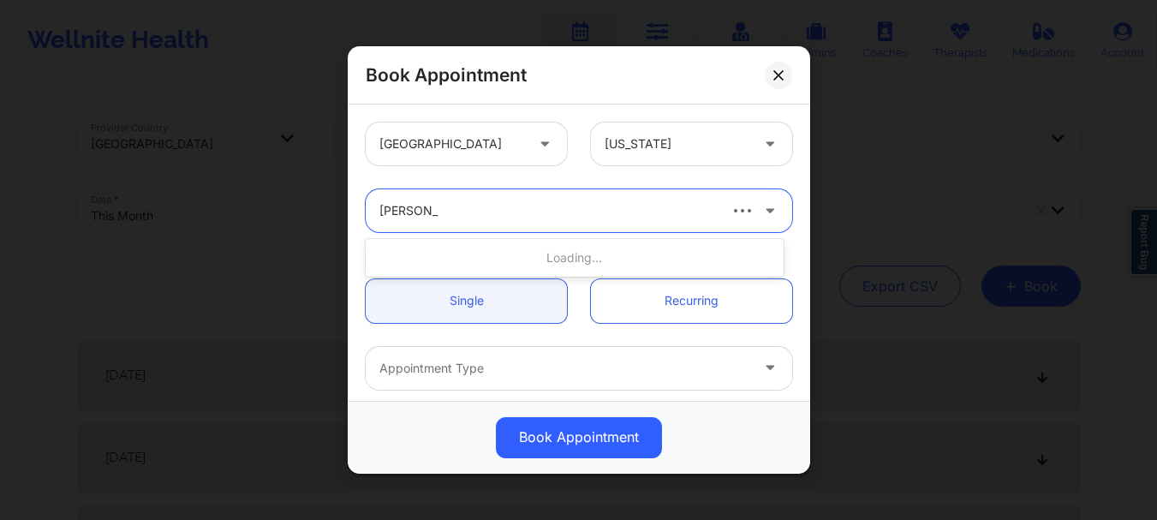
type input "[PERSON_NAME]"
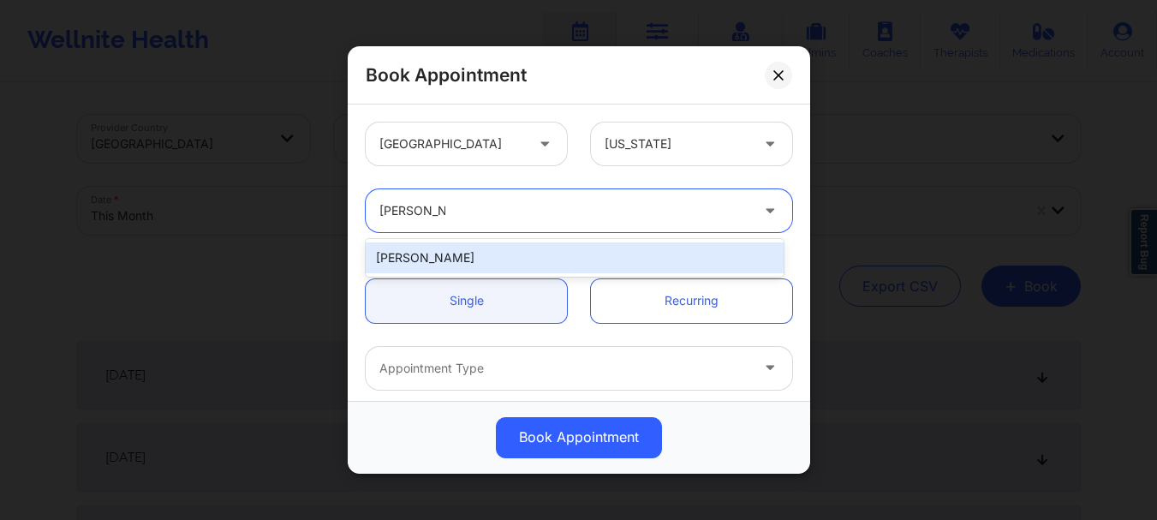
click at [554, 248] on div "[PERSON_NAME]" at bounding box center [575, 257] width 418 height 31
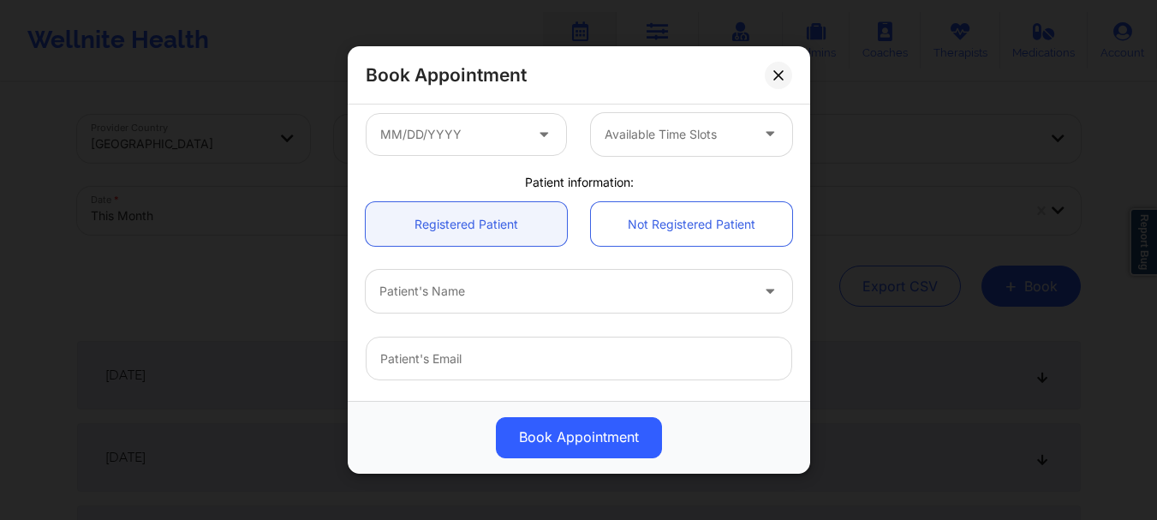
scroll to position [313, 0]
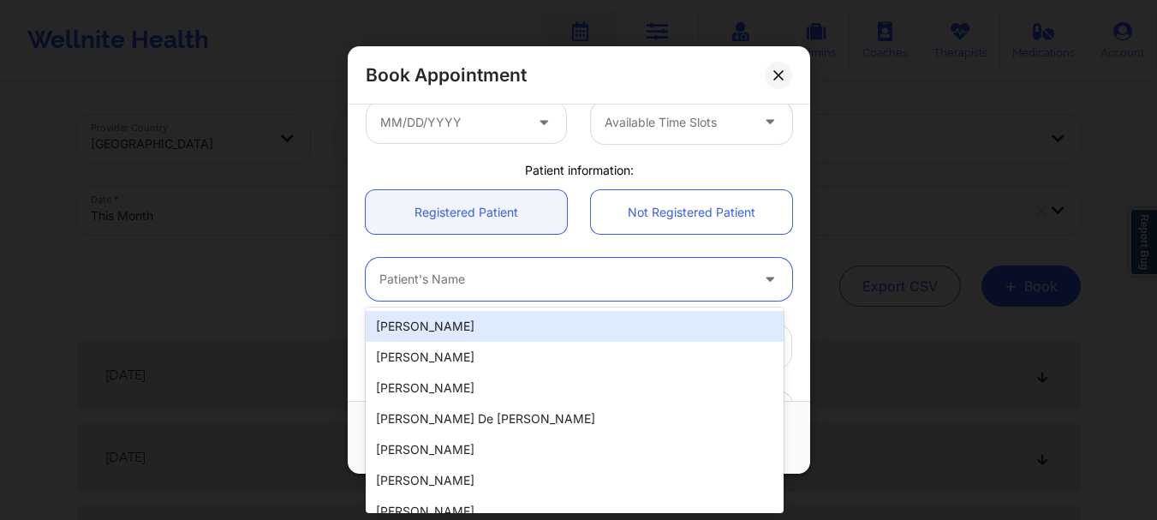
click at [487, 290] on div "Patient's Name" at bounding box center [558, 279] width 385 height 43
type input "[PERSON_NAME]"
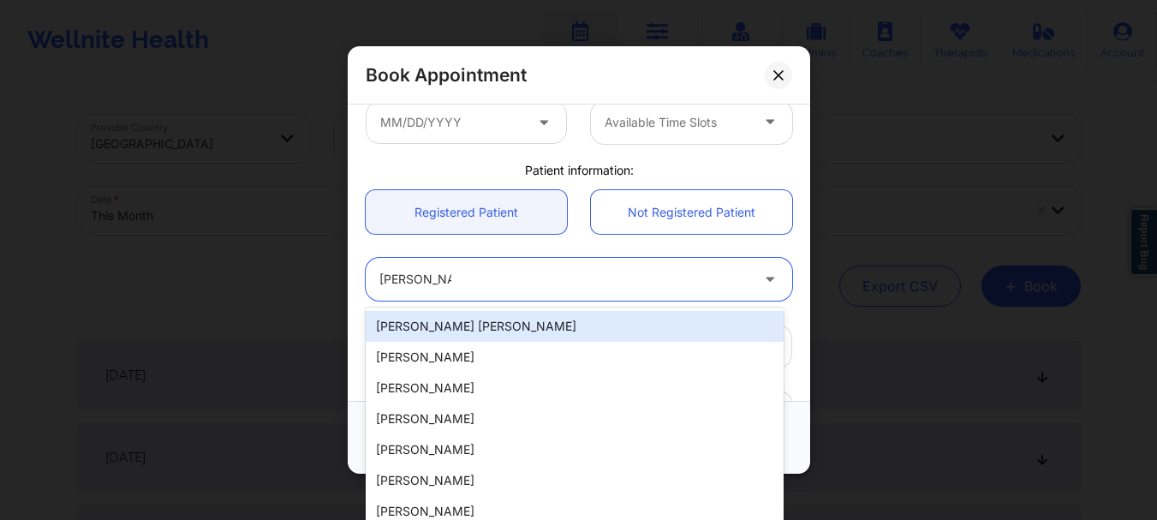
type input "[PERSON_NAME]"
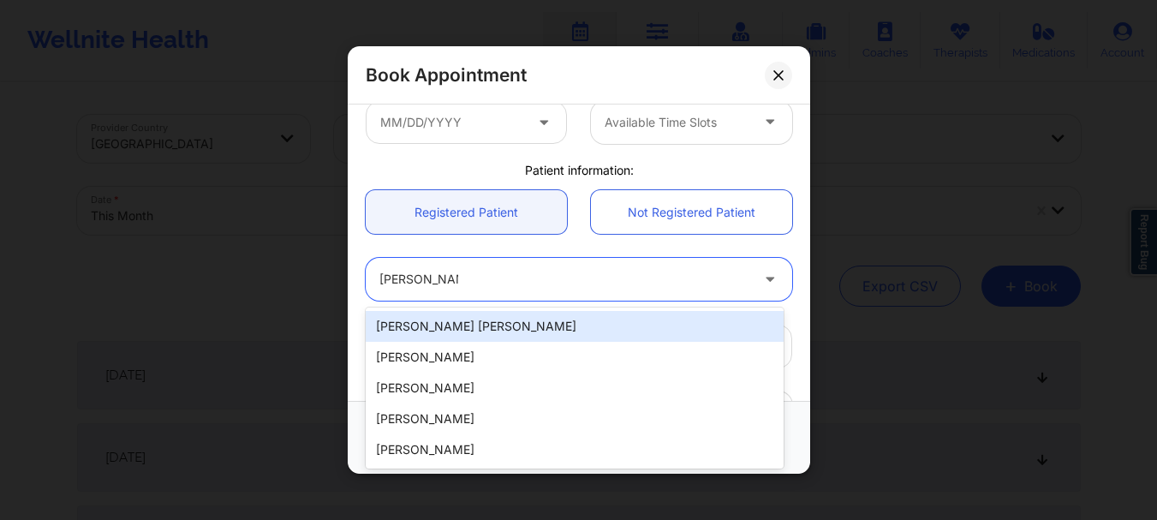
click at [483, 338] on div "[PERSON_NAME] [PERSON_NAME]" at bounding box center [575, 326] width 418 height 31
type input "[EMAIL_ADDRESS][DOMAIN_NAME]"
type input "[PHONE_NUMBER]"
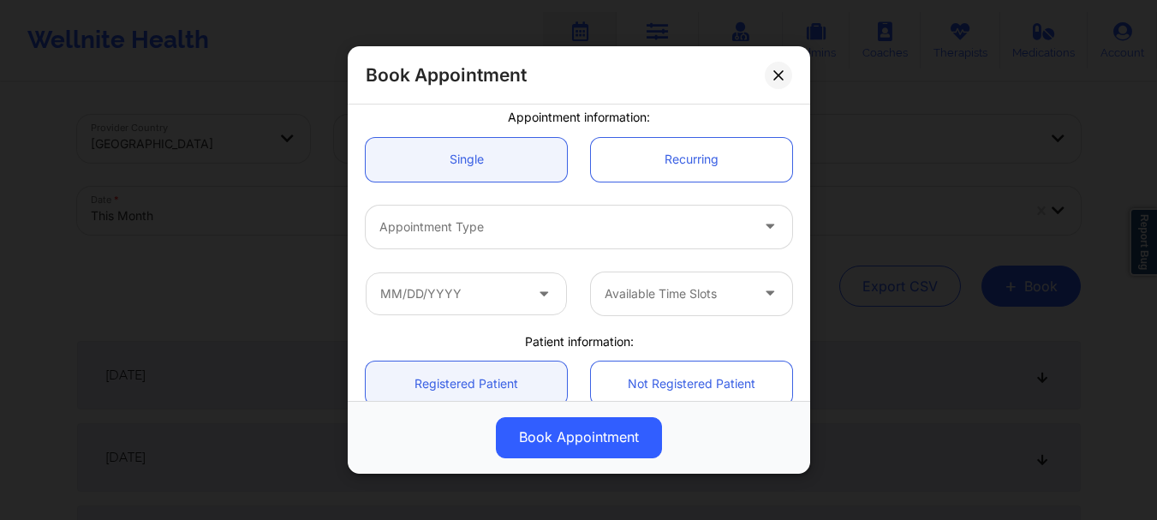
scroll to position [145, 0]
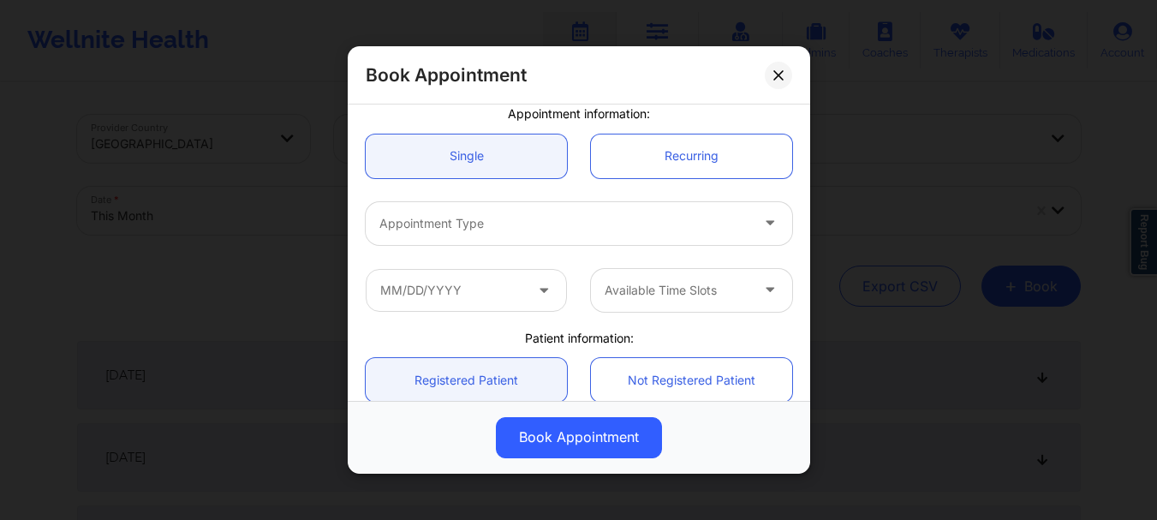
click at [516, 230] on div at bounding box center [564, 223] width 370 height 21
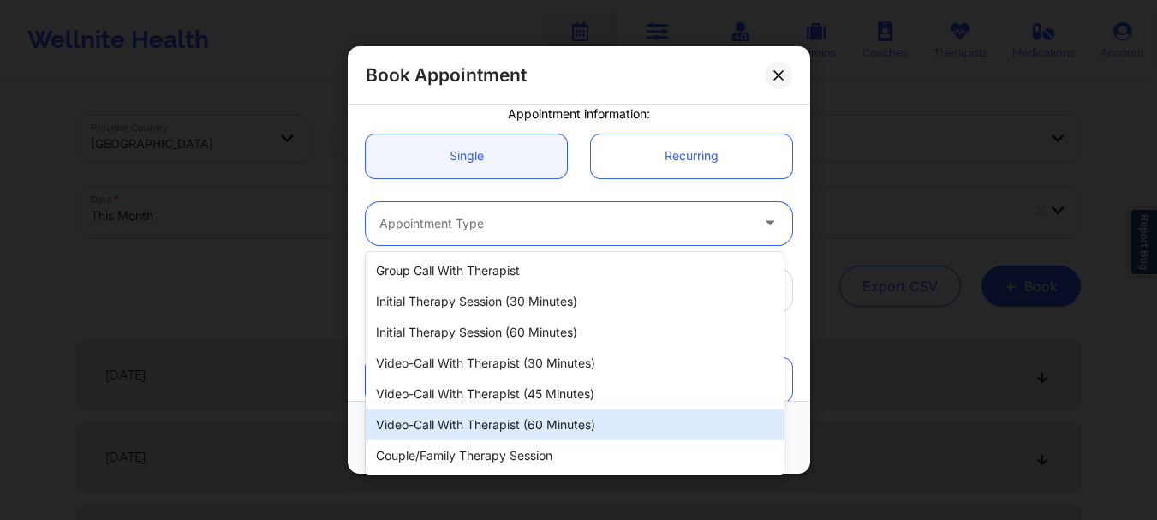
click at [537, 430] on div "Video-Call with Therapist (60 minutes)" at bounding box center [575, 424] width 418 height 31
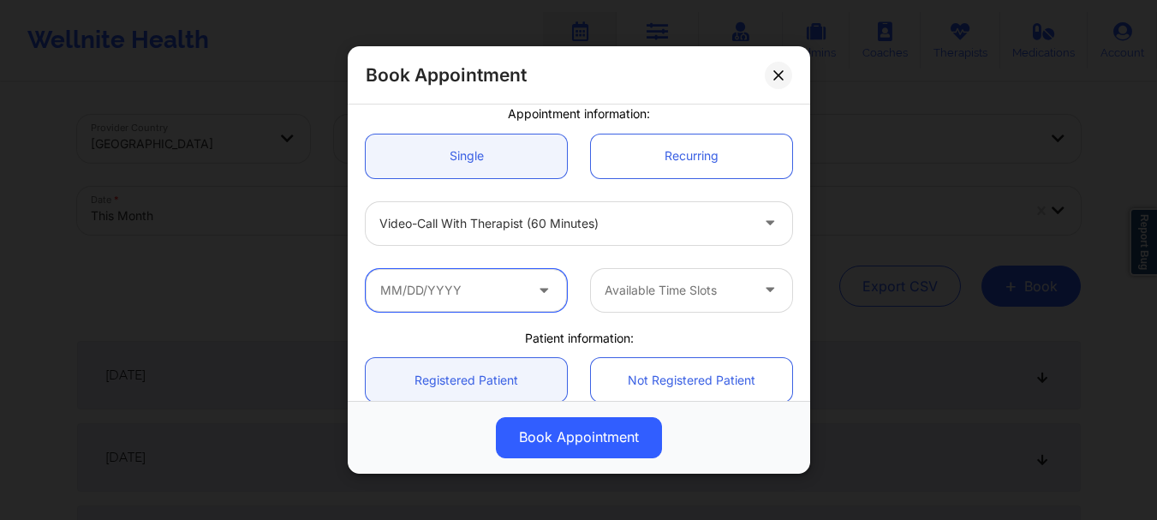
click at [504, 297] on input "text" at bounding box center [466, 290] width 201 height 43
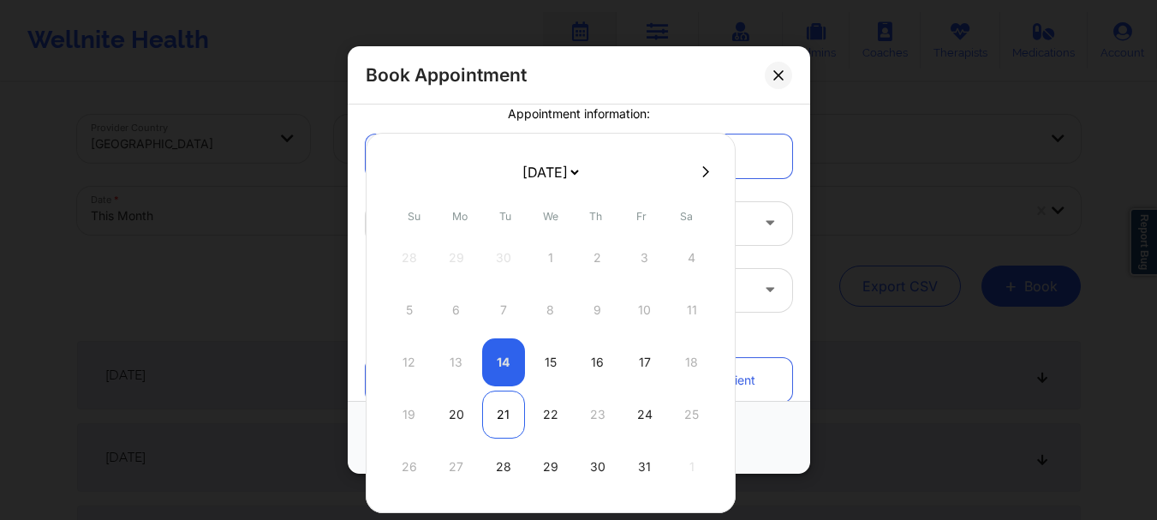
click at [511, 409] on div "21" at bounding box center [503, 415] width 43 height 48
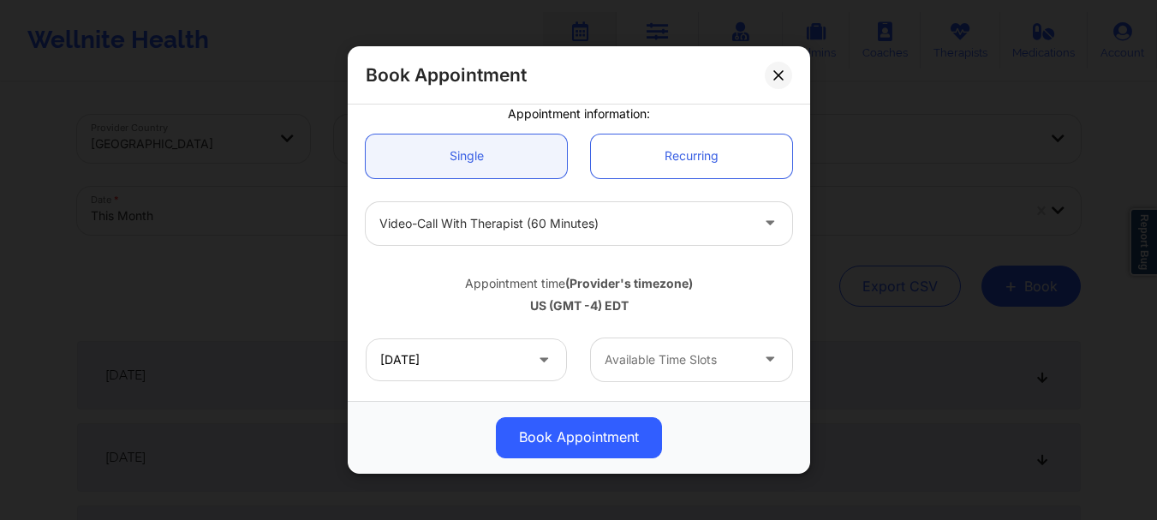
click at [637, 353] on div at bounding box center [677, 359] width 145 height 21
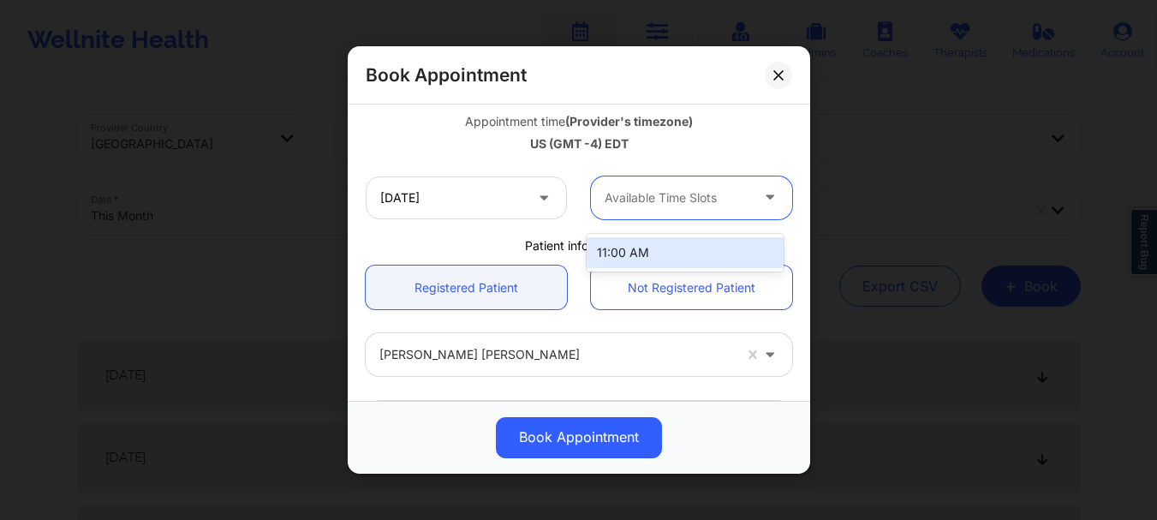
scroll to position [341, 0]
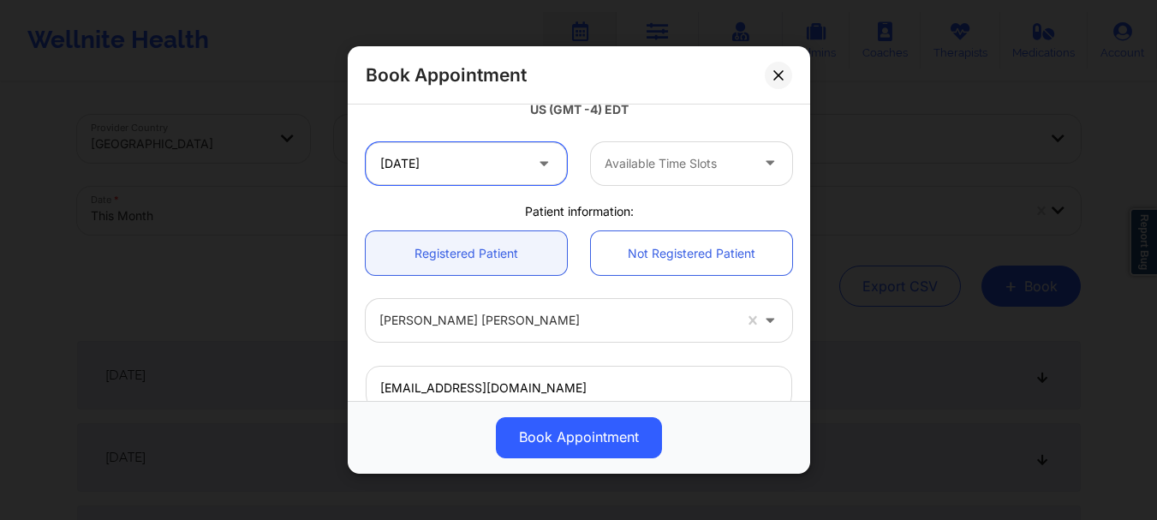
click at [455, 161] on input "[DATE]" at bounding box center [466, 163] width 201 height 43
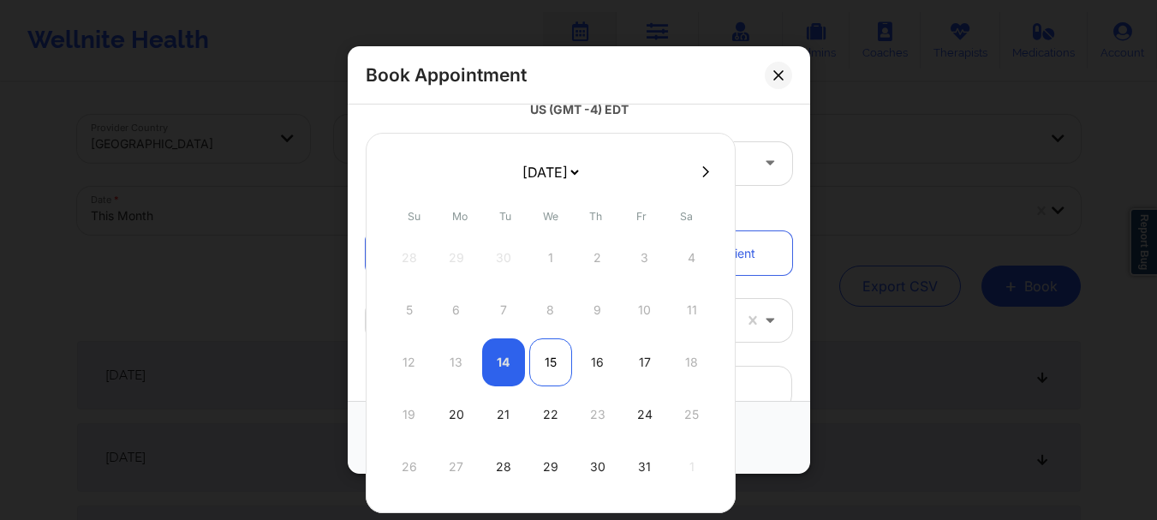
click at [558, 357] on div "15" at bounding box center [550, 362] width 43 height 48
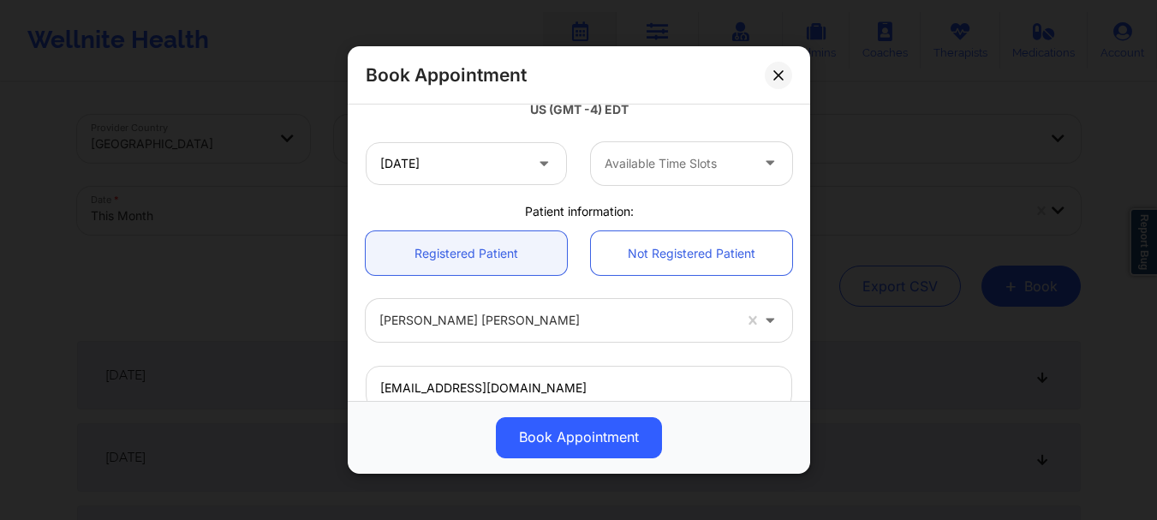
click at [656, 166] on div at bounding box center [677, 163] width 145 height 21
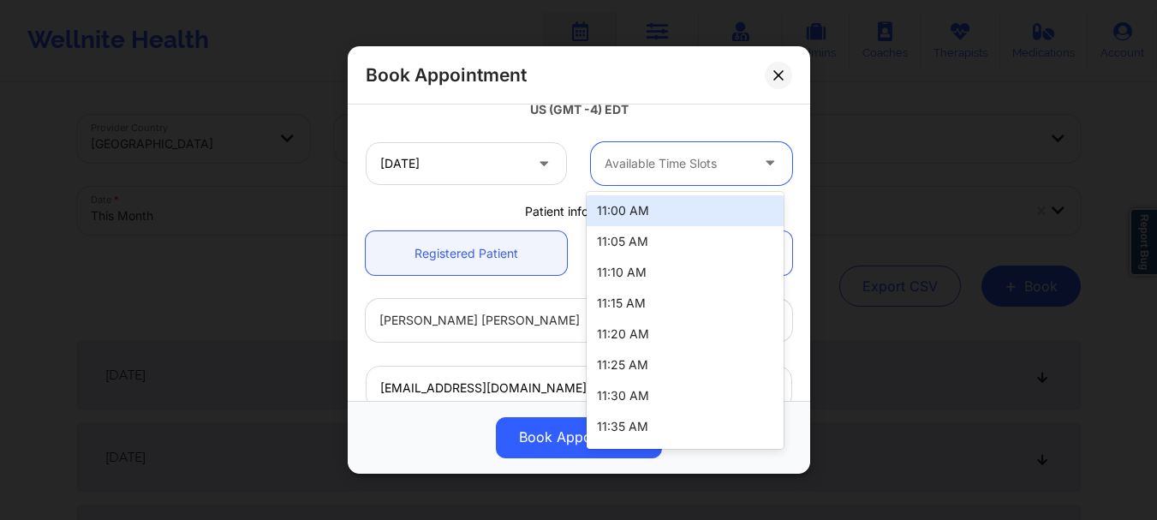
scroll to position [151, 0]
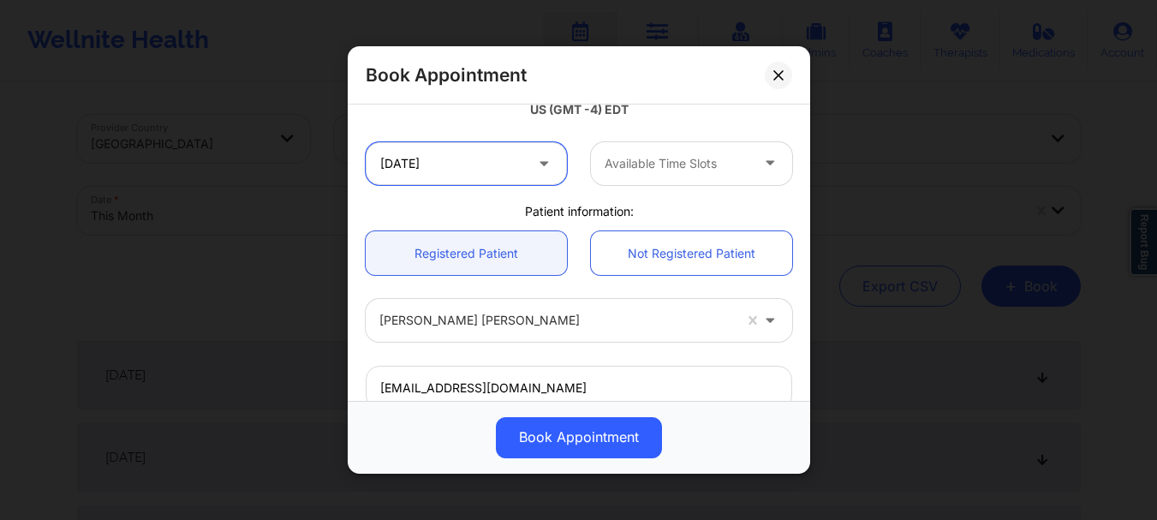
click at [479, 166] on input "[DATE]" at bounding box center [466, 163] width 201 height 43
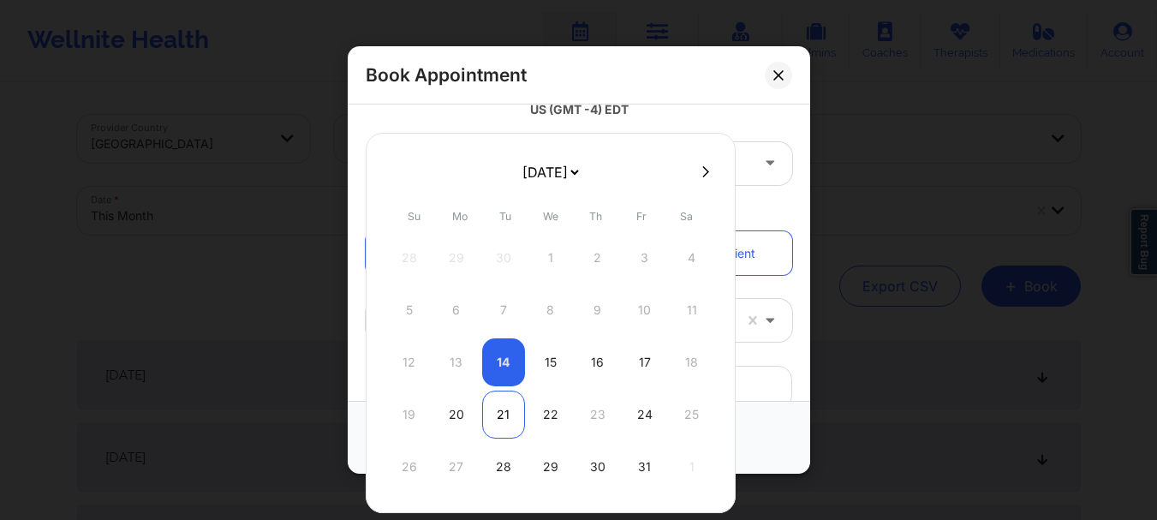
click at [505, 421] on div "21" at bounding box center [503, 415] width 43 height 48
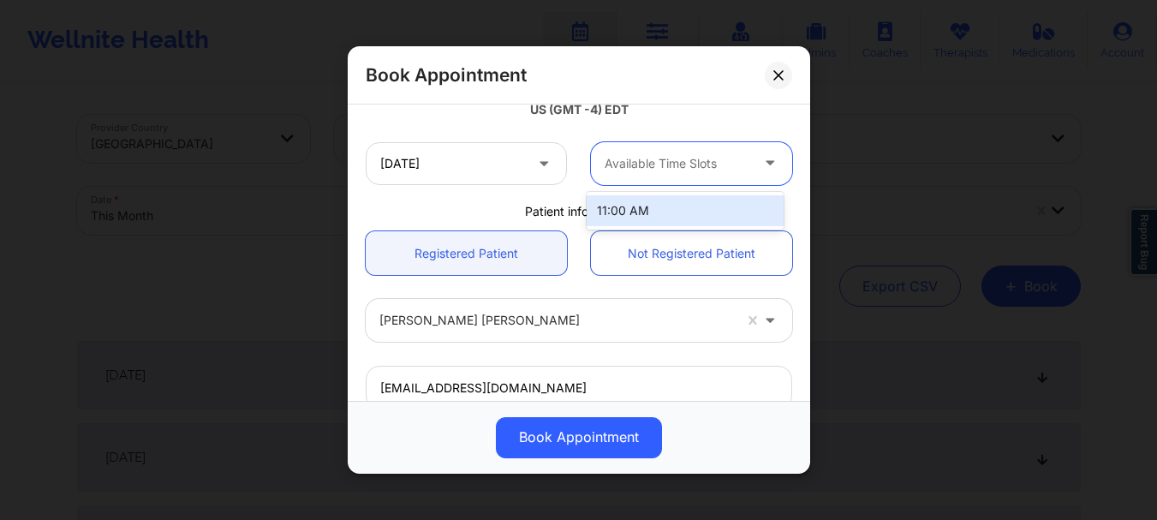
click at [663, 158] on div at bounding box center [677, 163] width 145 height 21
click at [520, 164] on input "[DATE]" at bounding box center [466, 163] width 201 height 43
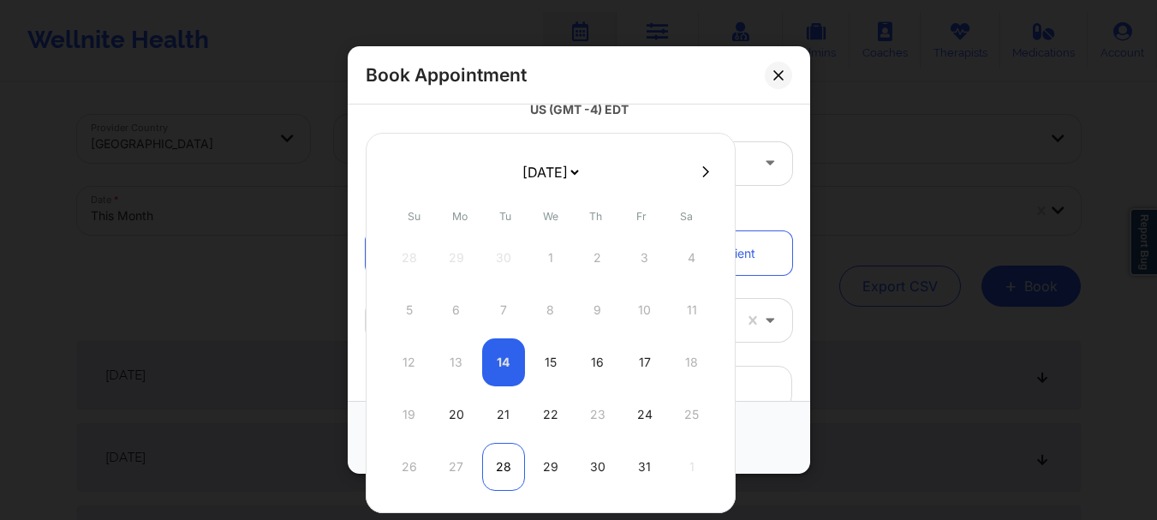
click at [509, 472] on div "28" at bounding box center [503, 467] width 43 height 48
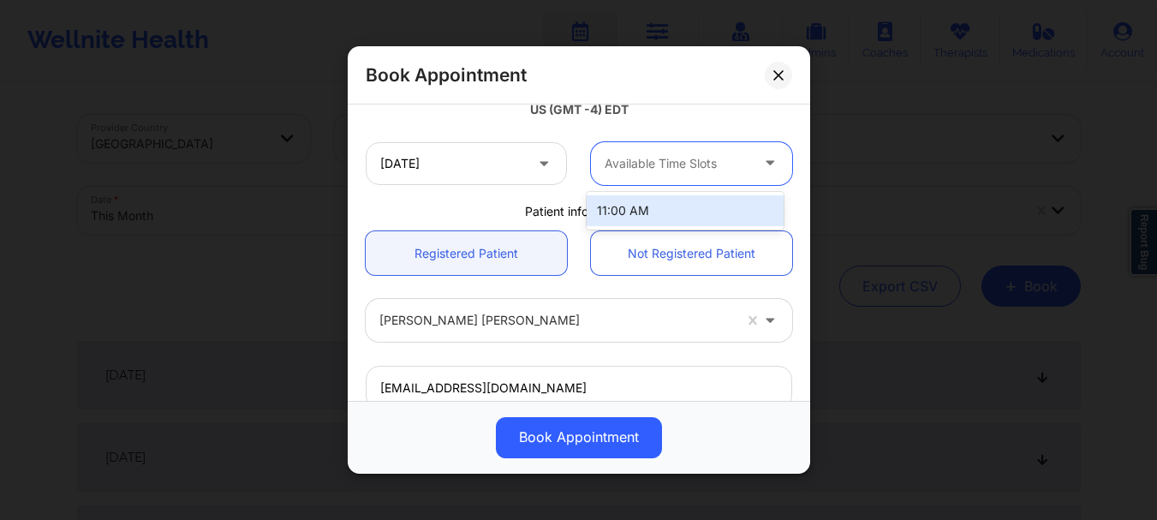
click at [662, 180] on div "Available Time Slots" at bounding box center [671, 163] width 160 height 43
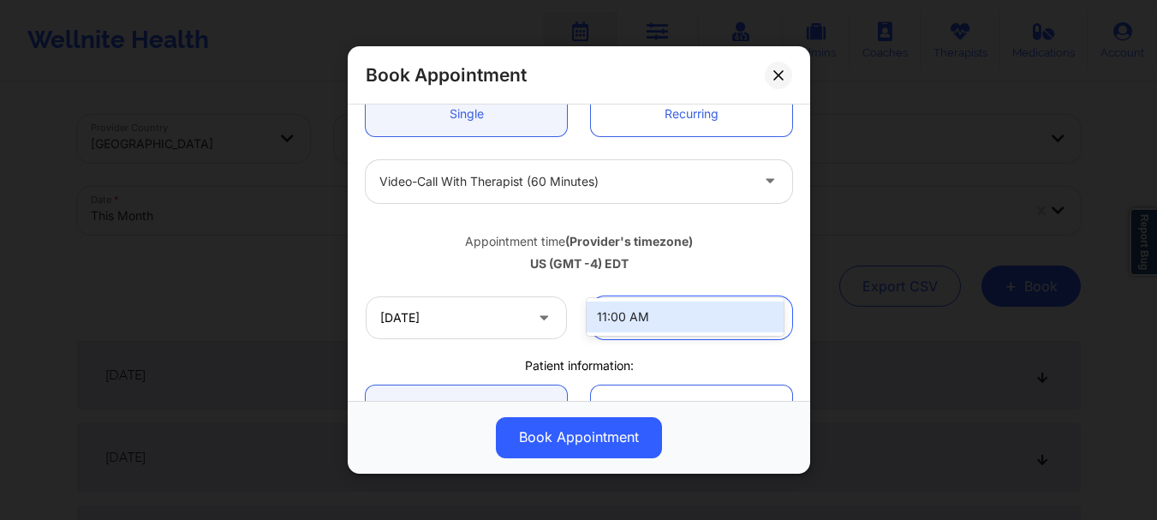
scroll to position [185, 0]
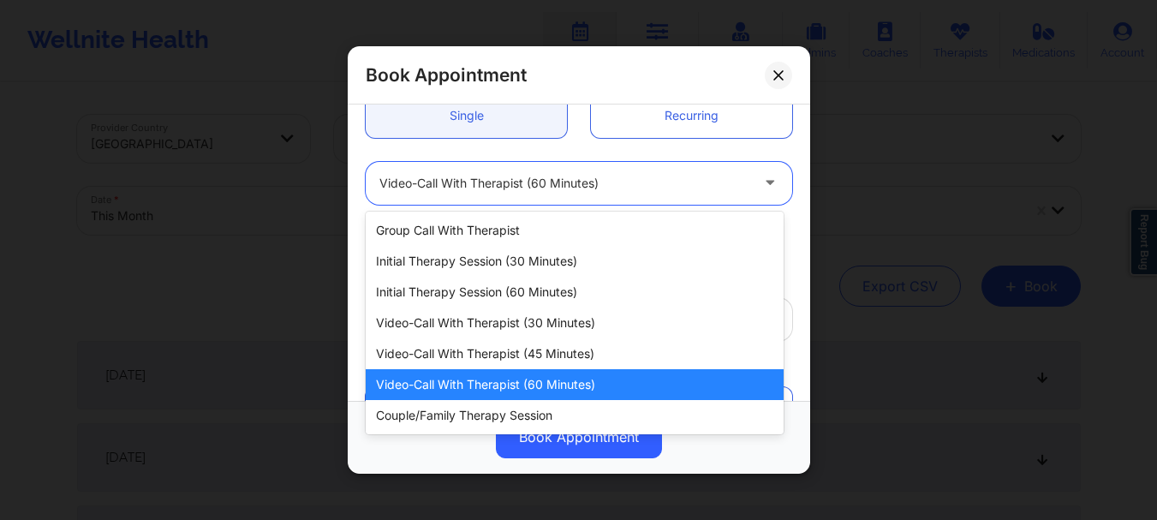
click at [578, 170] on div "Video-Call with Therapist (60 minutes)" at bounding box center [564, 183] width 370 height 43
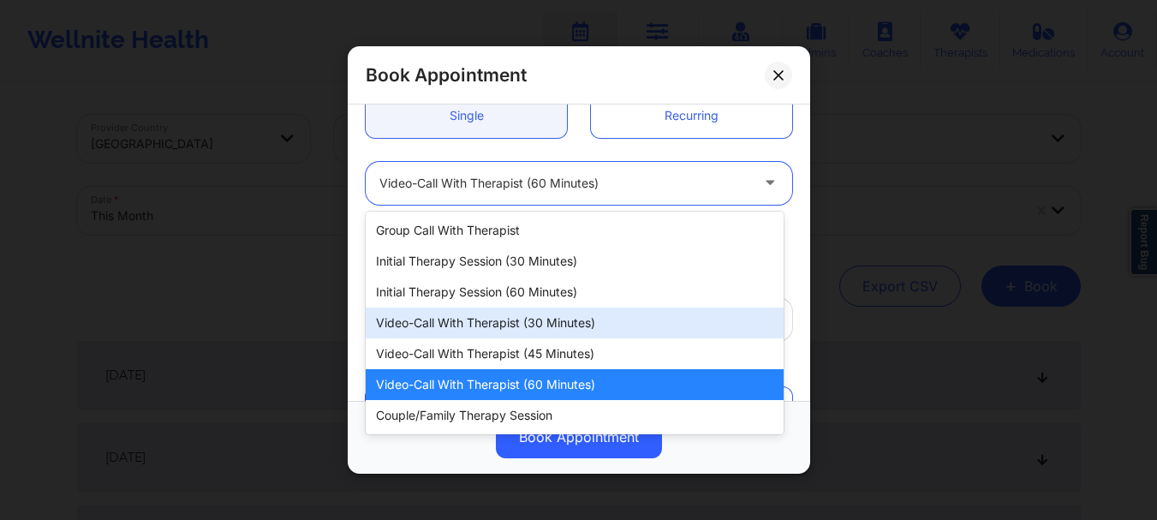
click at [544, 320] on div "Video-Call with Therapist (30 minutes)" at bounding box center [575, 323] width 418 height 31
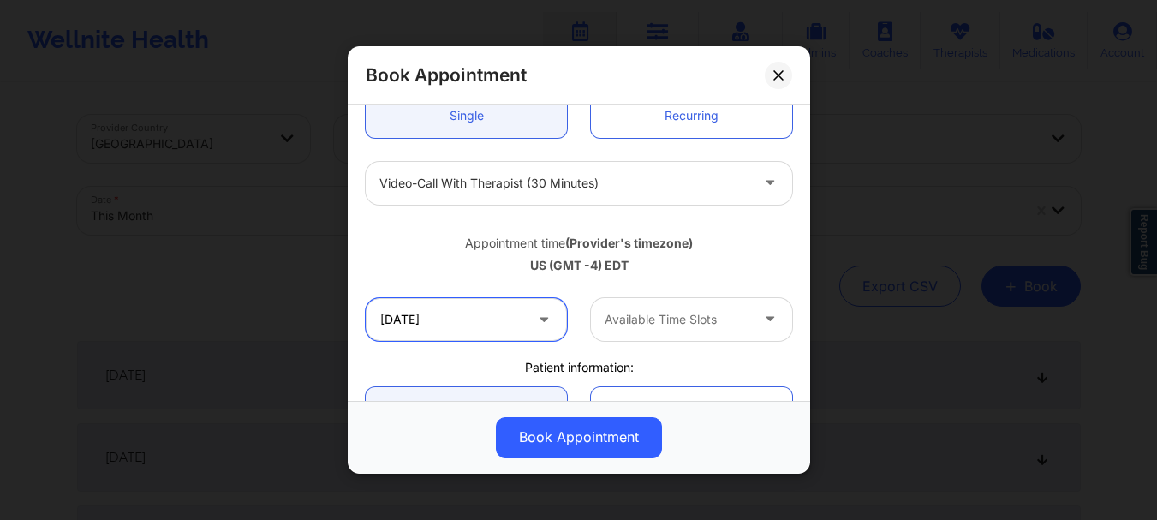
click at [518, 325] on input "[DATE]" at bounding box center [466, 319] width 201 height 43
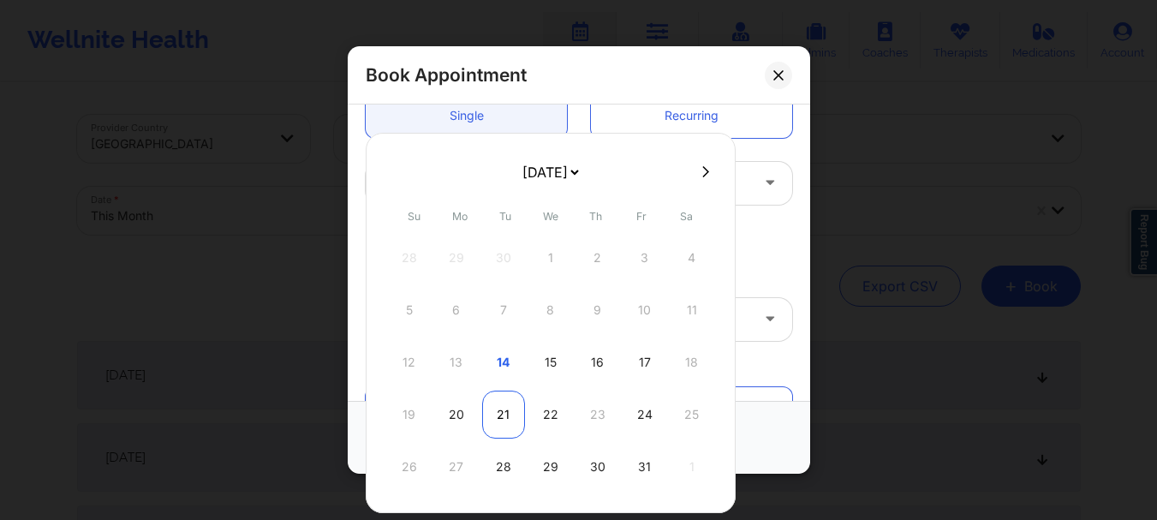
click at [511, 411] on div "21" at bounding box center [503, 415] width 43 height 48
type input "[DATE]"
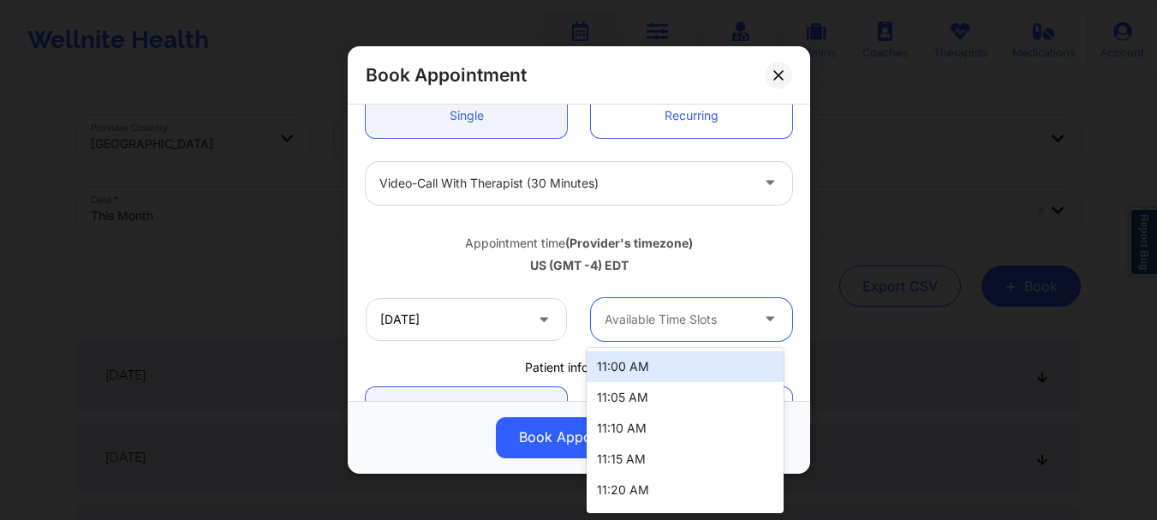
click at [658, 331] on div "Available Time Slots" at bounding box center [671, 319] width 160 height 43
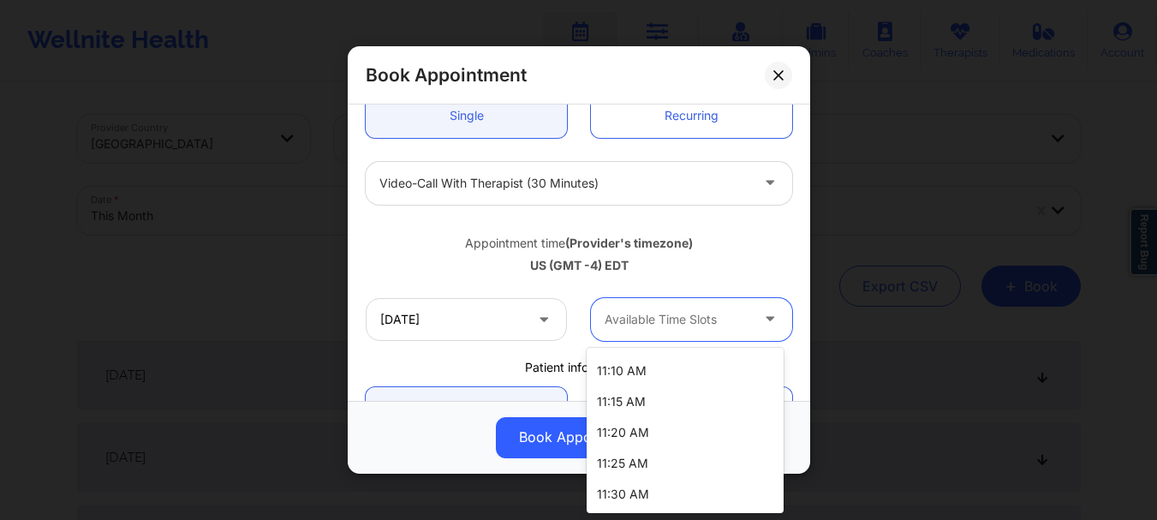
scroll to position [0, 0]
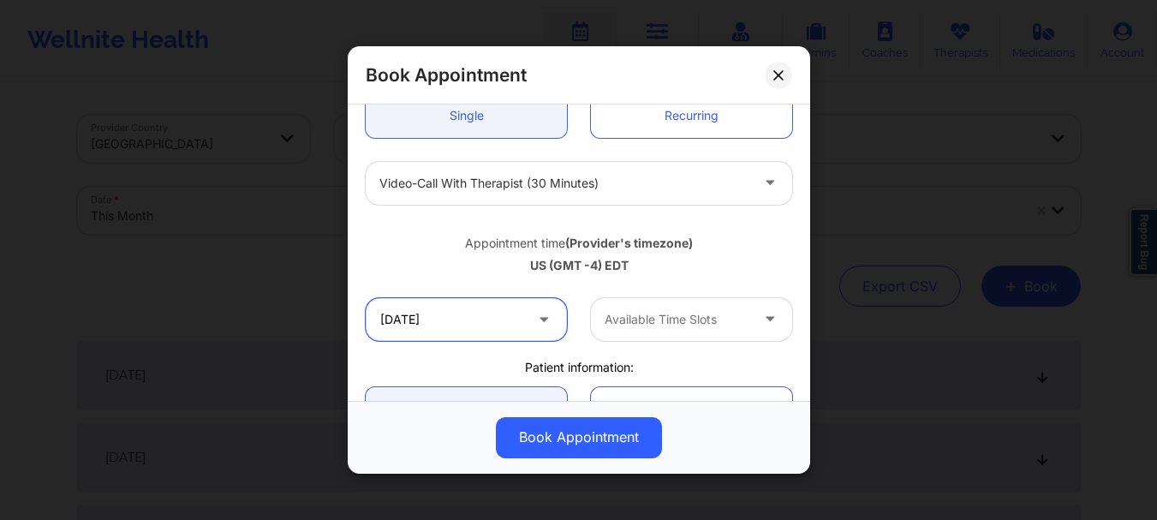
click at [511, 302] on input "[DATE]" at bounding box center [466, 319] width 201 height 43
